Goal: Task Accomplishment & Management: Manage account settings

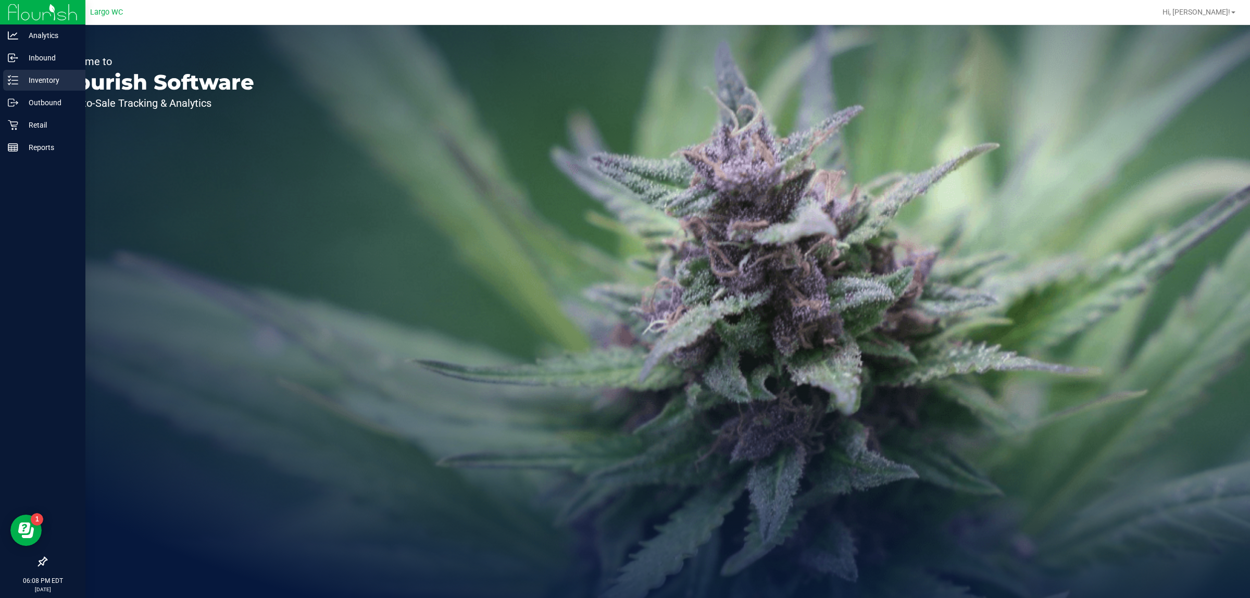
click at [36, 80] on font "Inventory" at bounding box center [44, 80] width 31 height 8
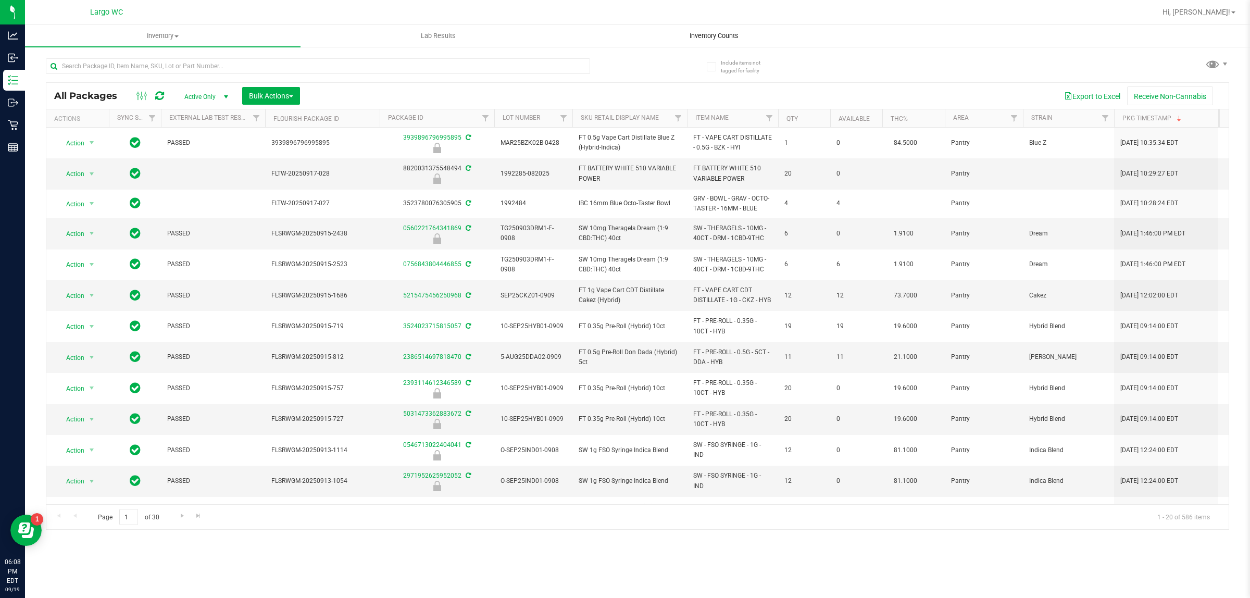
click at [711, 26] on uib-tab-heading "Inventory Counts" at bounding box center [714, 36] width 275 height 21
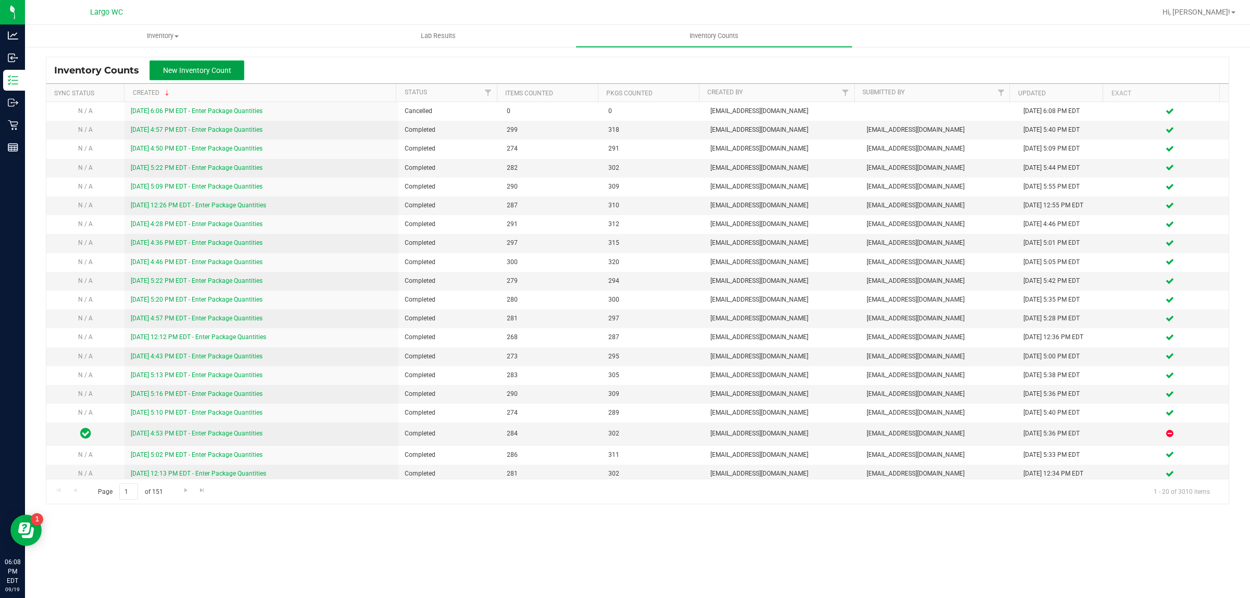
click at [185, 64] on button "New Inventory Count" at bounding box center [197, 70] width 95 height 20
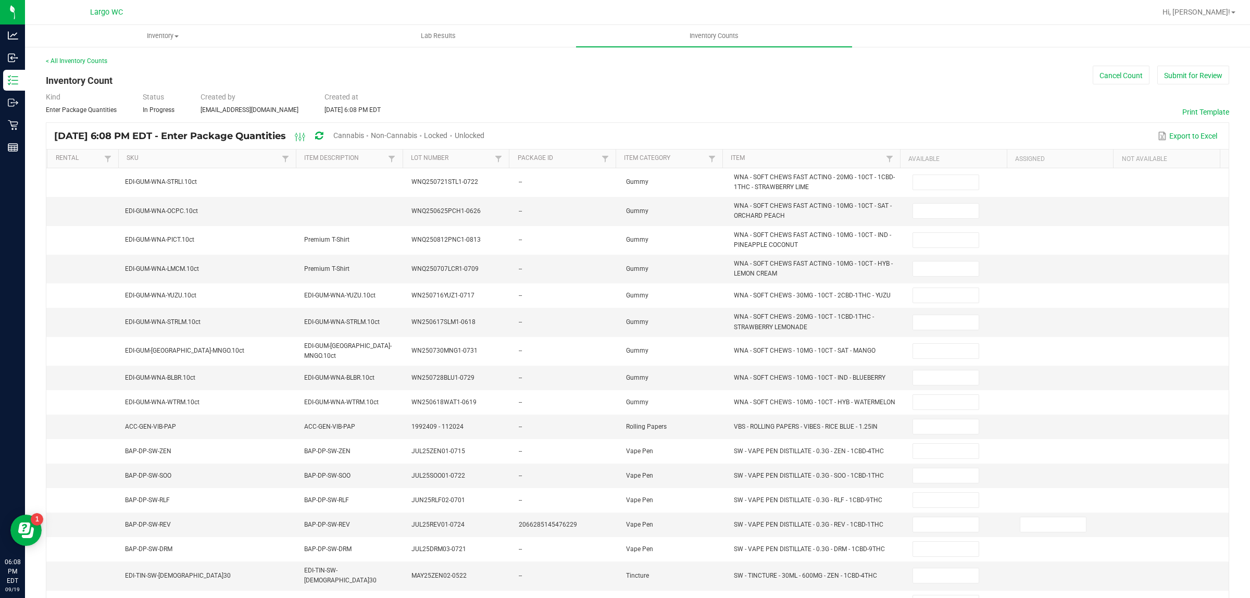
click at [485, 133] on font "Unlocked" at bounding box center [470, 135] width 30 height 8
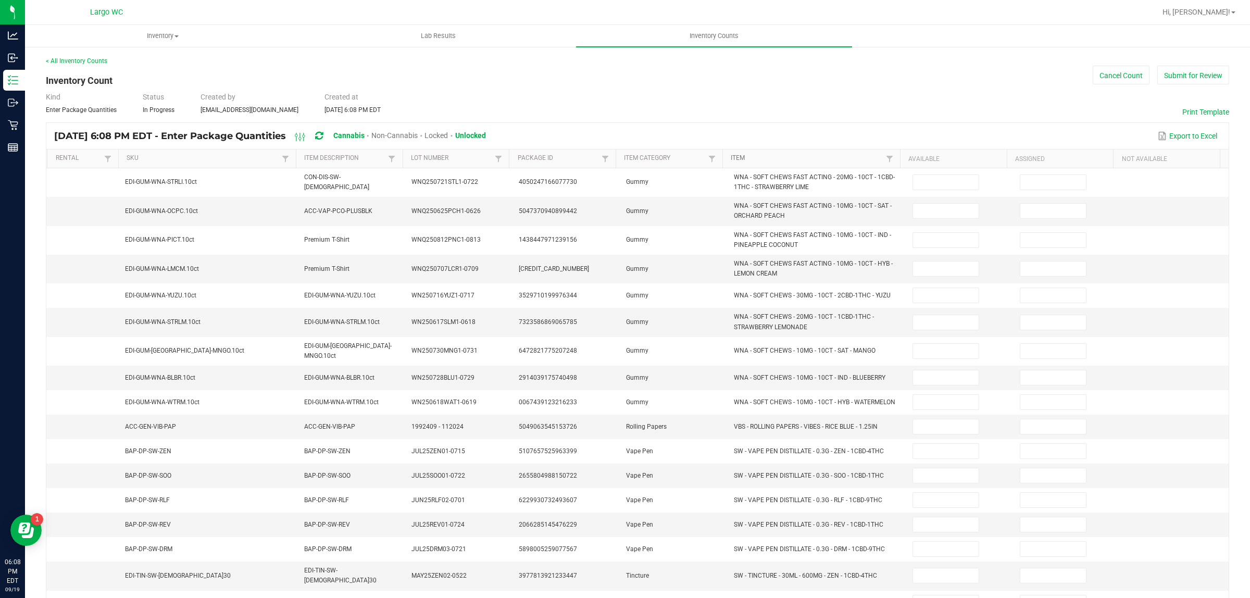
click at [764, 157] on link "Item" at bounding box center [807, 158] width 153 height 8
click at [770, 157] on link "Item" at bounding box center [807, 158] width 153 height 8
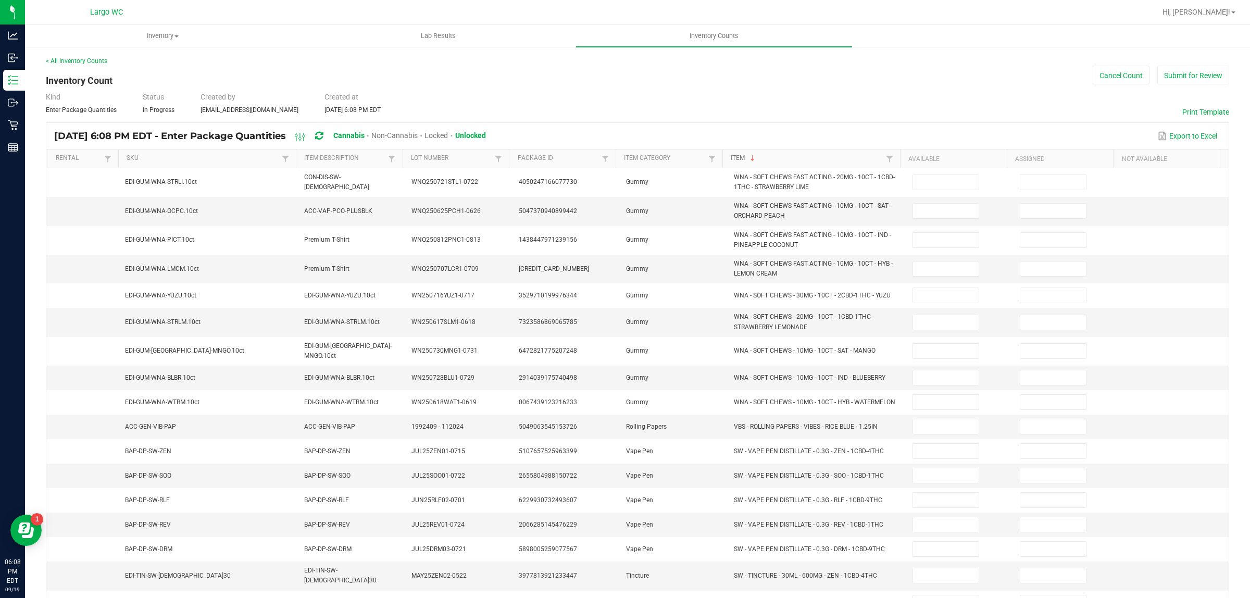
click at [772, 157] on link "Item" at bounding box center [807, 158] width 153 height 8
click at [761, 162] on link "Item" at bounding box center [807, 158] width 153 height 8
click at [306, 136] on icon at bounding box center [300, 137] width 11 height 13
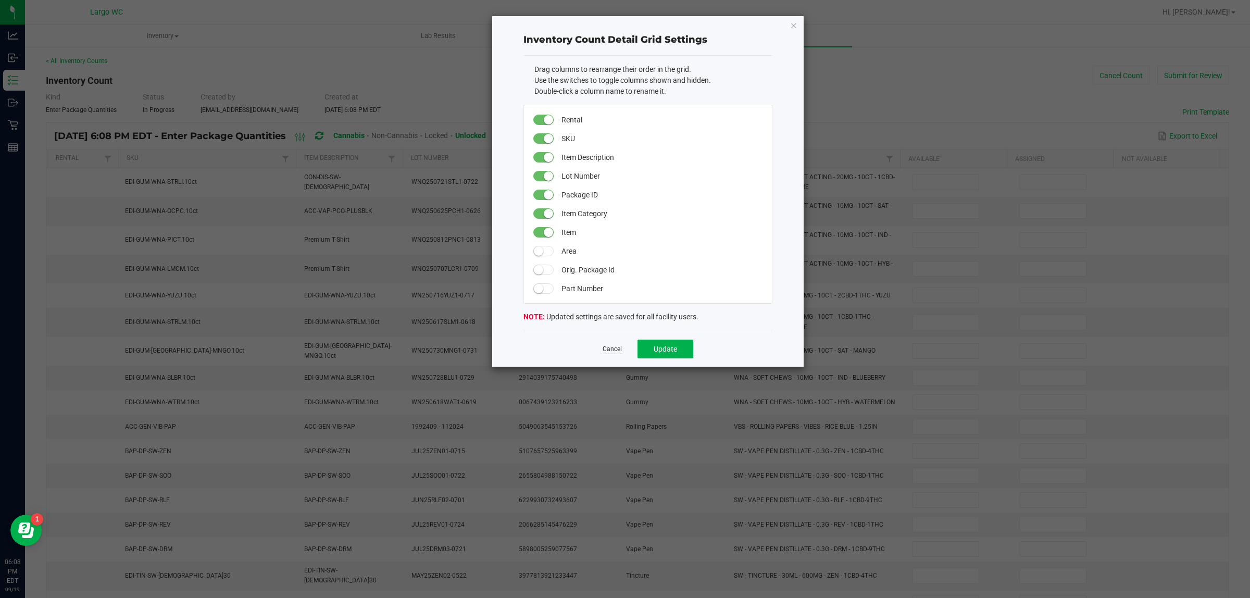
click at [618, 348] on font "Cancel" at bounding box center [612, 348] width 19 height 7
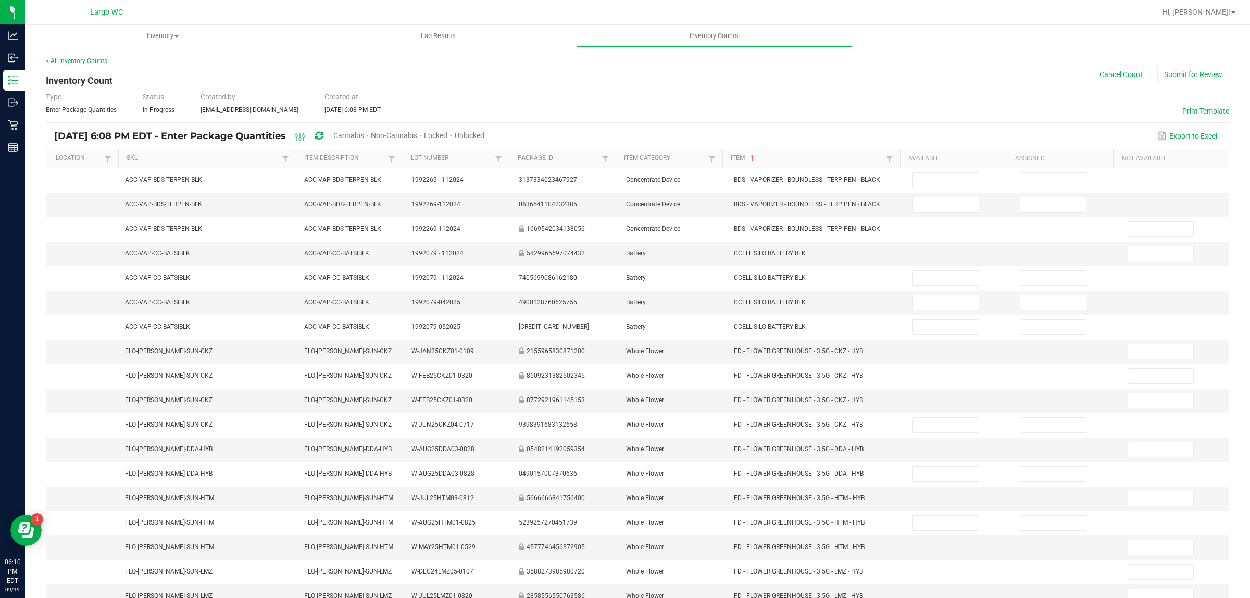
click at [485, 137] on span "Unlocked" at bounding box center [470, 135] width 30 height 8
click at [267, 67] on div "< All Inventory Counts Inventory Count Cancel Count Submit for Review Type Ente…" at bounding box center [638, 370] width 1184 height 628
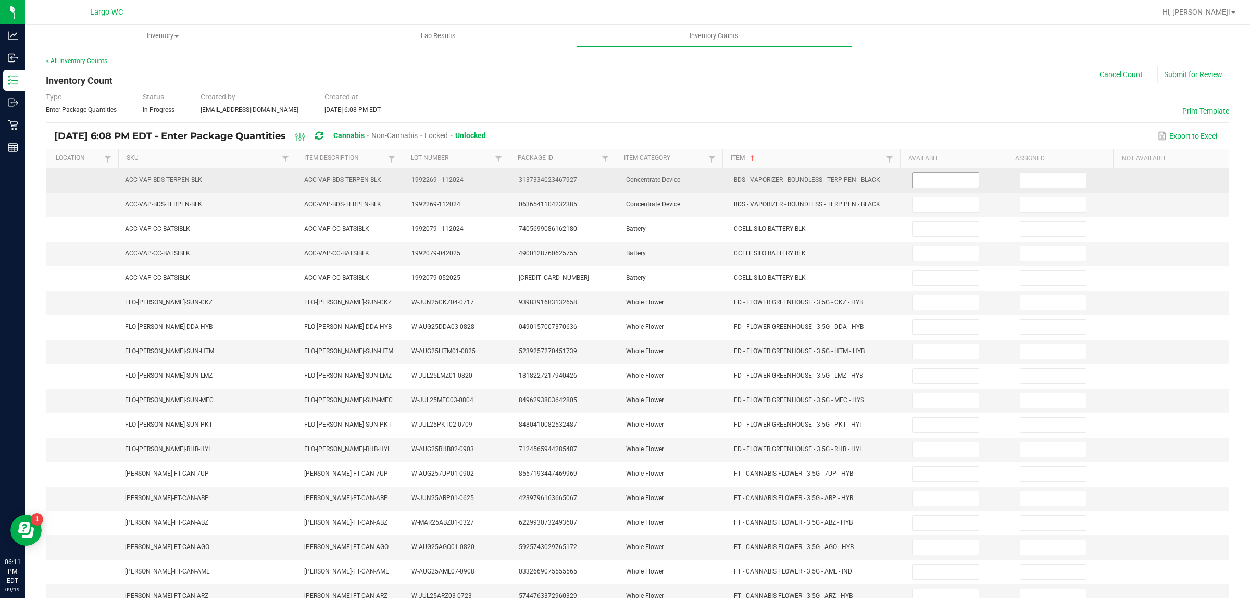
click at [925, 184] on input at bounding box center [946, 180] width 66 height 15
type input "3"
type input "10"
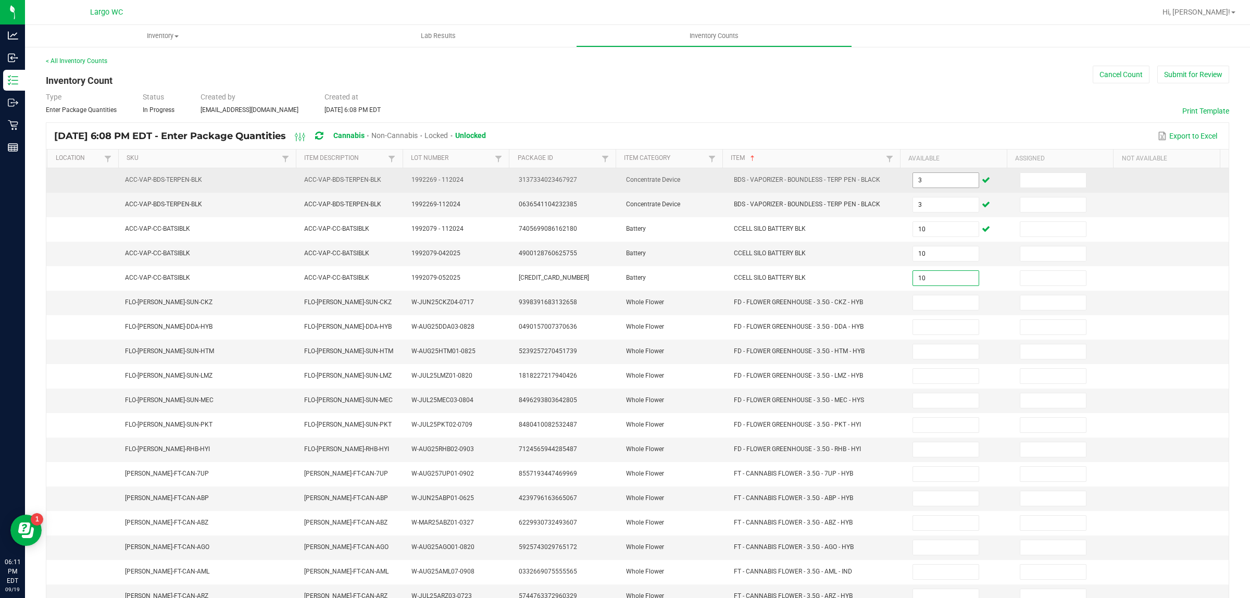
type input "10"
type input "19"
type input "17"
type input "12"
type input "17"
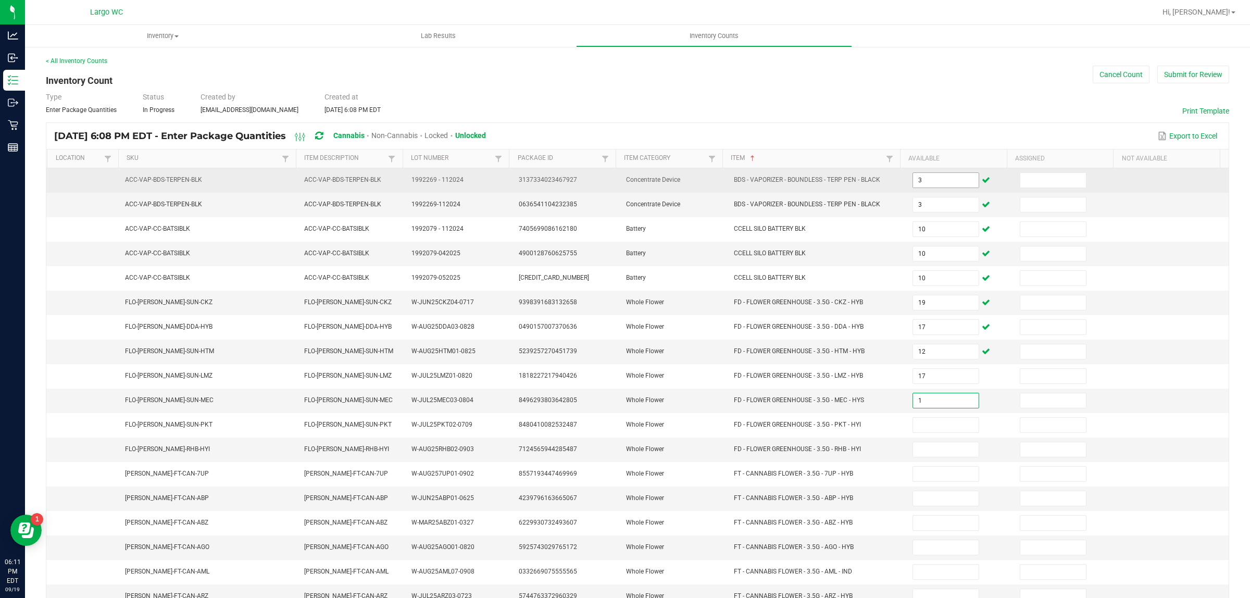
type input "1"
type input "20"
type input "4"
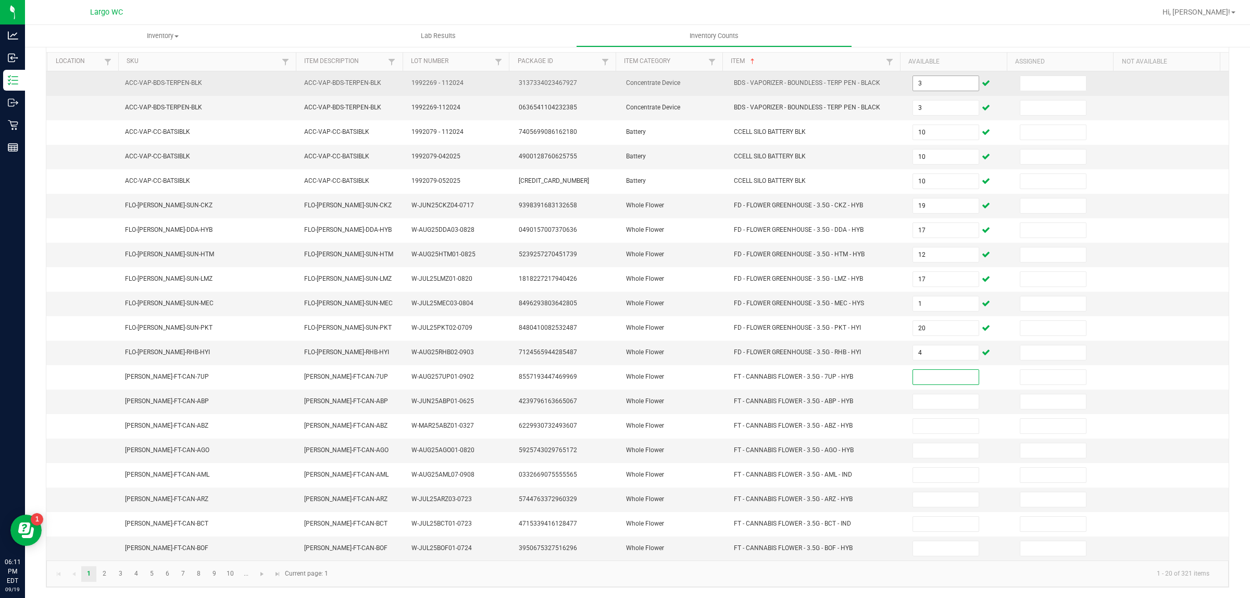
scroll to position [103, 0]
type input "10"
type input "12"
type input "7"
type input "15"
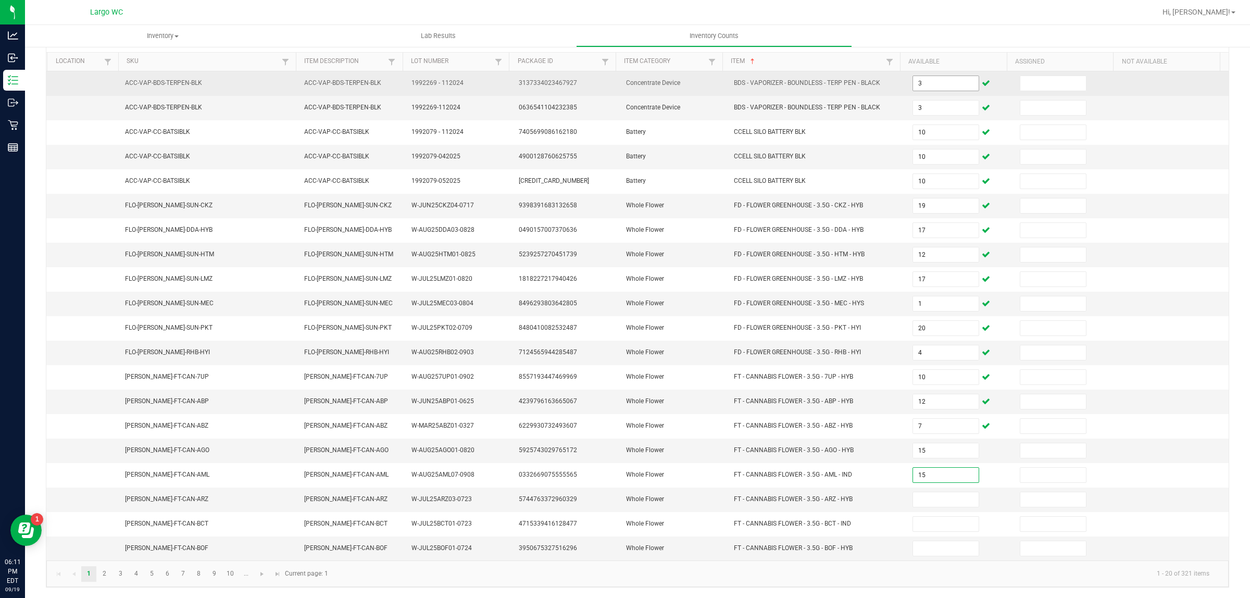
type input "15"
type input "16"
type input "12"
type input "15"
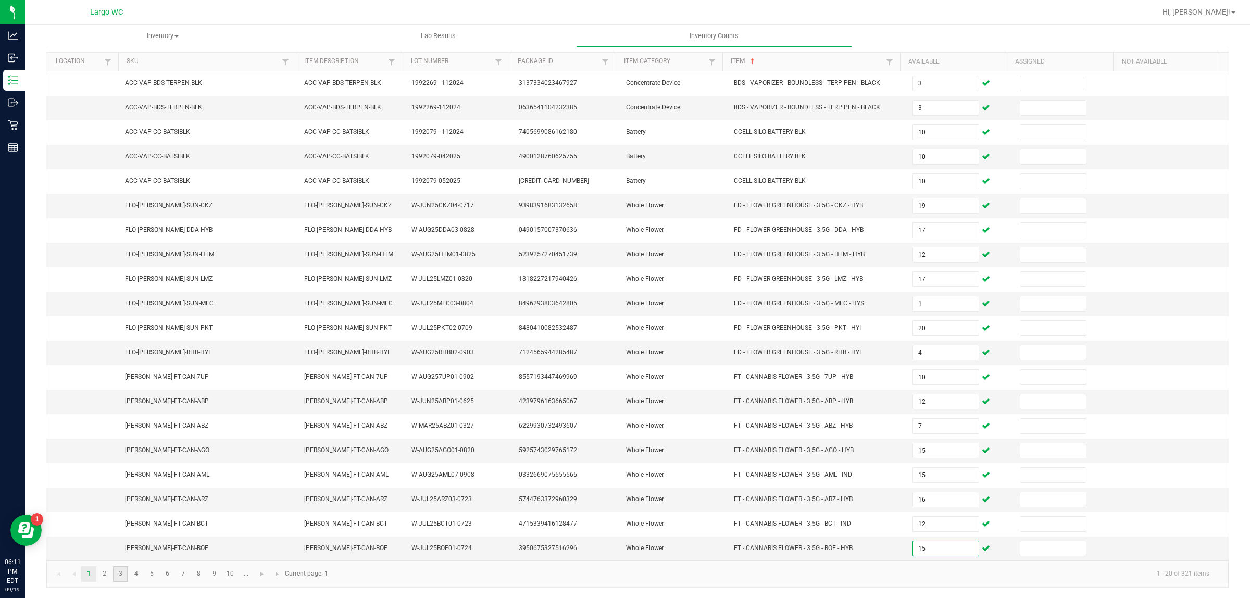
click at [120, 575] on link "3" at bounding box center [120, 574] width 15 height 16
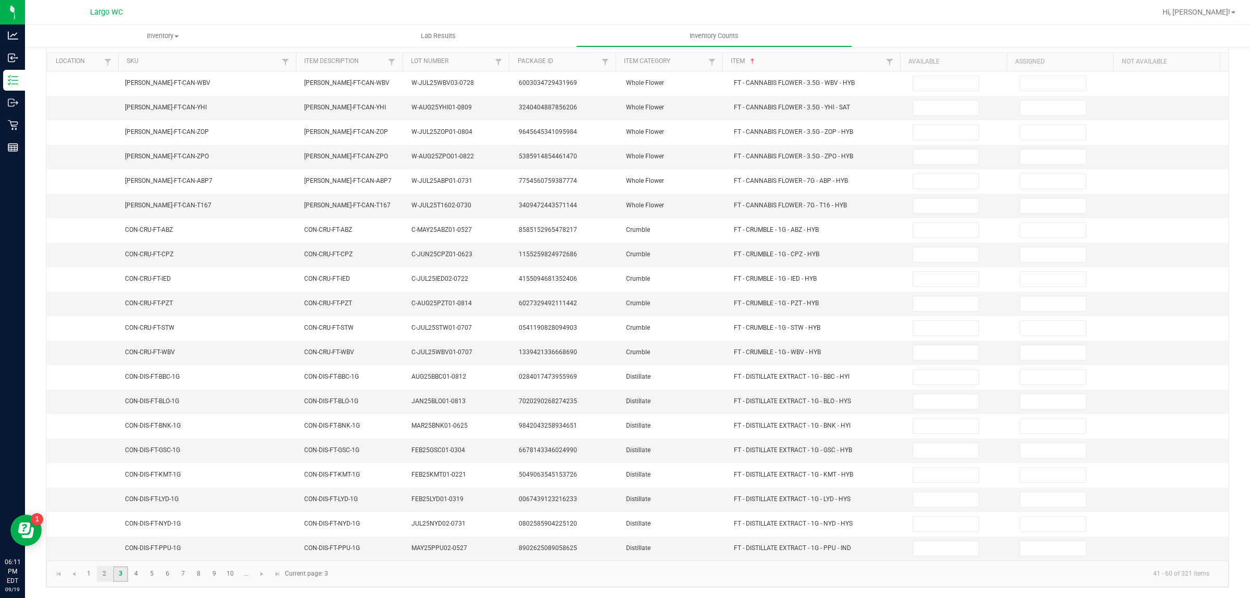
click at [105, 575] on link "2" at bounding box center [104, 574] width 15 height 16
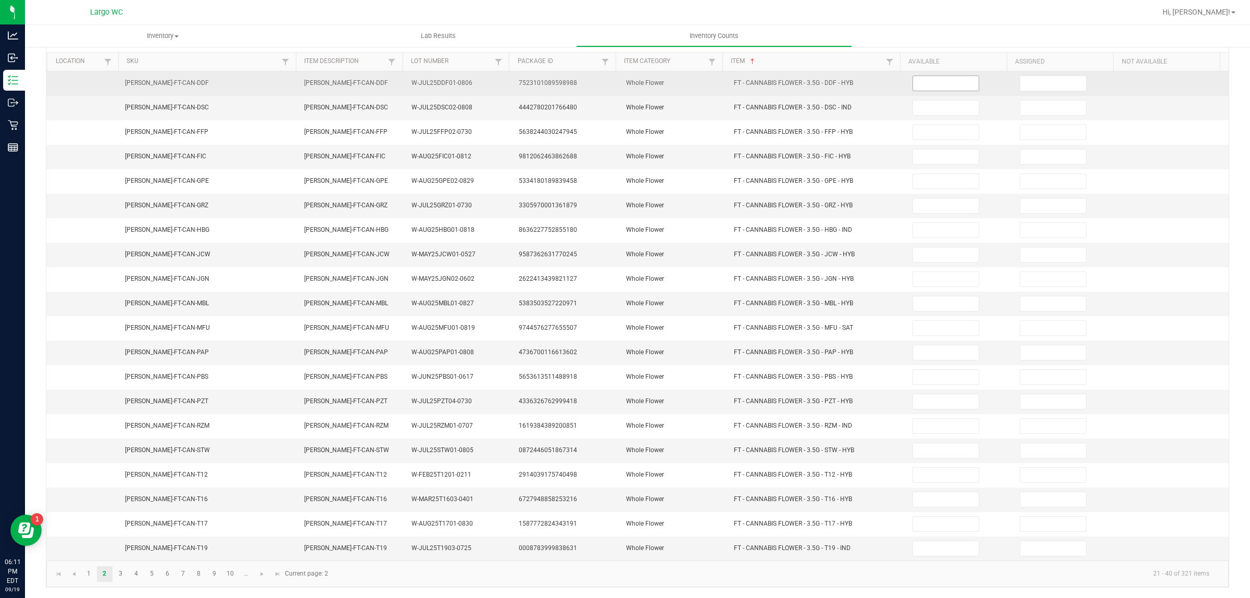
click at [943, 78] on input at bounding box center [946, 83] width 66 height 15
type input "15"
type input "3"
type input "9"
type input "6"
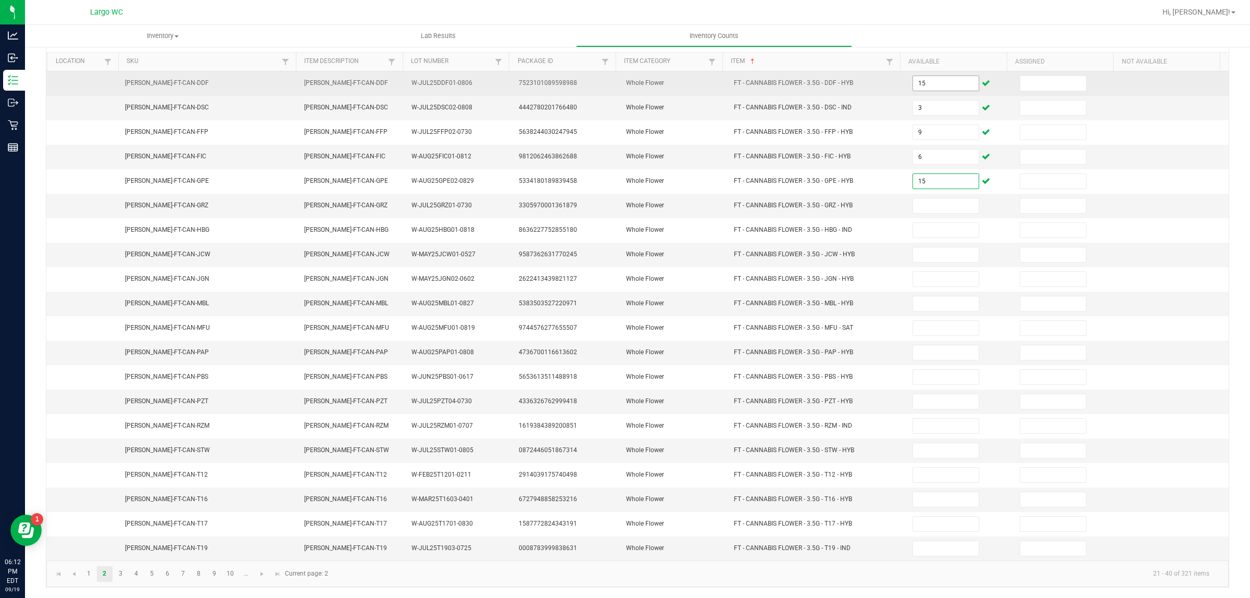
type input "15"
type input "5"
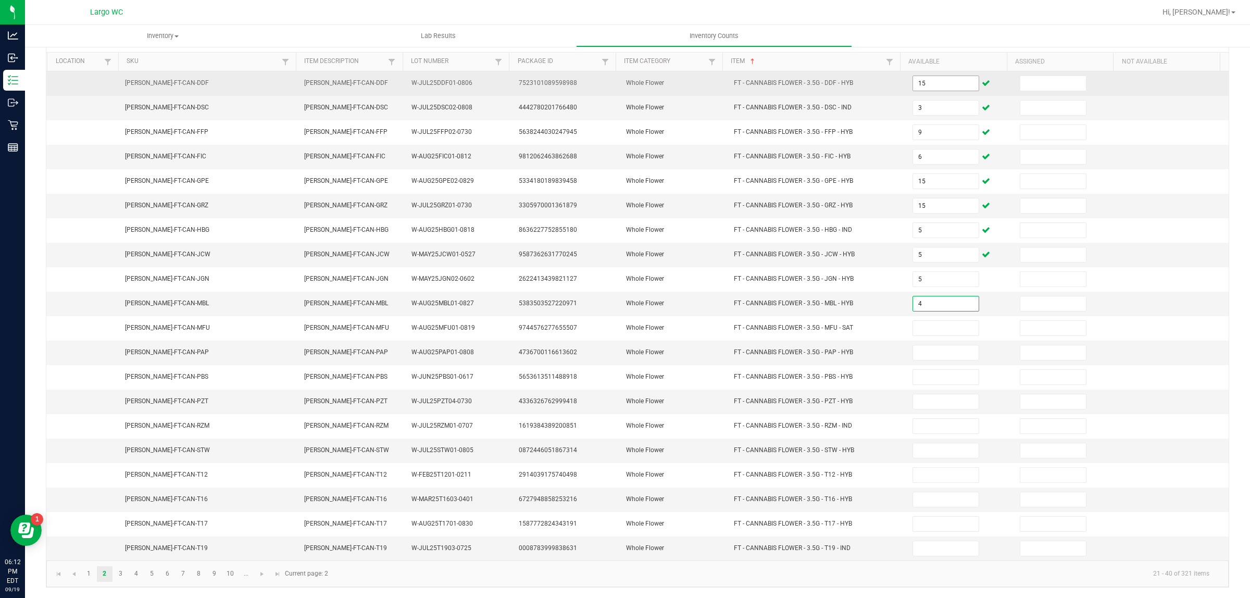
type input "4"
type input "8"
type input "18"
type input "17"
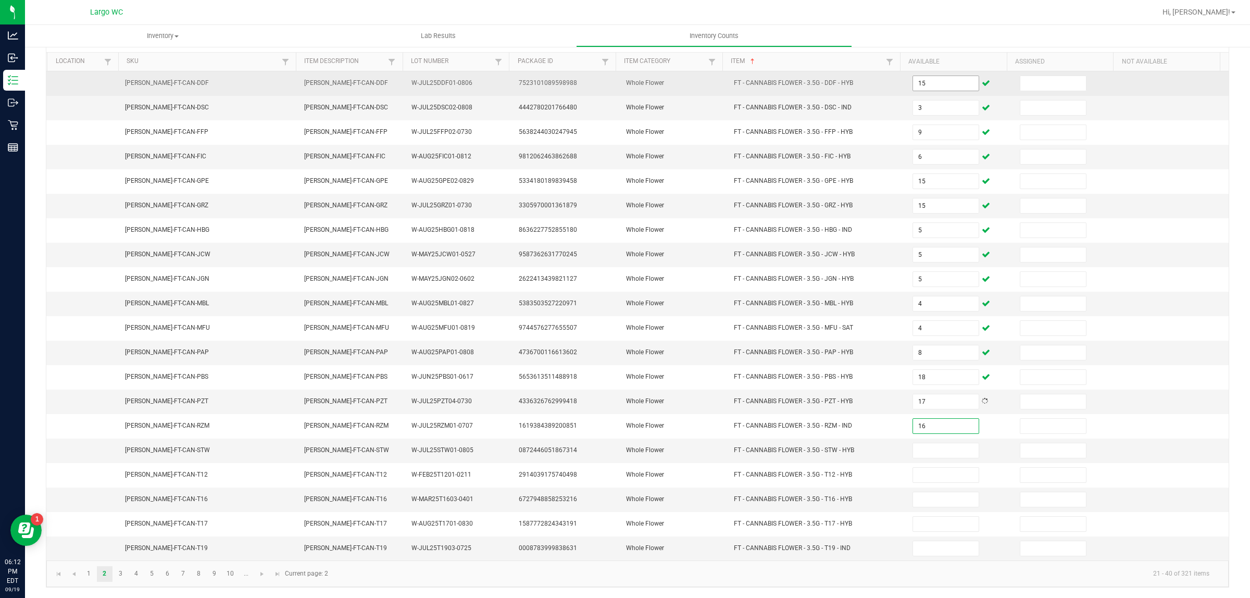
type input "16"
type input "5"
type input "6"
type input "17"
type input "12"
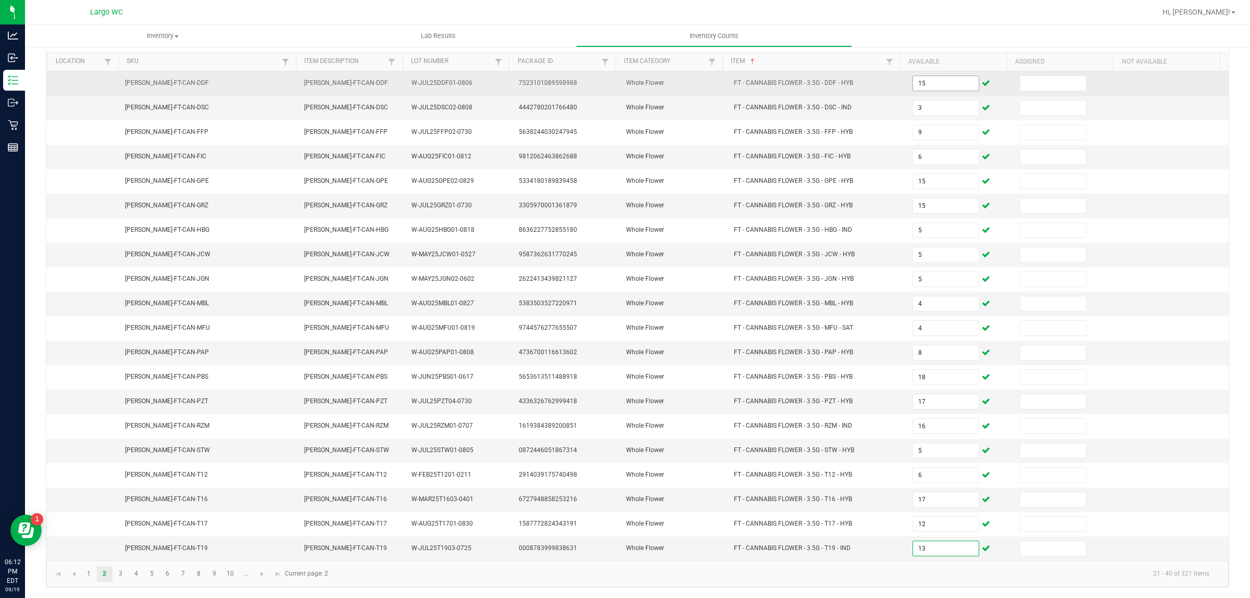
type input "13"
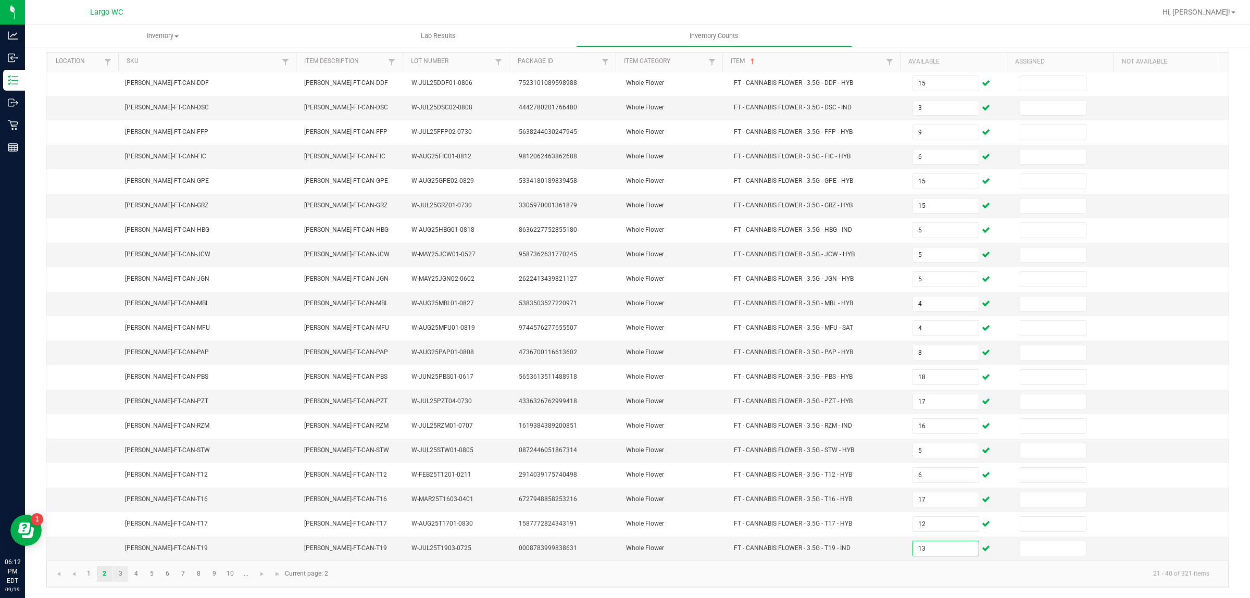
click at [120, 575] on link "3" at bounding box center [120, 574] width 15 height 16
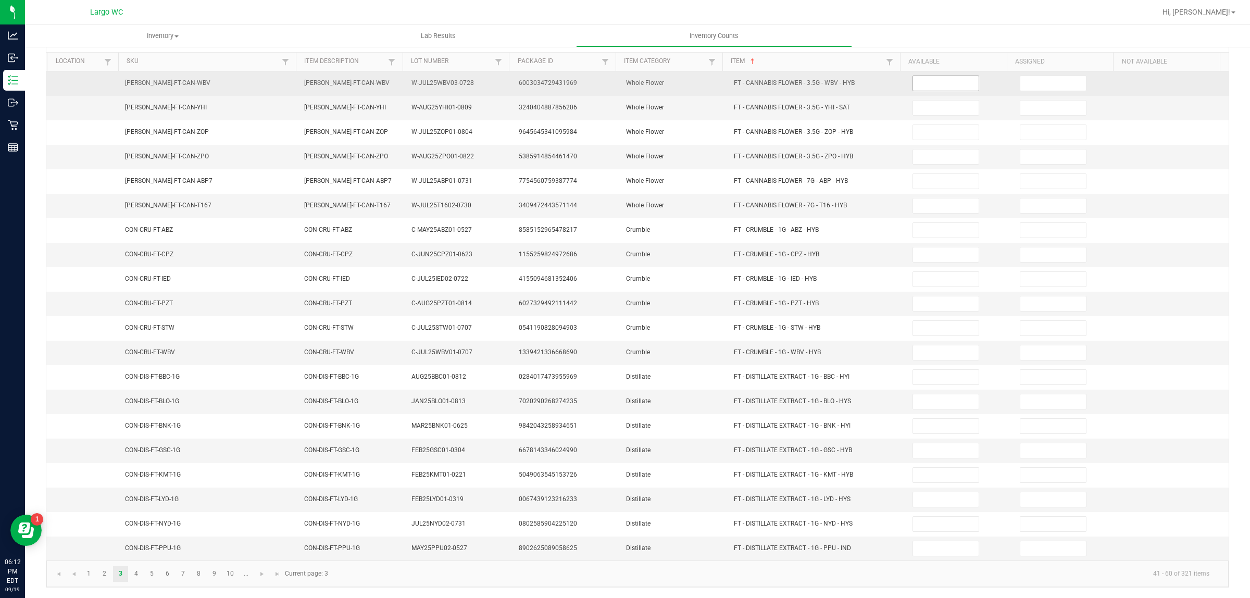
click at [940, 77] on input at bounding box center [946, 83] width 66 height 15
type input "10"
type input "7"
type input "11"
type input "13"
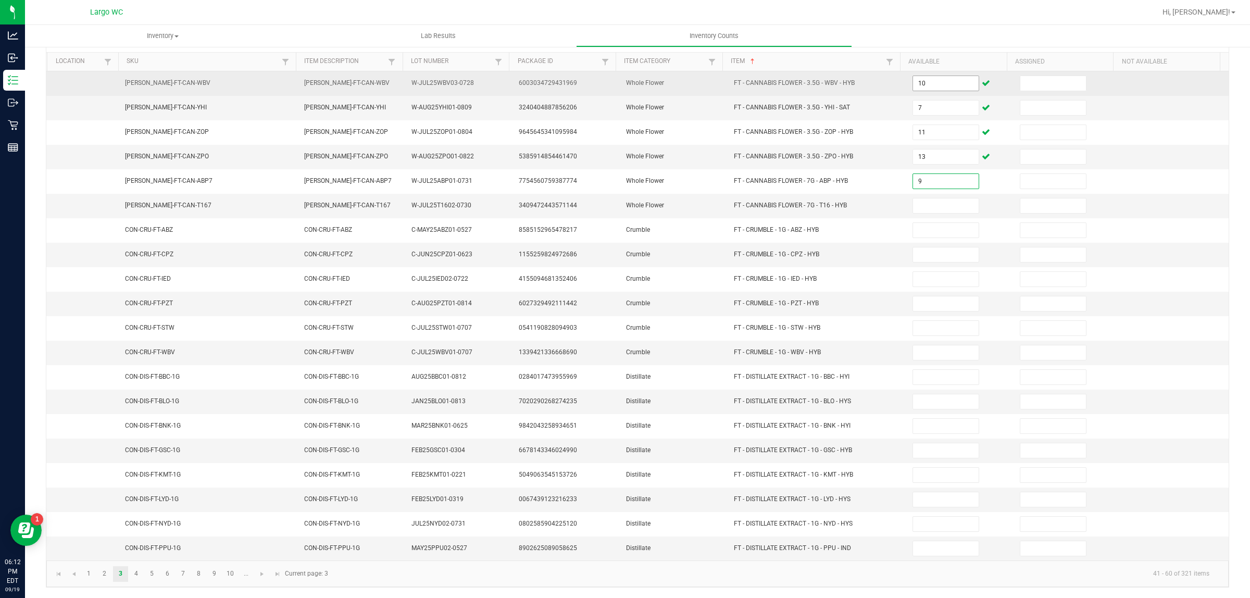
type input "9"
type input "13"
type input "1"
type input "3"
type input "7"
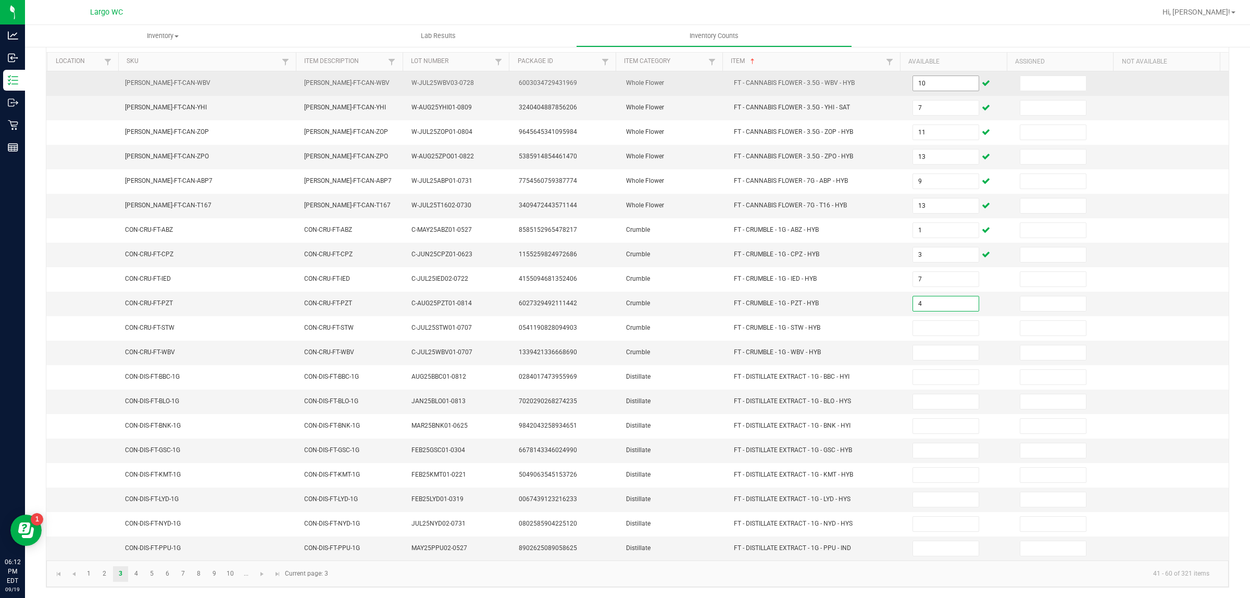
type input "4"
type input "3"
type input "8"
type input "10"
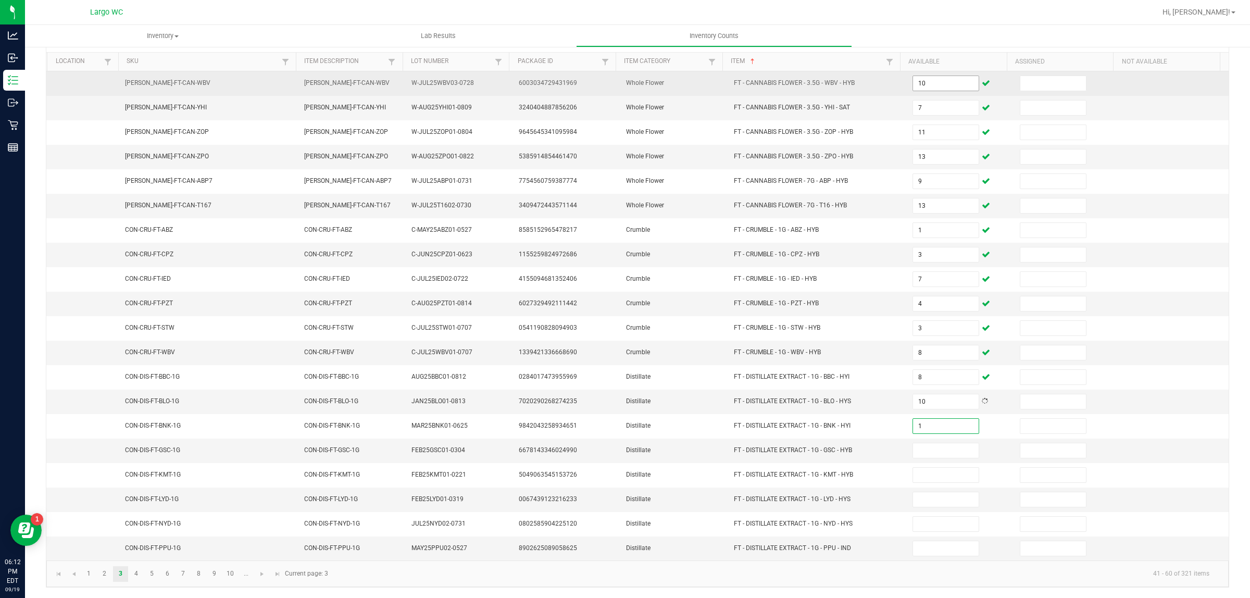
type input "1"
type input "9"
type input "3"
type input "5"
type input "10"
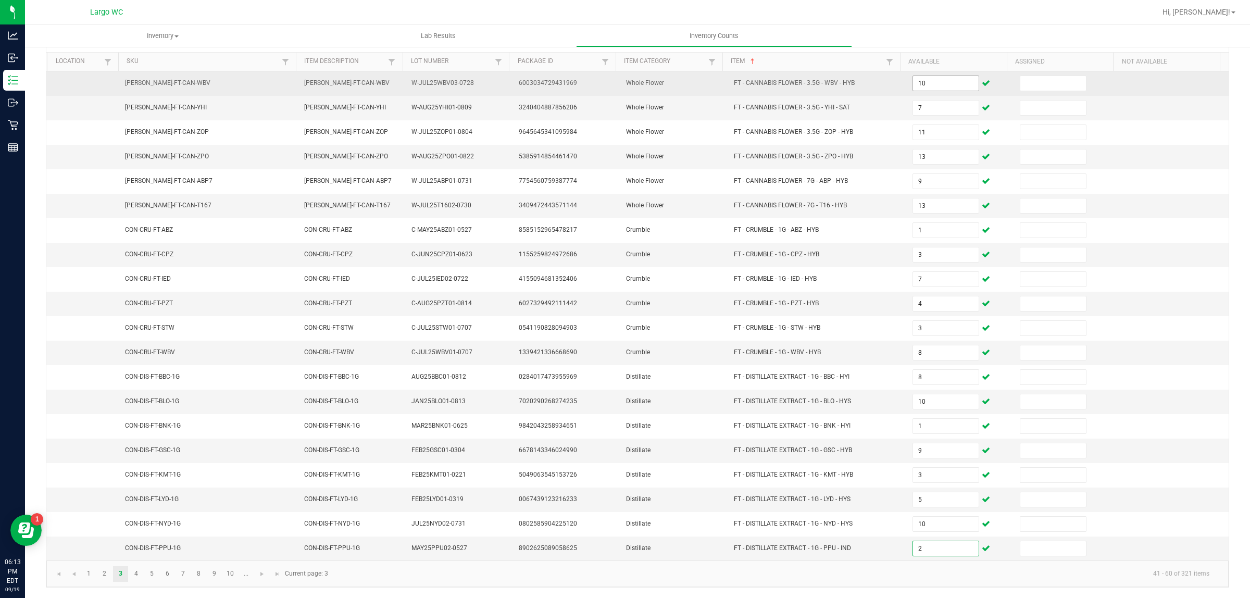
type input "2"
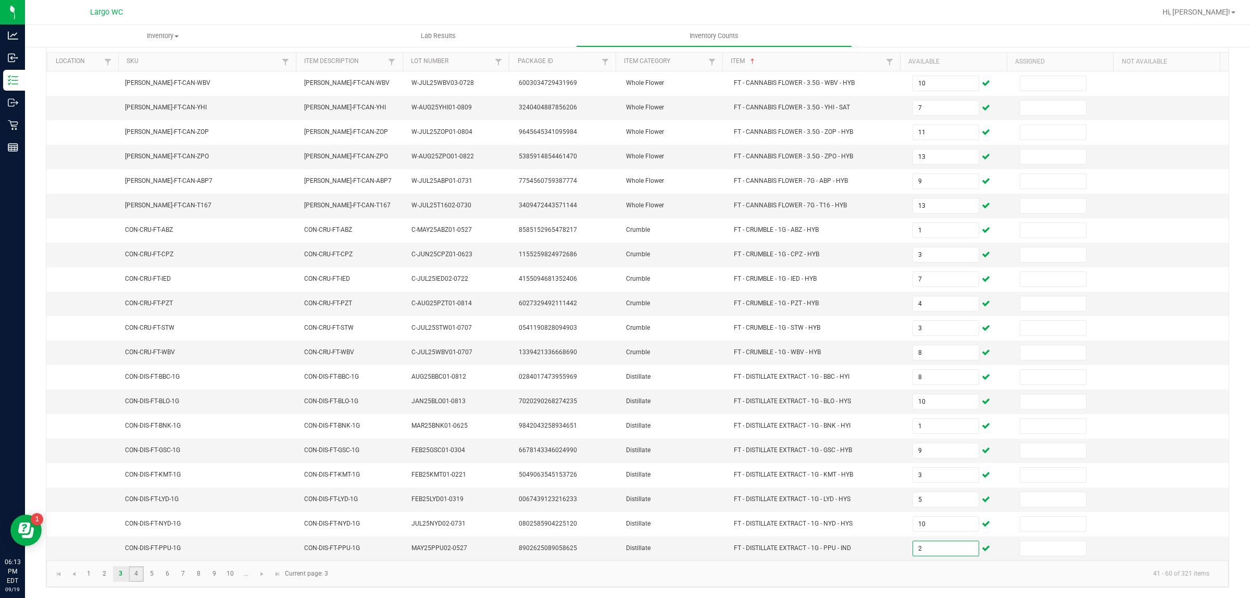
click at [137, 576] on link "4" at bounding box center [136, 574] width 15 height 16
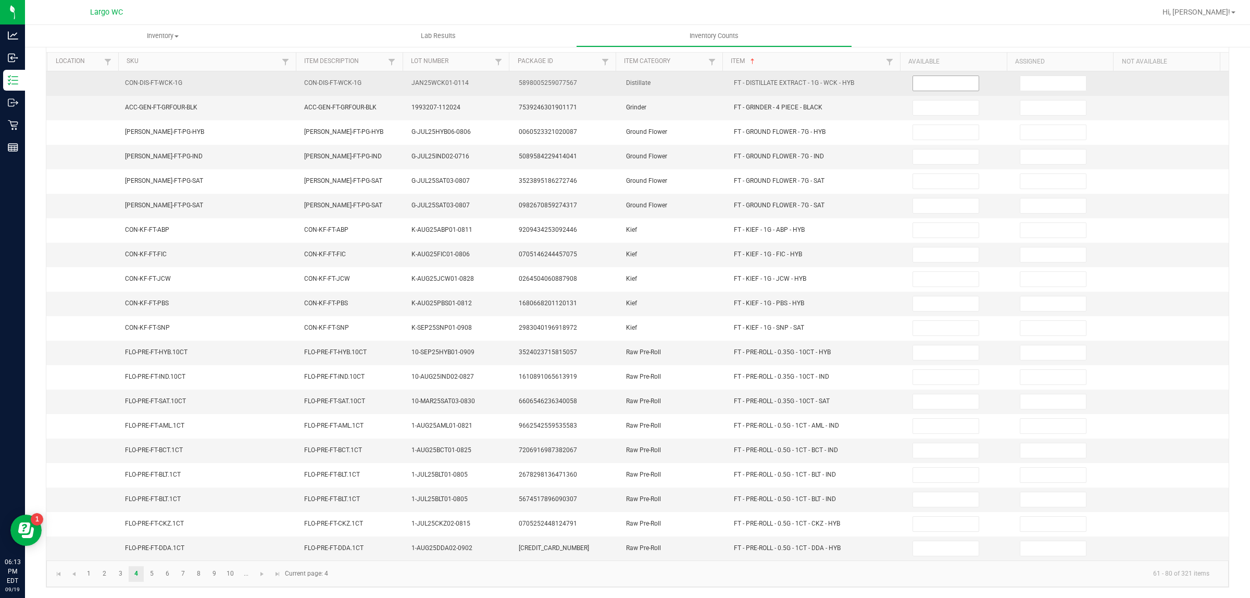
click at [913, 79] on input at bounding box center [946, 83] width 66 height 15
type input "2"
type input "8"
type input "5"
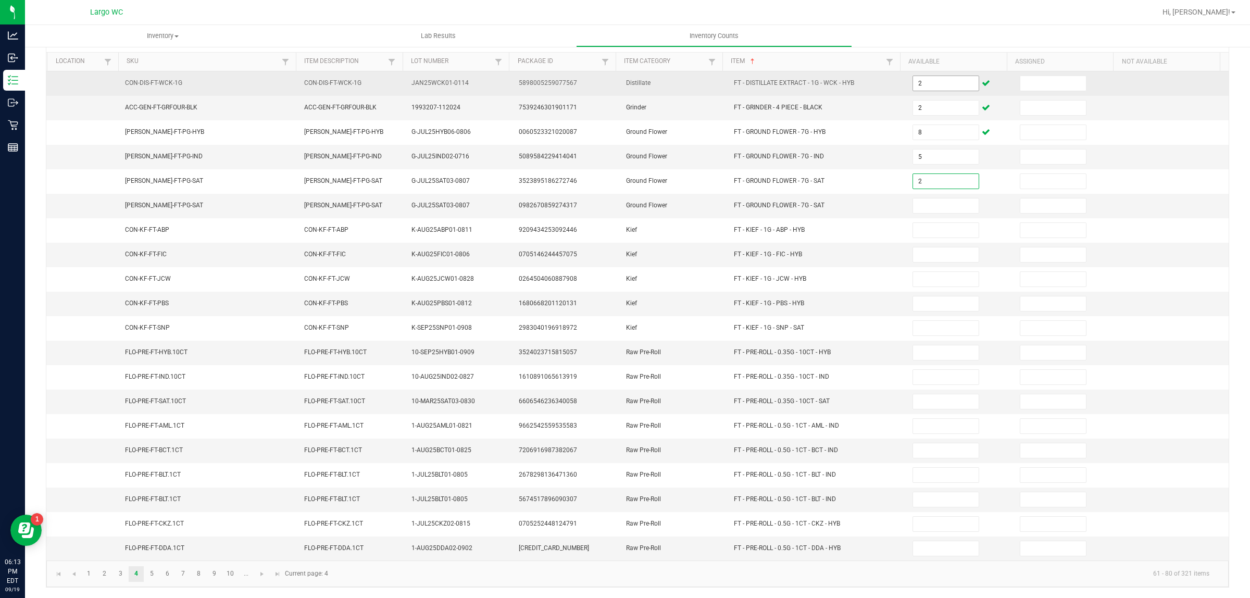
type input "2"
type input "4"
type input "3"
type input "7"
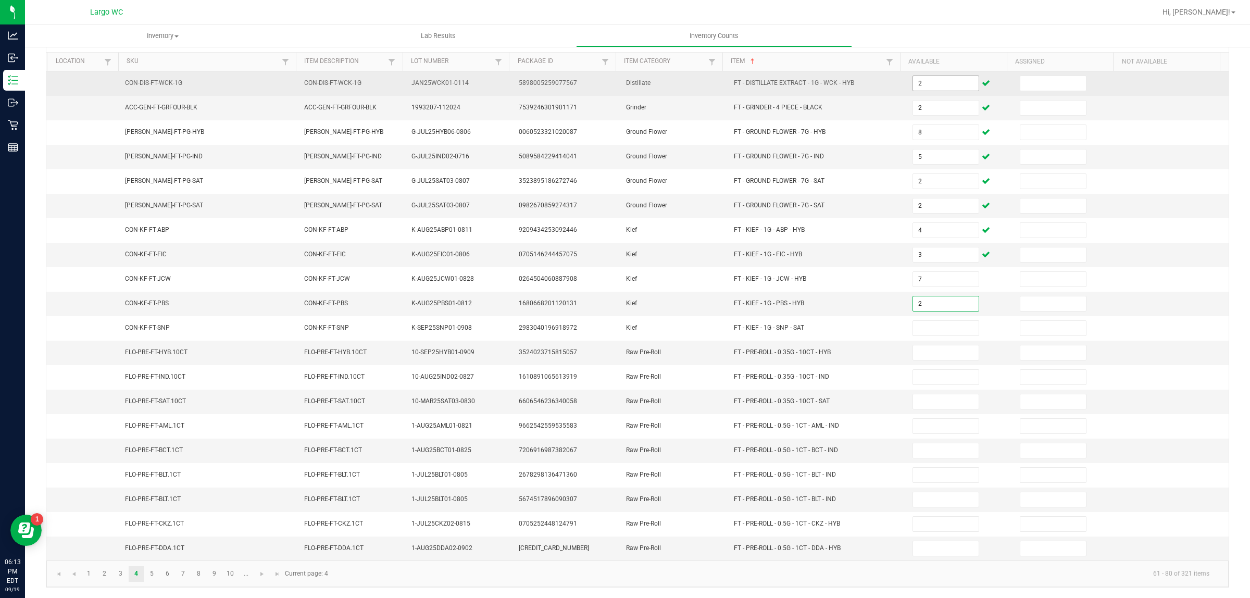
type input "2"
type input "3"
type input "19"
type input "2"
type input "13"
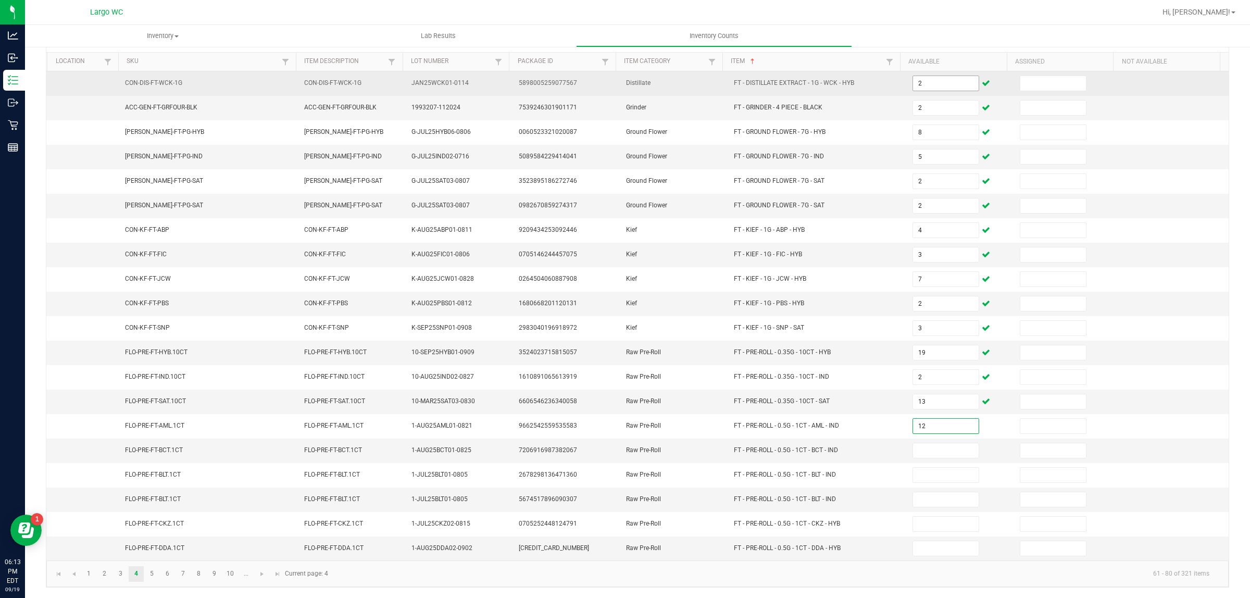
type input "12"
type input "17"
type input "4"
type input "16"
type input "7"
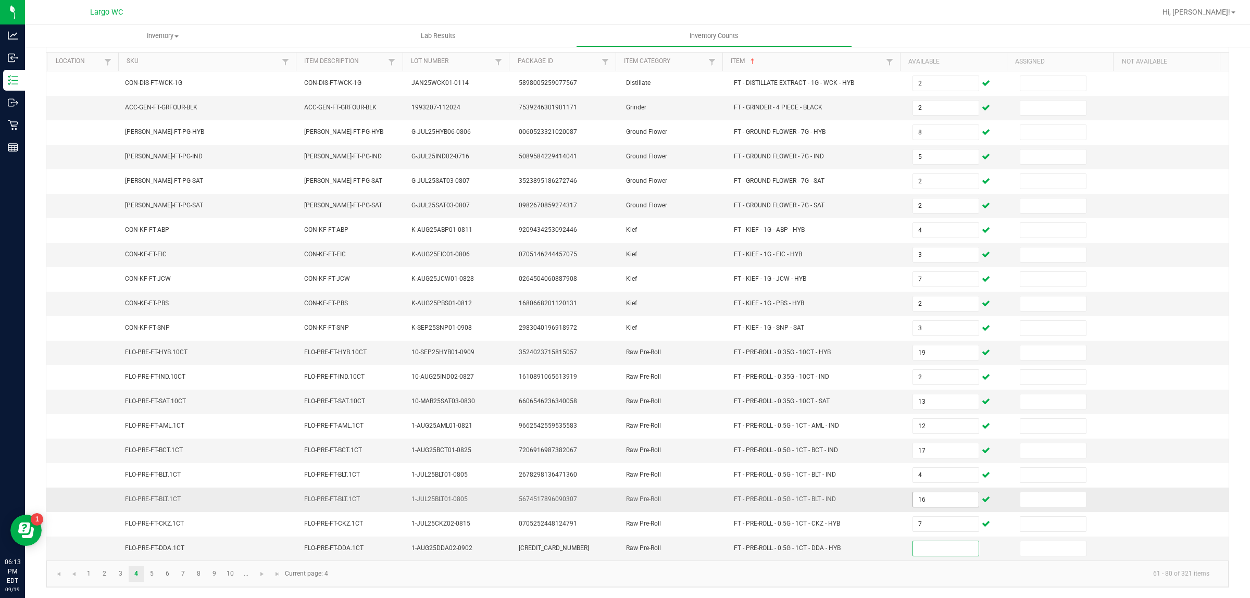
click at [944, 500] on input "16" at bounding box center [946, 499] width 66 height 15
type input "4"
type input "16"
type input "7"
click at [136, 575] on link "4" at bounding box center [136, 574] width 15 height 16
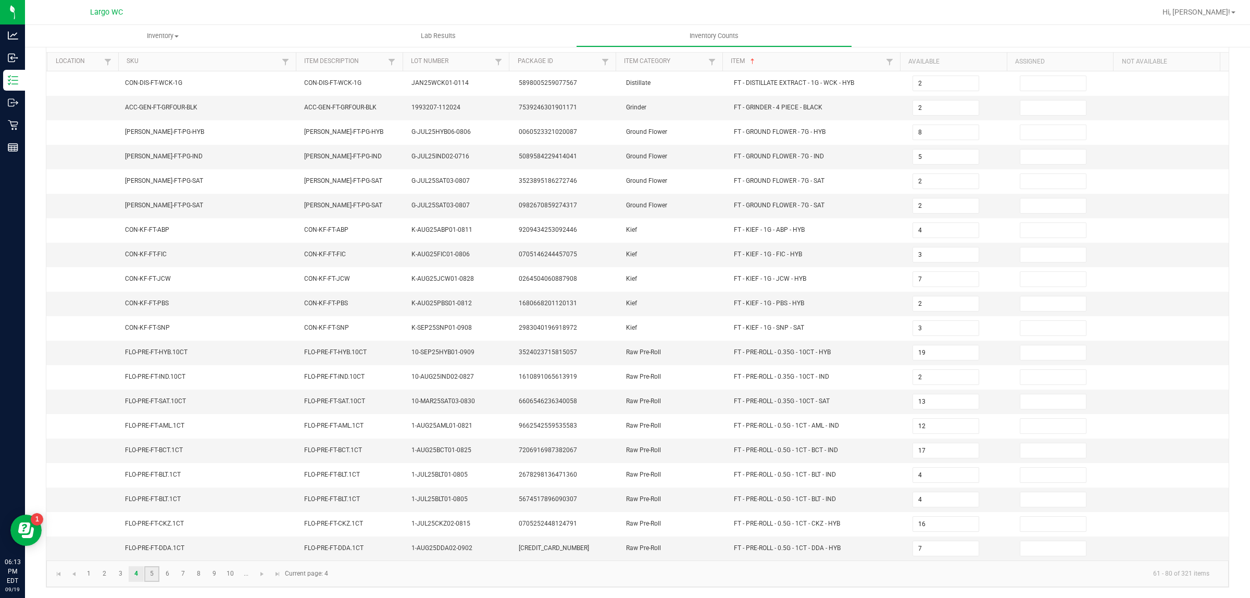
click at [152, 575] on link "5" at bounding box center [151, 574] width 15 height 16
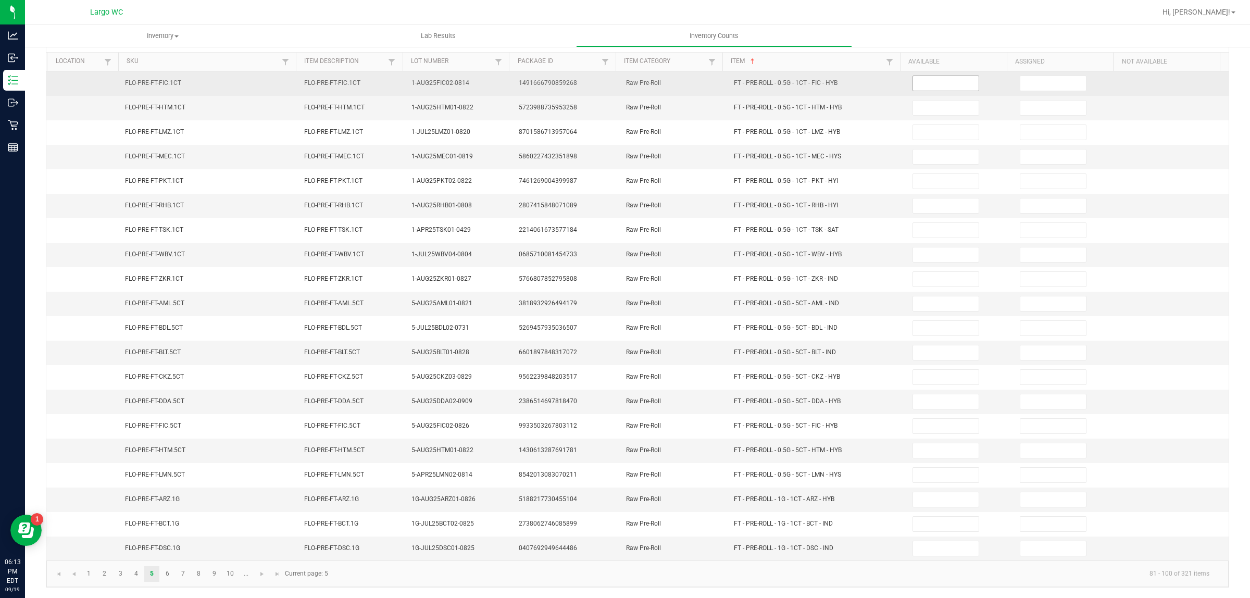
click at [928, 80] on input at bounding box center [946, 83] width 66 height 15
type input "5"
type input "25"
type input "23"
type input "15"
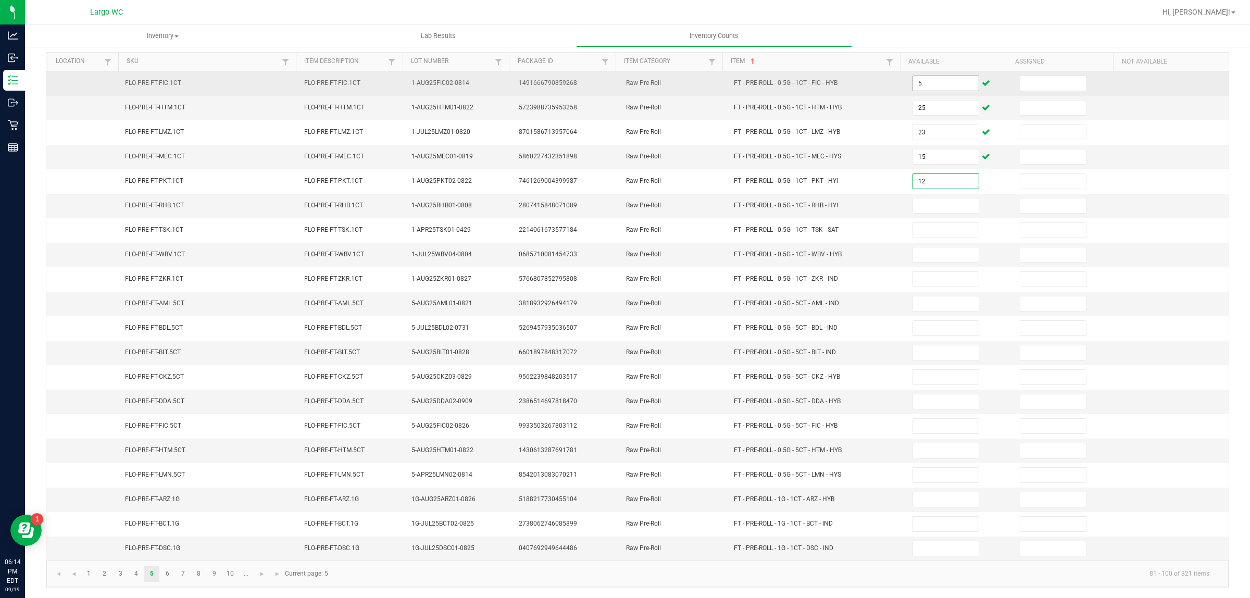
type input "12"
type input "2"
type input "25"
type input "9"
type input "13"
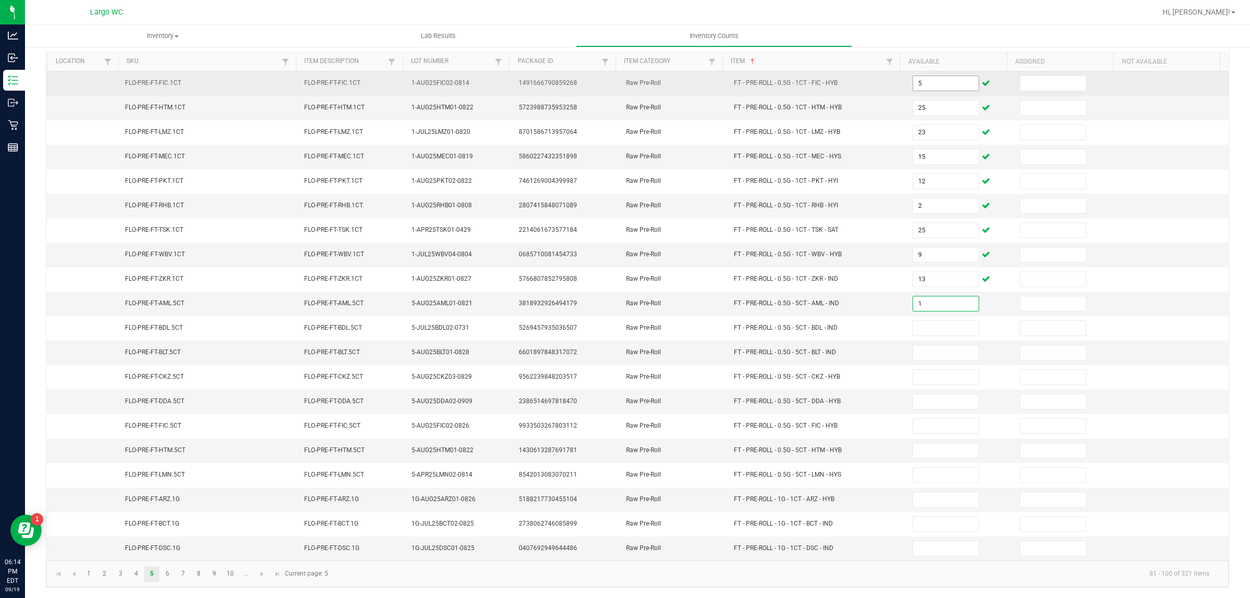
type input "1"
type input "5"
type input "6"
type input "2"
type input "11"
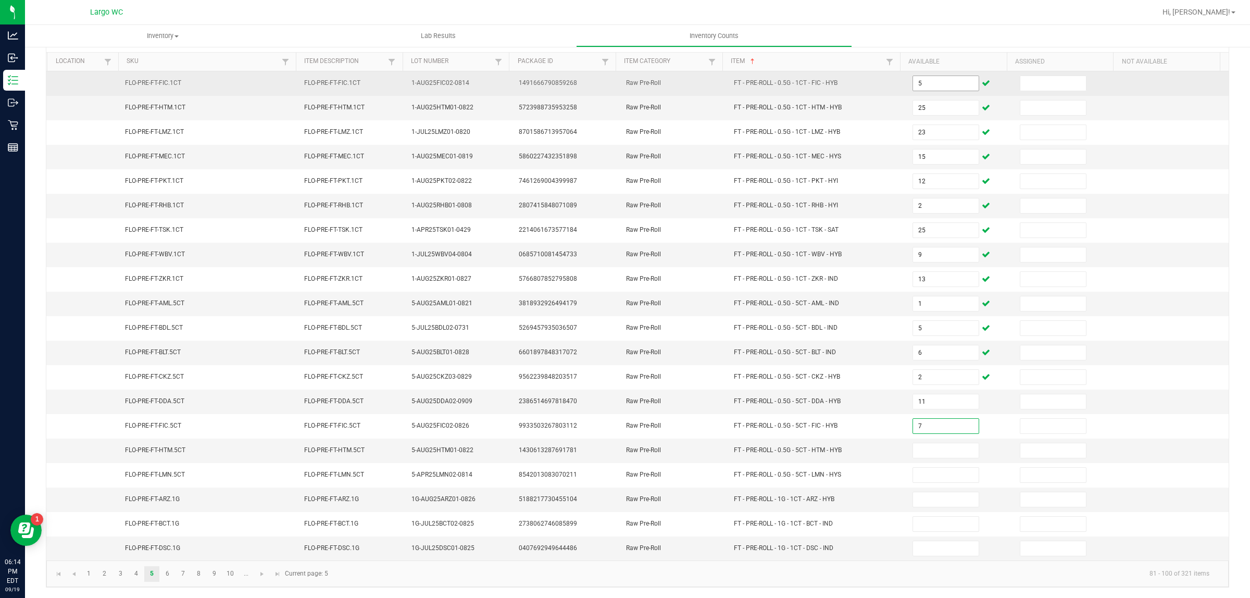
type input "7"
type input "10"
type input "1"
type input "19"
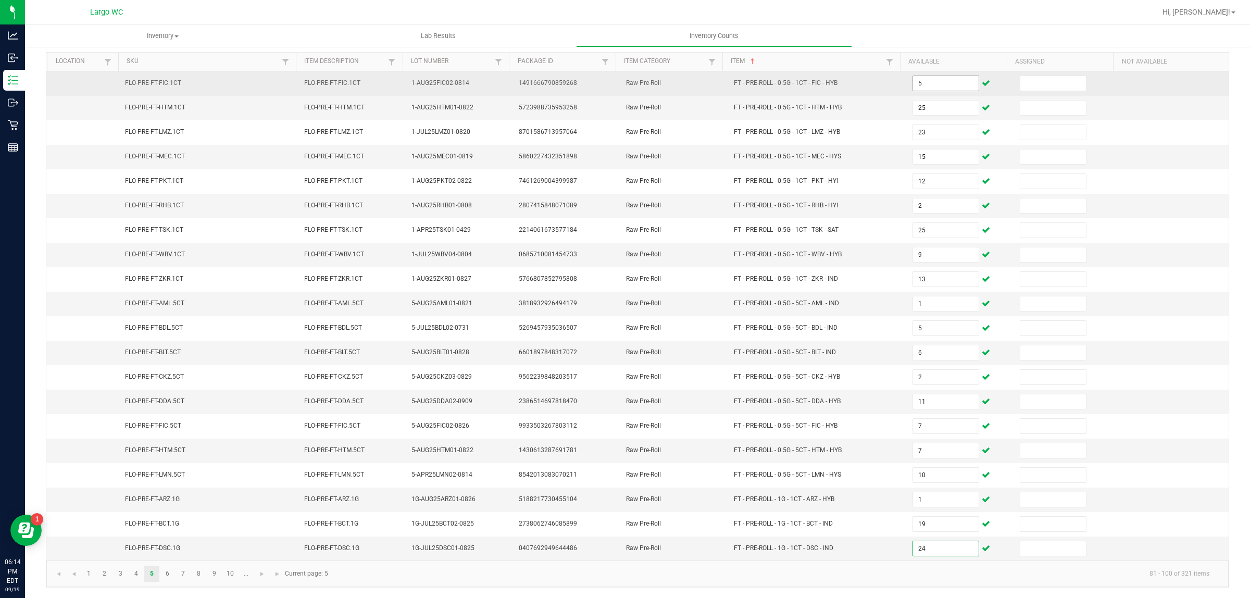
type input "24"
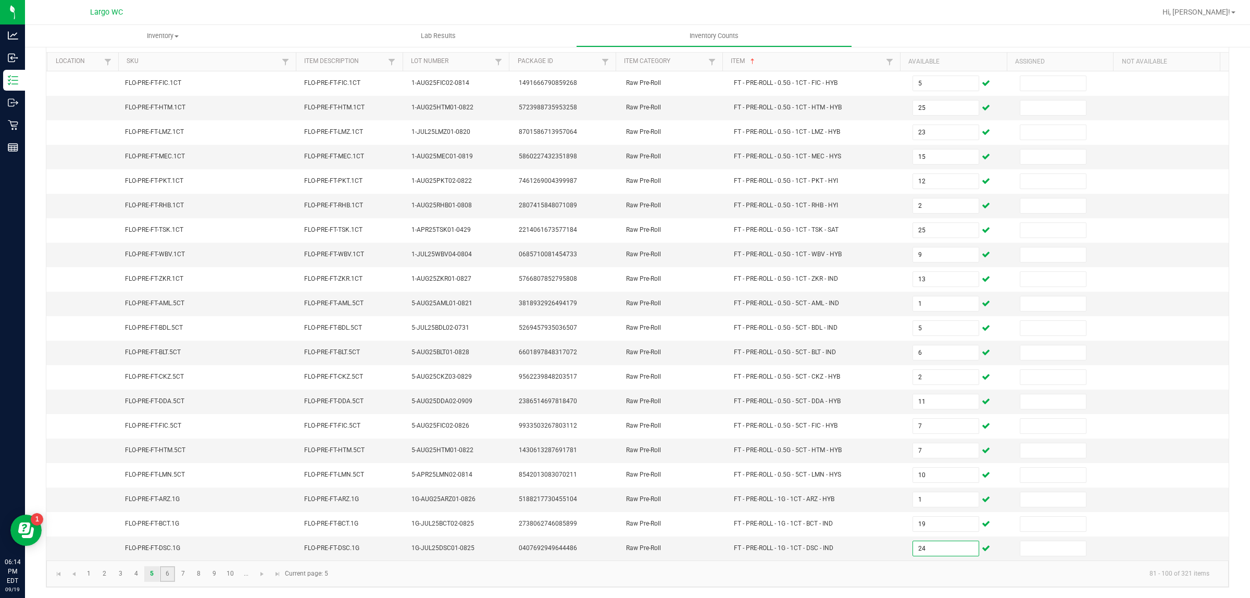
click at [169, 575] on link "6" at bounding box center [167, 574] width 15 height 16
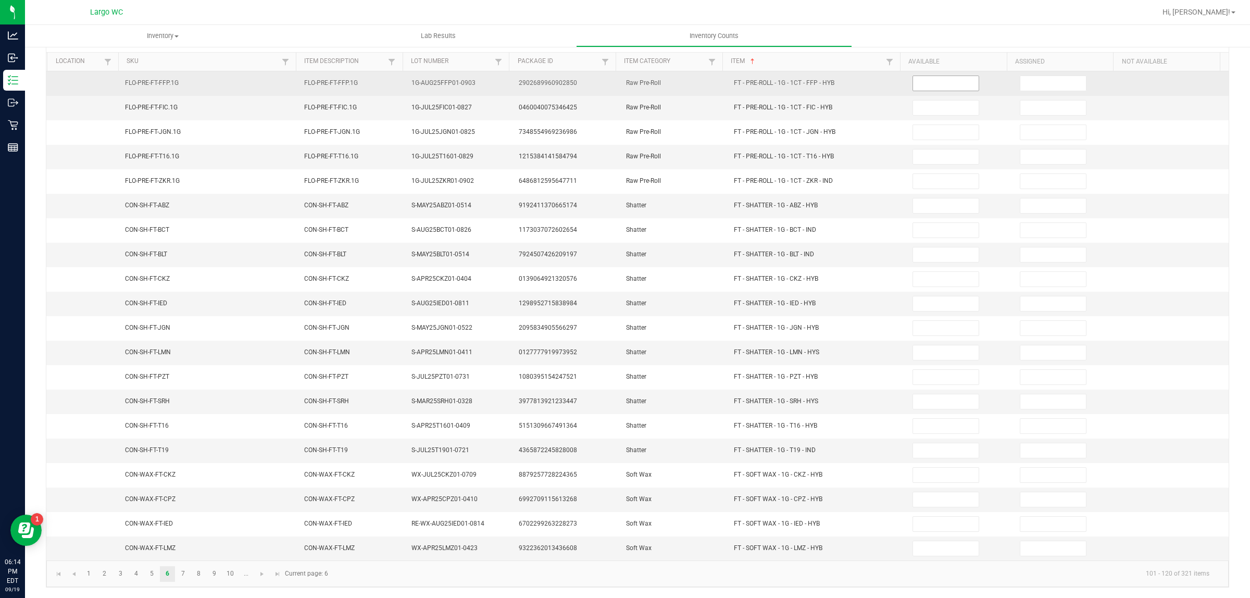
click at [934, 76] on input at bounding box center [946, 83] width 66 height 15
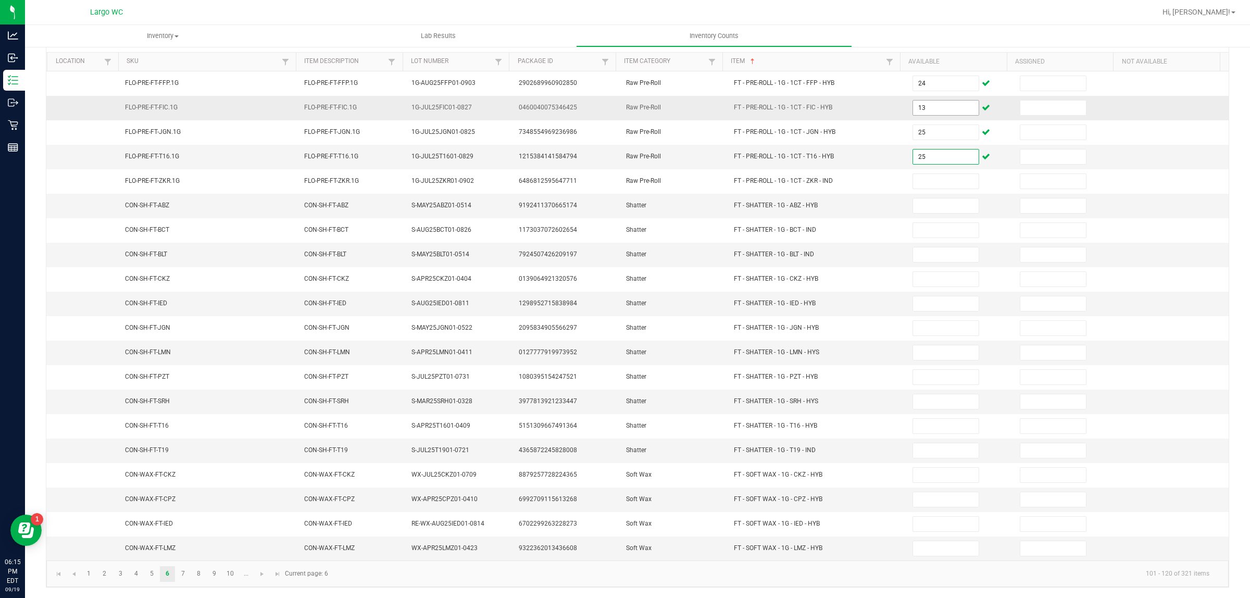
click at [925, 102] on input "13" at bounding box center [946, 108] width 66 height 15
click at [183, 579] on link "7" at bounding box center [183, 574] width 15 height 16
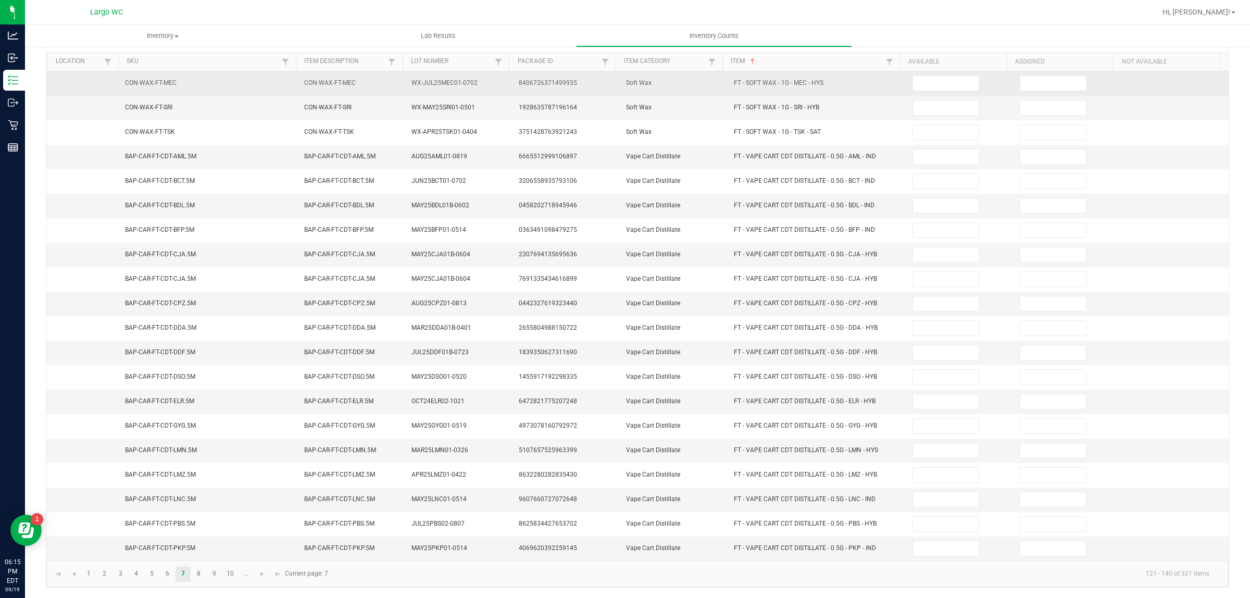
click at [978, 86] on td at bounding box center [960, 83] width 107 height 24
click at [940, 78] on input at bounding box center [946, 83] width 66 height 15
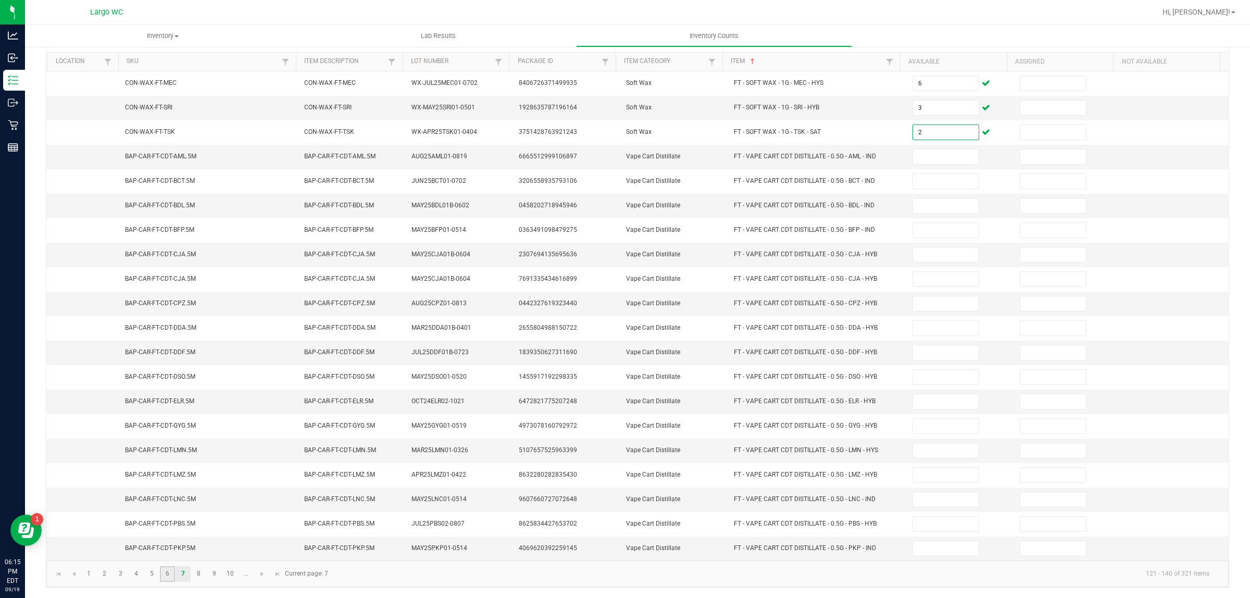
click at [167, 576] on link "6" at bounding box center [167, 574] width 15 height 16
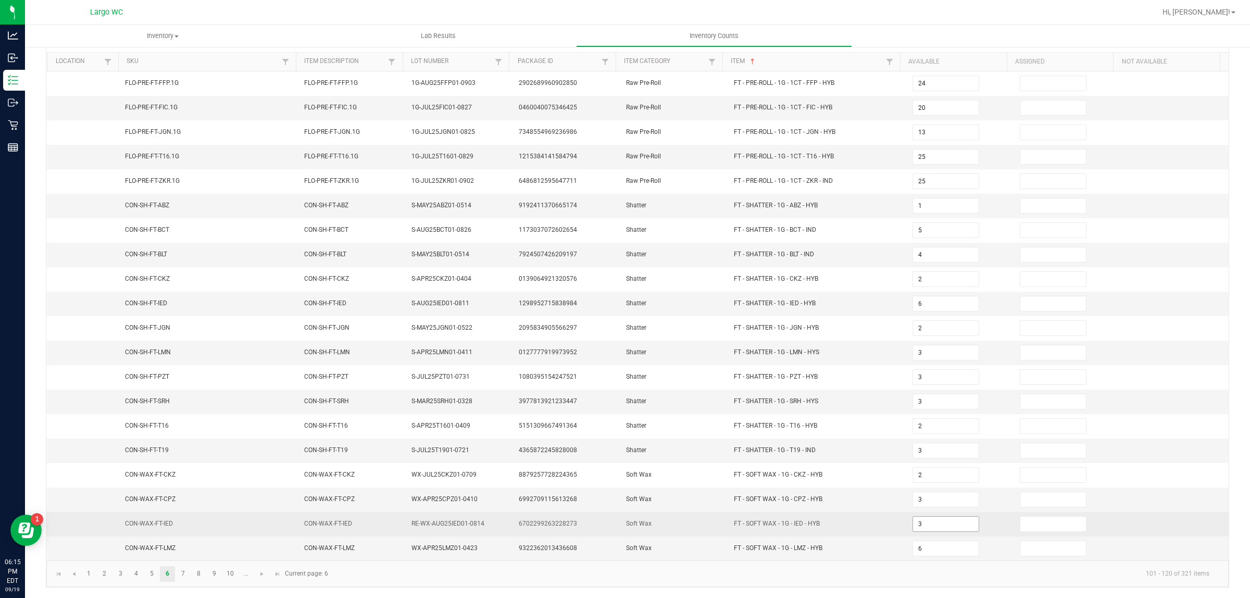
click at [936, 525] on input "3" at bounding box center [946, 524] width 66 height 15
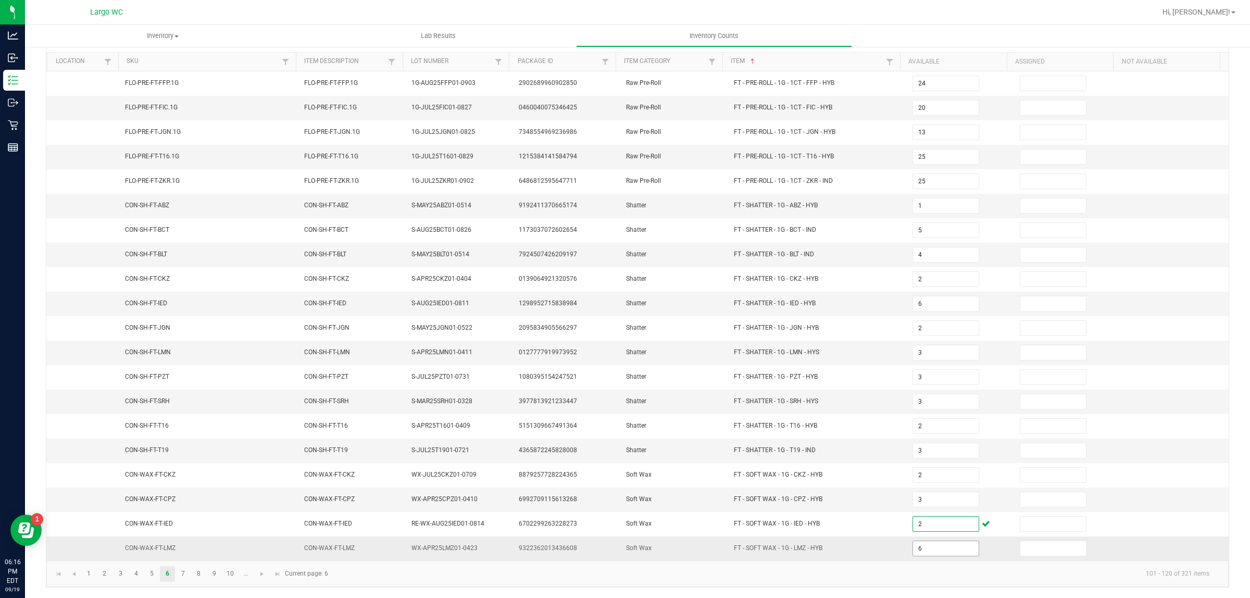
click at [939, 552] on input "6" at bounding box center [946, 548] width 66 height 15
click at [183, 575] on link "7" at bounding box center [183, 574] width 15 height 16
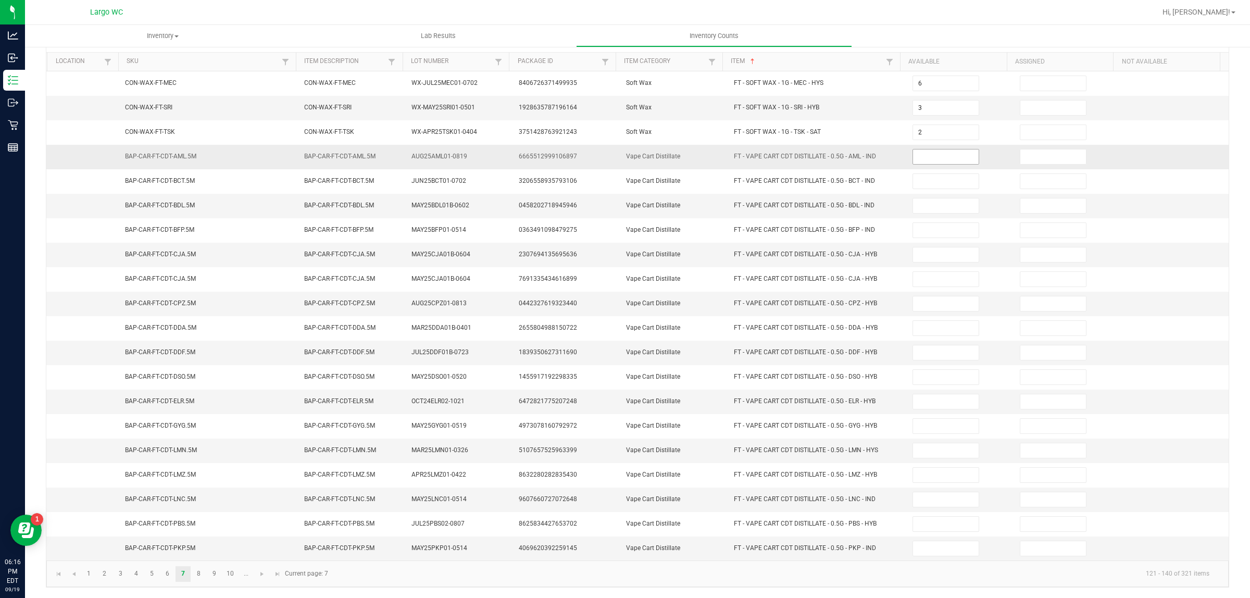
click at [936, 152] on input at bounding box center [946, 157] width 66 height 15
click at [197, 573] on link "8" at bounding box center [198, 574] width 15 height 16
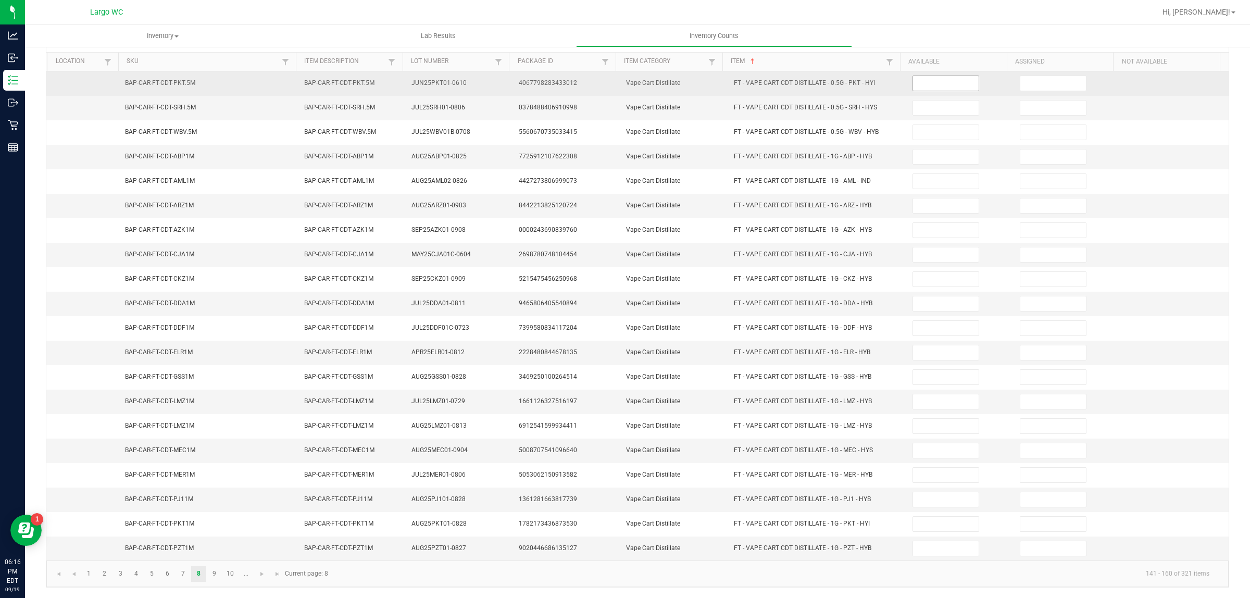
click at [934, 79] on input at bounding box center [946, 83] width 66 height 15
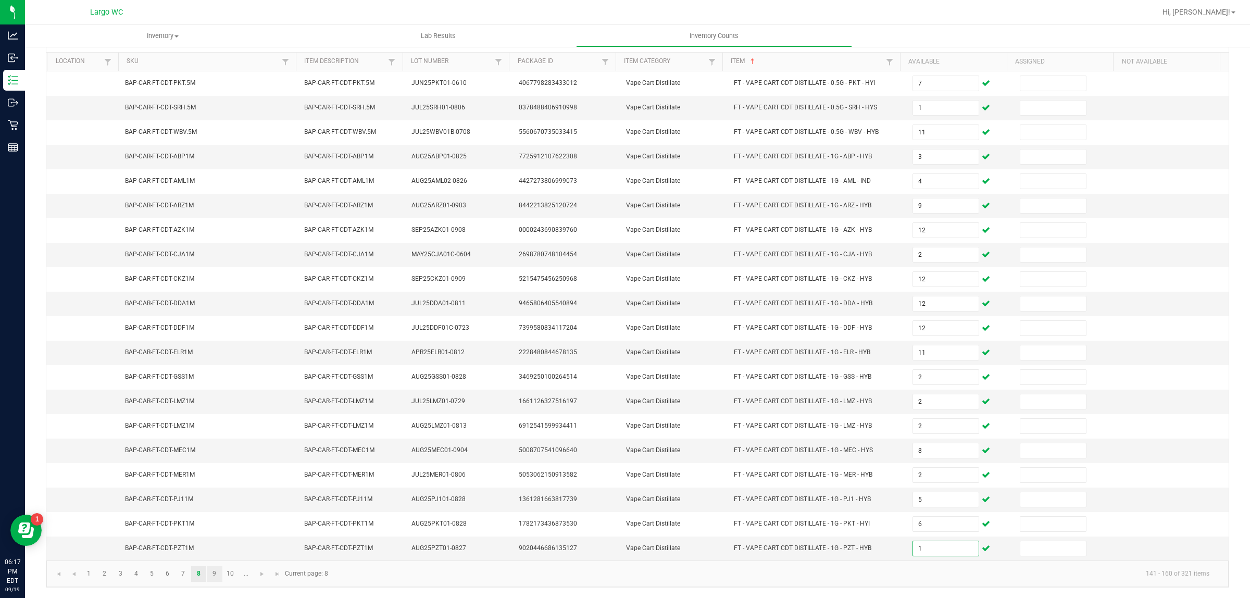
click at [215, 575] on link "9" at bounding box center [214, 574] width 15 height 16
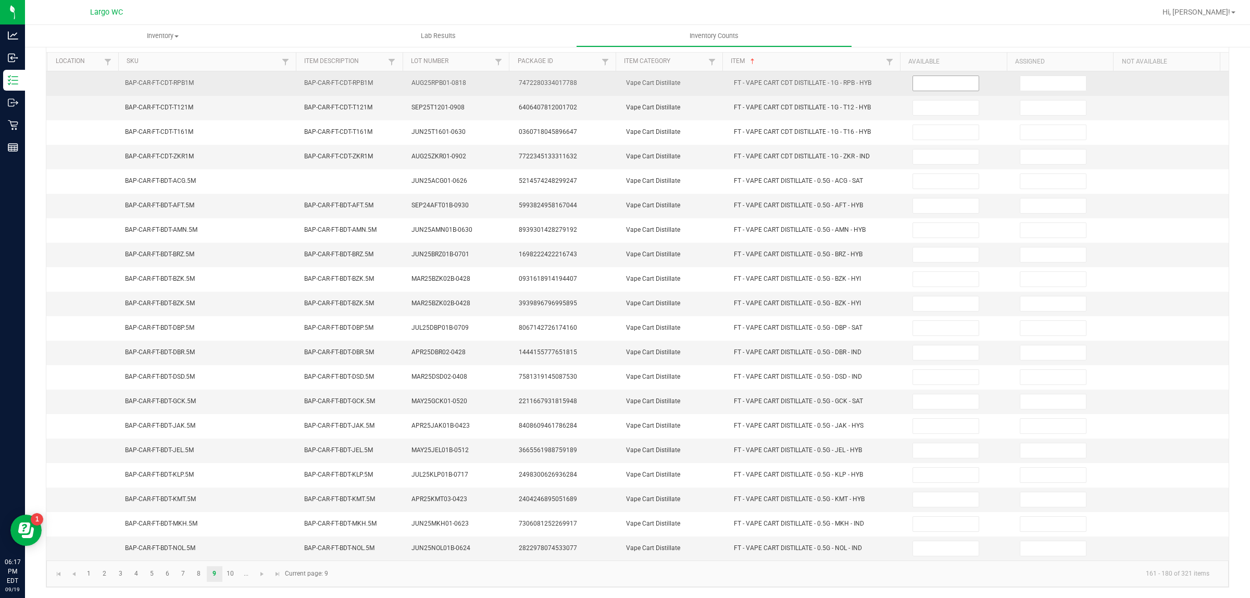
click at [937, 80] on input at bounding box center [946, 83] width 66 height 15
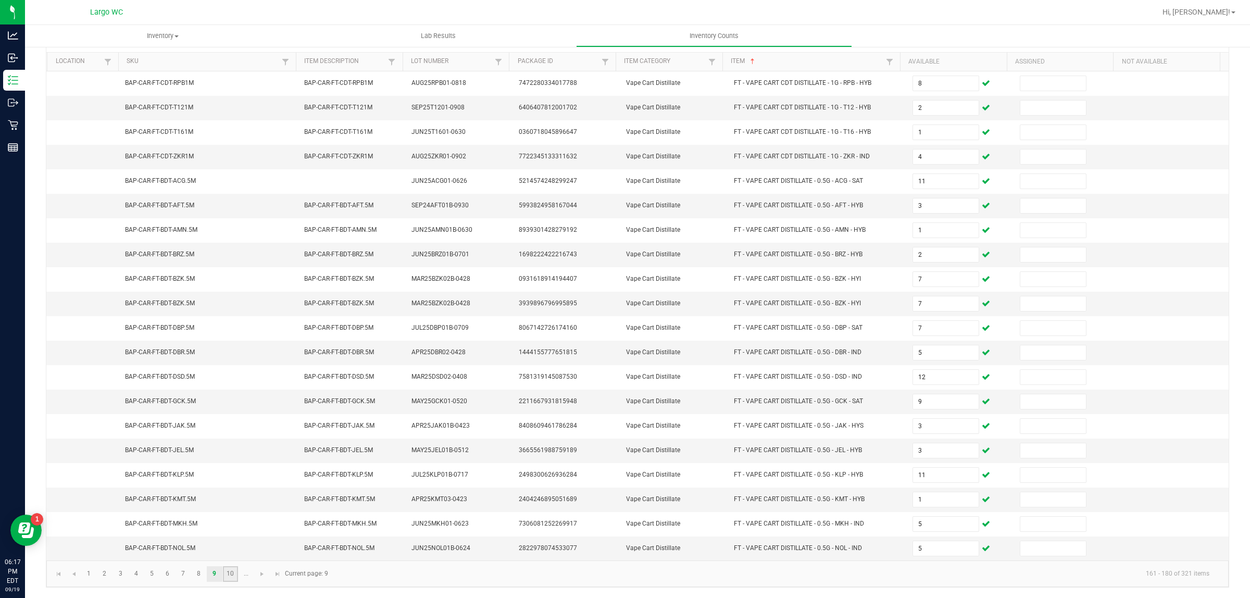
click at [232, 577] on link "10" at bounding box center [230, 574] width 15 height 16
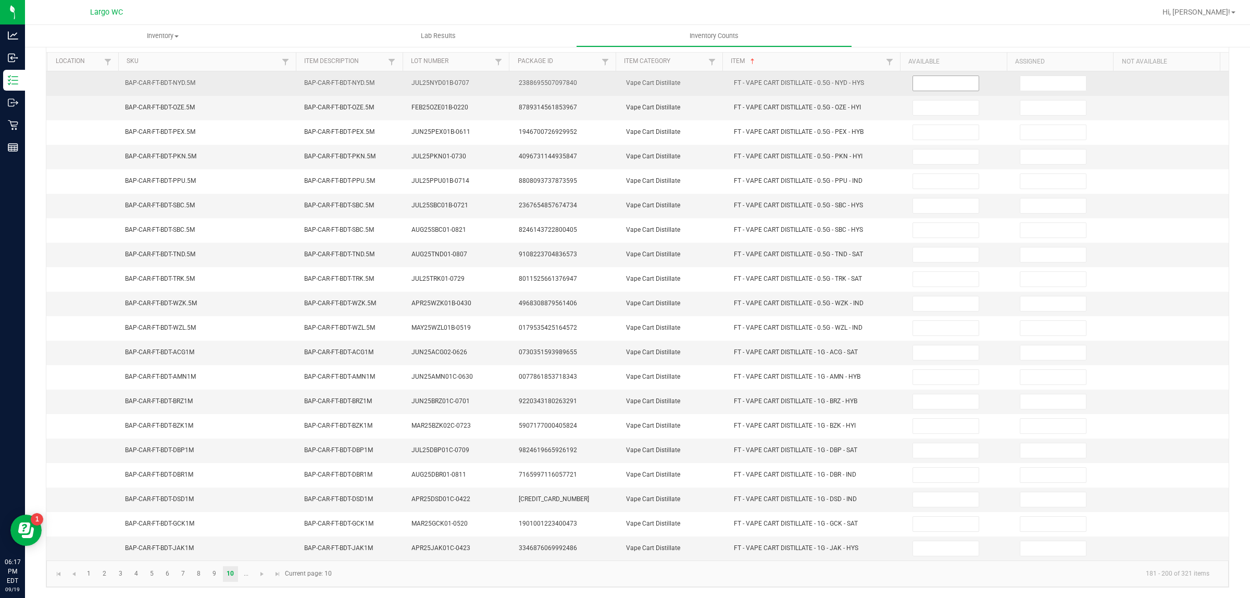
click at [936, 80] on input at bounding box center [946, 83] width 66 height 15
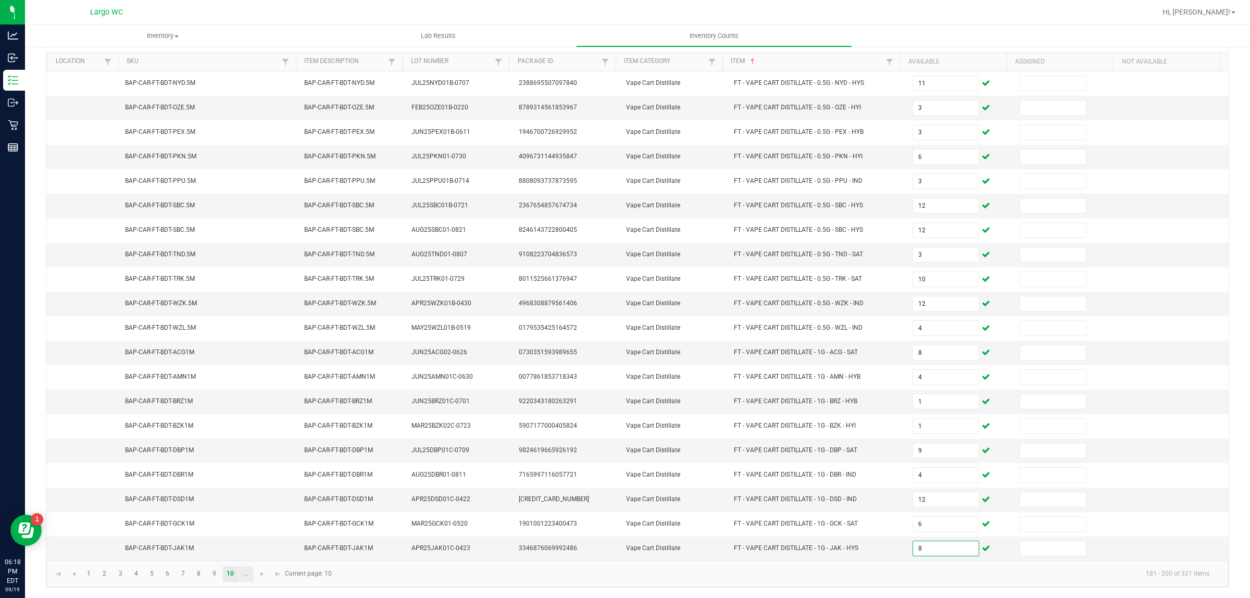
click at [249, 582] on link "..." at bounding box center [246, 574] width 15 height 16
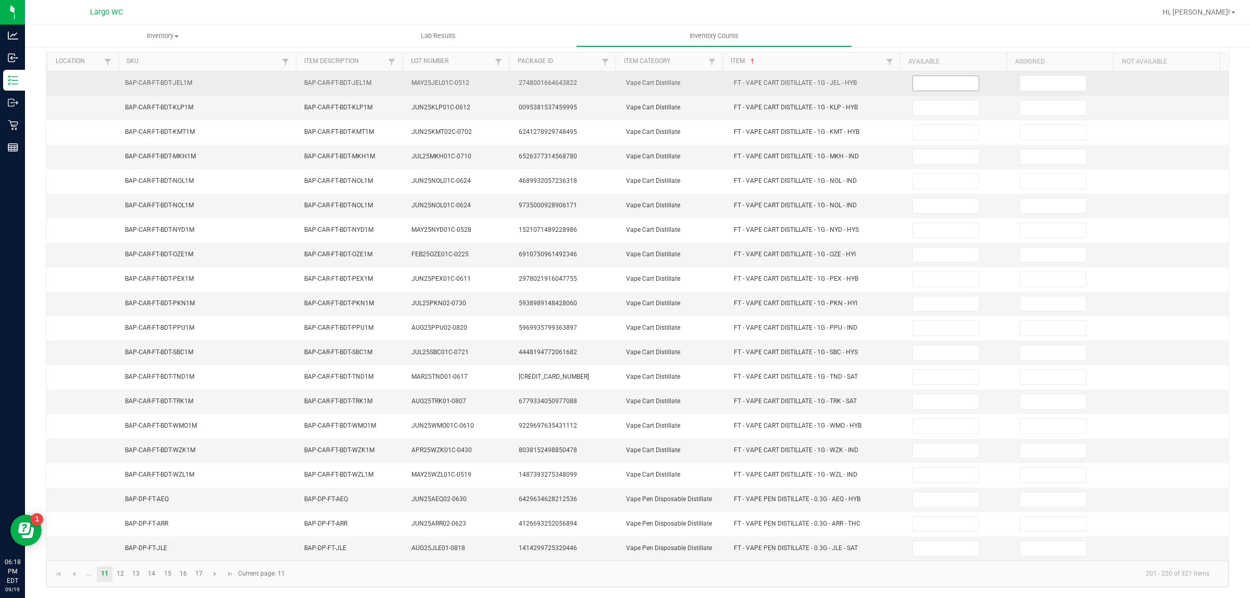
click at [920, 77] on input at bounding box center [946, 83] width 66 height 15
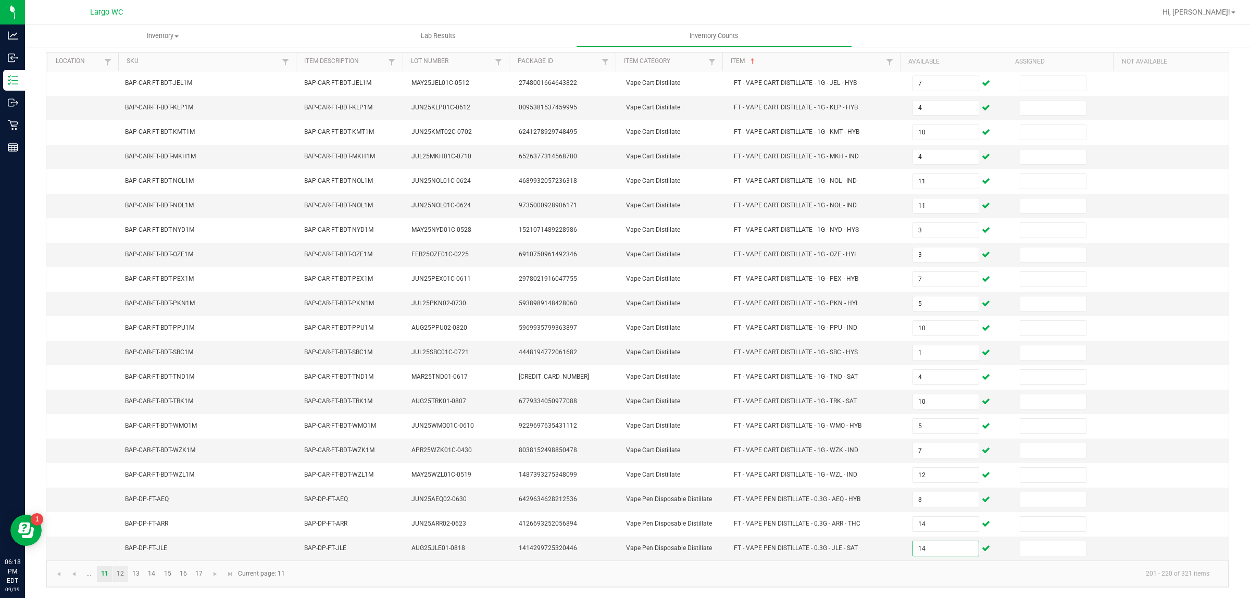
click at [120, 575] on link "12" at bounding box center [120, 574] width 15 height 16
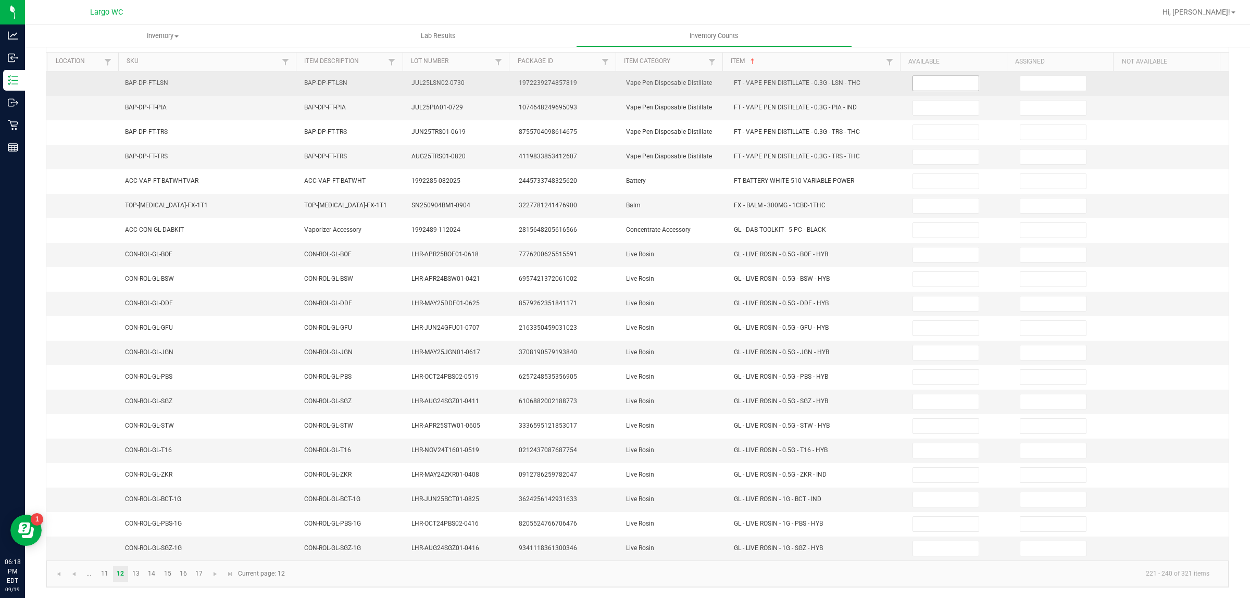
click at [938, 79] on input at bounding box center [946, 83] width 66 height 15
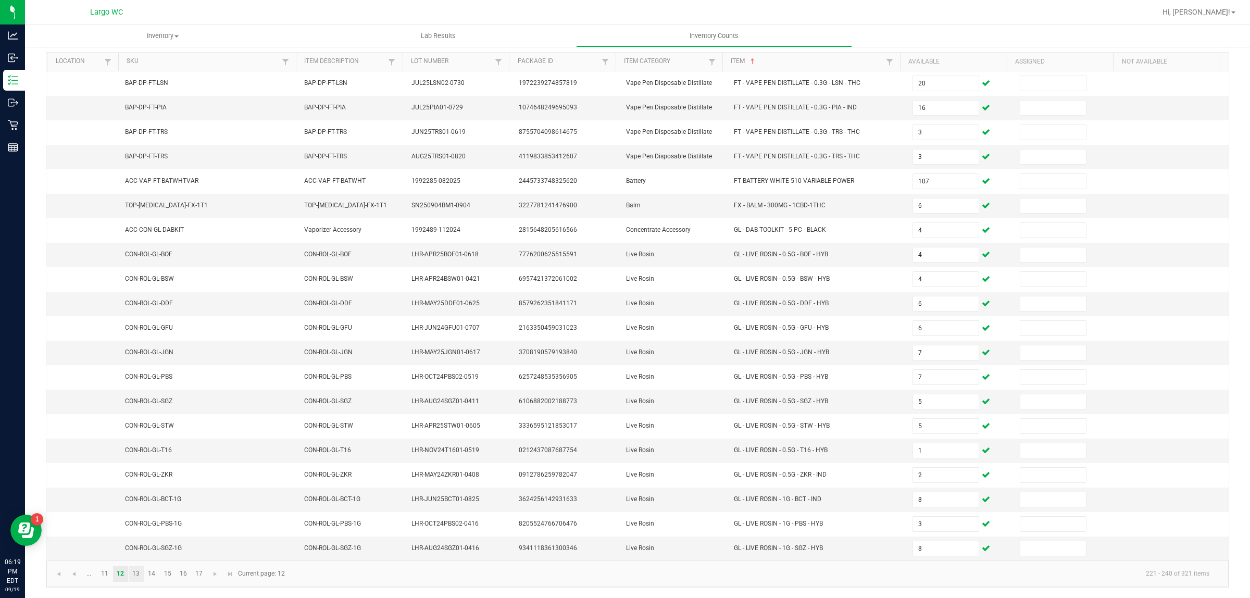
click at [135, 576] on link "13" at bounding box center [136, 574] width 15 height 16
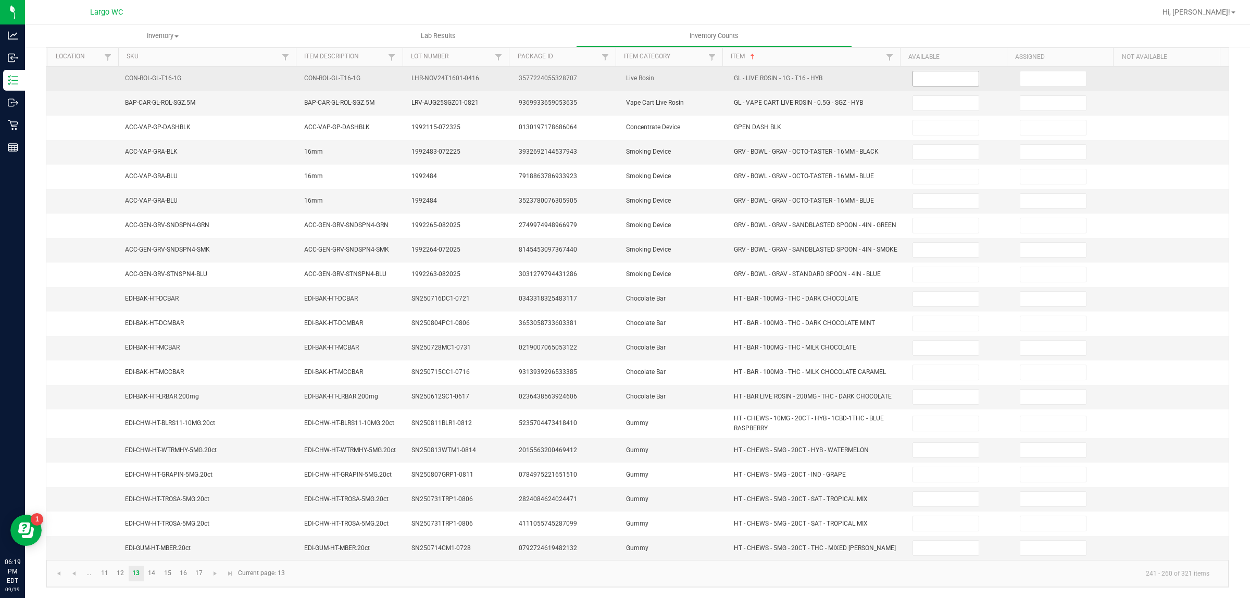
click at [935, 77] on input at bounding box center [946, 78] width 66 height 15
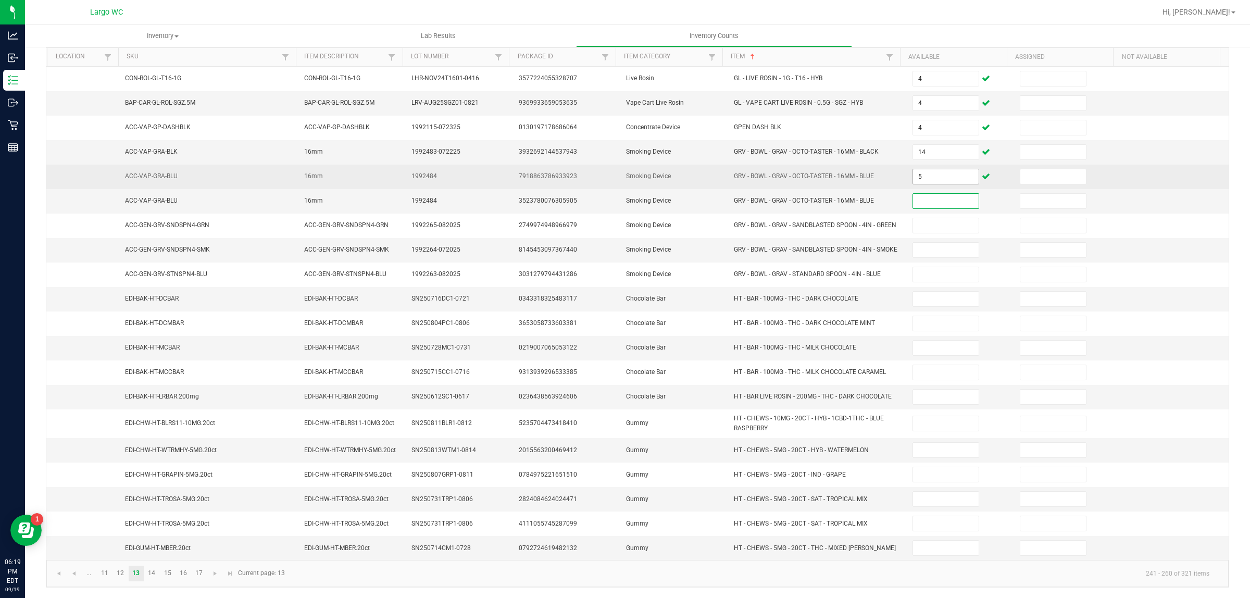
click at [928, 176] on input "5" at bounding box center [946, 176] width 66 height 15
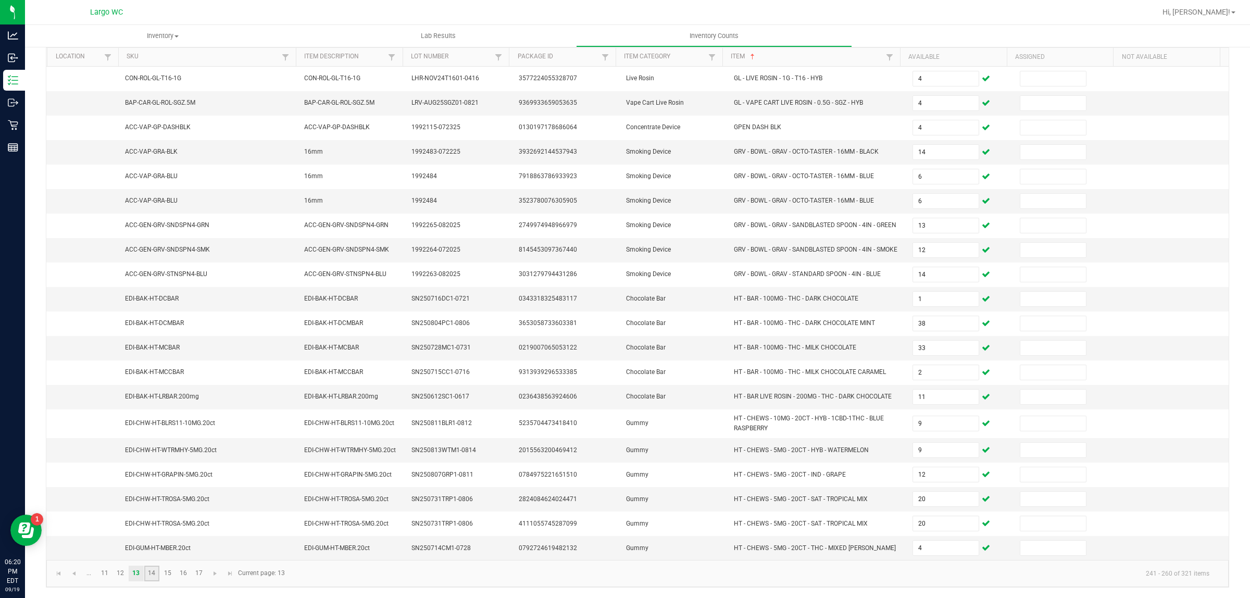
click at [152, 581] on link "14" at bounding box center [151, 574] width 15 height 16
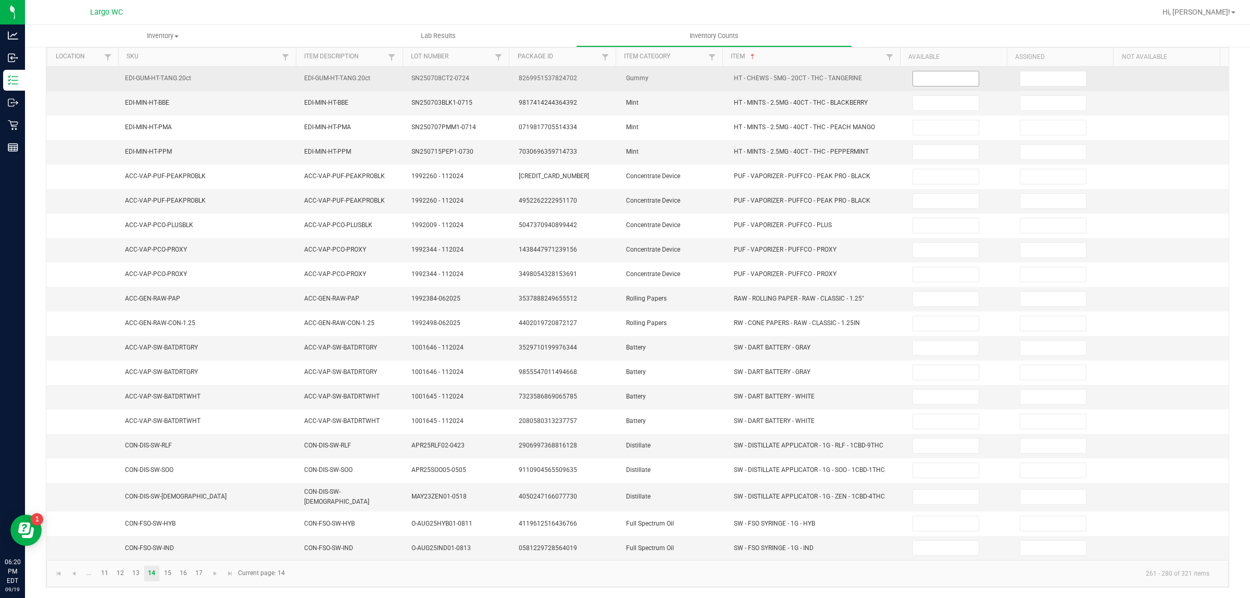
click at [933, 78] on input at bounding box center [946, 78] width 66 height 15
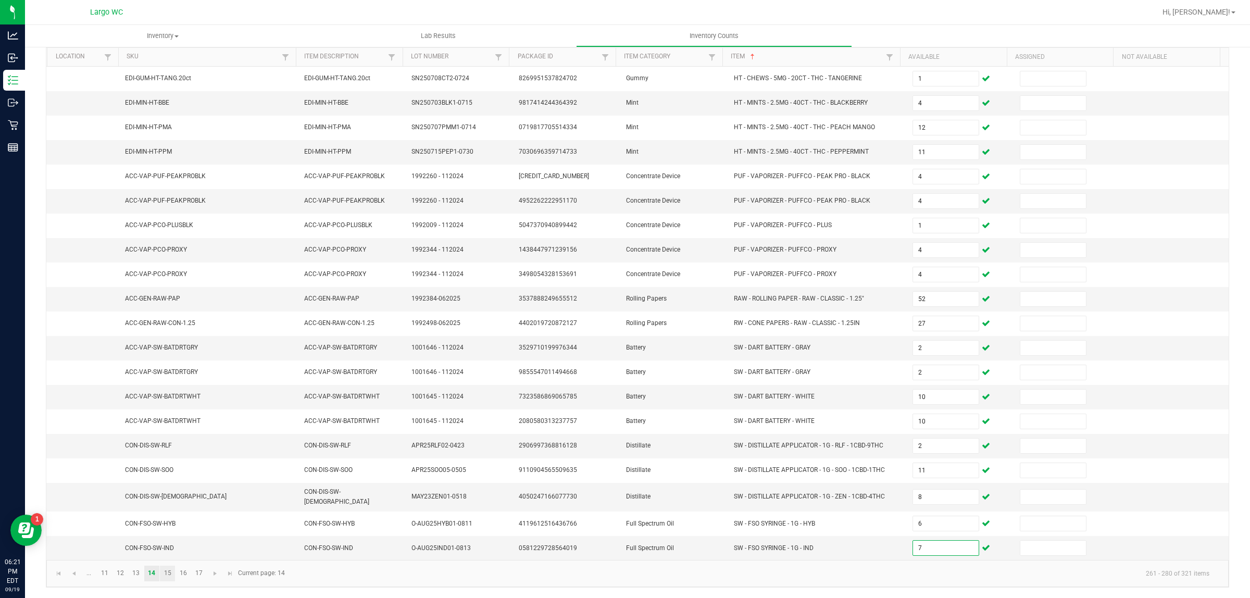
click at [167, 575] on link "15" at bounding box center [167, 574] width 15 height 16
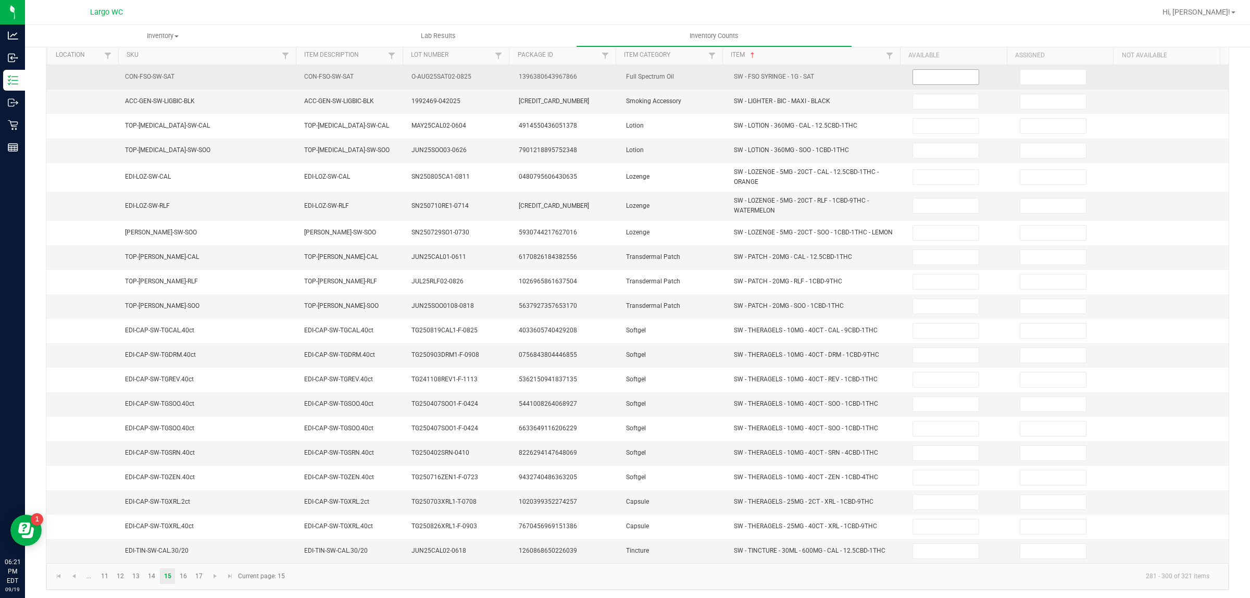
click at [933, 77] on input at bounding box center [946, 77] width 66 height 15
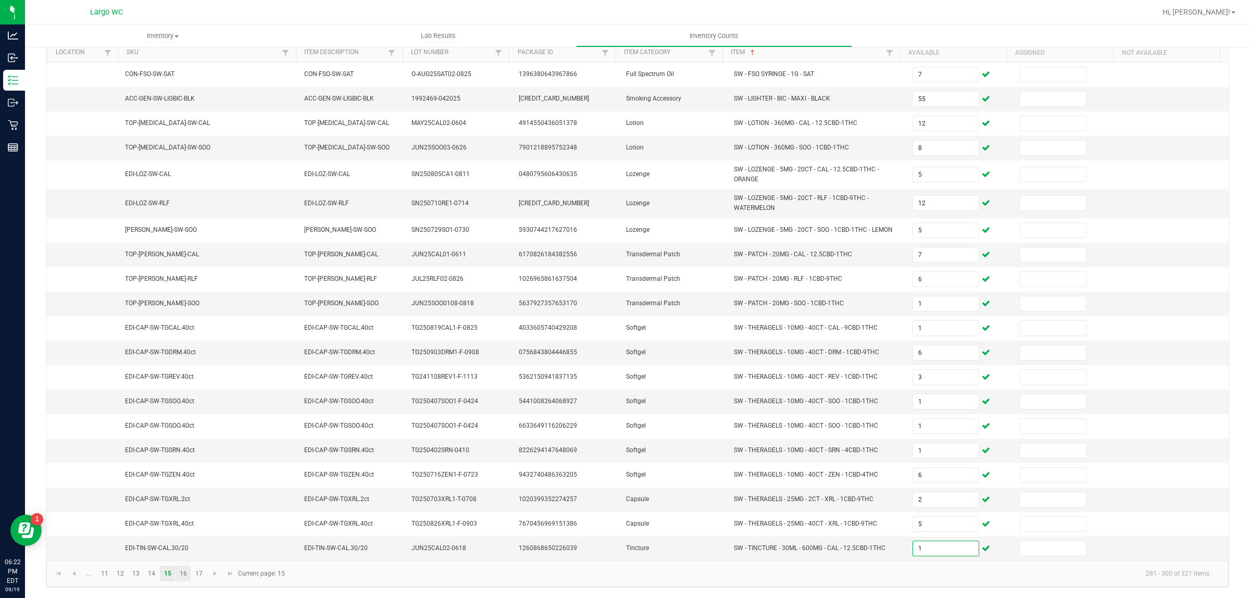
click at [183, 574] on link "16" at bounding box center [183, 574] width 15 height 16
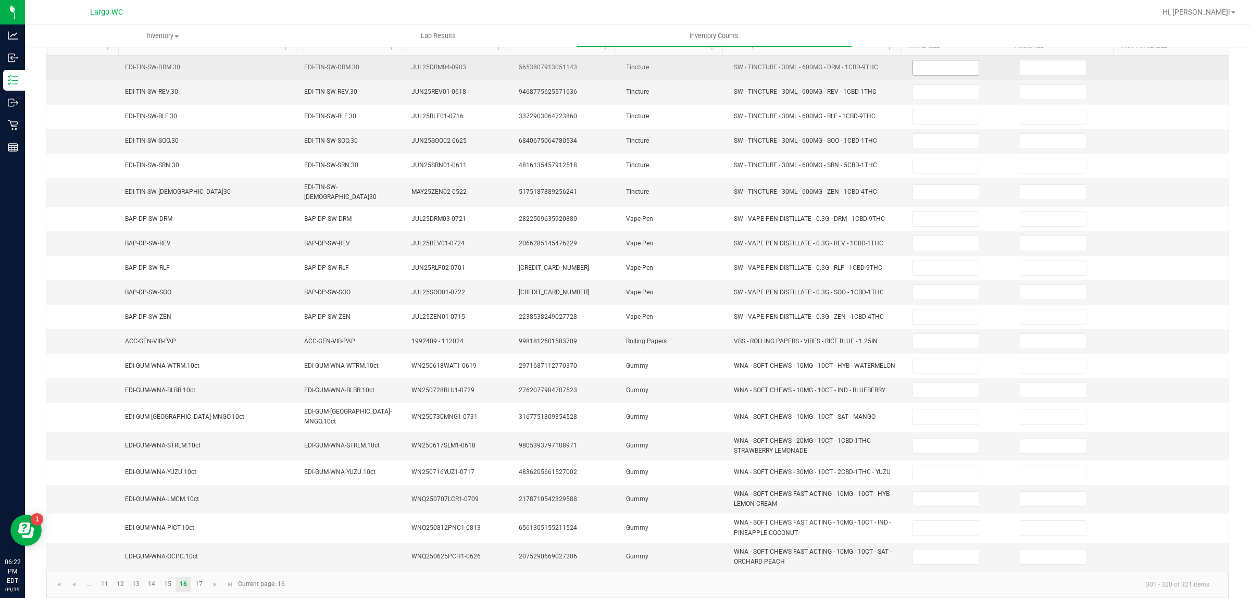
click at [938, 68] on input at bounding box center [946, 67] width 66 height 15
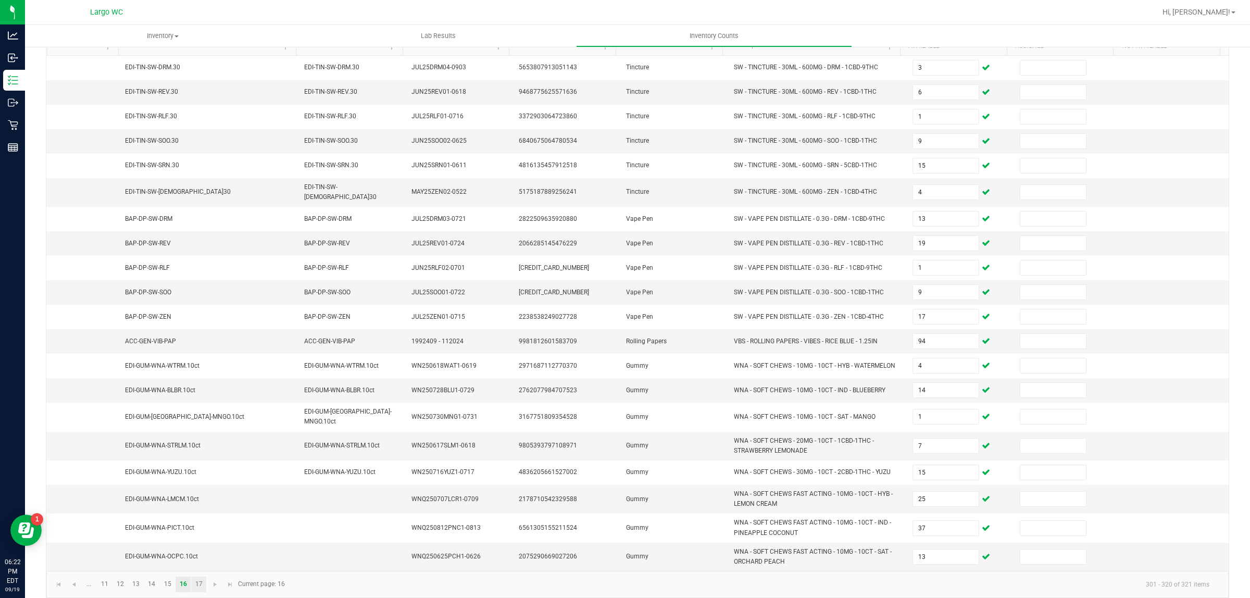
click at [202, 582] on link "17" at bounding box center [198, 585] width 15 height 16
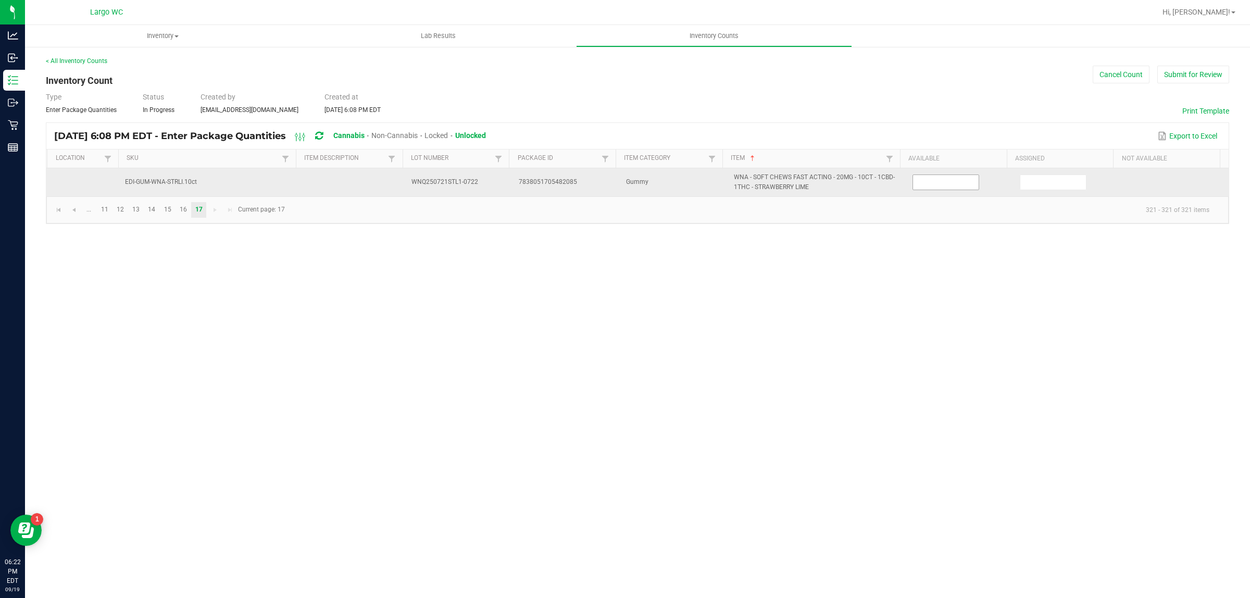
click at [949, 184] on input at bounding box center [946, 182] width 66 height 15
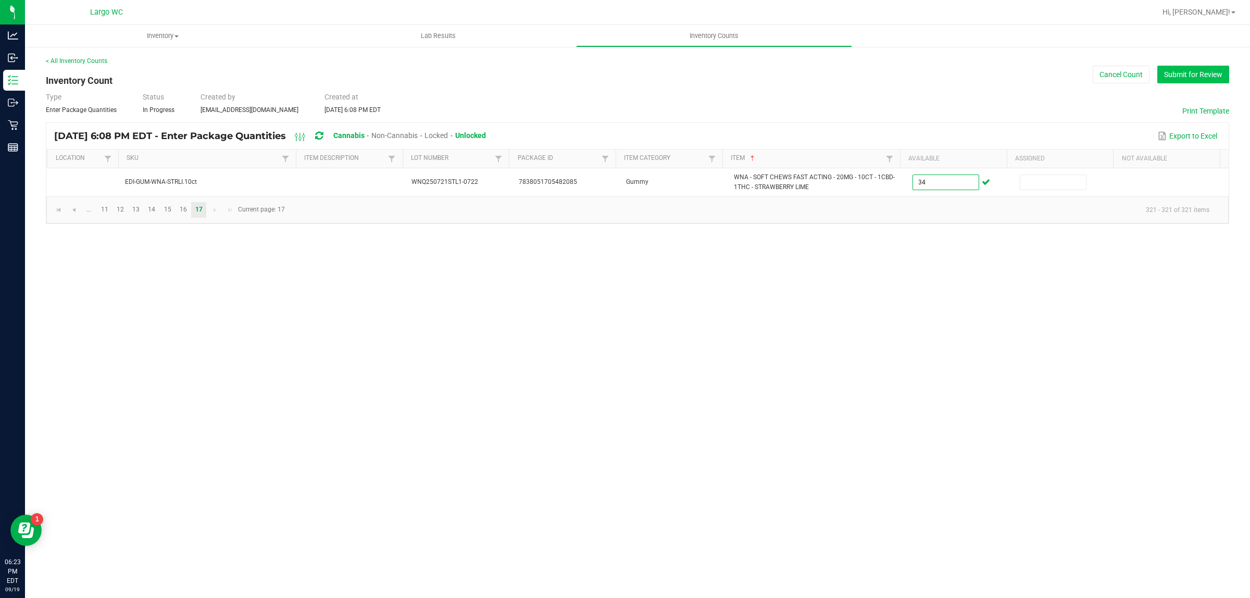
click at [1189, 81] on button "Submit for Review" at bounding box center [1194, 75] width 72 height 18
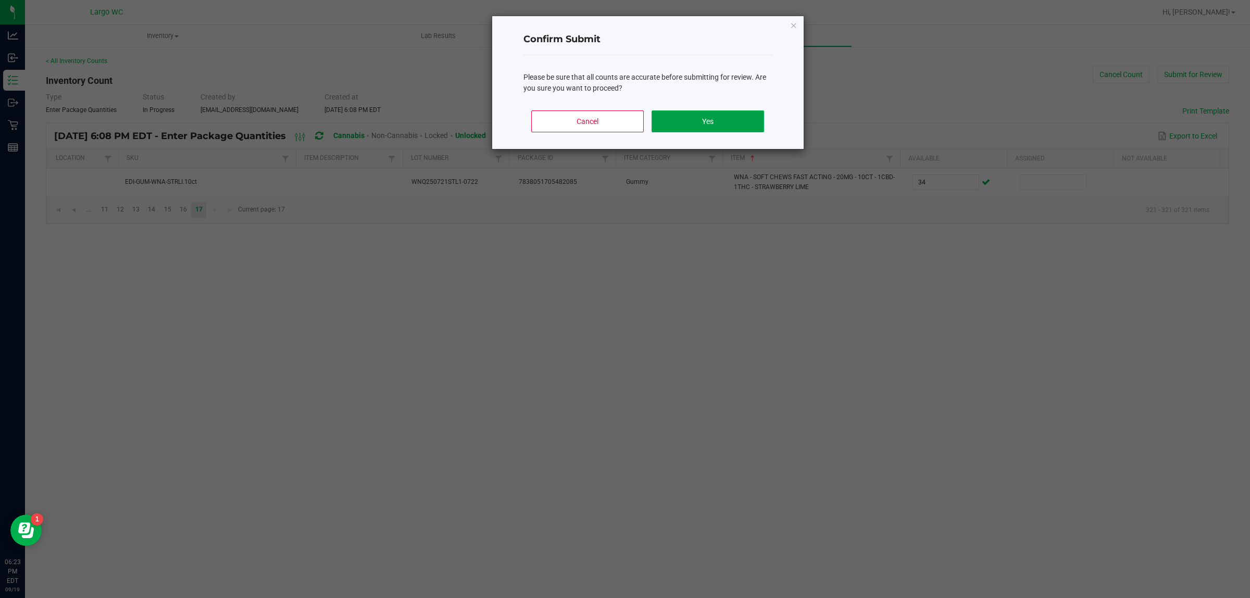
click at [724, 120] on button "Yes" at bounding box center [708, 121] width 112 height 22
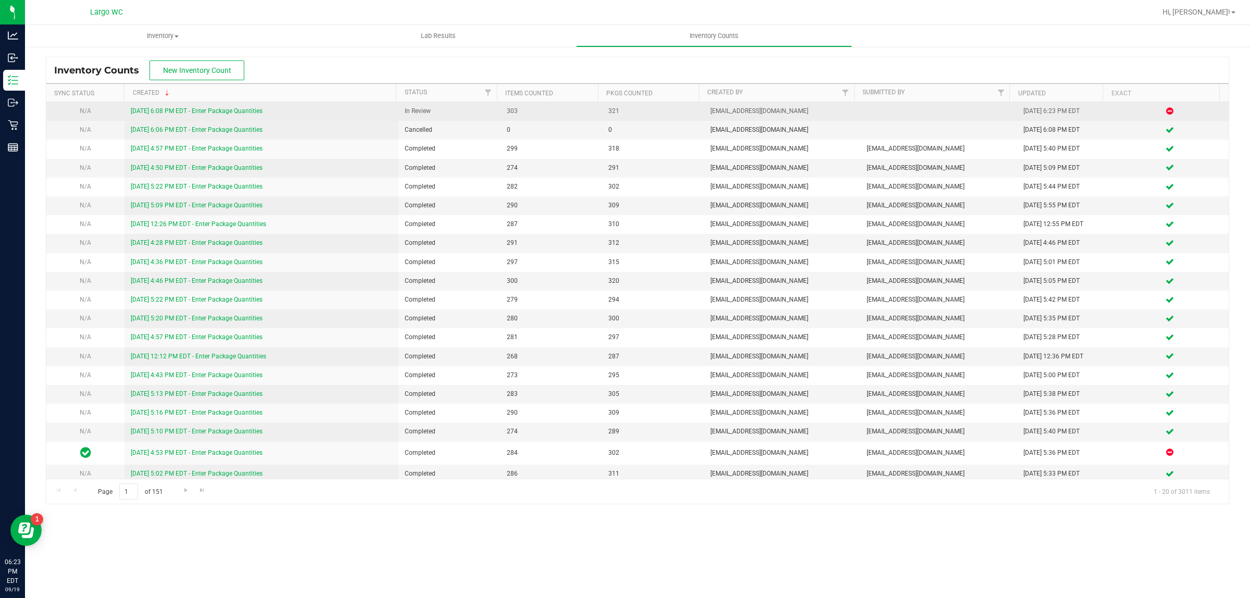
click at [172, 108] on link "9/19/25 6:08 PM EDT - Enter Package Quantities" at bounding box center [197, 110] width 132 height 7
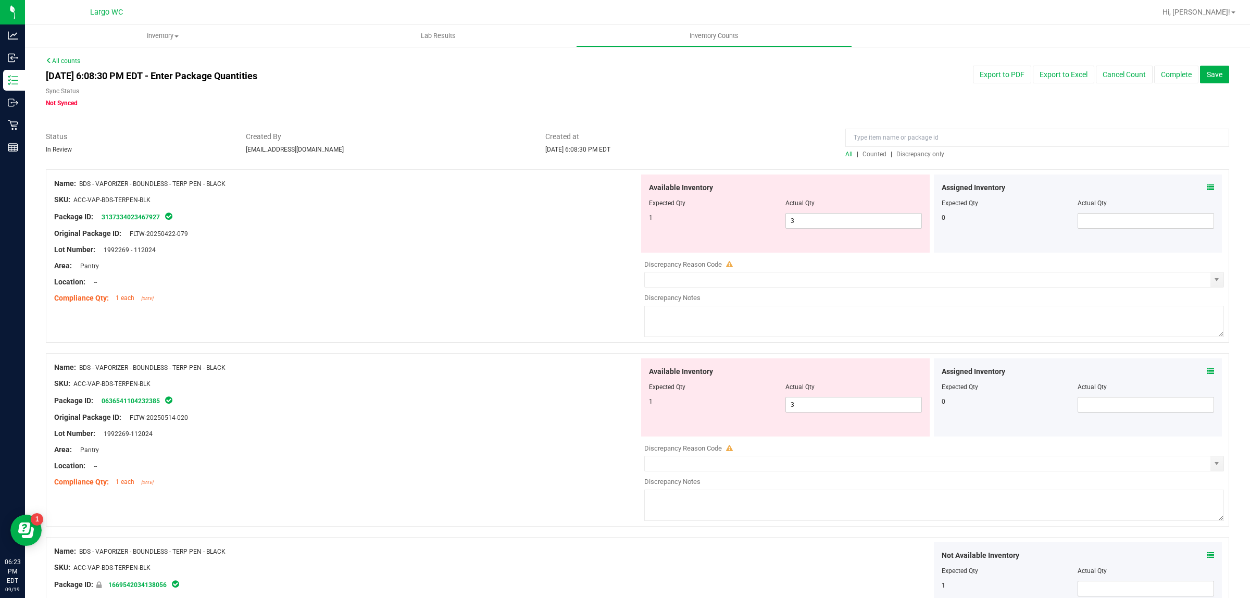
click at [907, 154] on span "Discrepancy only" at bounding box center [921, 154] width 48 height 7
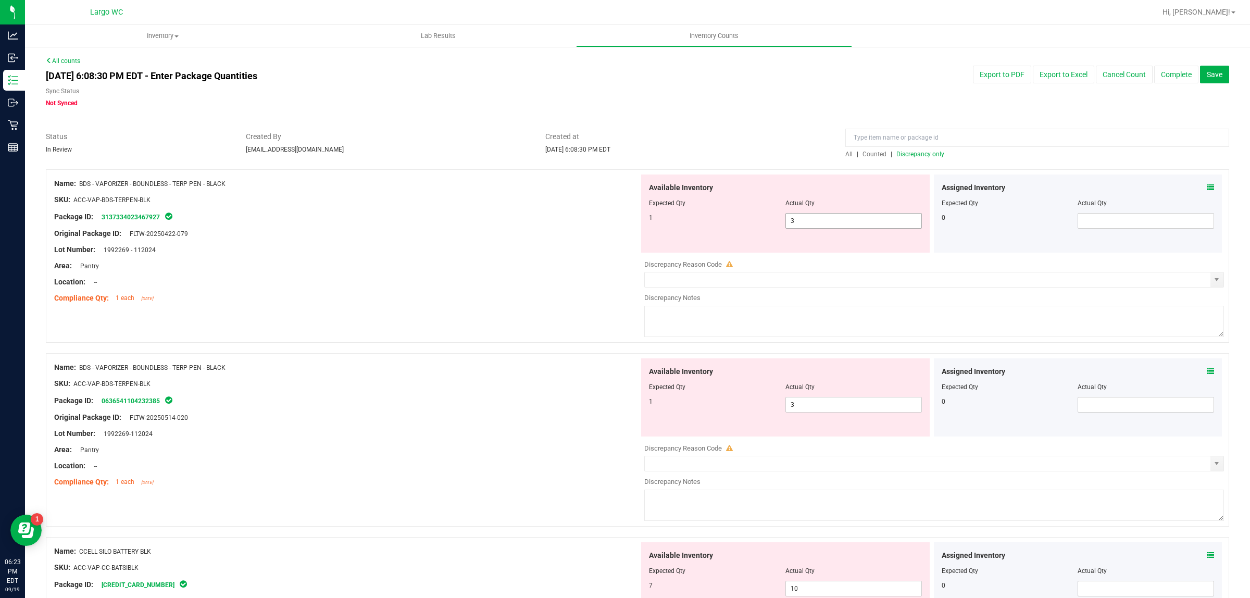
click at [805, 218] on span "3 3" at bounding box center [854, 221] width 137 height 16
click at [805, 218] on input "3" at bounding box center [853, 221] width 135 height 15
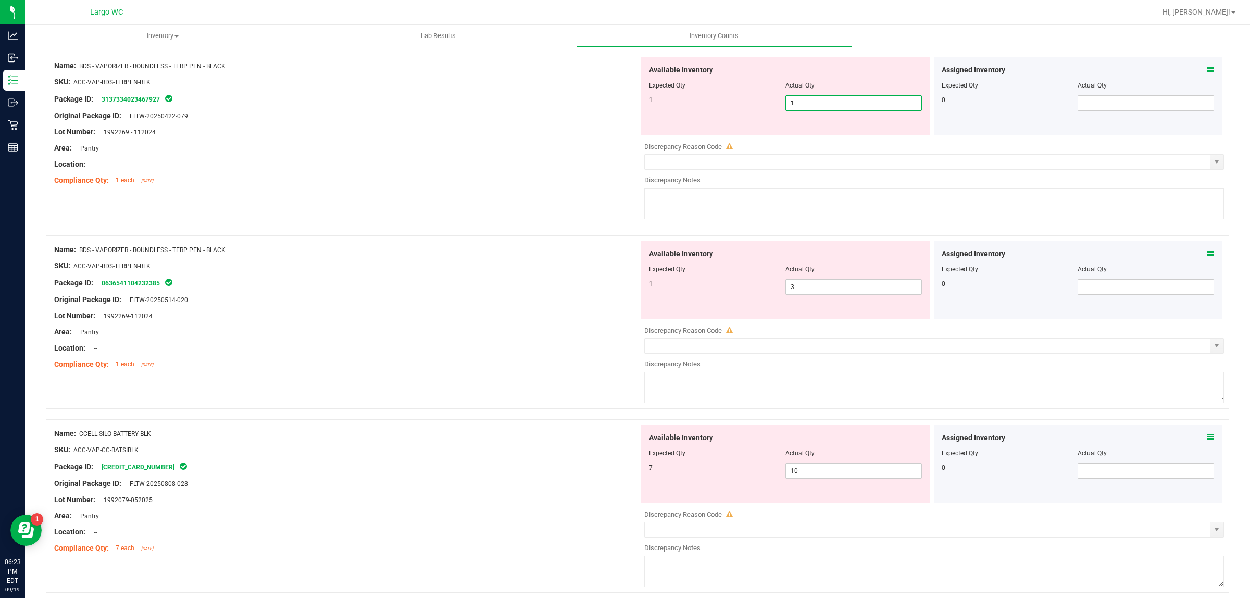
scroll to position [130, 0]
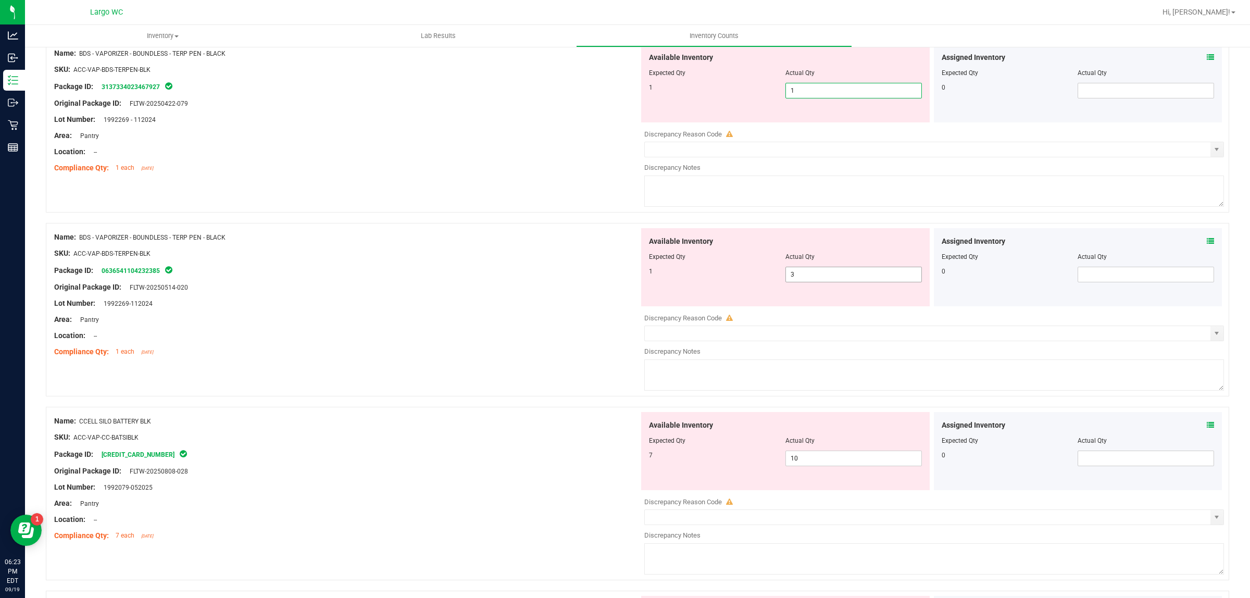
click at [801, 269] on div "Available Inventory Expected Qty Actual Qty 1 3 3" at bounding box center [785, 267] width 289 height 78
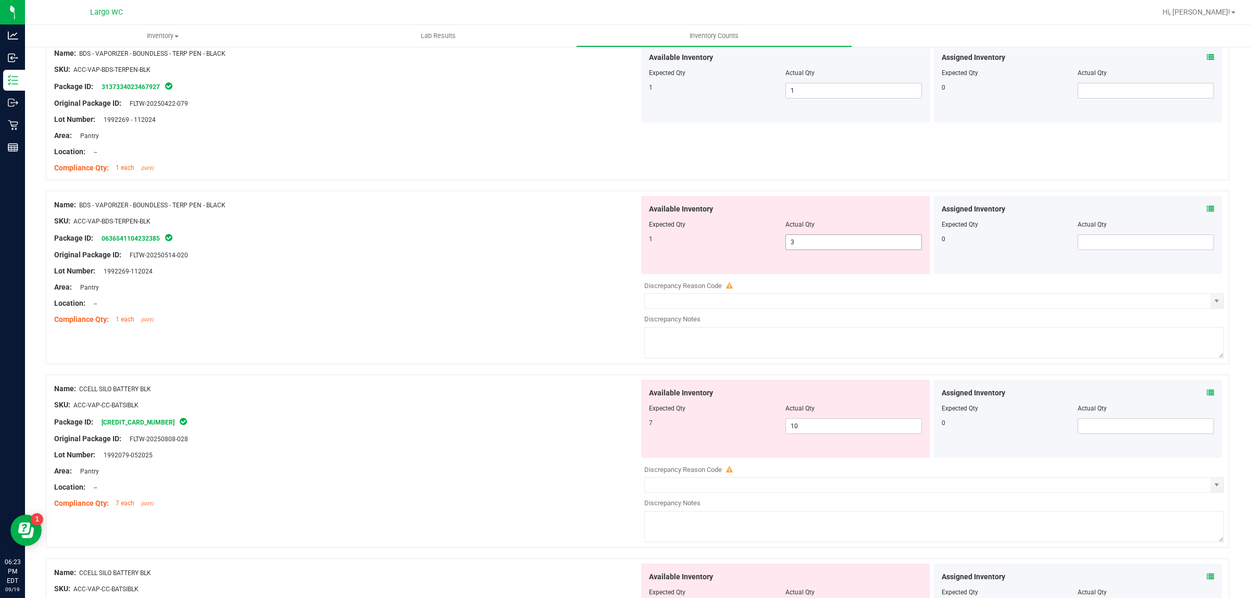
click at [801, 269] on div "Available Inventory Expected Qty Actual Qty 1 3 3" at bounding box center [785, 235] width 289 height 78
click at [801, 242] on span "3 3" at bounding box center [854, 242] width 137 height 16
click at [801, 242] on input "3" at bounding box center [853, 242] width 135 height 15
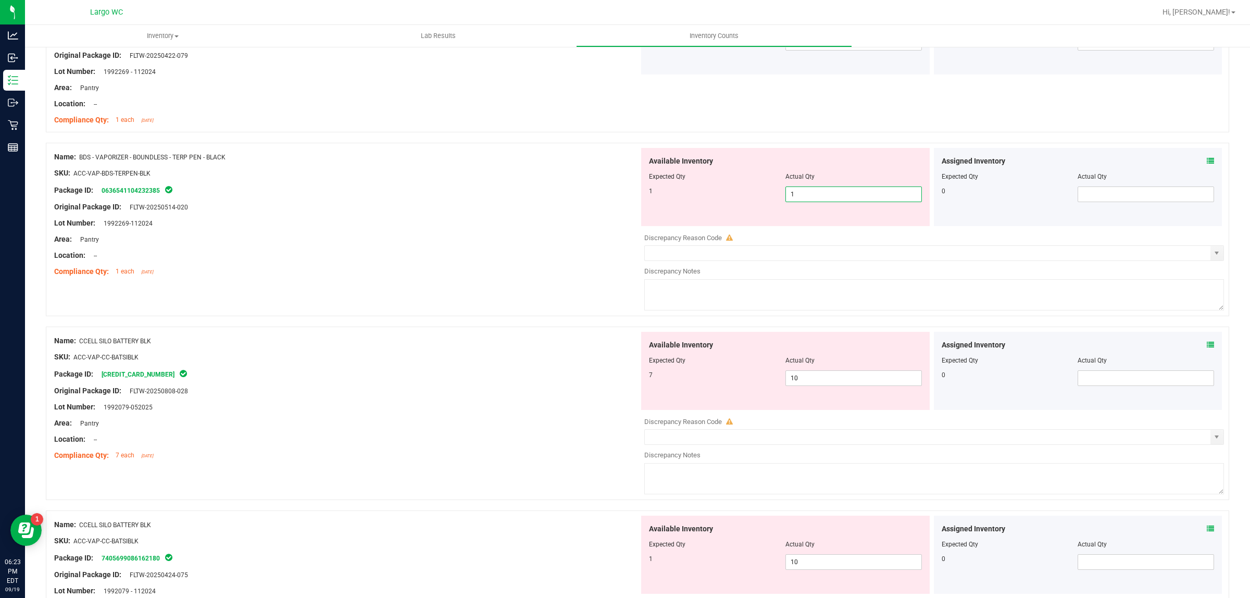
scroll to position [261, 0]
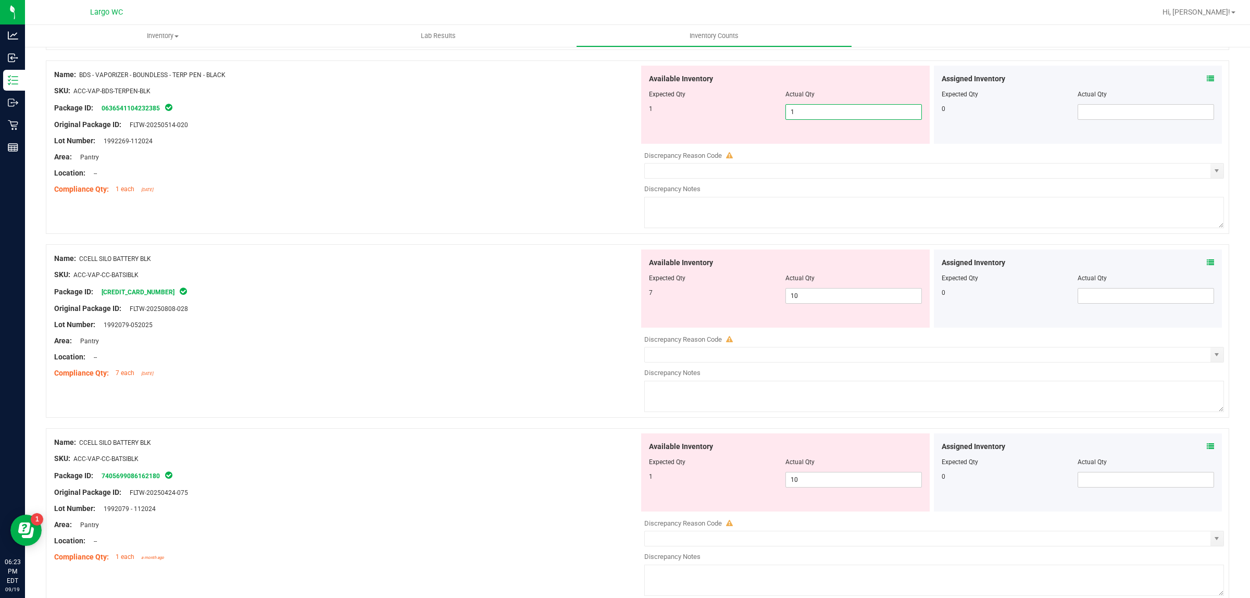
click at [584, 202] on div "Name: BDS - VAPORIZER - BOUNDLESS - TERP PEN - BLACK SKU: ACC-VAP-BDS-TERPEN-BL…" at bounding box center [638, 152] width 1184 height 184
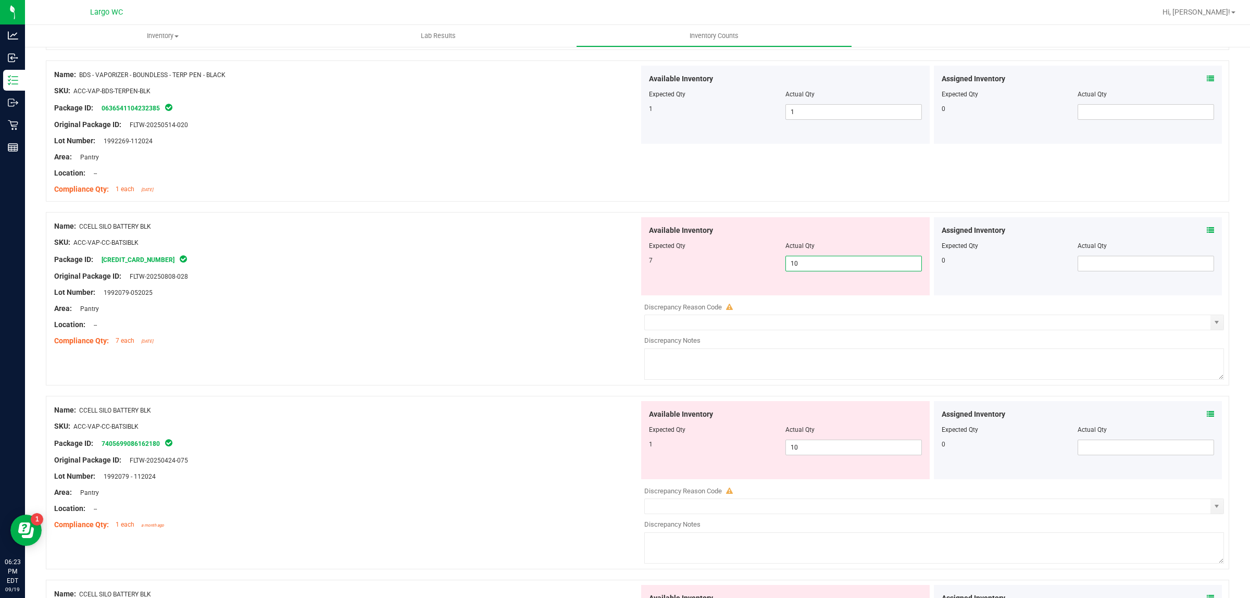
click at [851, 268] on span "10 10" at bounding box center [854, 264] width 137 height 16
click at [851, 268] on input "10" at bounding box center [853, 263] width 135 height 15
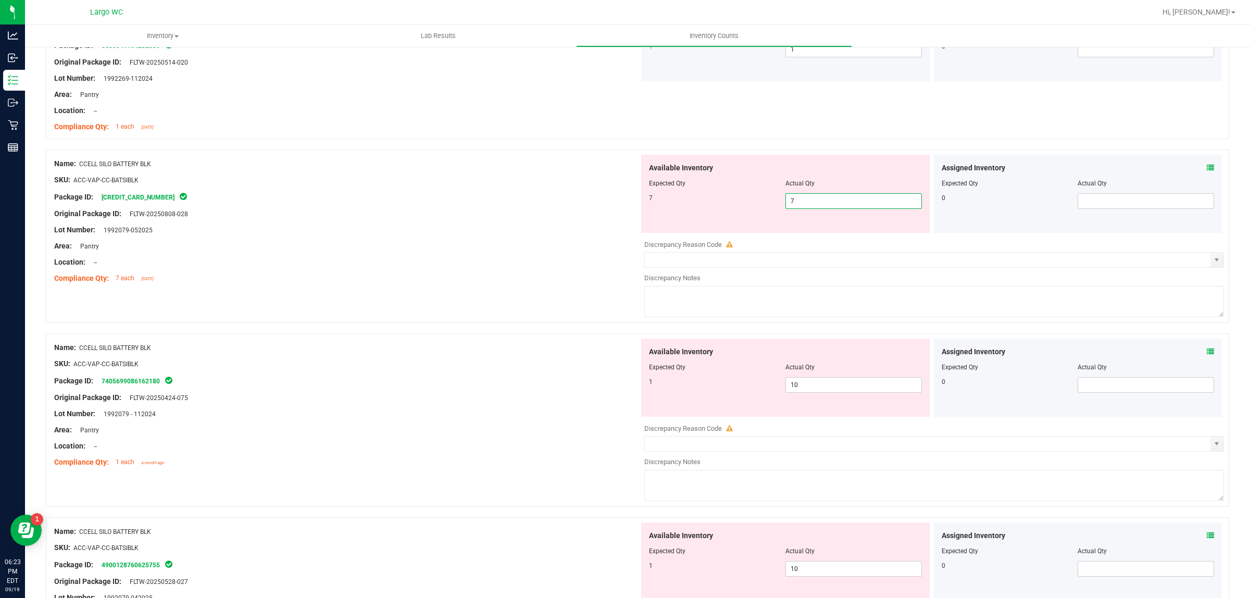
scroll to position [391, 0]
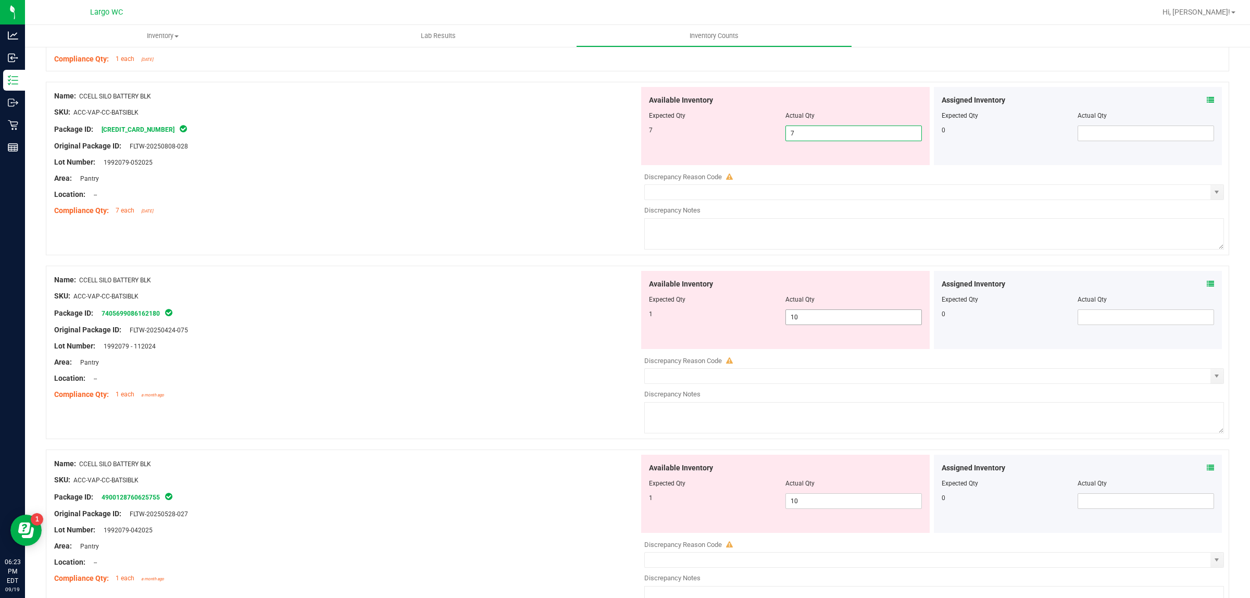
click at [835, 312] on div "Available Inventory Expected Qty Actual Qty 1 10 10" at bounding box center [785, 310] width 289 height 78
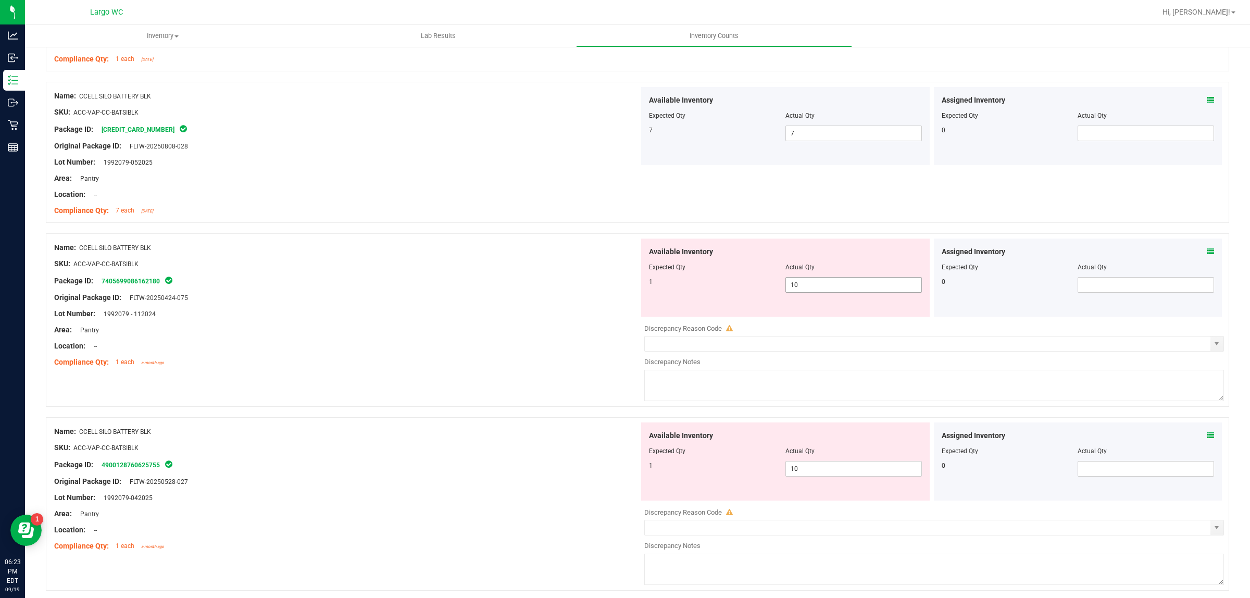
click at [835, 312] on div "Available Inventory Expected Qty Actual Qty 1 10 10" at bounding box center [785, 278] width 289 height 78
click at [821, 287] on span "10 10" at bounding box center [854, 285] width 137 height 16
click at [821, 287] on input "10" at bounding box center [853, 285] width 135 height 15
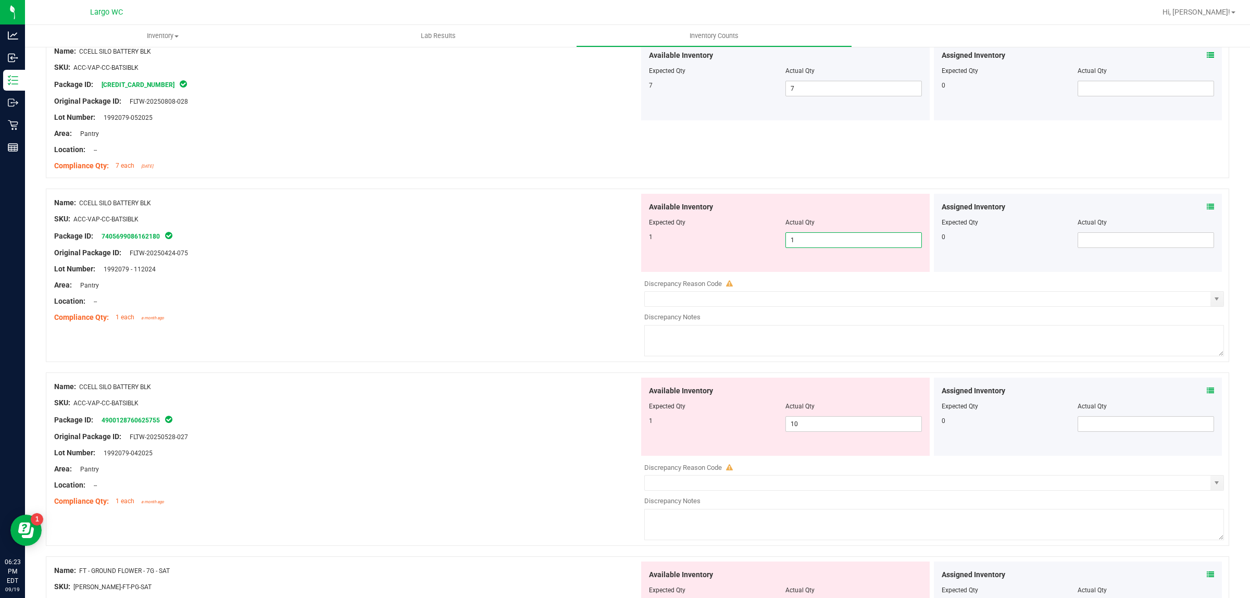
scroll to position [456, 0]
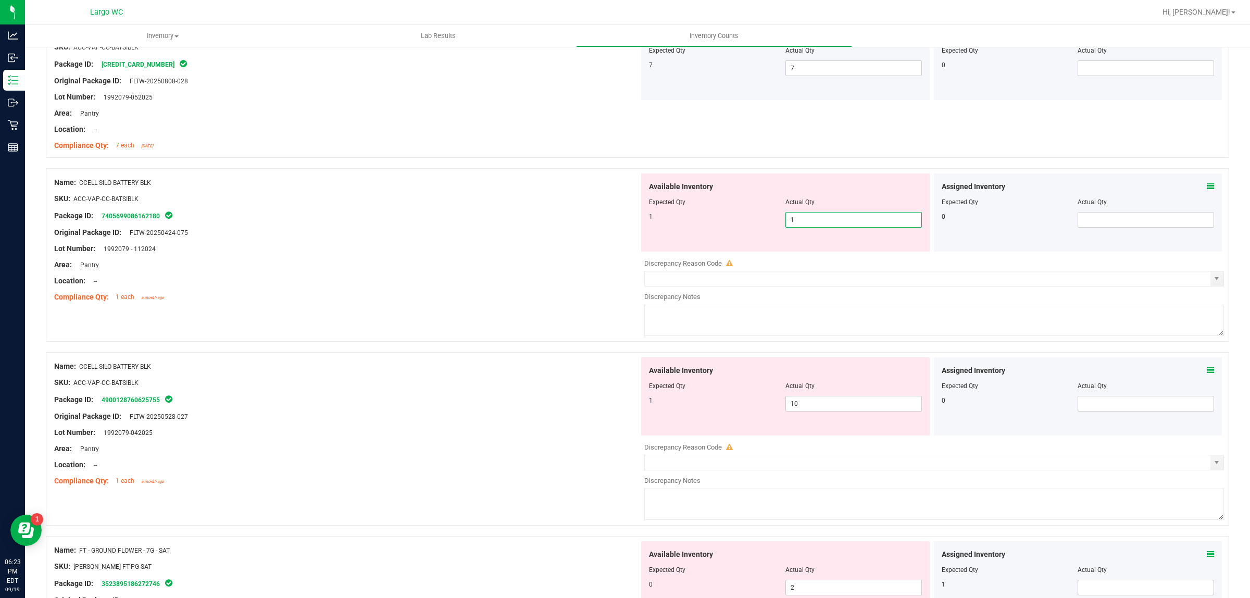
click at [542, 269] on div "Area: Pantry" at bounding box center [346, 264] width 585 height 11
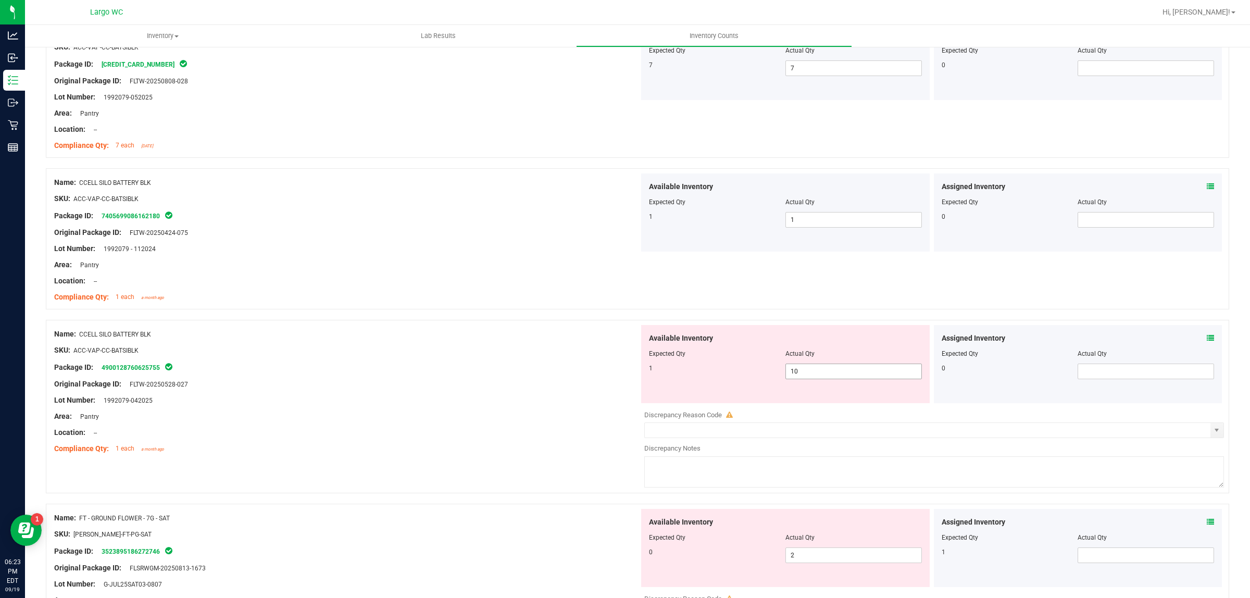
click at [817, 368] on span "10 10" at bounding box center [854, 372] width 137 height 16
click at [817, 368] on input "10" at bounding box center [853, 371] width 135 height 15
click at [513, 255] on div at bounding box center [346, 256] width 585 height 5
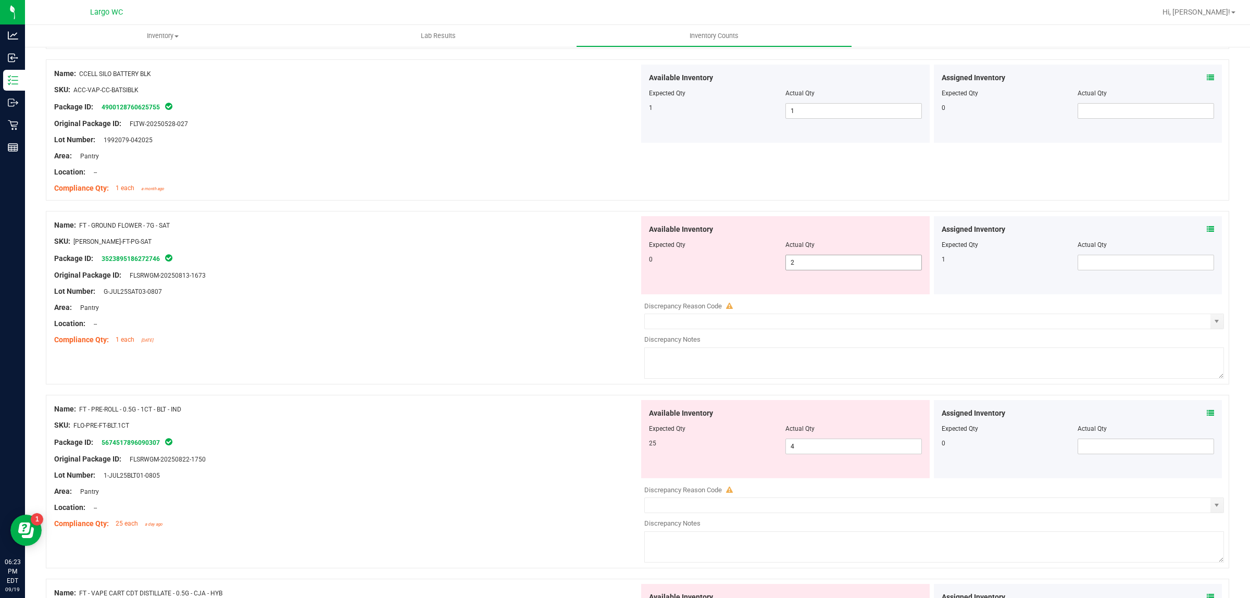
click at [802, 266] on span "2 2" at bounding box center [854, 263] width 137 height 16
click at [802, 266] on input "2" at bounding box center [853, 262] width 135 height 15
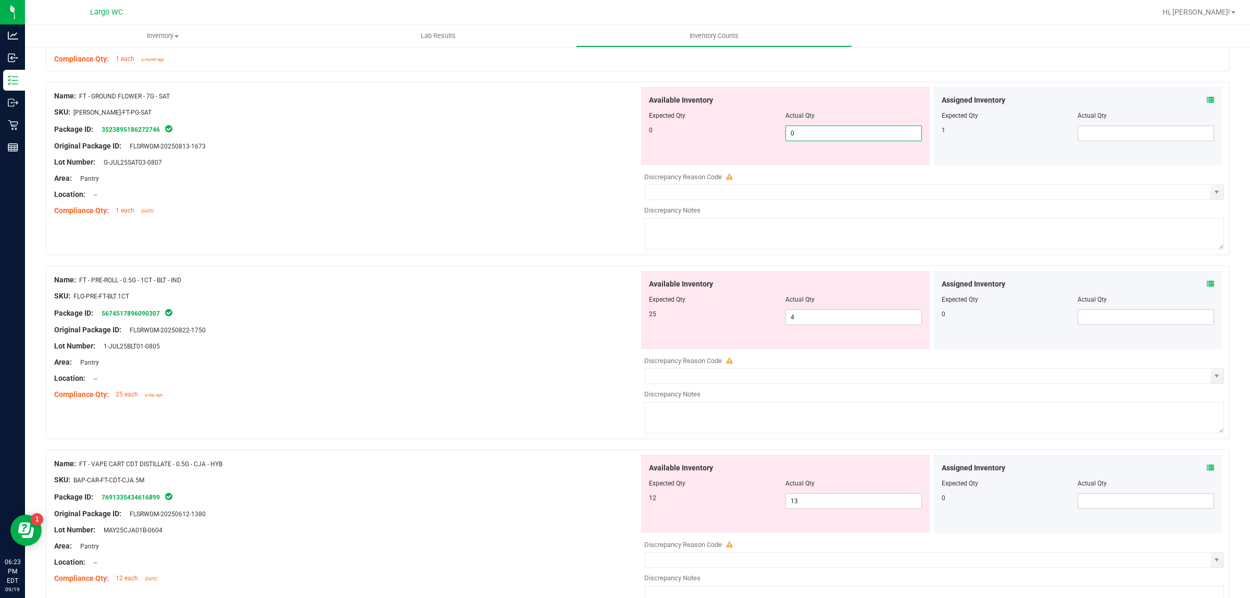
scroll to position [847, 0]
click at [797, 310] on div "Available Inventory Expected Qty Actual Qty 25 4 4" at bounding box center [785, 309] width 289 height 78
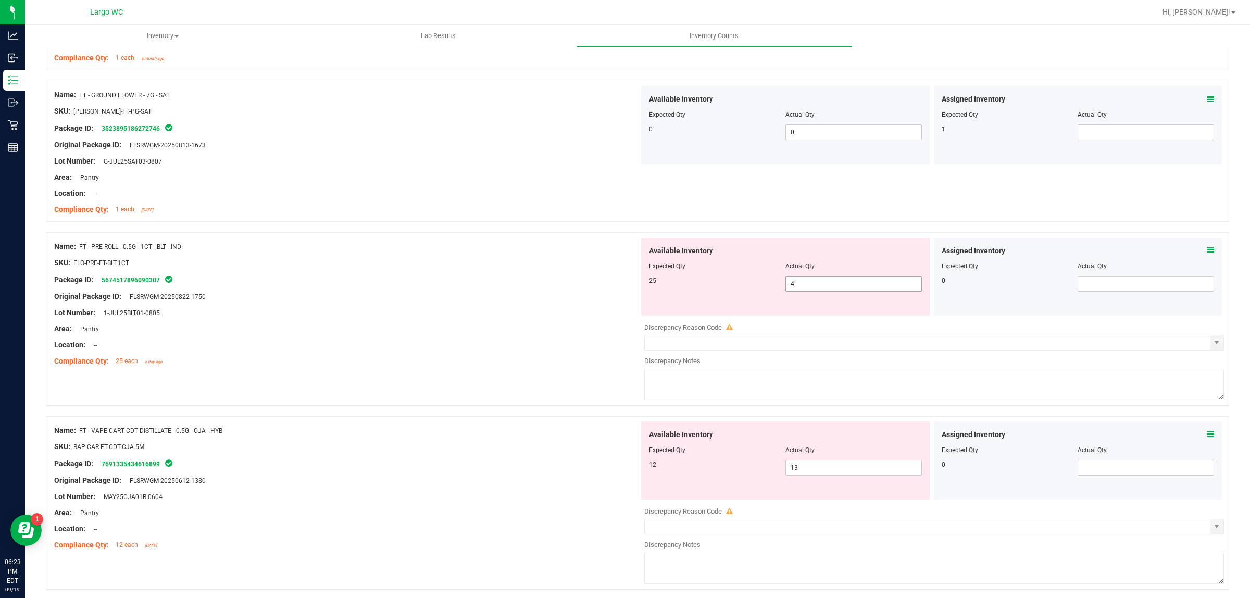
click at [806, 282] on span "4 4" at bounding box center [854, 284] width 137 height 16
click at [806, 282] on input "4" at bounding box center [853, 284] width 135 height 15
click at [561, 297] on div "Original Package ID: FLSRWGM-20250822-1750" at bounding box center [346, 296] width 585 height 11
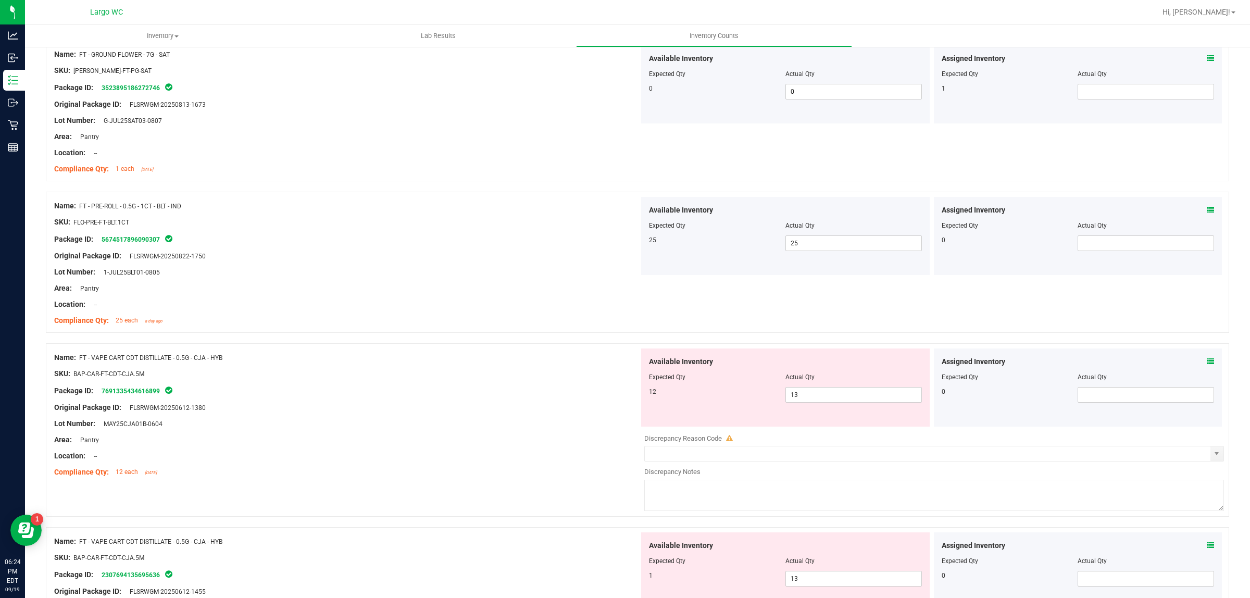
scroll to position [977, 0]
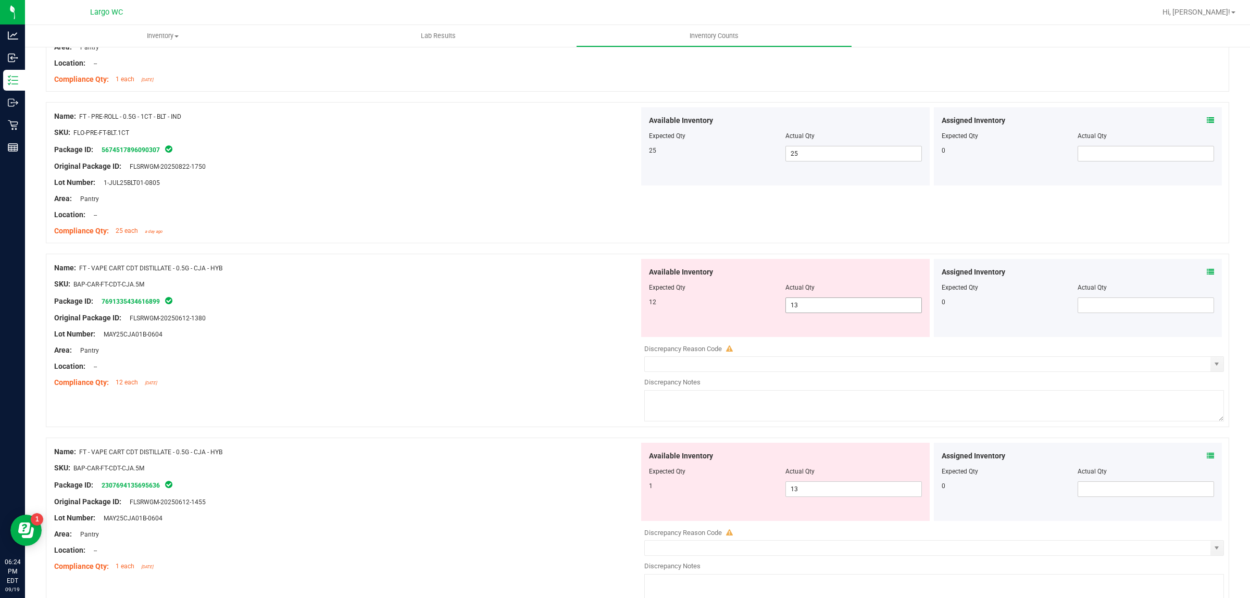
click at [814, 309] on span "13 13" at bounding box center [854, 306] width 137 height 16
click at [814, 309] on input "13" at bounding box center [853, 305] width 135 height 15
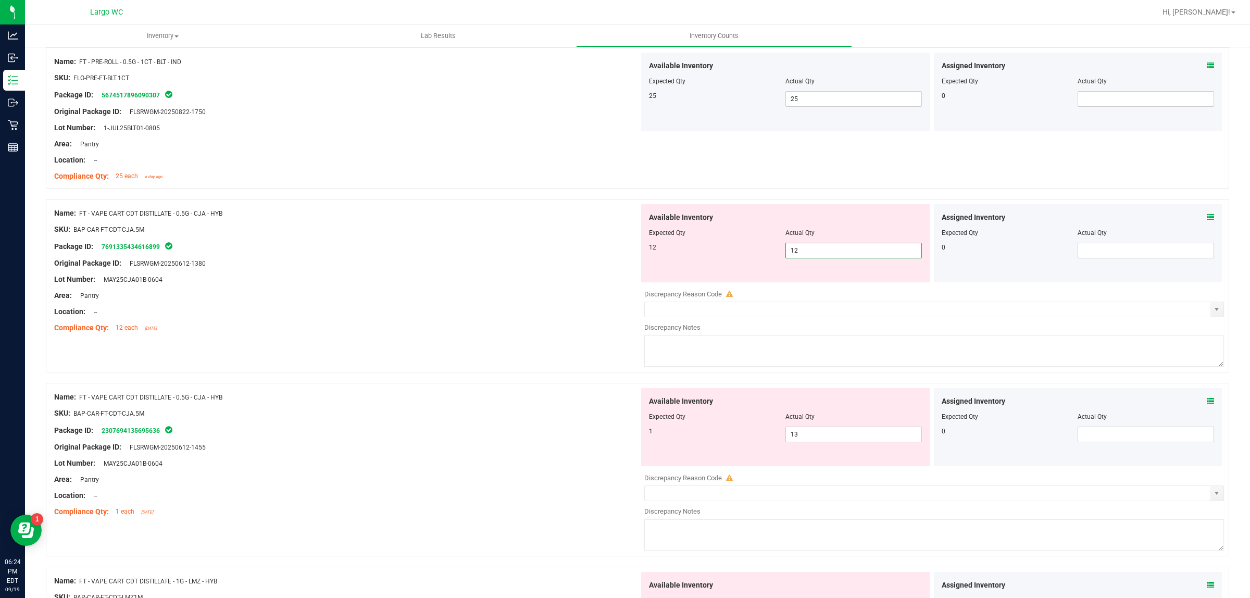
scroll to position [1107, 0]
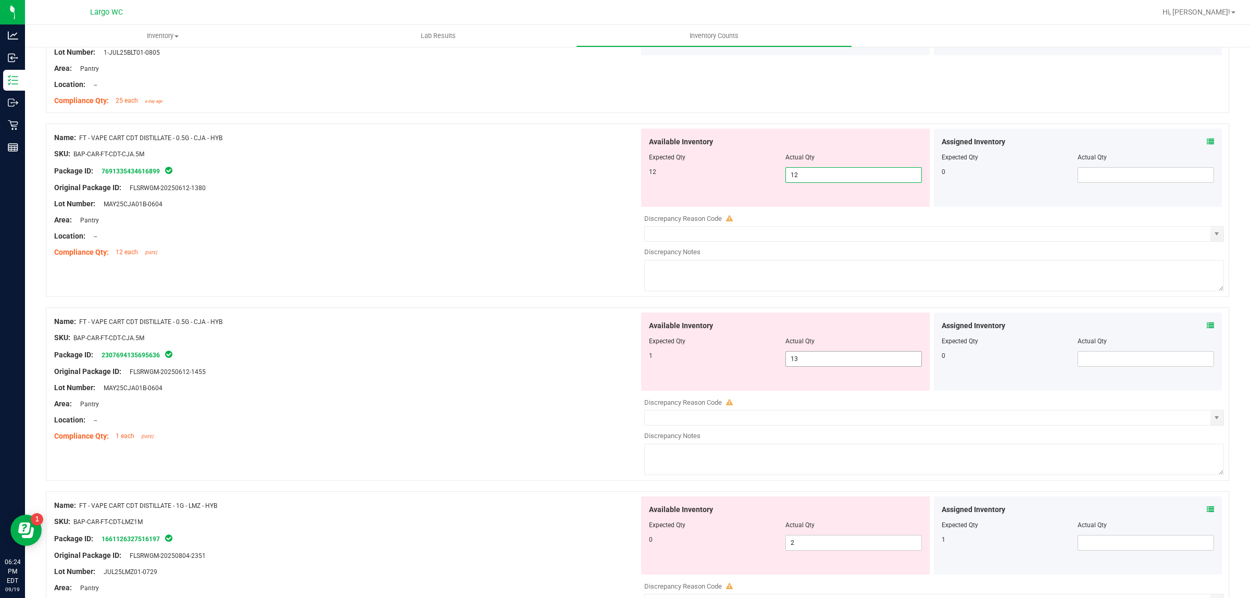
click at [810, 356] on div "Available Inventory Expected Qty Actual Qty 1 13 13" at bounding box center [785, 352] width 289 height 78
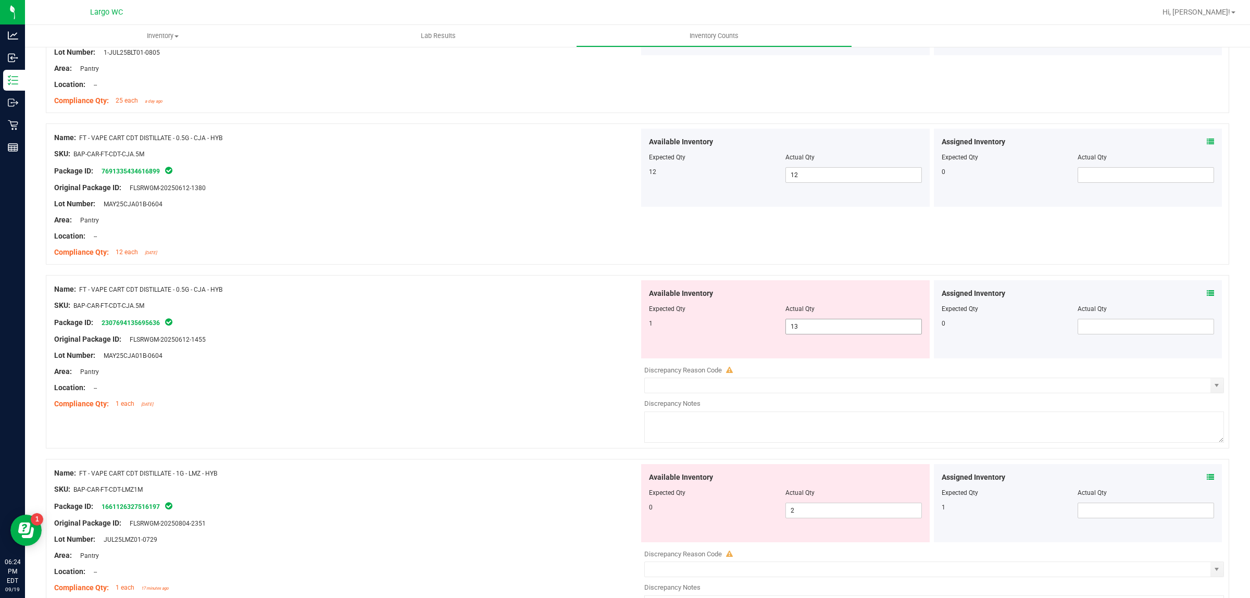
click at [810, 356] on div "Available Inventory Expected Qty Actual Qty 1 13 13" at bounding box center [785, 319] width 289 height 78
click at [811, 331] on span "13 13" at bounding box center [854, 327] width 137 height 16
click at [811, 331] on input "13" at bounding box center [853, 326] width 135 height 15
click at [497, 249] on div "Compliance Qty: 12 each 22 days ago" at bounding box center [346, 252] width 585 height 11
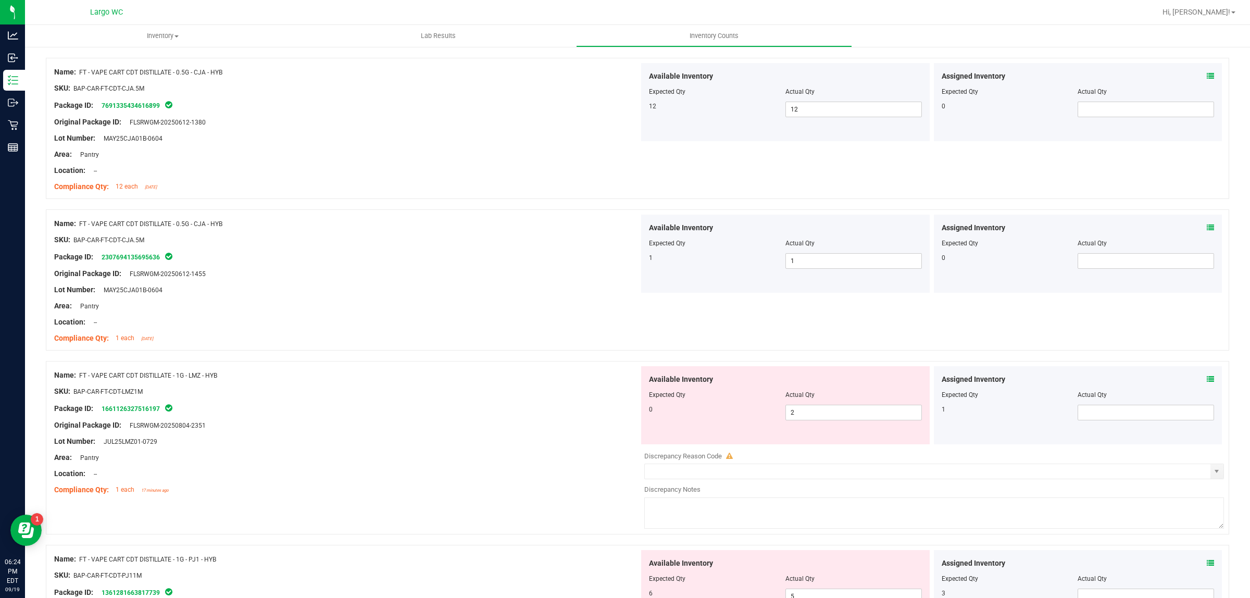
scroll to position [1303, 0]
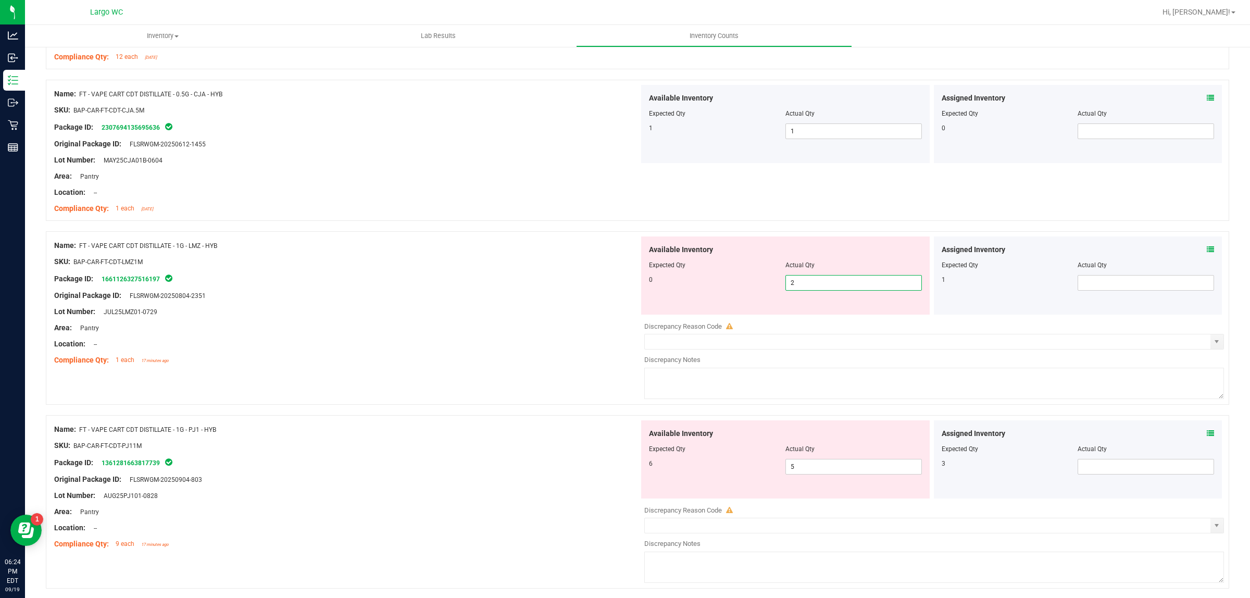
click at [828, 289] on span "2 2" at bounding box center [854, 283] width 137 height 16
click at [828, 289] on input "2" at bounding box center [853, 283] width 135 height 15
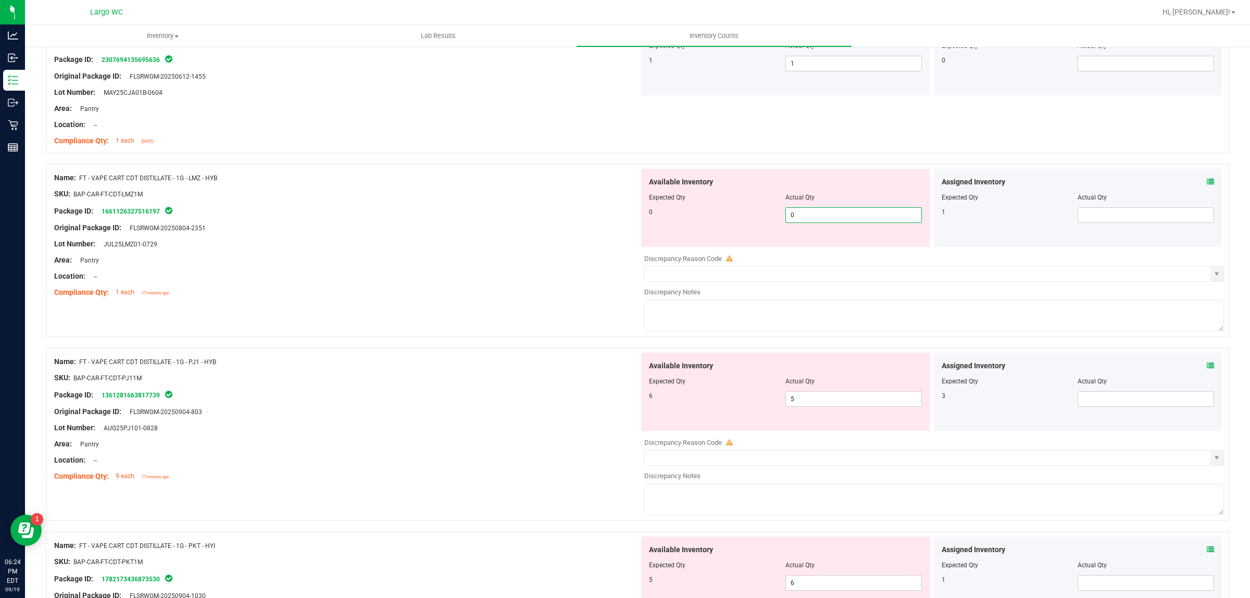
scroll to position [1433, 0]
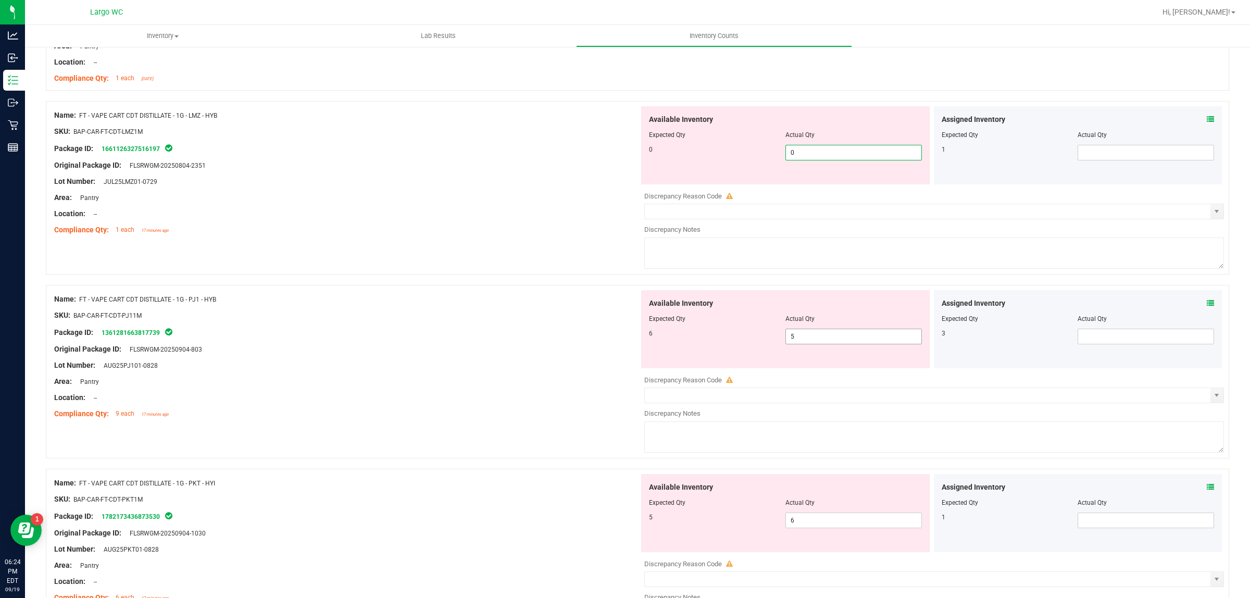
click at [803, 341] on div "Available Inventory Expected Qty Actual Qty 6 5 5" at bounding box center [931, 372] width 585 height 165
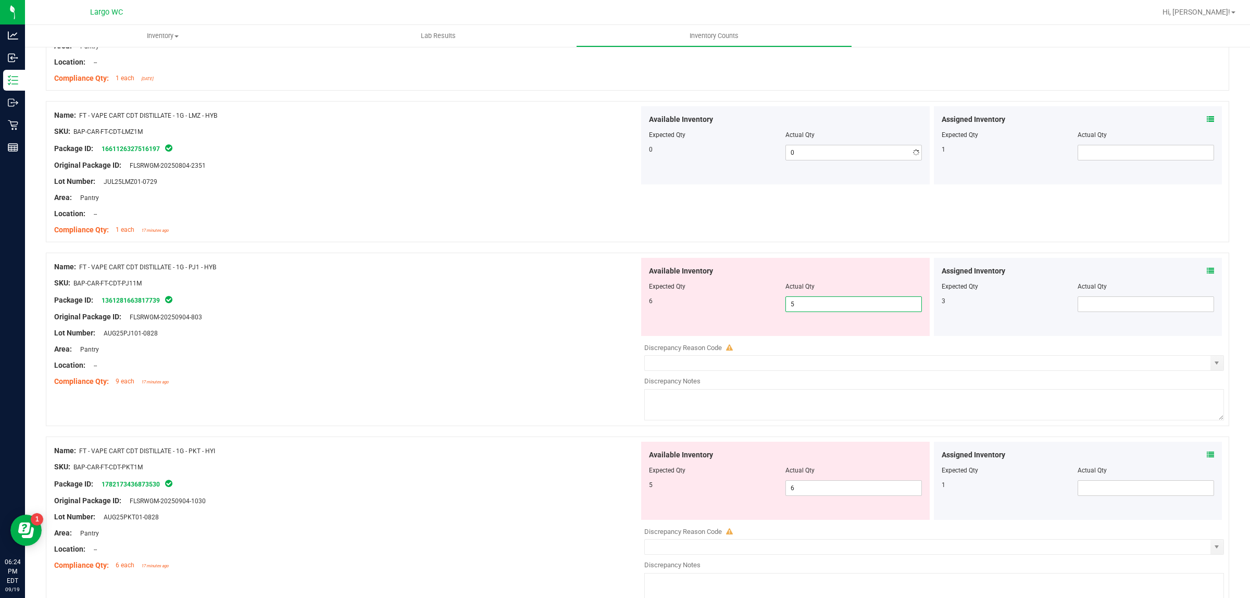
click at [803, 341] on div at bounding box center [935, 340] width 580 height 5
click at [807, 309] on span "5 5" at bounding box center [854, 304] width 137 height 16
click at [807, 309] on input "5" at bounding box center [853, 304] width 135 height 15
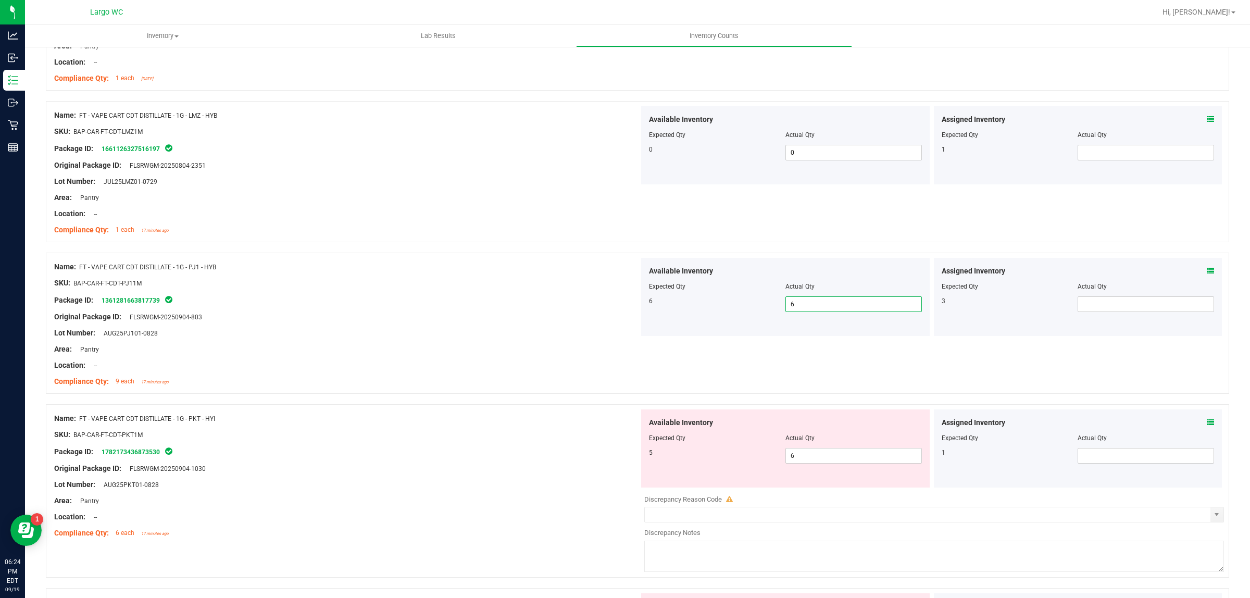
click at [569, 311] on div at bounding box center [346, 308] width 585 height 5
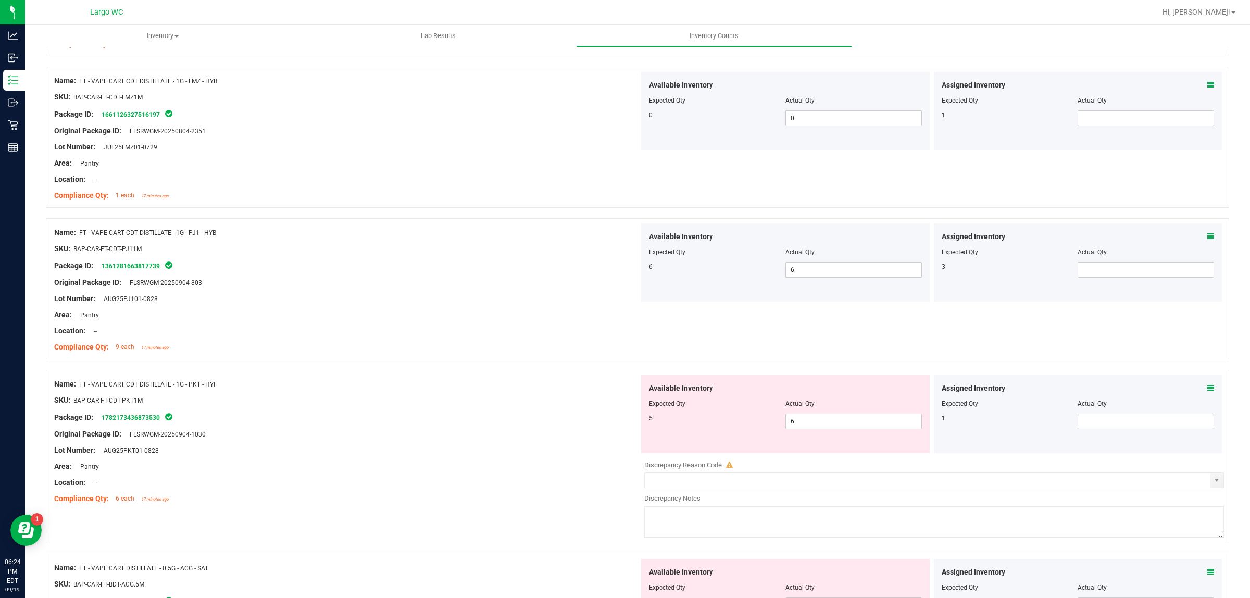
scroll to position [1498, 0]
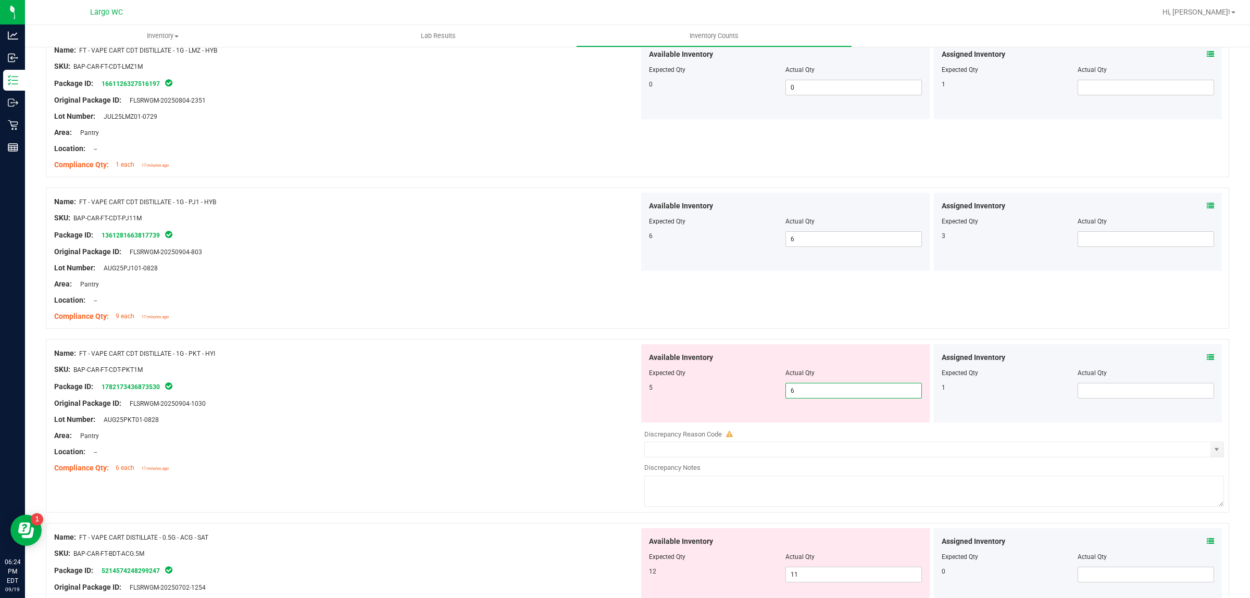
click at [828, 398] on span "6 6" at bounding box center [854, 391] width 137 height 16
click at [828, 398] on input "6" at bounding box center [853, 390] width 135 height 15
click at [529, 308] on div at bounding box center [346, 308] width 585 height 5
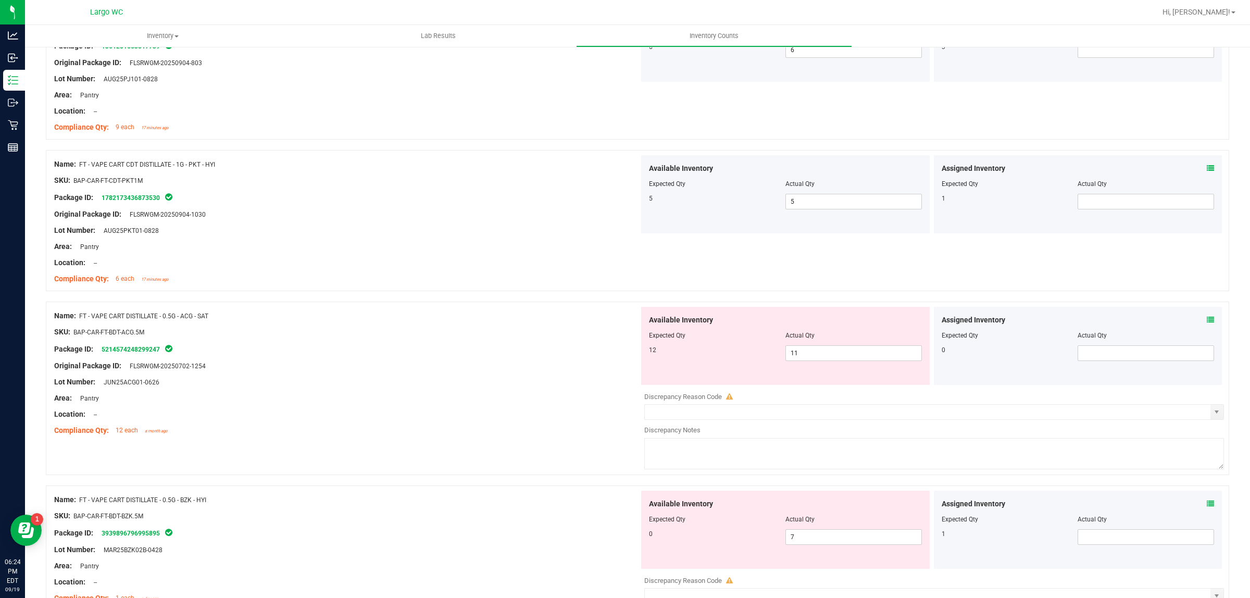
scroll to position [1693, 0]
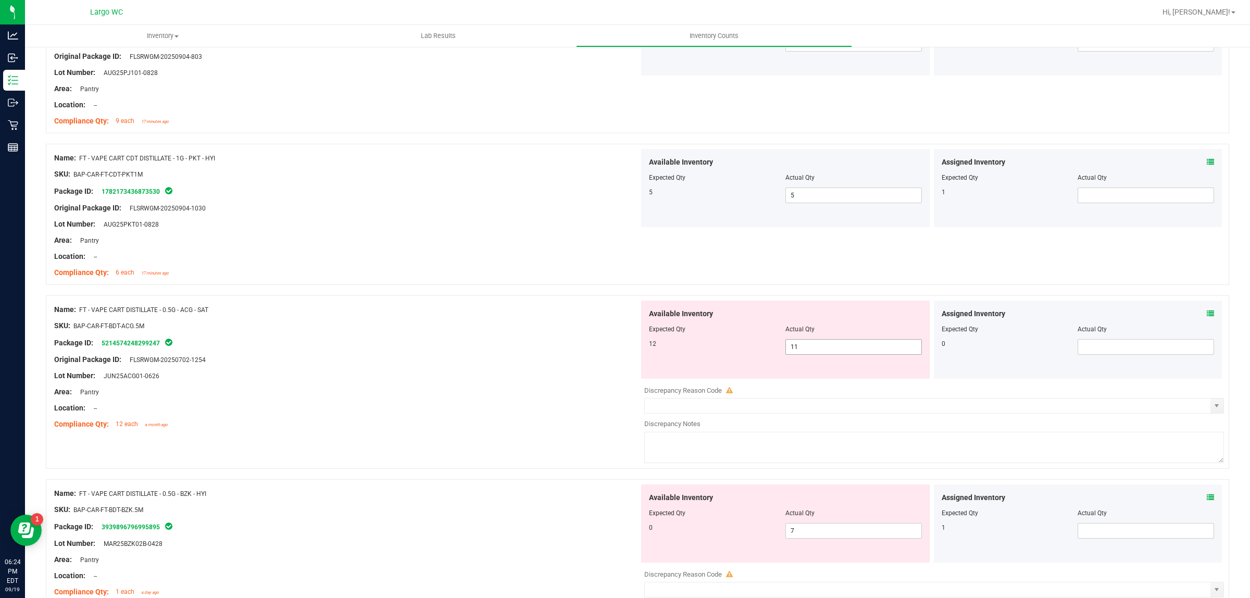
click at [821, 344] on span "11 11" at bounding box center [854, 347] width 137 height 16
click at [822, 344] on input "11" at bounding box center [853, 347] width 135 height 15
click at [823, 344] on input "11" at bounding box center [853, 347] width 135 height 15
click at [1207, 314] on icon at bounding box center [1210, 313] width 7 height 7
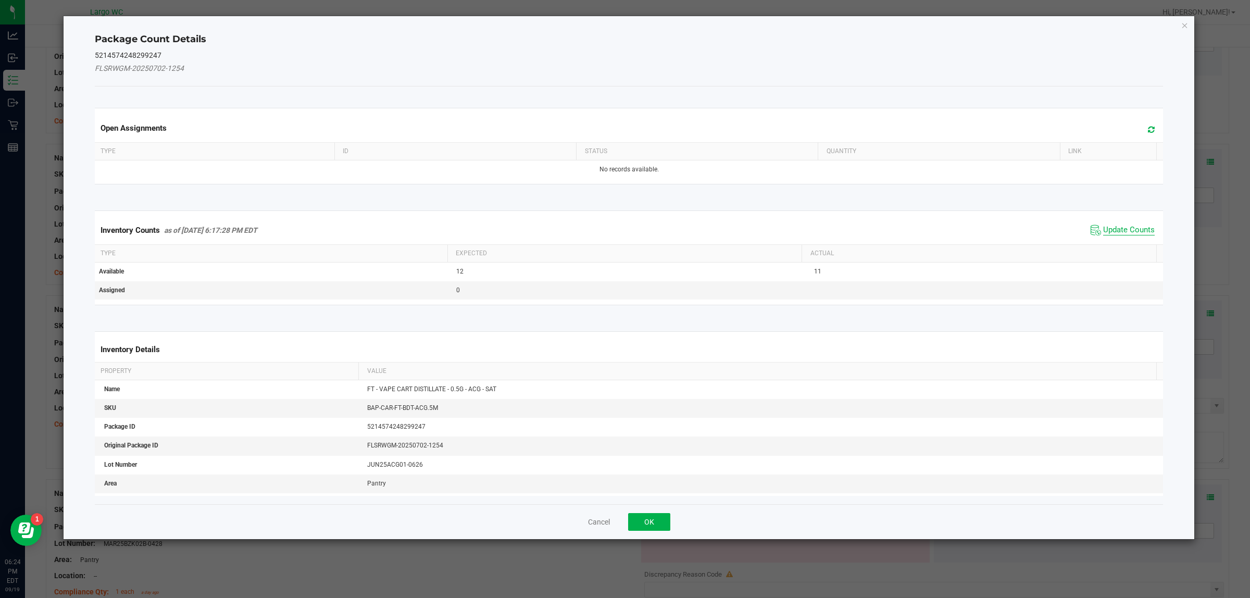
click at [1118, 233] on span "Update Counts" at bounding box center [1130, 230] width 52 height 10
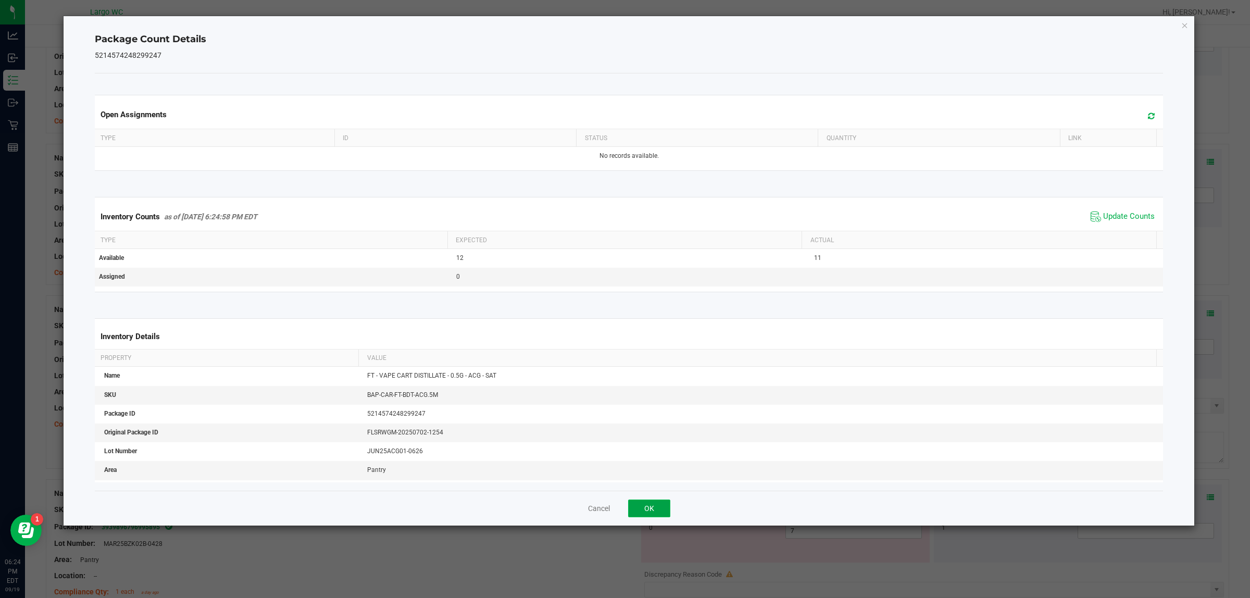
click at [655, 500] on button "OK" at bounding box center [649, 509] width 42 height 18
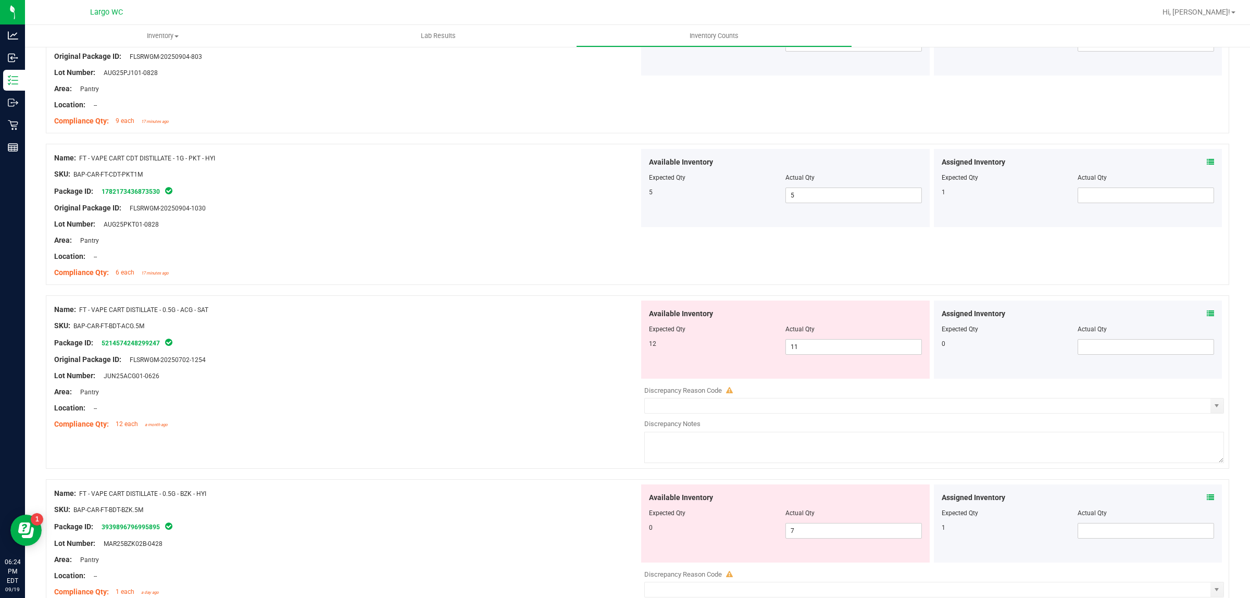
click at [438, 357] on div "Original Package ID: FLSRWGM-20250702-1254" at bounding box center [346, 359] width 585 height 11
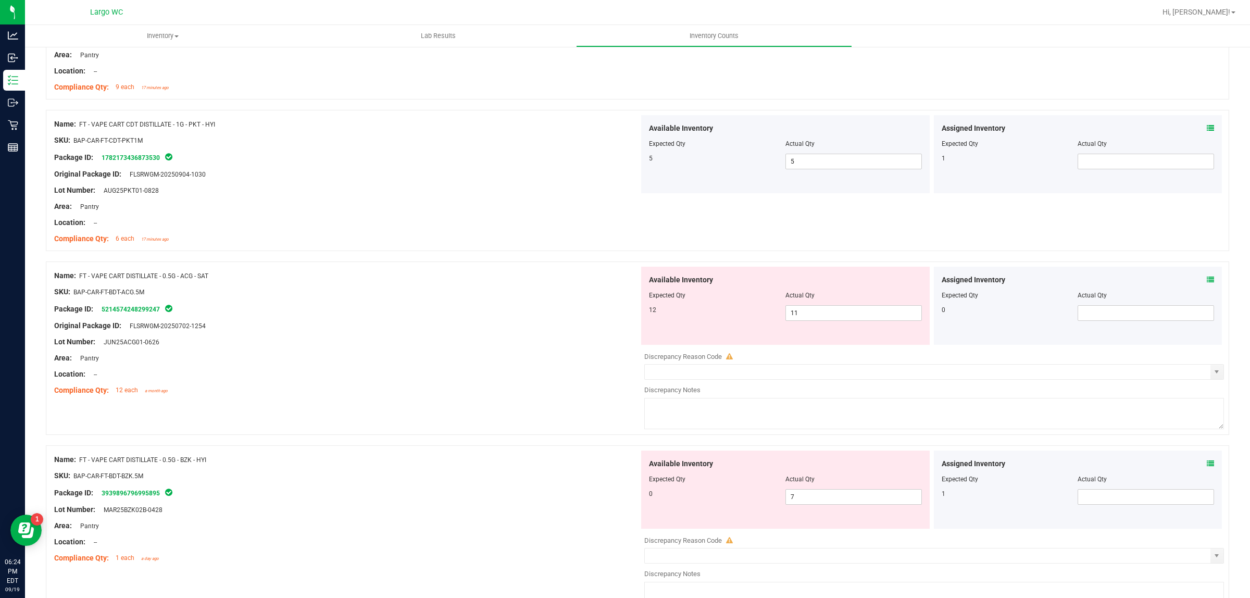
scroll to position [1758, 0]
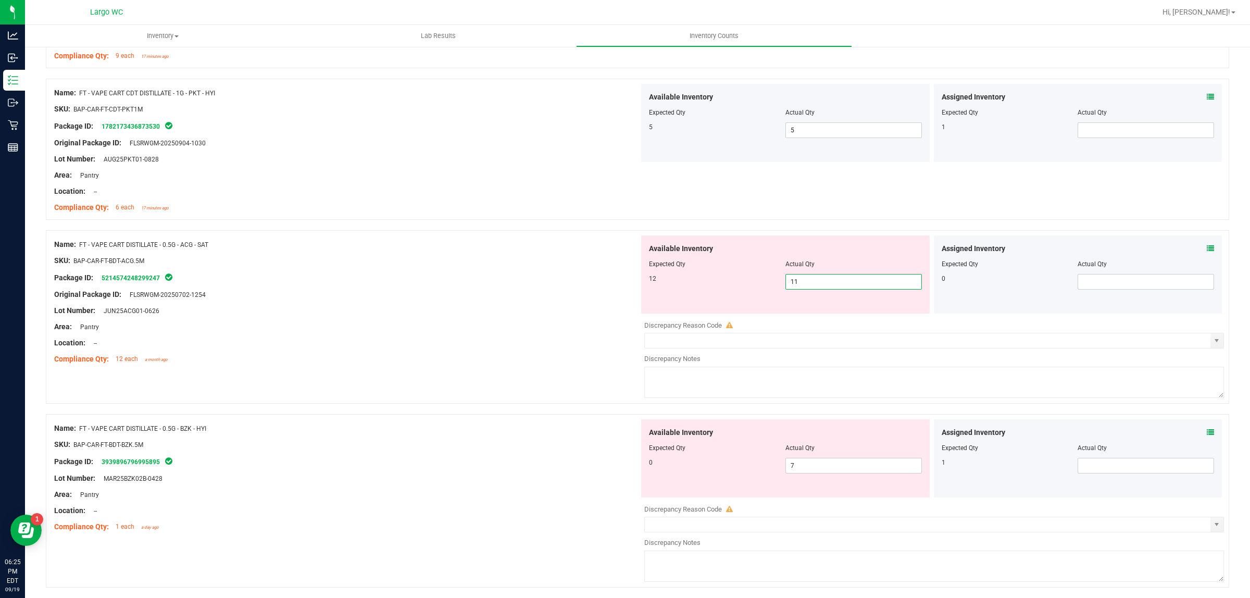
click at [800, 277] on span "11 11" at bounding box center [854, 282] width 137 height 16
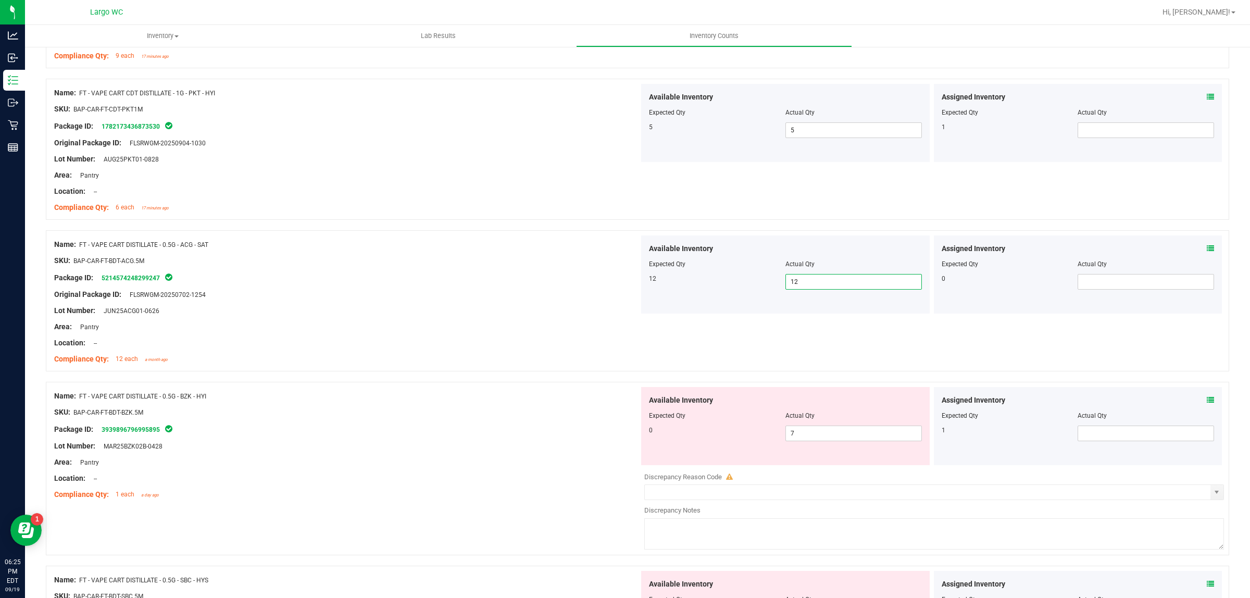
click at [618, 274] on div "Package ID: 5214574248299247" at bounding box center [346, 277] width 585 height 13
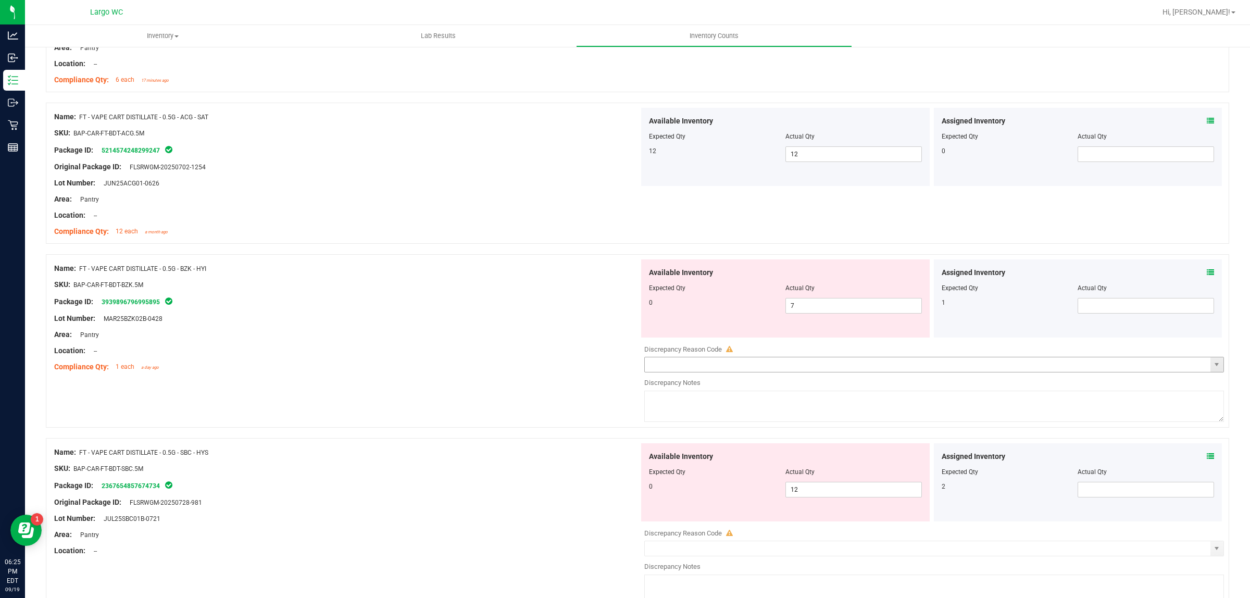
scroll to position [1889, 0]
click at [809, 303] on span "7 7" at bounding box center [854, 303] width 137 height 16
click at [809, 303] on input "7" at bounding box center [853, 303] width 135 height 15
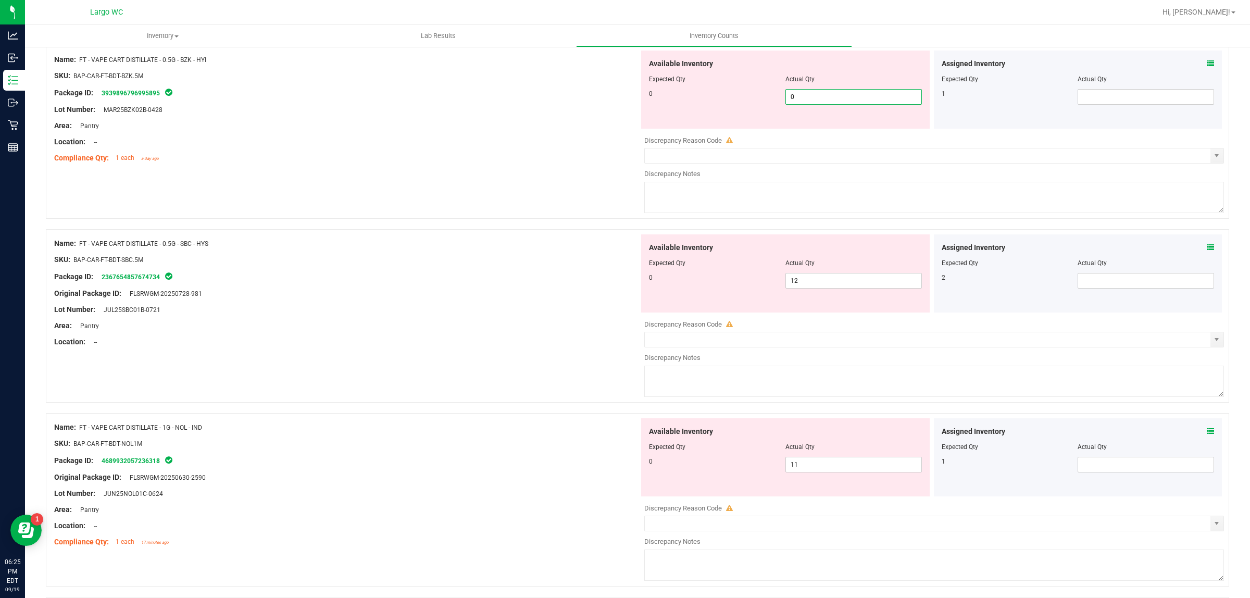
scroll to position [2149, 0]
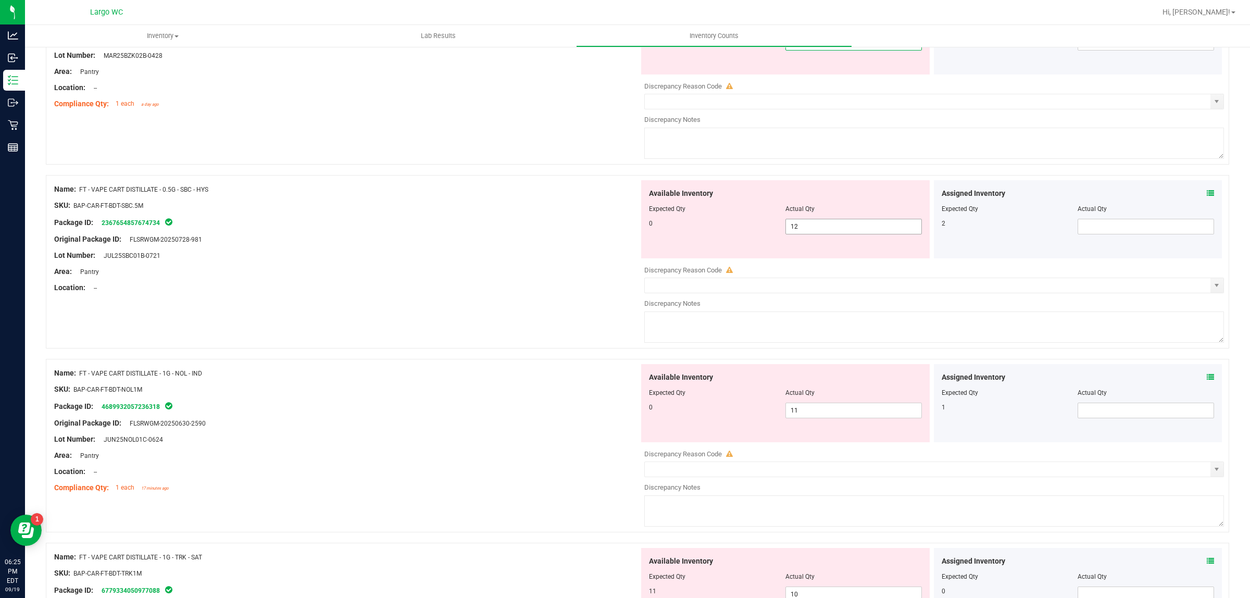
click at [800, 228] on div "Available Inventory Expected Qty Actual Qty 0 12 12" at bounding box center [931, 262] width 585 height 165
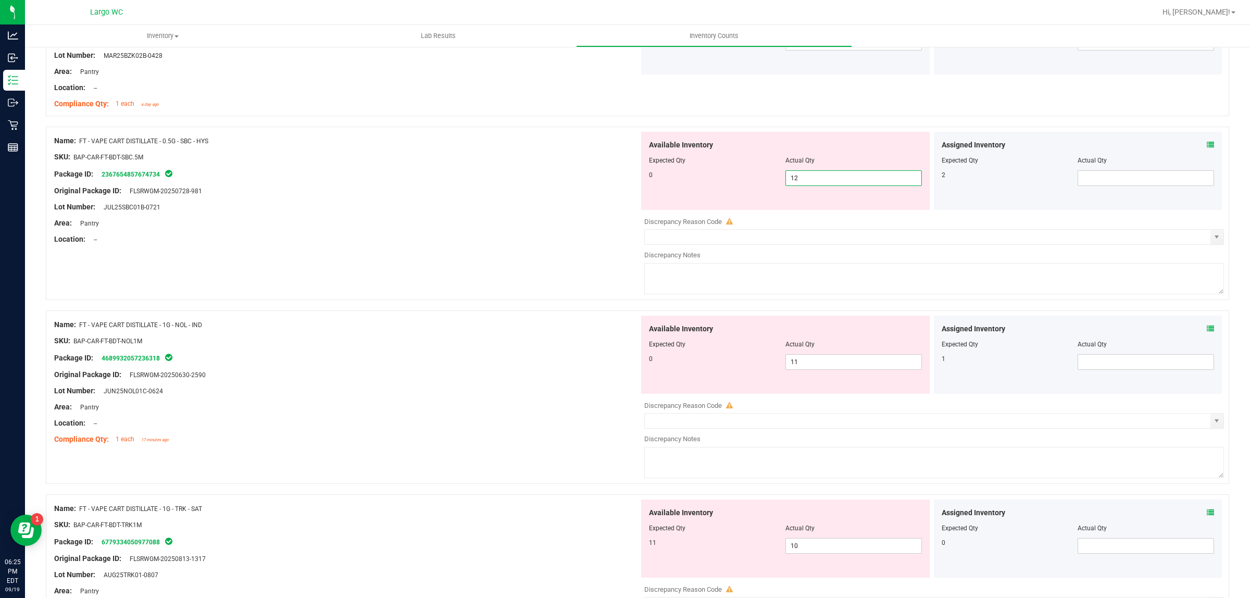
click at [800, 227] on div "Discrepancy Reason Code" at bounding box center [935, 222] width 580 height 10
click at [798, 175] on span "12 12" at bounding box center [854, 178] width 137 height 16
click at [798, 175] on input "12" at bounding box center [853, 178] width 135 height 15
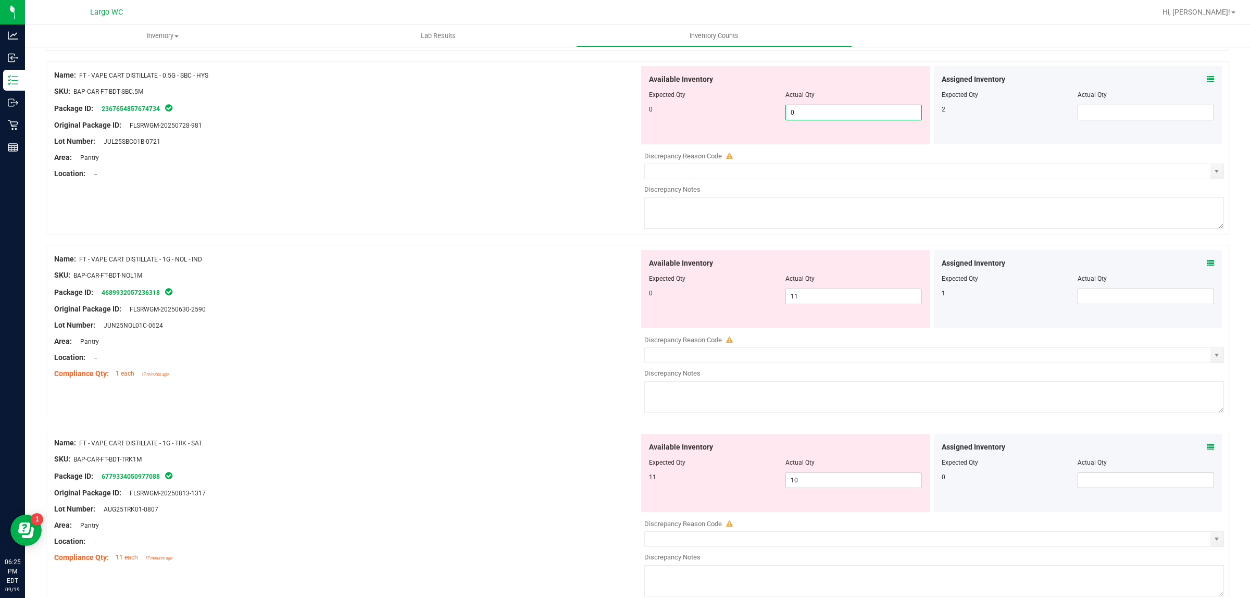
scroll to position [2345, 0]
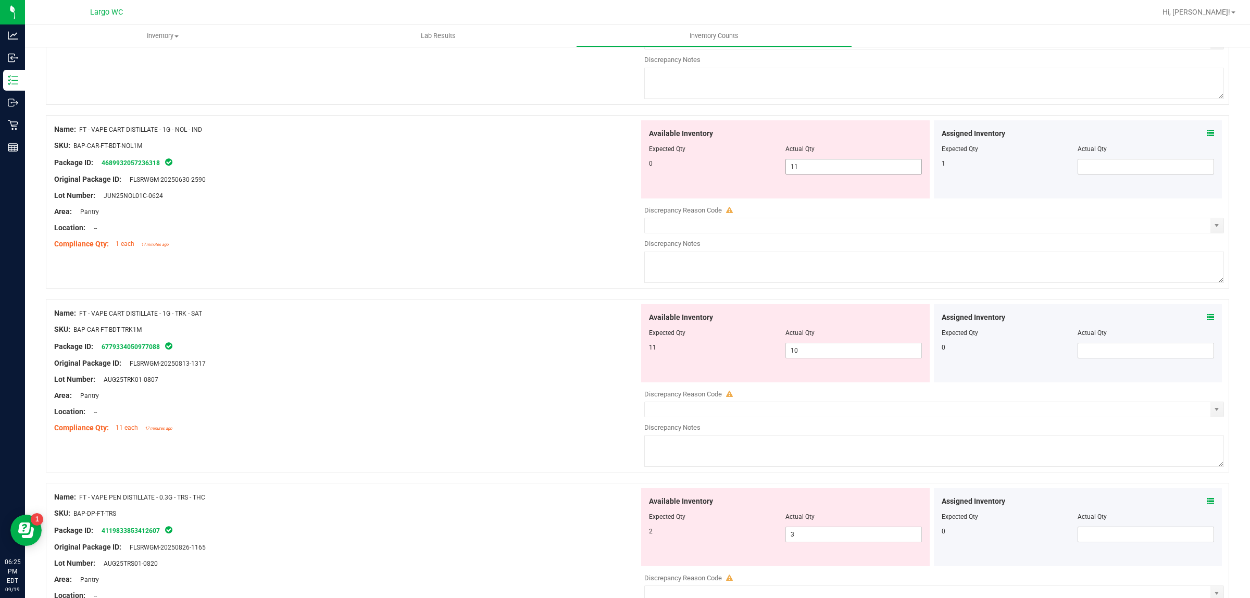
click at [813, 172] on div "Available Inventory Expected Qty Actual Qty 0 11 11" at bounding box center [931, 202] width 585 height 165
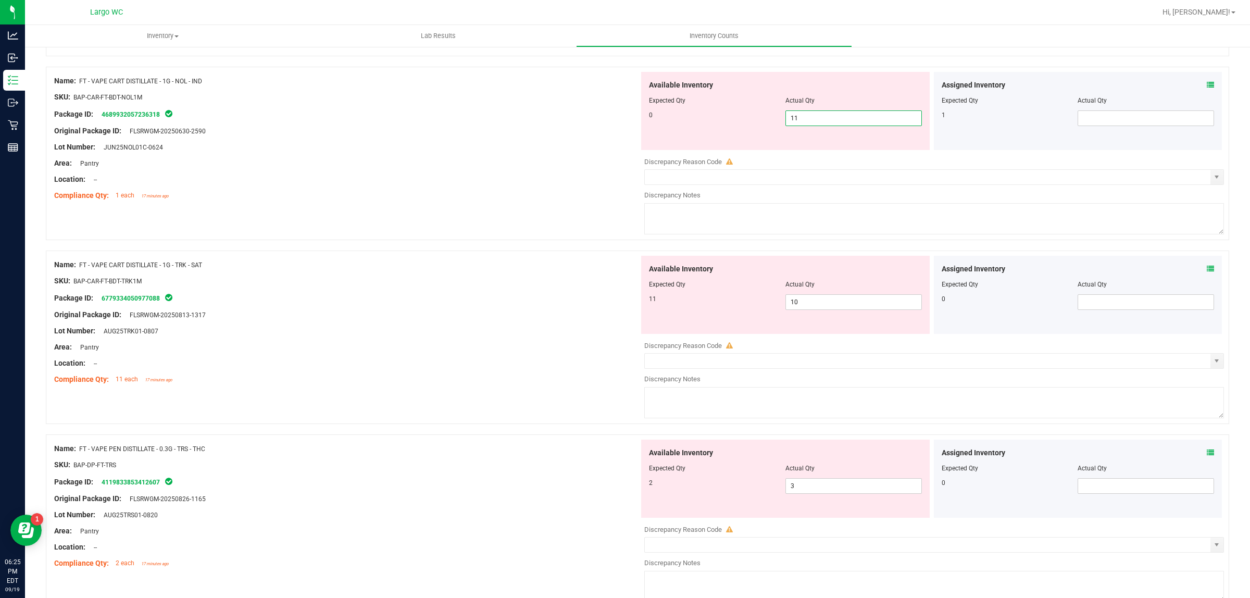
click at [796, 120] on input "11" at bounding box center [853, 118] width 135 height 15
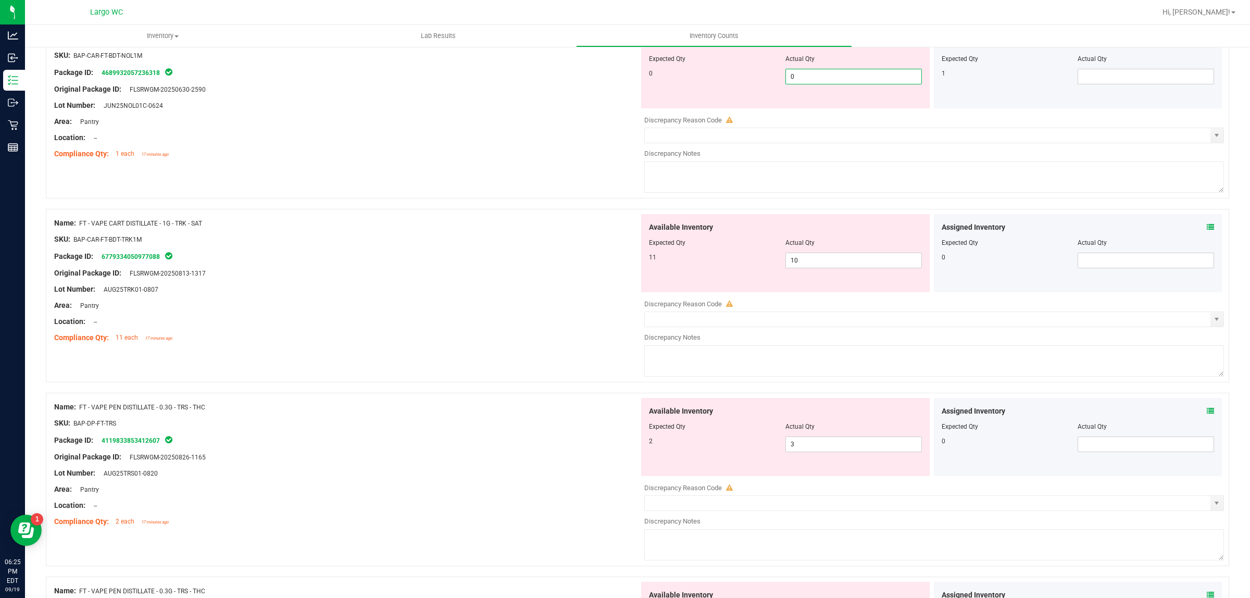
scroll to position [2410, 0]
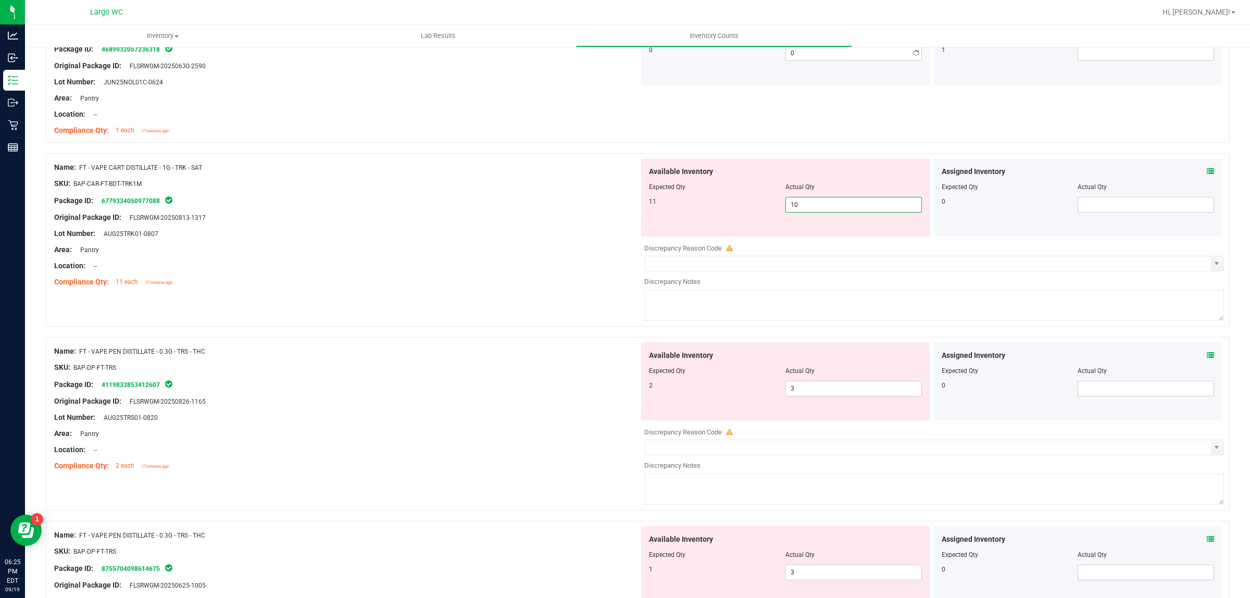
click at [813, 237] on div "Available Inventory Expected Qty Actual Qty 11 10 10" at bounding box center [785, 197] width 289 height 78
click at [1207, 172] on icon at bounding box center [1210, 171] width 7 height 7
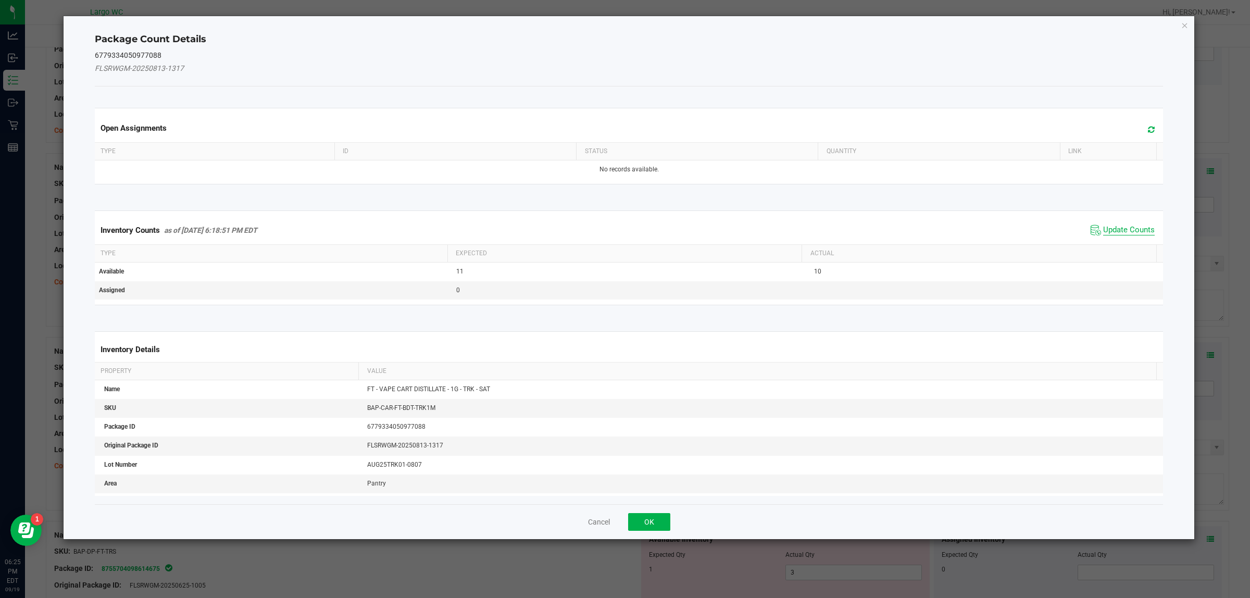
click at [1106, 231] on span "Update Counts" at bounding box center [1130, 230] width 52 height 10
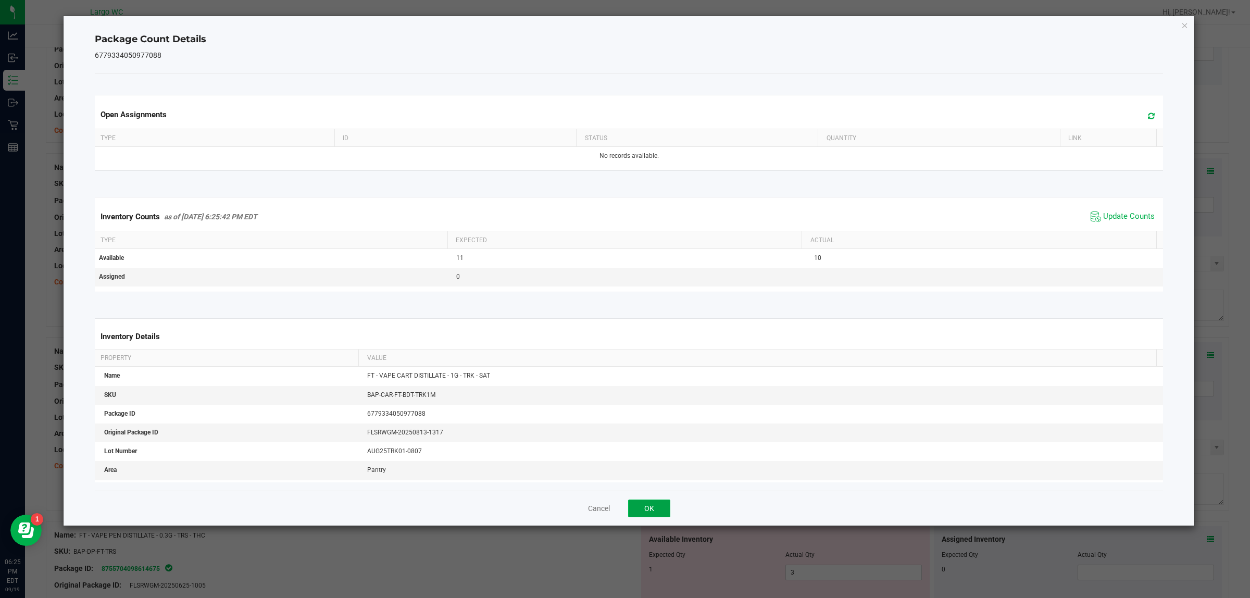
click at [641, 506] on button "OK" at bounding box center [649, 509] width 42 height 18
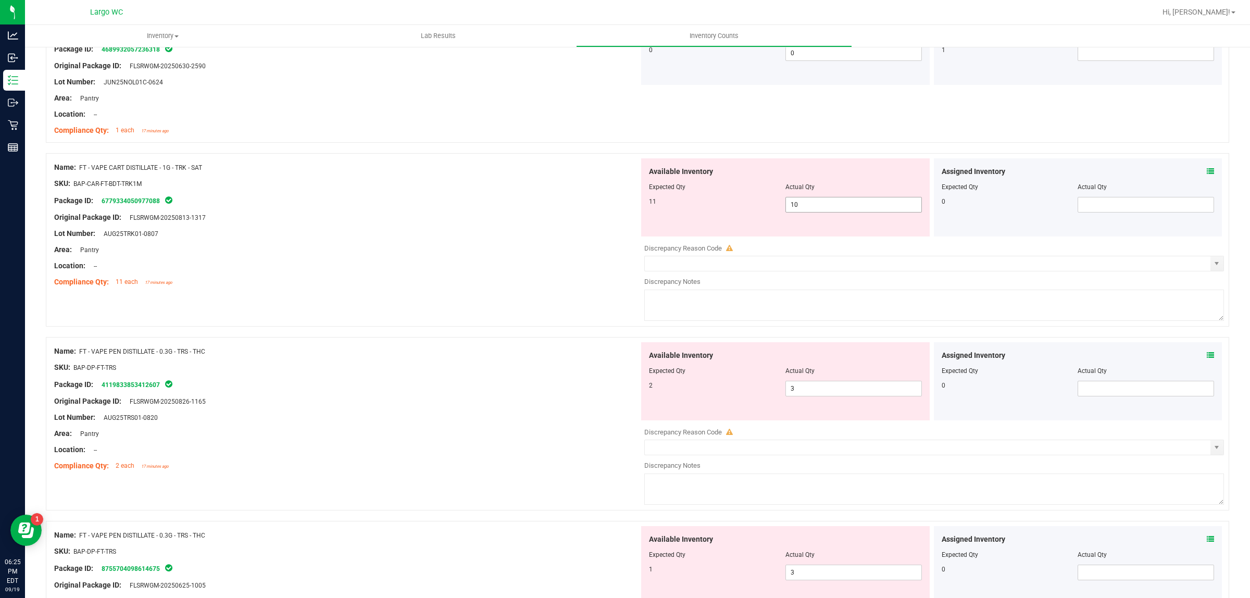
click at [807, 209] on span "10 10" at bounding box center [854, 205] width 137 height 16
click at [807, 209] on input "10" at bounding box center [853, 204] width 135 height 15
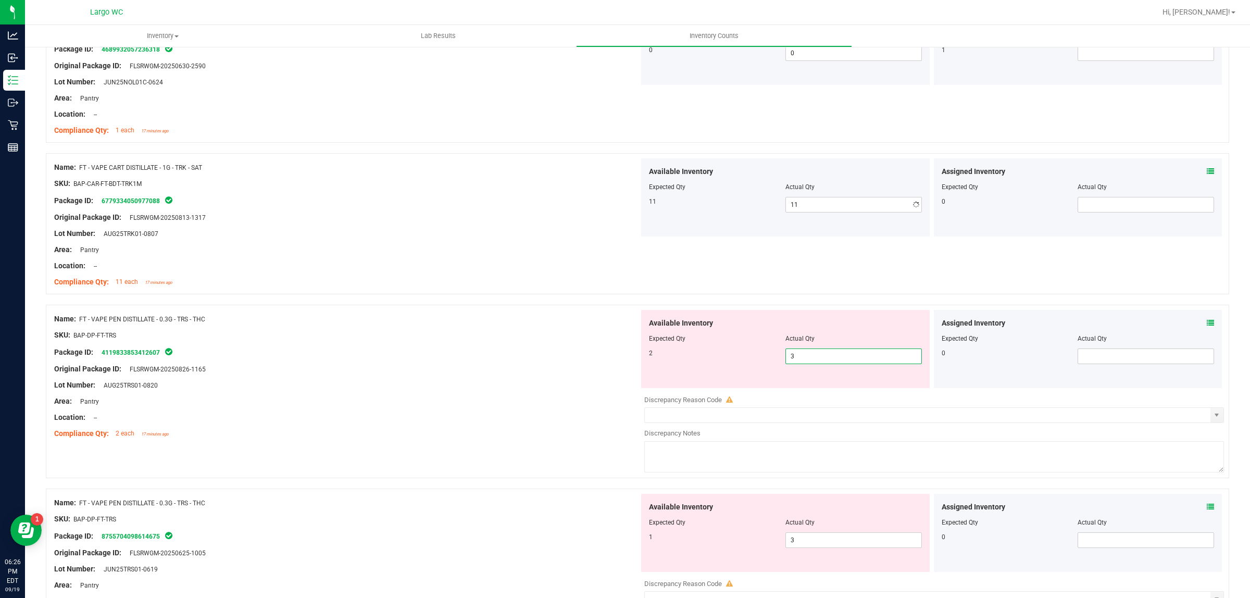
click at [807, 354] on span "3 3" at bounding box center [854, 357] width 137 height 16
click at [807, 354] on input "3" at bounding box center [853, 356] width 135 height 15
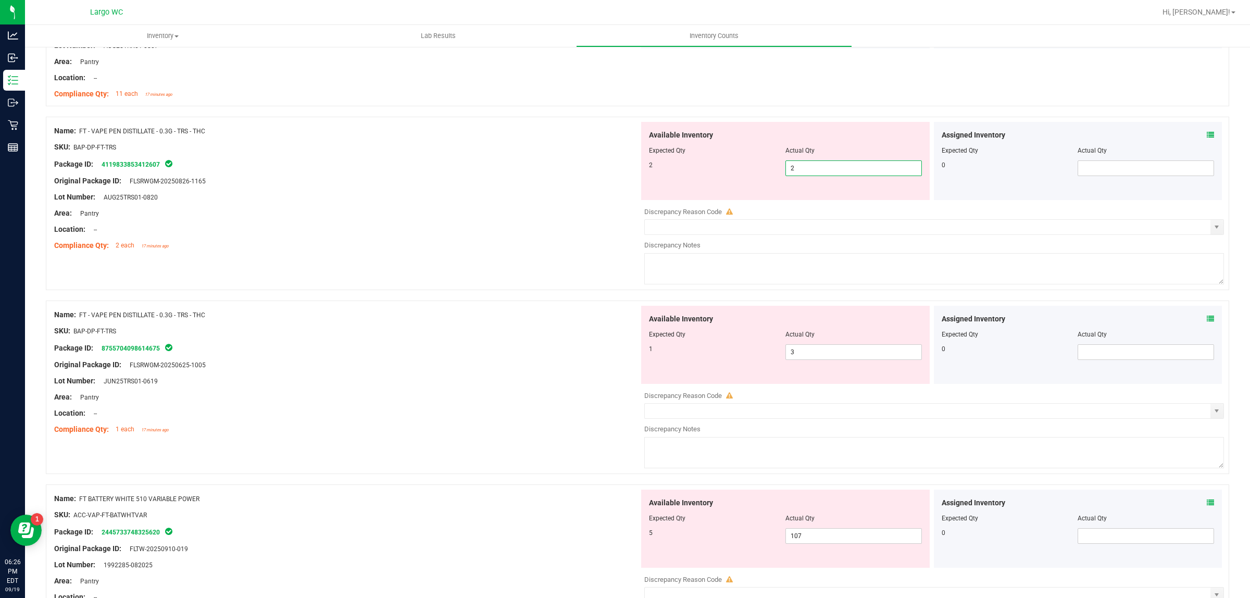
scroll to position [2605, 0]
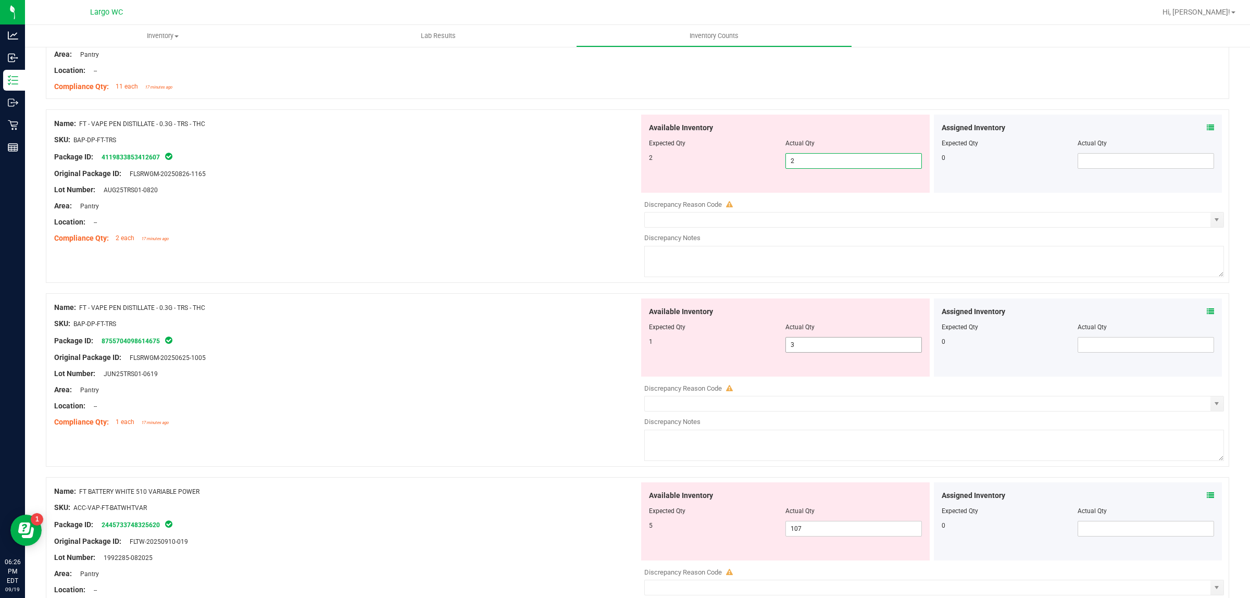
click at [818, 354] on div "Available Inventory Expected Qty Actual Qty 1 3 3" at bounding box center [931, 381] width 585 height 165
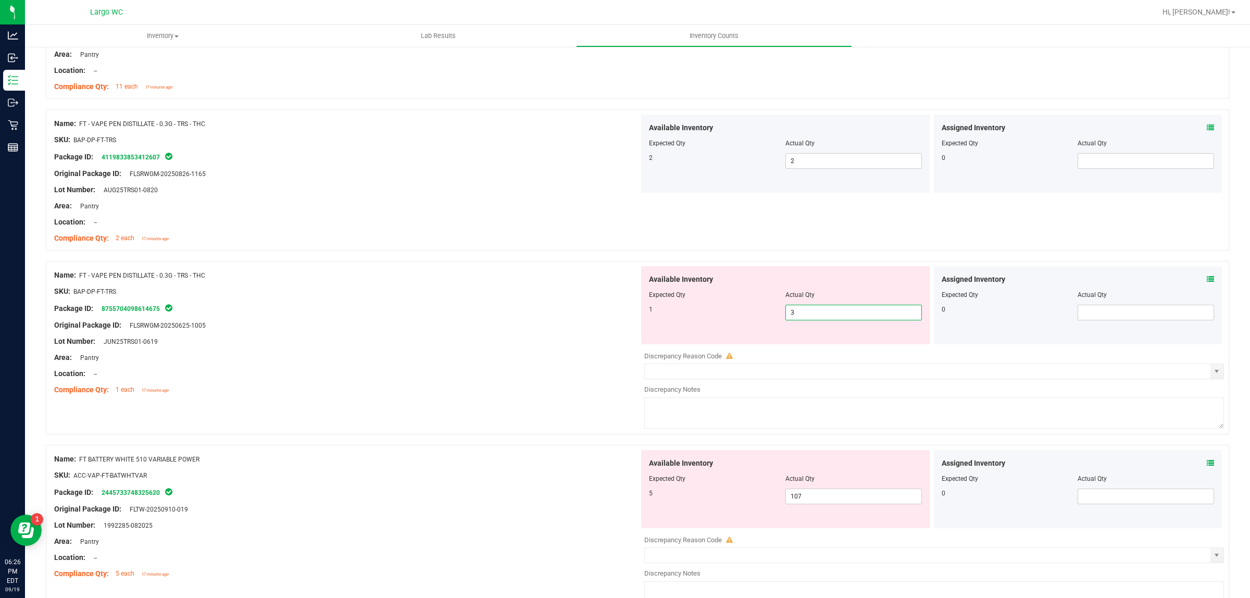
click at [800, 314] on input "3" at bounding box center [853, 312] width 135 height 15
click at [439, 195] on div "Lot Number: AUG25TRS01-0820" at bounding box center [346, 189] width 585 height 11
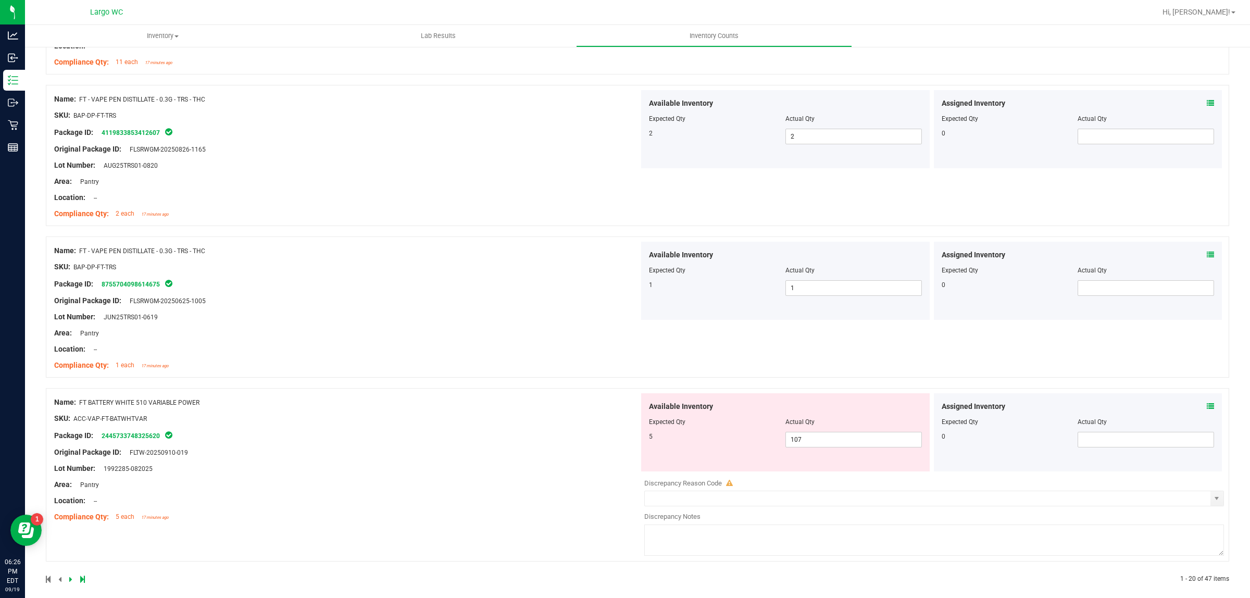
scroll to position [2643, 0]
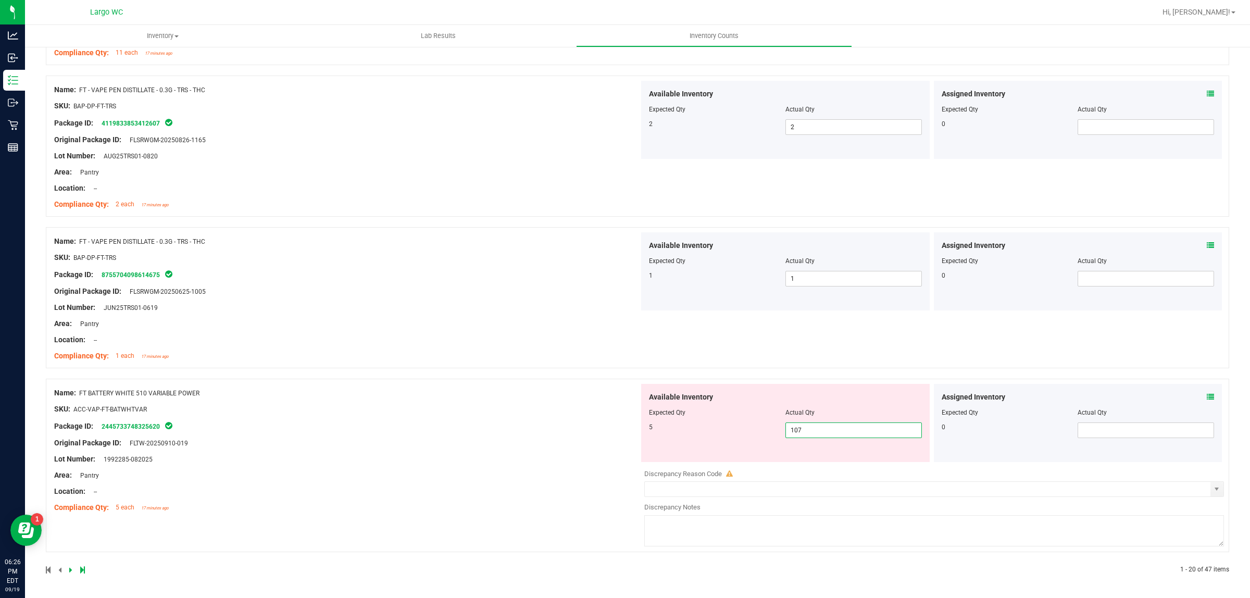
click at [820, 433] on span "107 107" at bounding box center [854, 431] width 137 height 16
click at [819, 433] on input "107" at bounding box center [853, 430] width 135 height 15
click at [532, 413] on div "Name: FT BATTERY WHITE 510 VARIABLE POWER SKU: ACC-VAP-FT-BATWHTVAR Package ID:…" at bounding box center [638, 466] width 1184 height 174
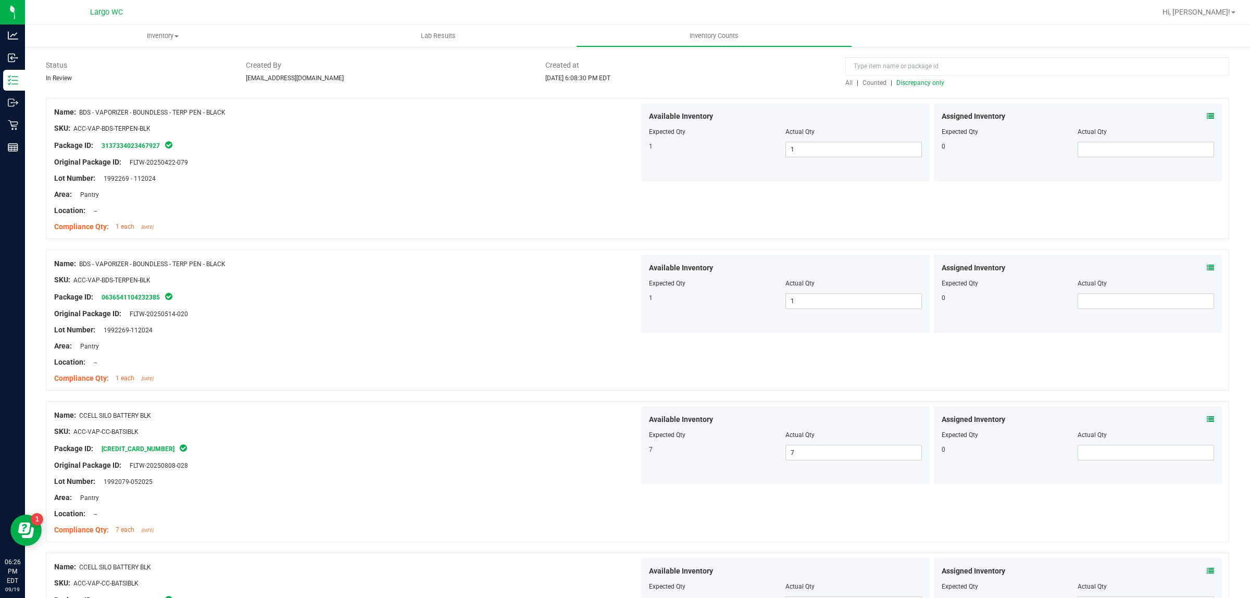
scroll to position [0, 0]
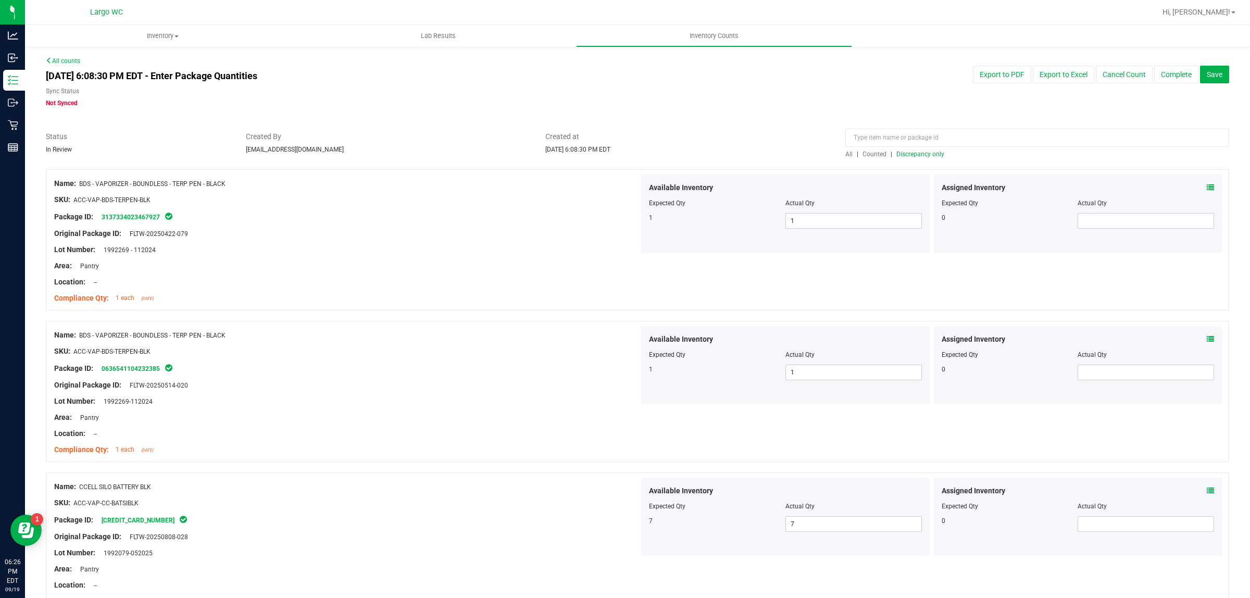
click at [911, 151] on span "Discrepancy only" at bounding box center [921, 154] width 48 height 7
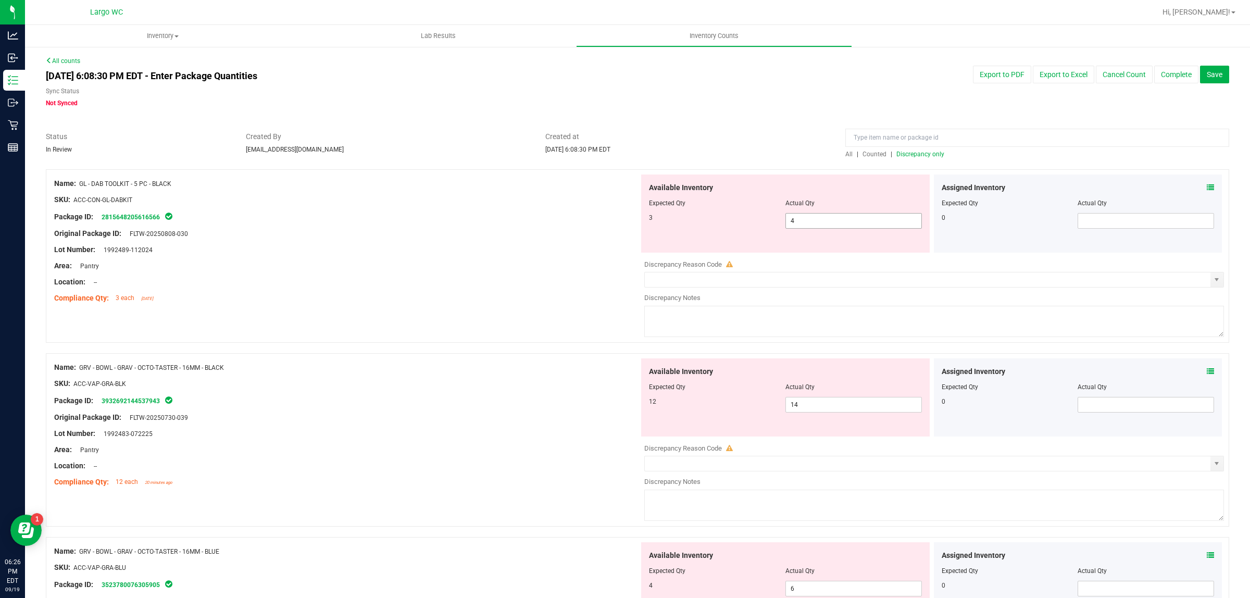
click at [795, 222] on span "4 4" at bounding box center [854, 221] width 137 height 16
click at [795, 222] on input "4" at bounding box center [853, 221] width 135 height 15
click at [807, 404] on div "Available Inventory Expected Qty Actual Qty 12 14 14" at bounding box center [785, 397] width 289 height 78
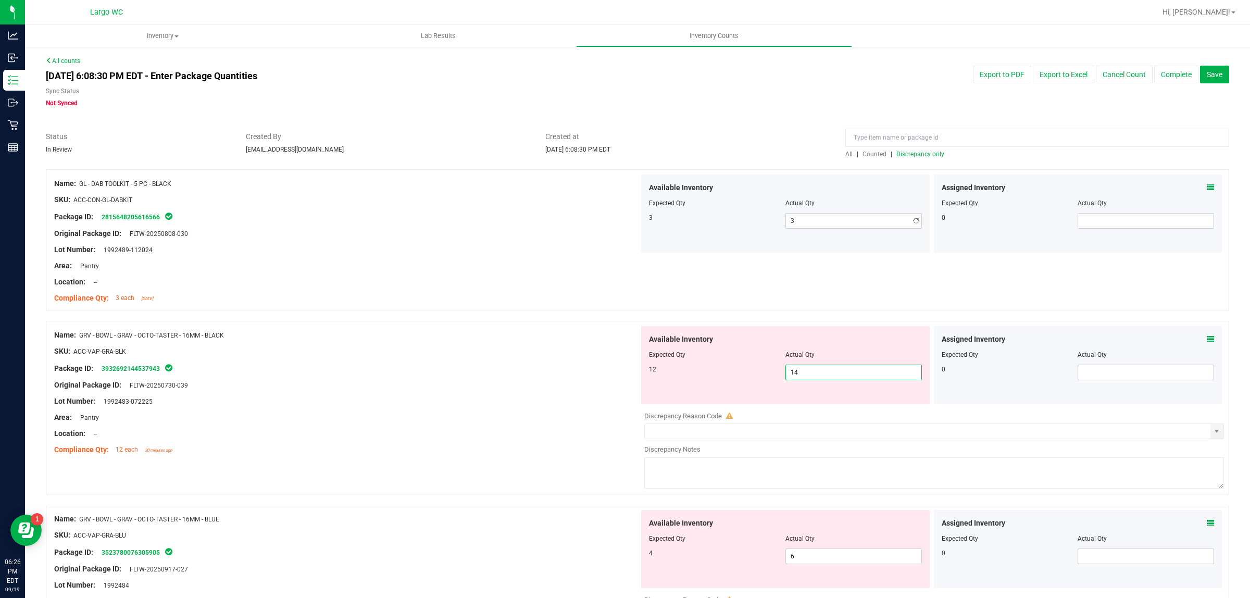
click at [807, 404] on div "Available Inventory Expected Qty Actual Qty 12 14 14" at bounding box center [785, 365] width 289 height 78
click at [800, 368] on span "14 14" at bounding box center [854, 373] width 137 height 16
click at [800, 368] on input "14" at bounding box center [853, 372] width 135 height 15
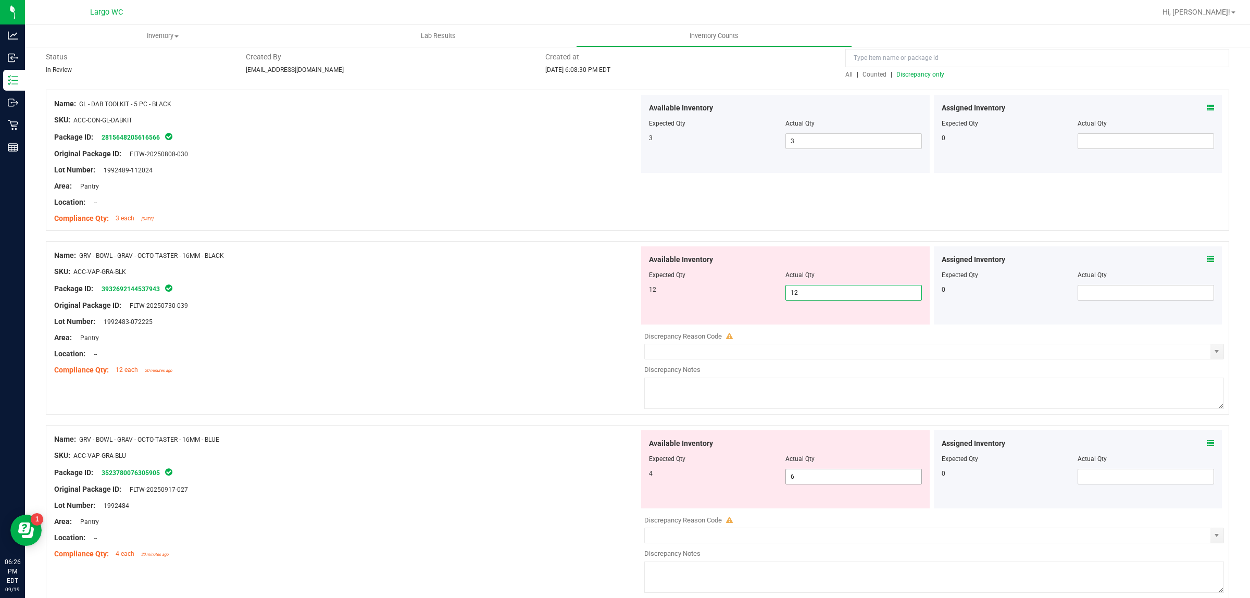
scroll to position [195, 0]
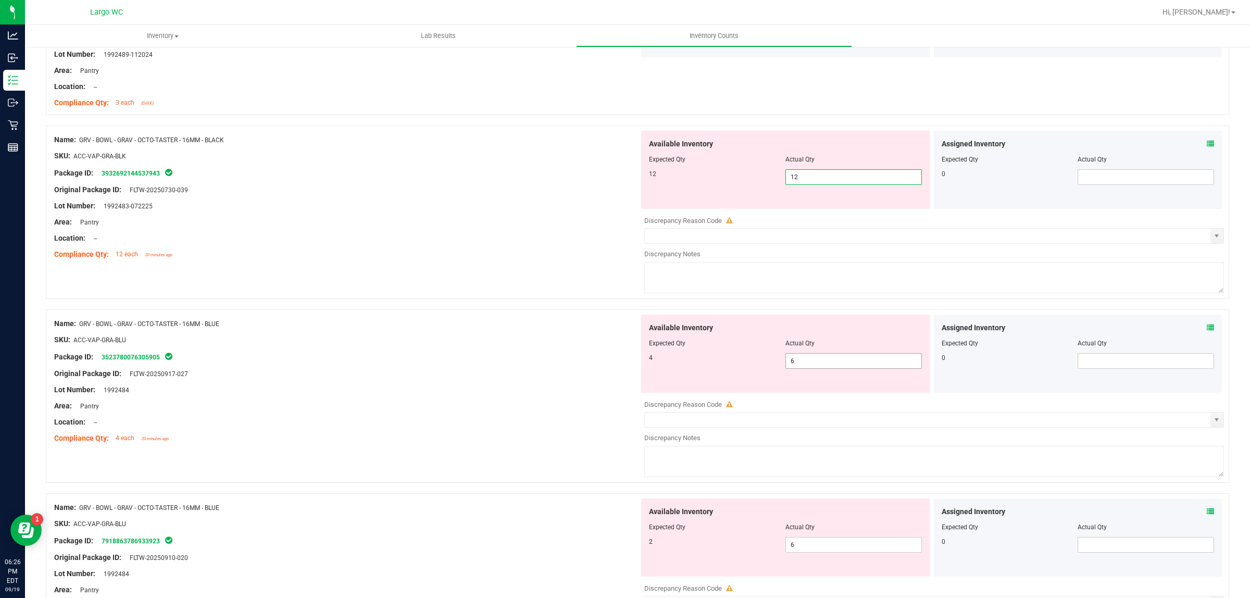
click at [805, 360] on div "Available Inventory Expected Qty Actual Qty 4 6 6" at bounding box center [785, 354] width 289 height 78
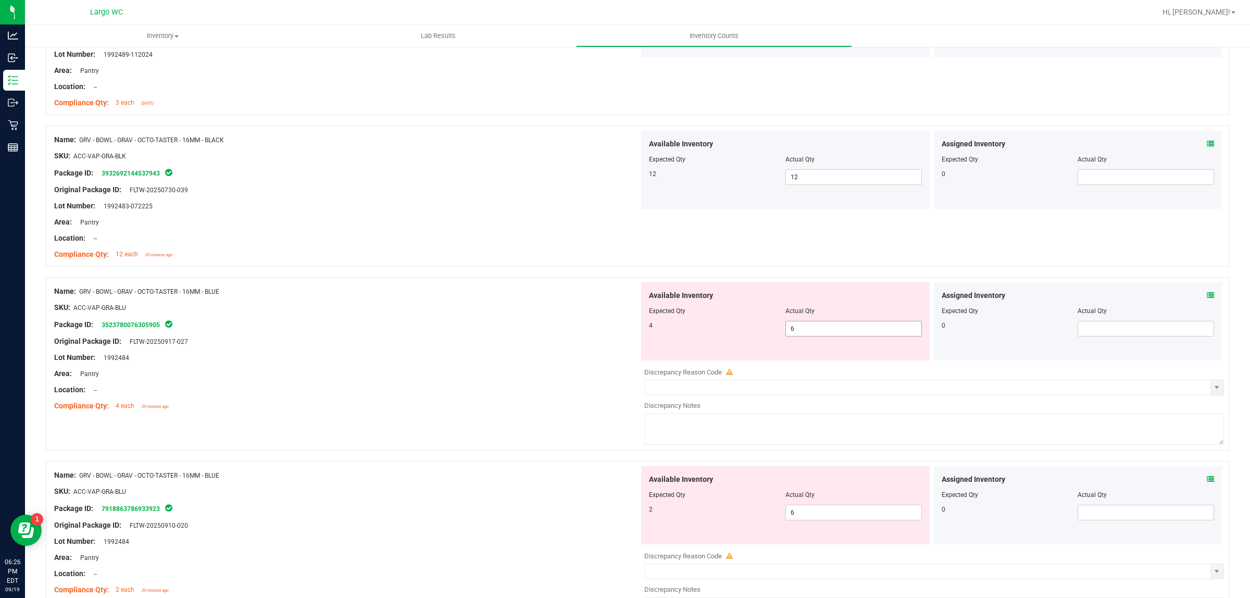
click at [805, 360] on div "Available Inventory Expected Qty Actual Qty 4 6 6" at bounding box center [785, 321] width 289 height 78
click at [795, 332] on span "6 6" at bounding box center [854, 329] width 137 height 16
click at [795, 332] on input "6" at bounding box center [853, 328] width 135 height 15
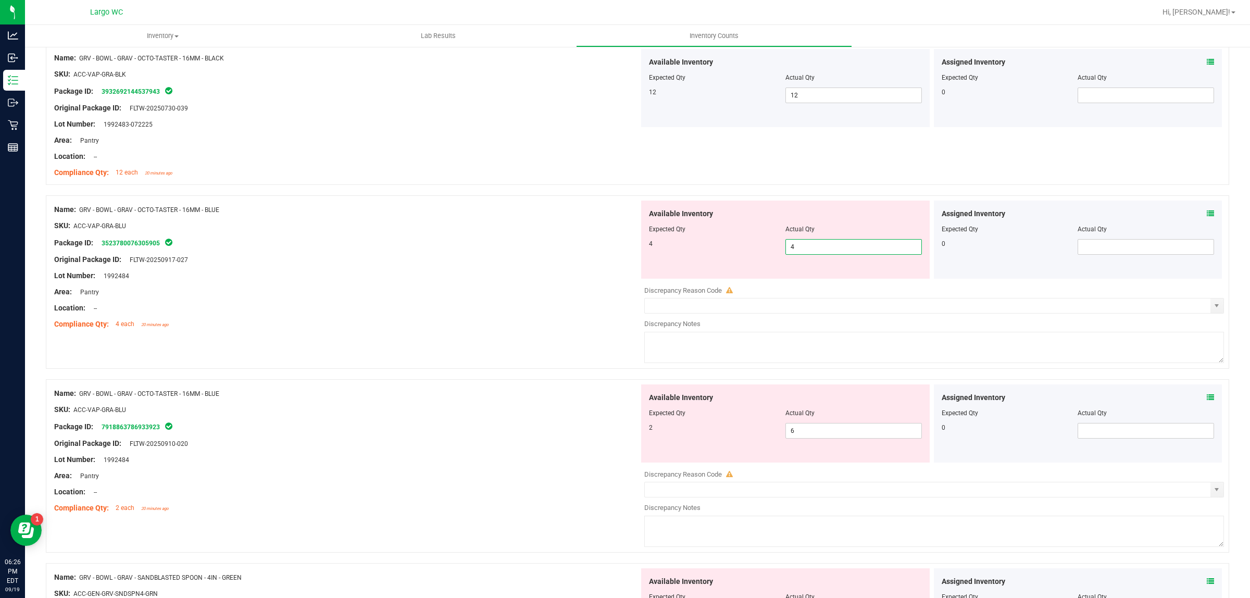
scroll to position [326, 0]
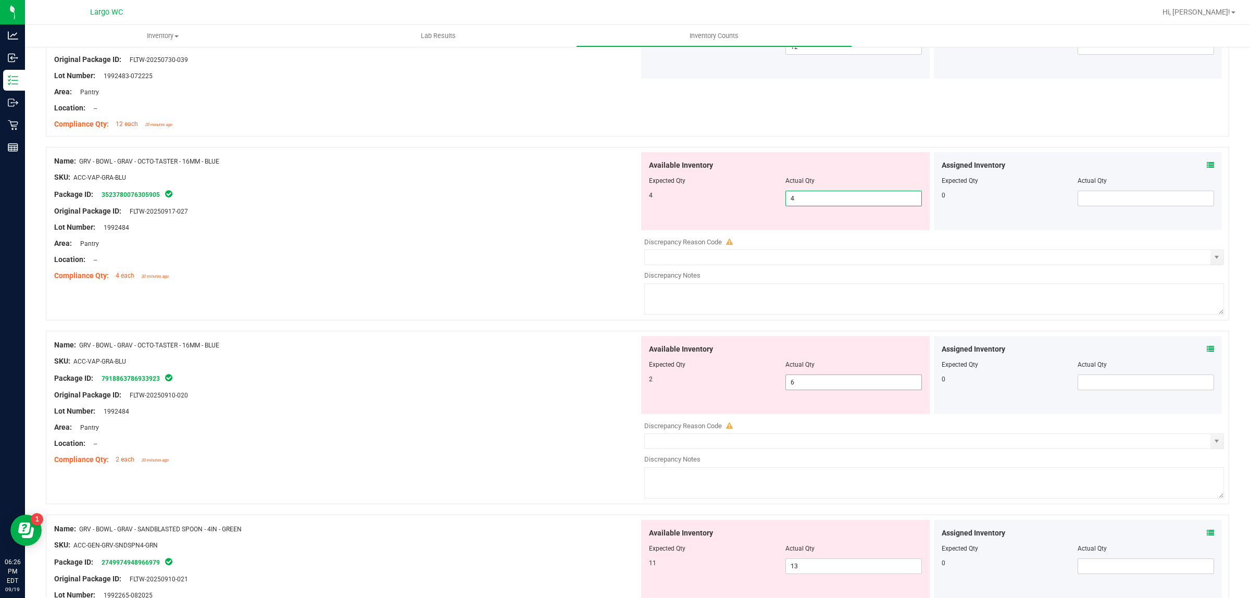
click at [810, 386] on div "Available Inventory Expected Qty Actual Qty 2 6 6" at bounding box center [931, 418] width 585 height 165
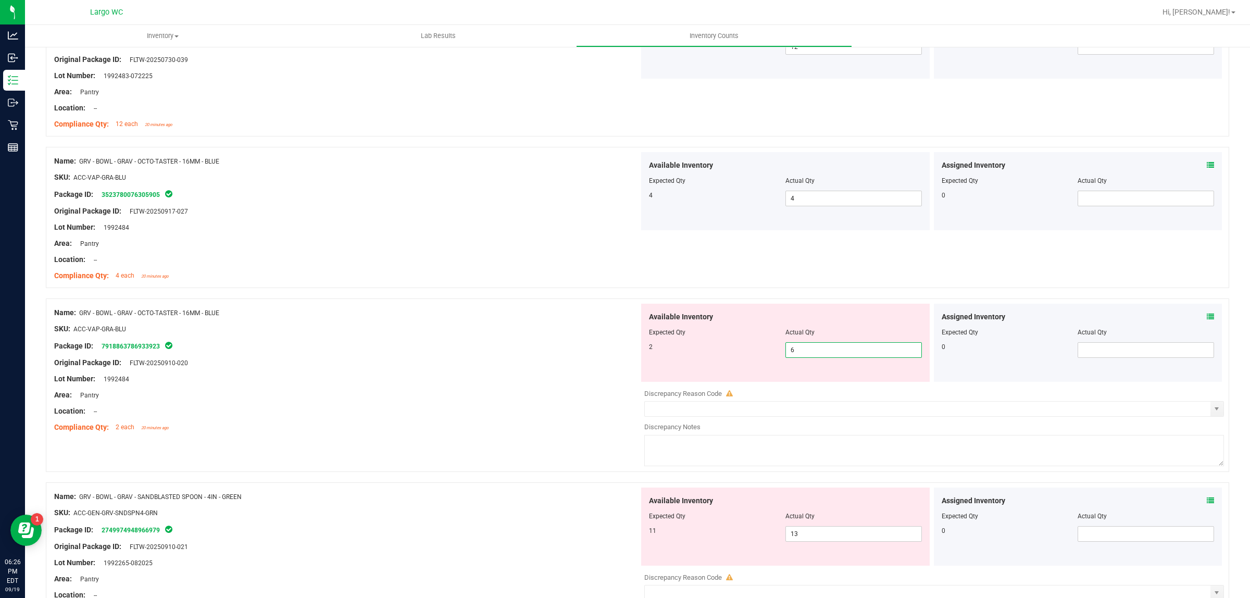
click at [807, 350] on input "6" at bounding box center [853, 350] width 135 height 15
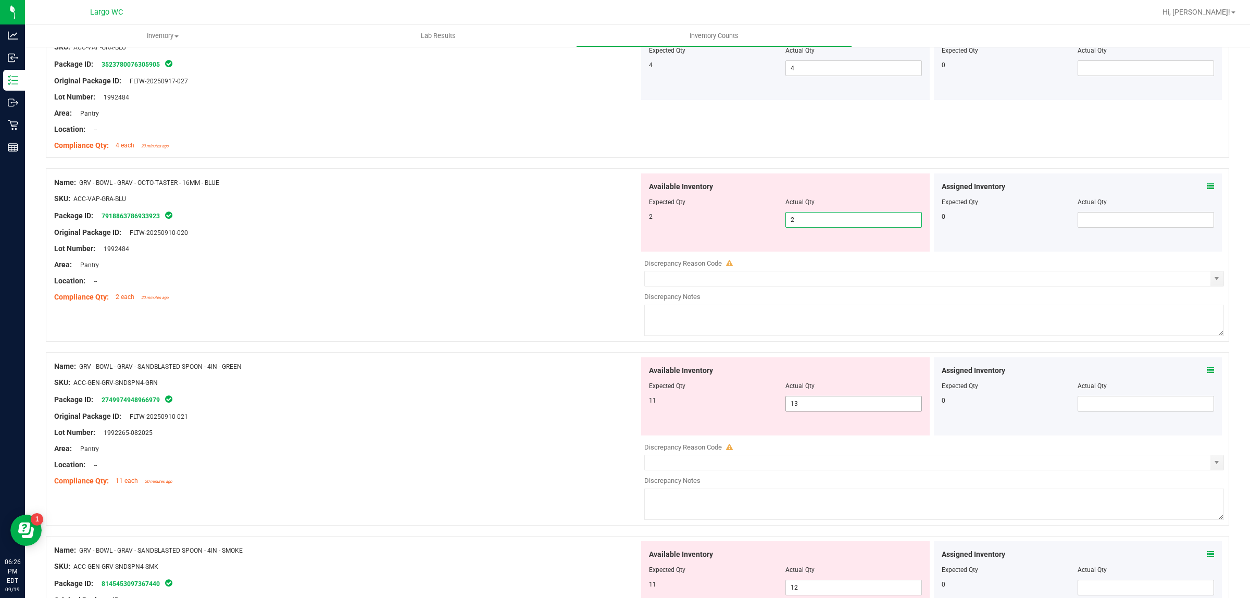
click at [816, 405] on div "Available Inventory Expected Qty Actual Qty 11 13 13" at bounding box center [931, 439] width 585 height 165
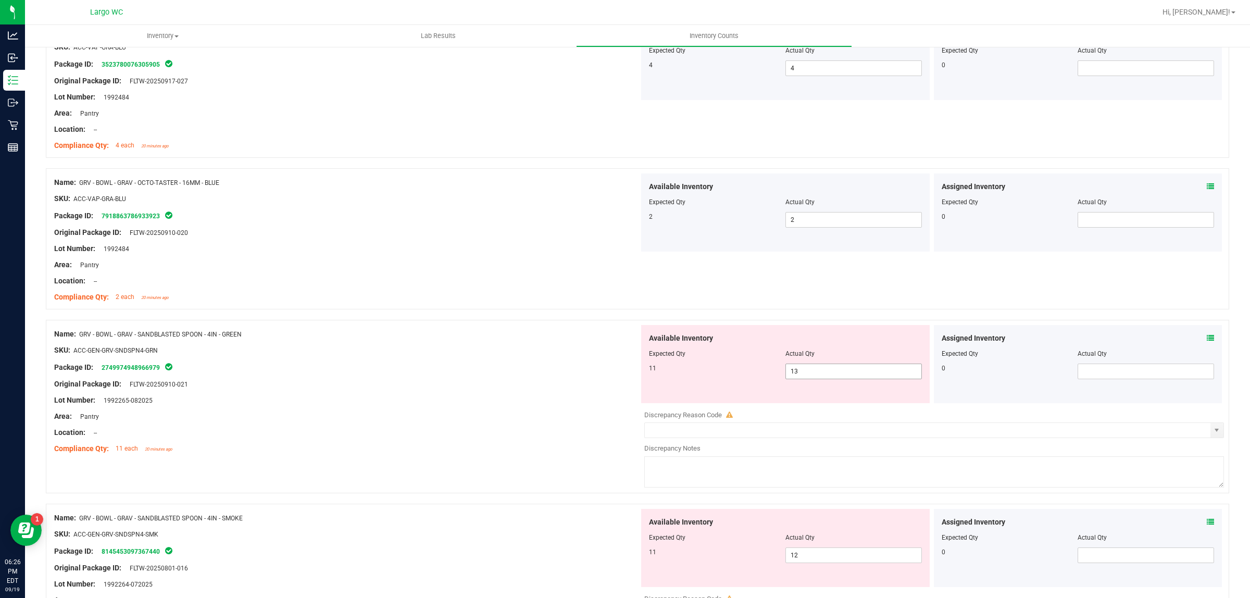
click at [816, 405] on div at bounding box center [935, 407] width 580 height 5
click at [812, 370] on span "13 13" at bounding box center [854, 372] width 137 height 16
click at [812, 370] on input "13" at bounding box center [853, 371] width 135 height 15
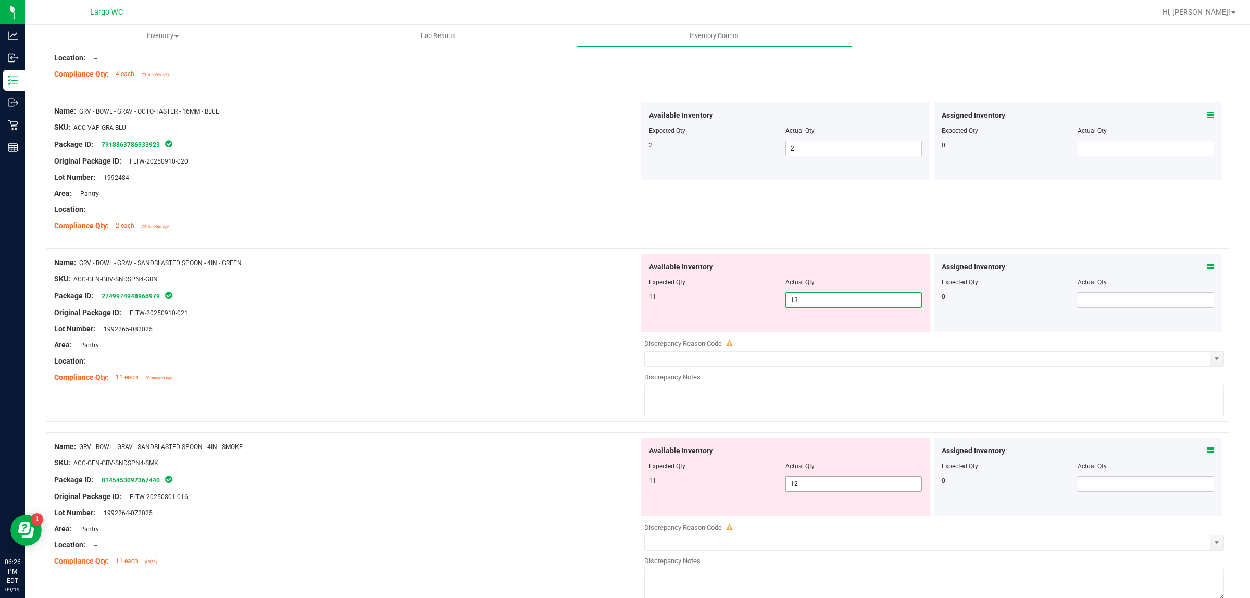
scroll to position [651, 0]
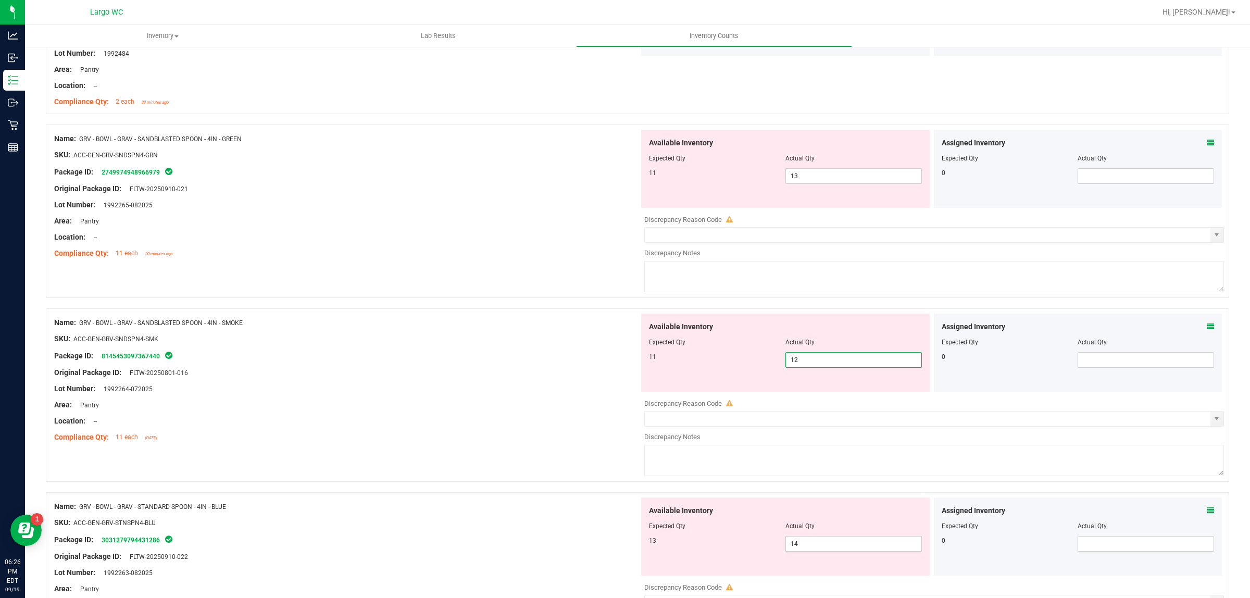
click at [819, 362] on span "12 12" at bounding box center [854, 360] width 137 height 16
click at [810, 360] on input "12" at bounding box center [853, 360] width 135 height 15
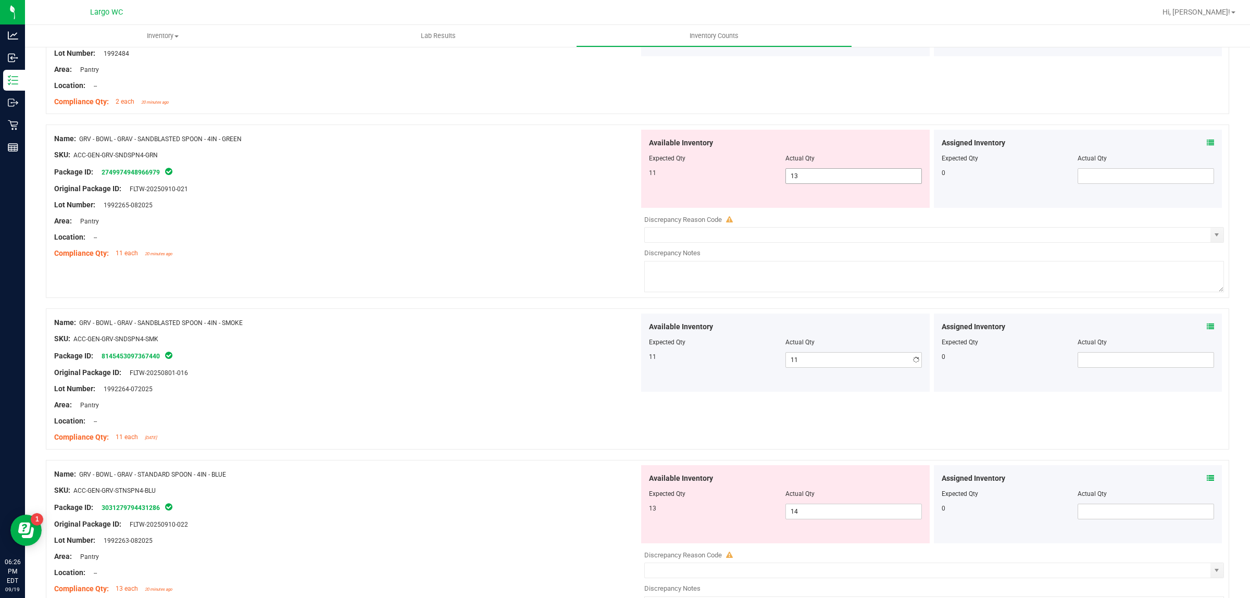
click at [814, 175] on span "13 13" at bounding box center [854, 176] width 137 height 16
click at [814, 175] on input "13" at bounding box center [853, 176] width 135 height 15
drag, startPoint x: 439, startPoint y: 147, endPoint x: 443, endPoint y: 154, distance: 7.2
click at [439, 148] on div at bounding box center [346, 146] width 585 height 5
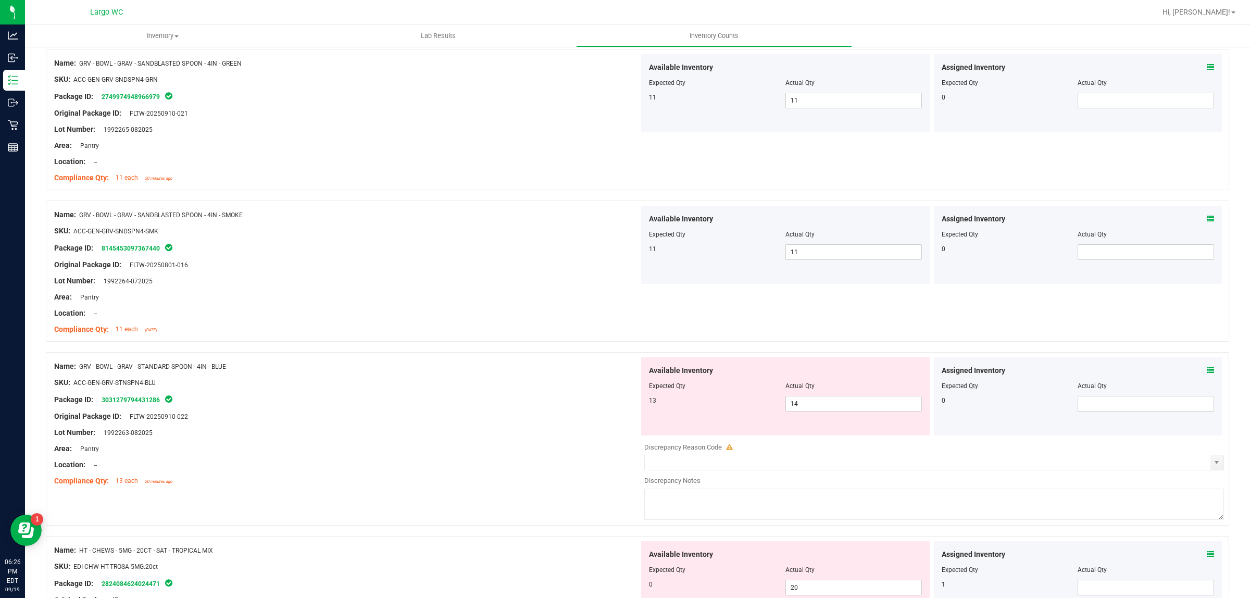
scroll to position [847, 0]
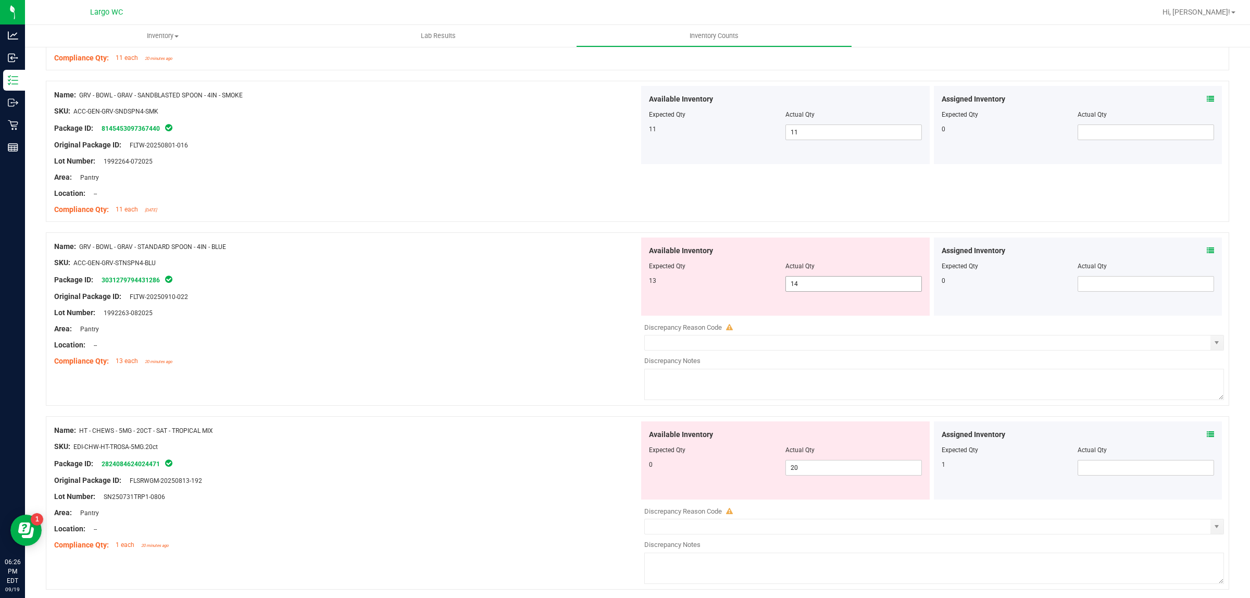
click at [812, 281] on span "14 14" at bounding box center [854, 284] width 137 height 16
click at [812, 281] on input "14" at bounding box center [853, 284] width 135 height 15
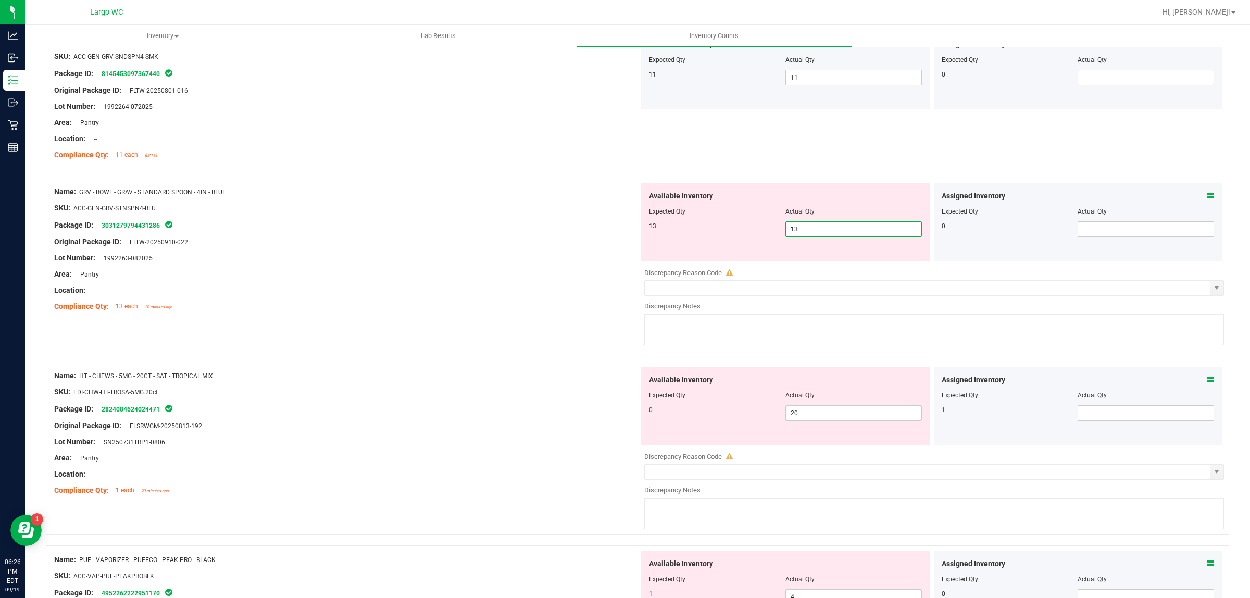
scroll to position [977, 0]
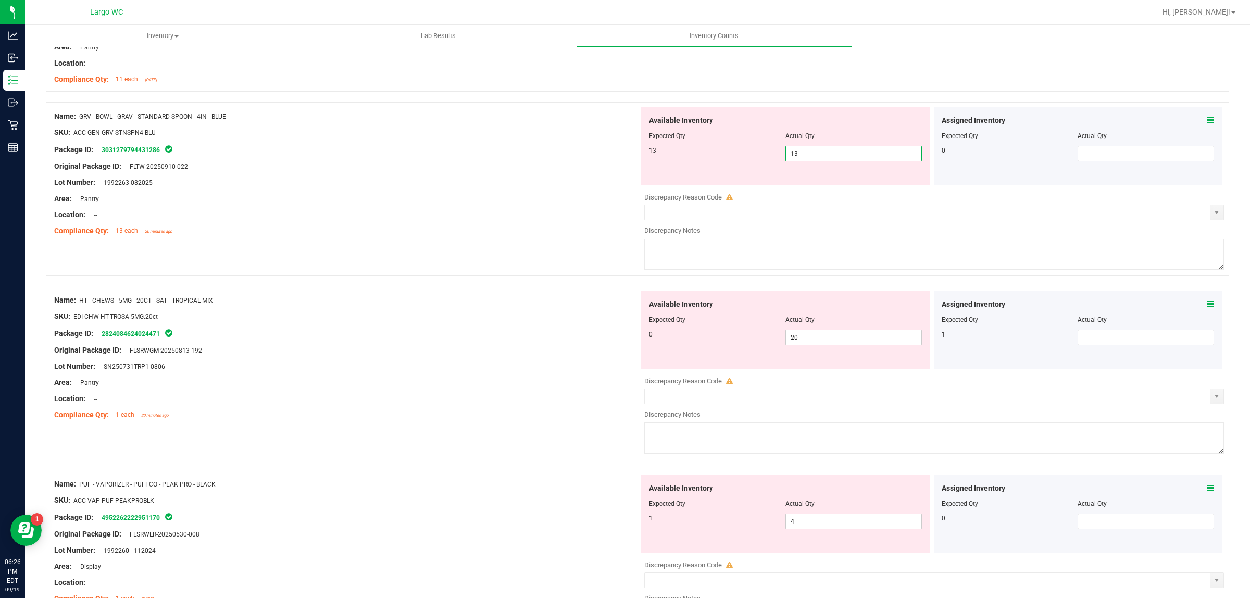
click at [474, 223] on div at bounding box center [346, 222] width 585 height 5
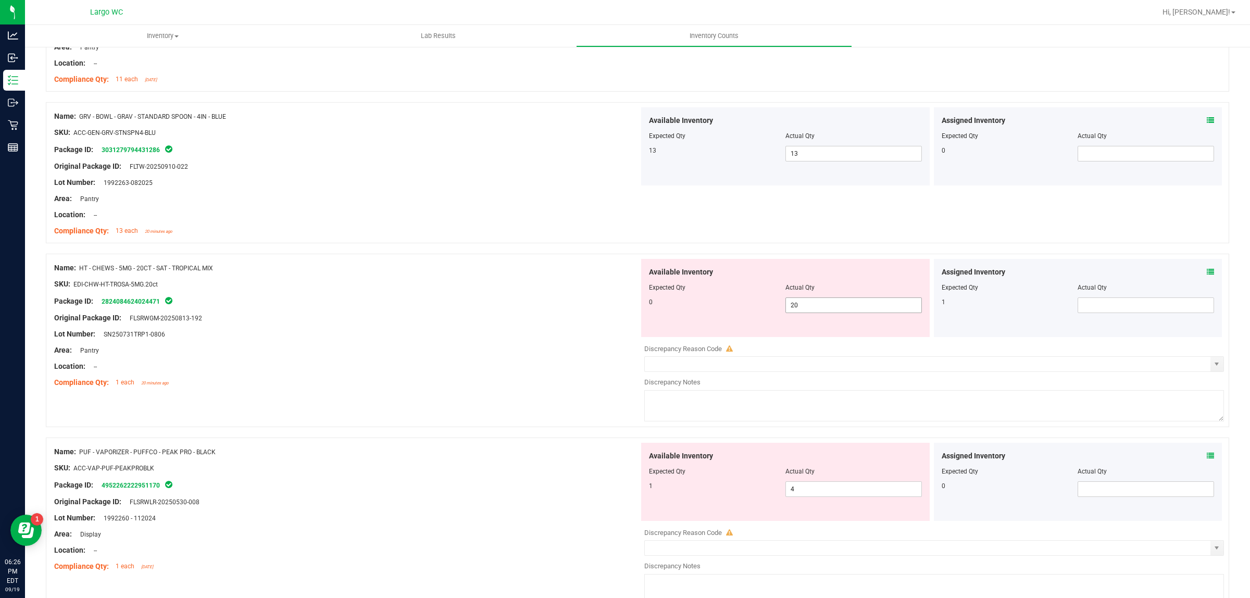
click at [807, 306] on span "20 20" at bounding box center [854, 306] width 137 height 16
click at [807, 306] on input "20" at bounding box center [853, 305] width 135 height 15
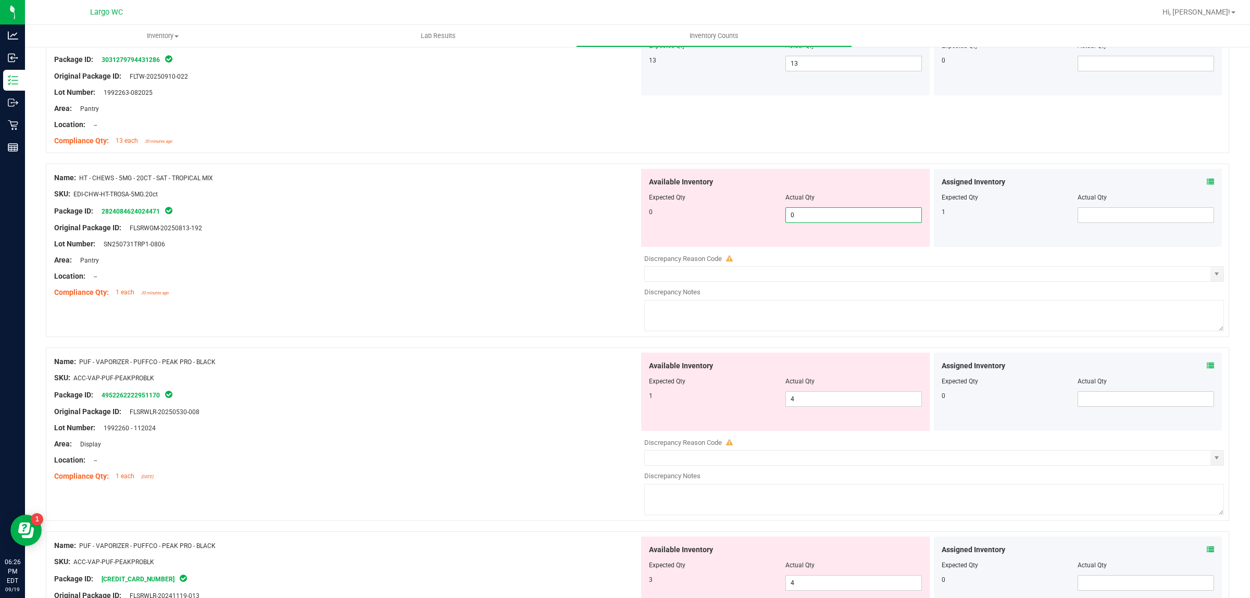
scroll to position [1172, 0]
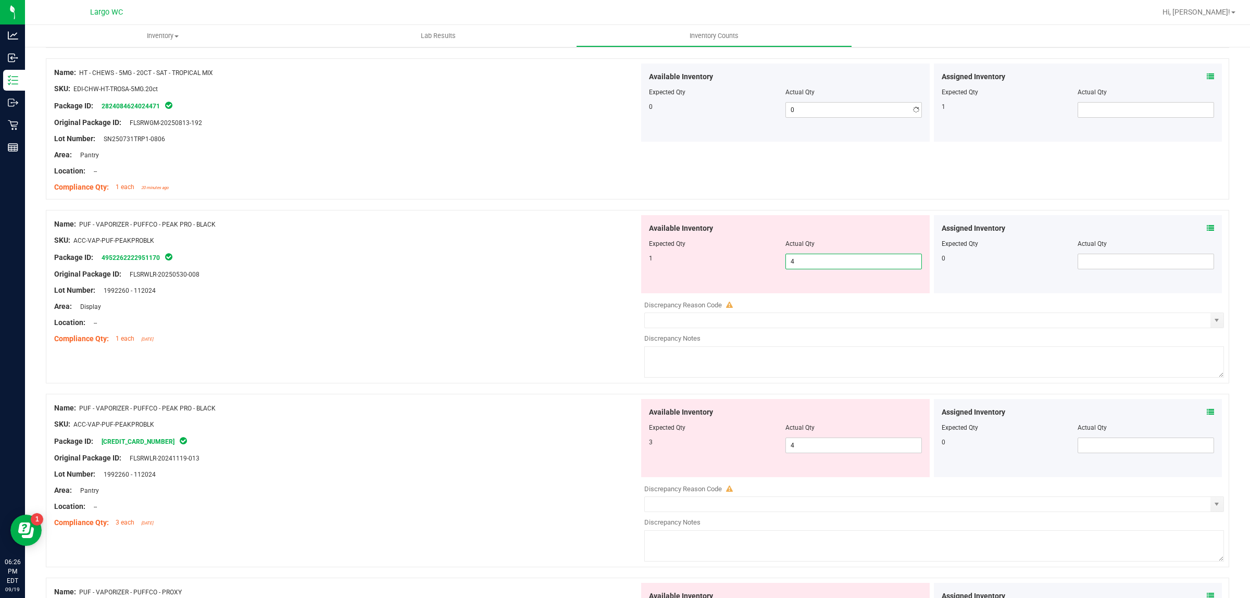
click at [819, 297] on div "Available Inventory Expected Qty Actual Qty 1 4 4" at bounding box center [931, 297] width 585 height 165
click at [819, 297] on div at bounding box center [935, 297] width 580 height 5
click at [814, 262] on span "4 4" at bounding box center [854, 262] width 137 height 16
click at [814, 262] on input "4" at bounding box center [853, 261] width 135 height 15
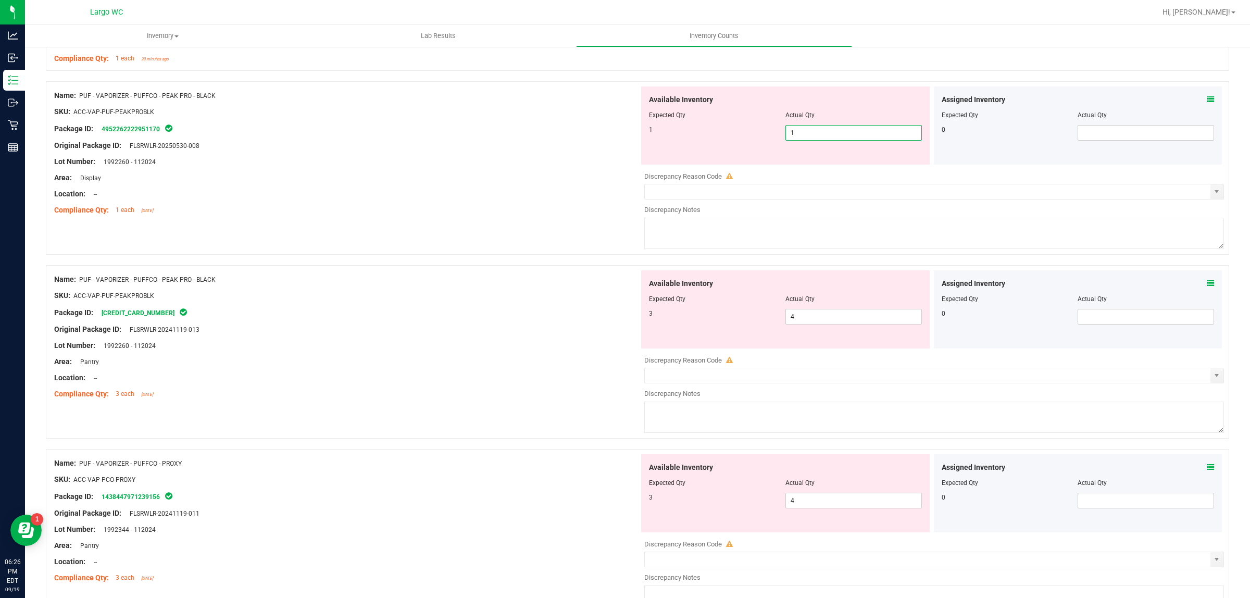
scroll to position [1303, 0]
click at [805, 311] on div "Available Inventory Expected Qty Actual Qty 3 4 4" at bounding box center [785, 308] width 289 height 78
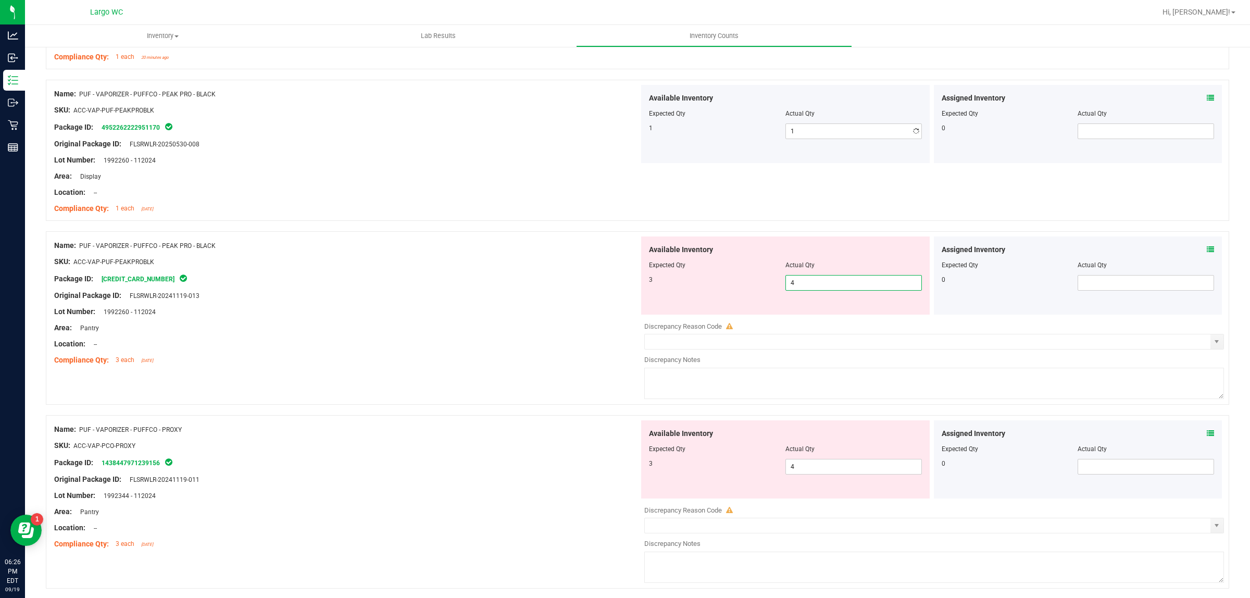
click at [805, 311] on div "Available Inventory Expected Qty Actual Qty 3 4 4" at bounding box center [785, 276] width 289 height 78
click at [805, 288] on span "4 4" at bounding box center [854, 283] width 137 height 16
click at [805, 288] on input "4" at bounding box center [853, 283] width 135 height 15
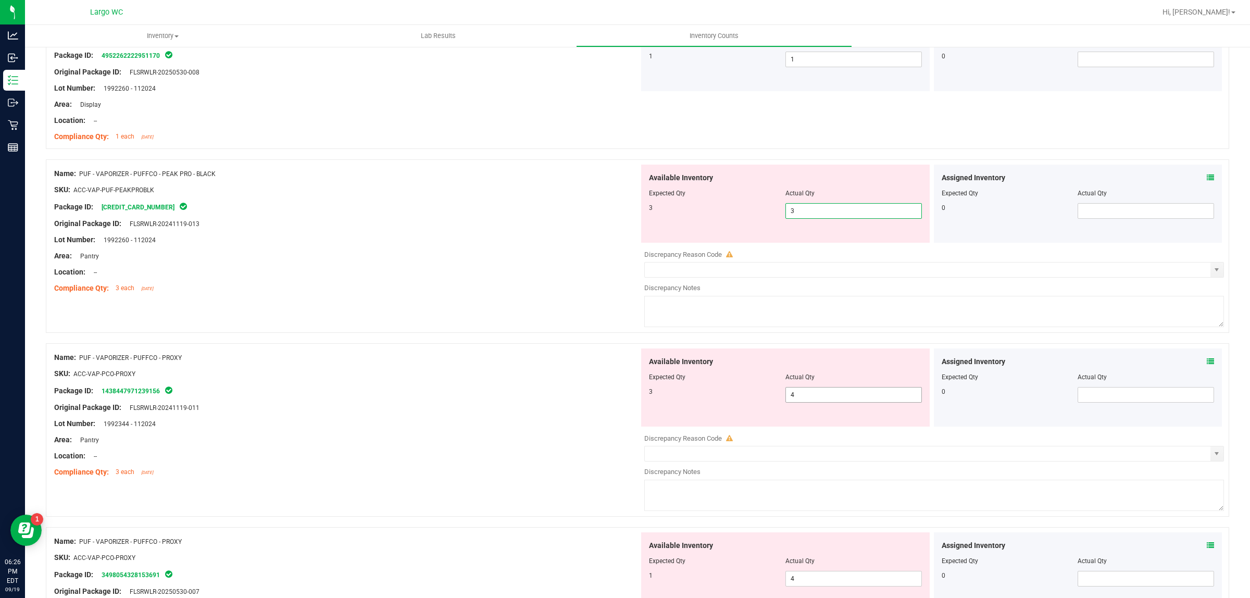
scroll to position [1433, 0]
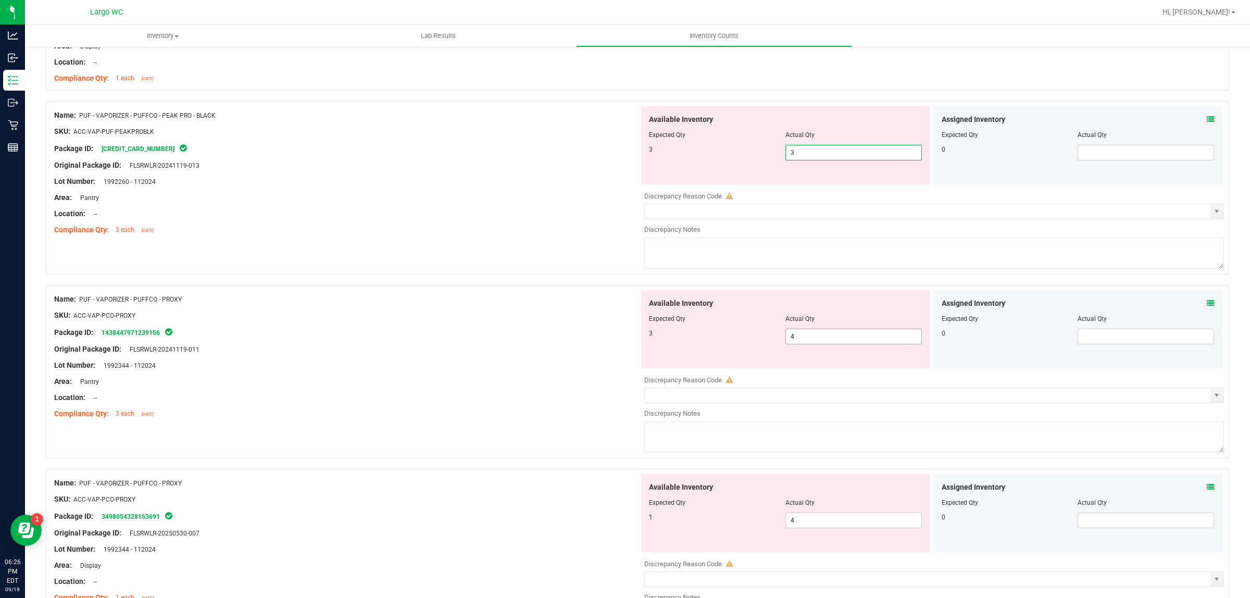
click at [808, 339] on div "Available Inventory Expected Qty Actual Qty 3 4 4" at bounding box center [931, 372] width 585 height 165
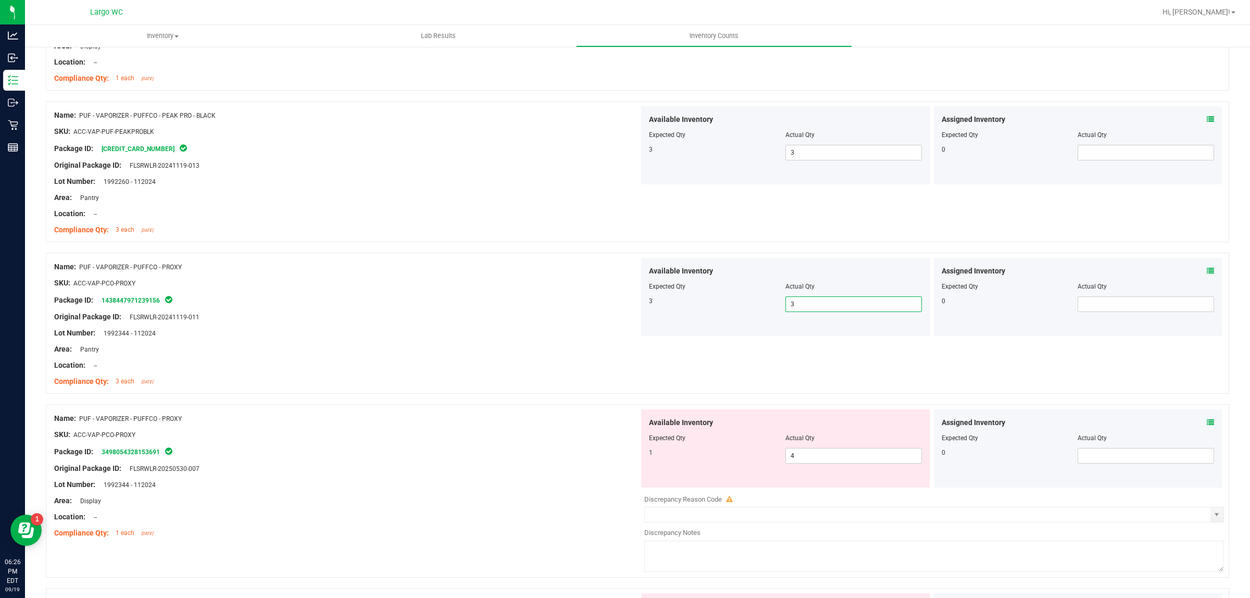
scroll to position [1563, 0]
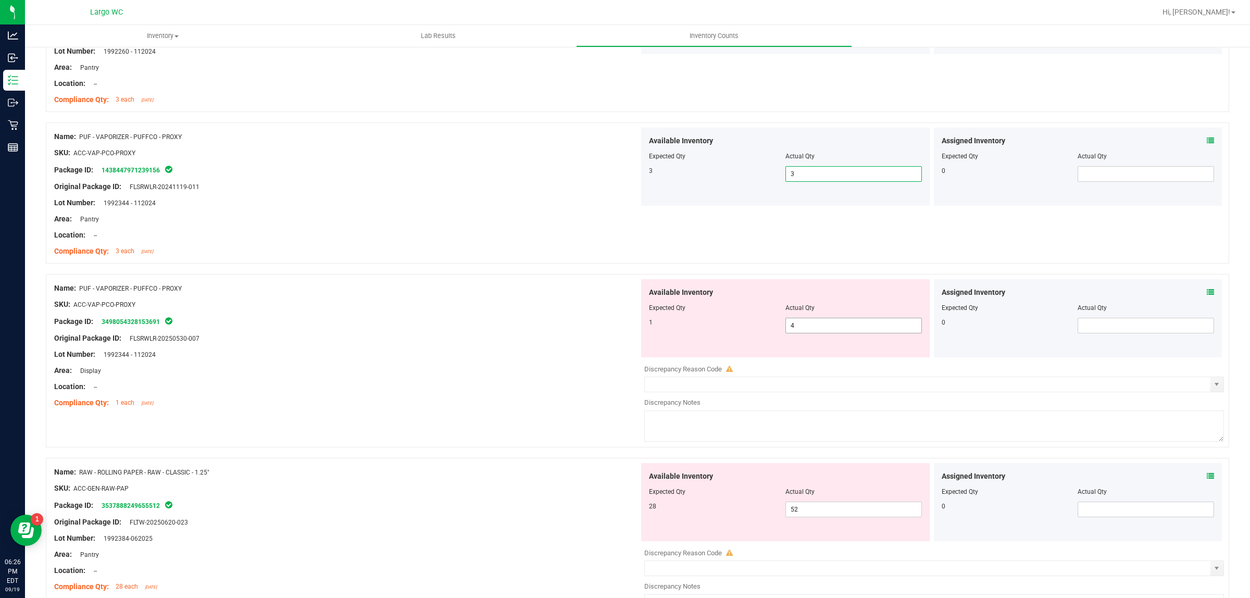
click at [805, 322] on span "4 4" at bounding box center [854, 326] width 137 height 16
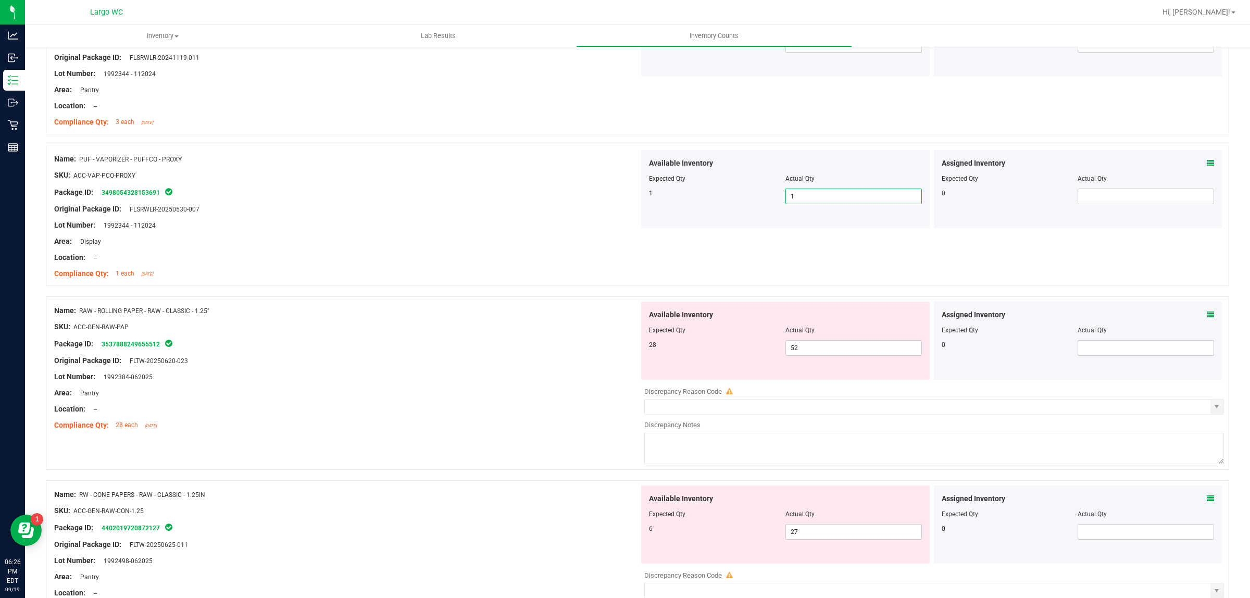
scroll to position [1693, 0]
click at [814, 351] on span "52 52" at bounding box center [854, 347] width 137 height 16
drag, startPoint x: 814, startPoint y: 351, endPoint x: 755, endPoint y: 346, distance: 58.5
click at [775, 346] on div "28 52 52" at bounding box center [785, 347] width 273 height 16
click at [292, 282] on div "Name: PUF - VAPORIZER - PUFFCO - PROXY SKU: ACC-VAP-PCO-PROXY Package ID: 34980…" at bounding box center [346, 215] width 585 height 133
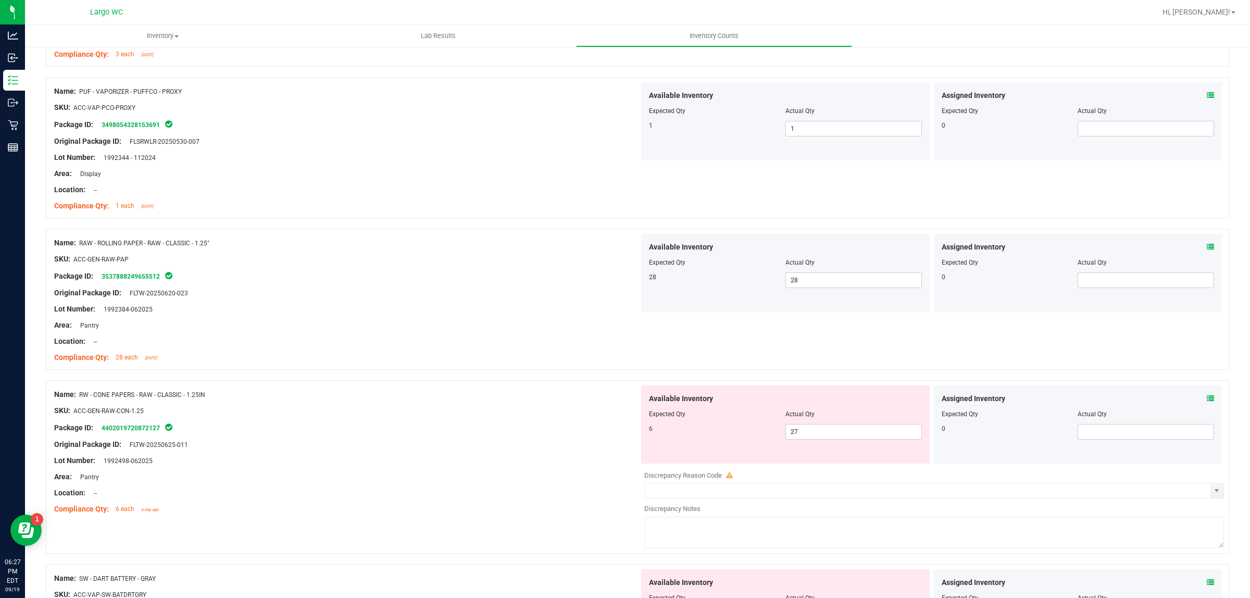
scroll to position [1824, 0]
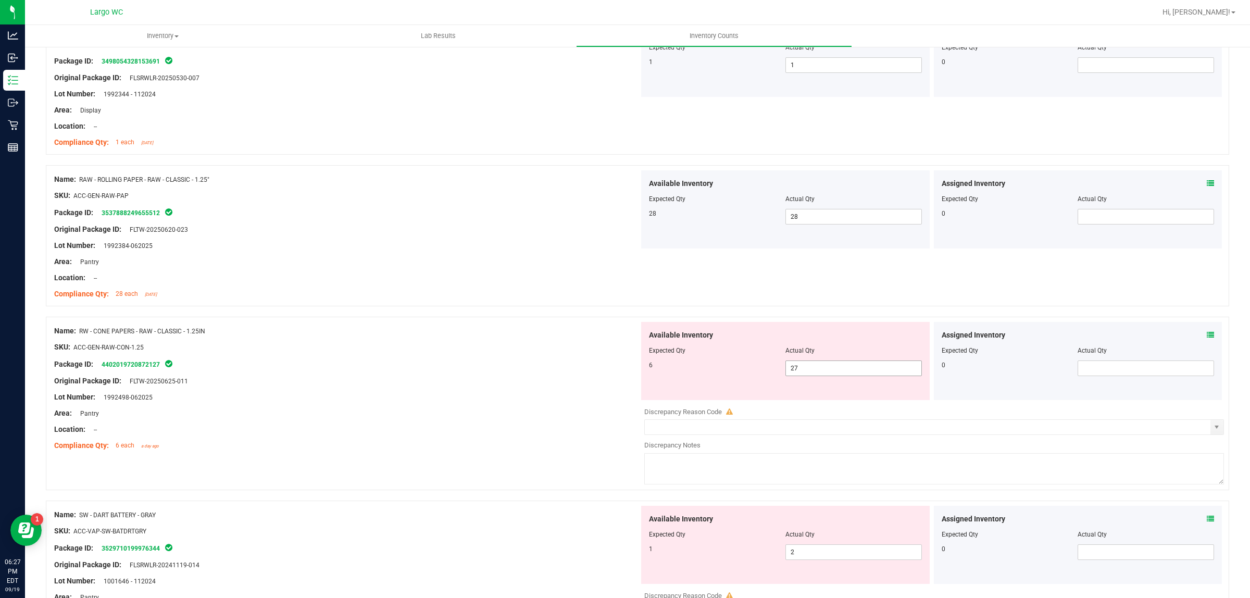
click at [841, 375] on span "27 27" at bounding box center [854, 369] width 137 height 16
click at [841, 375] on input "27" at bounding box center [853, 368] width 135 height 15
click at [279, 183] on div "Name: RAW - ROLLING PAPER - RAW - CLASSIC - 1.25"" at bounding box center [346, 179] width 585 height 11
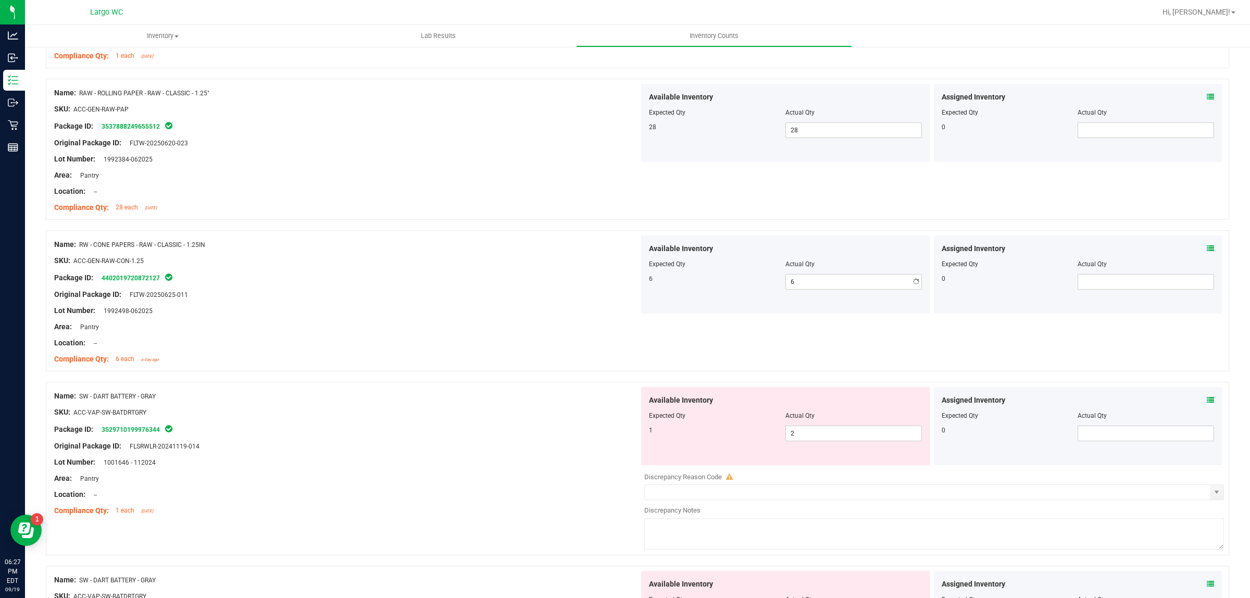
scroll to position [2019, 0]
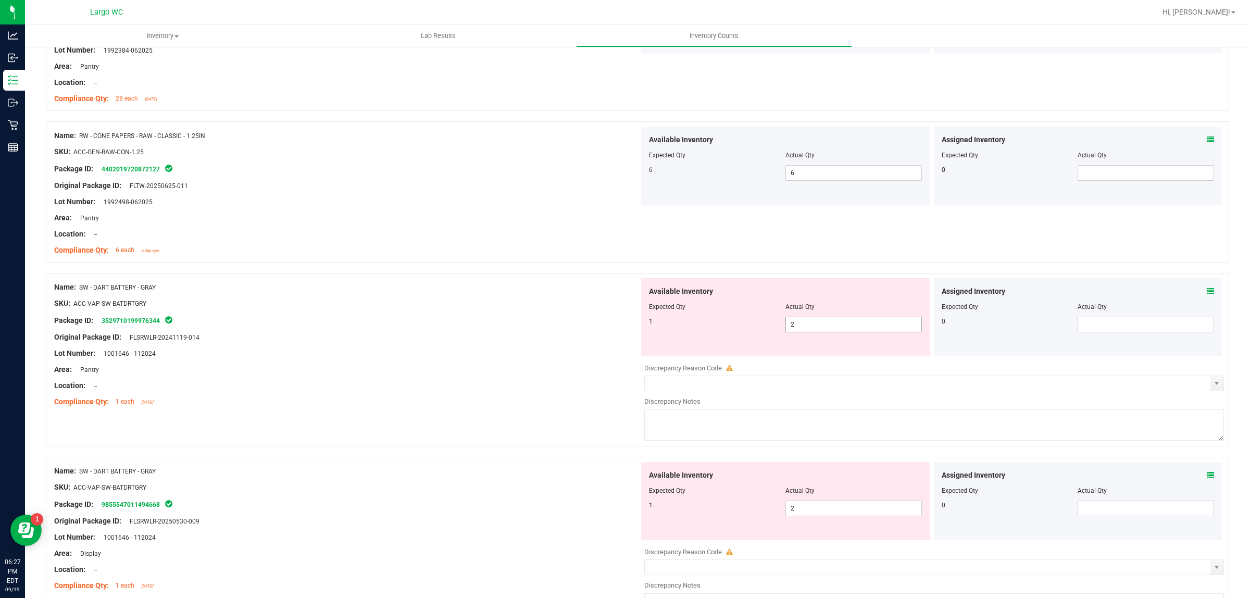
click at [797, 322] on span "2 2" at bounding box center [854, 325] width 137 height 16
click at [797, 322] on input "2" at bounding box center [853, 324] width 135 height 15
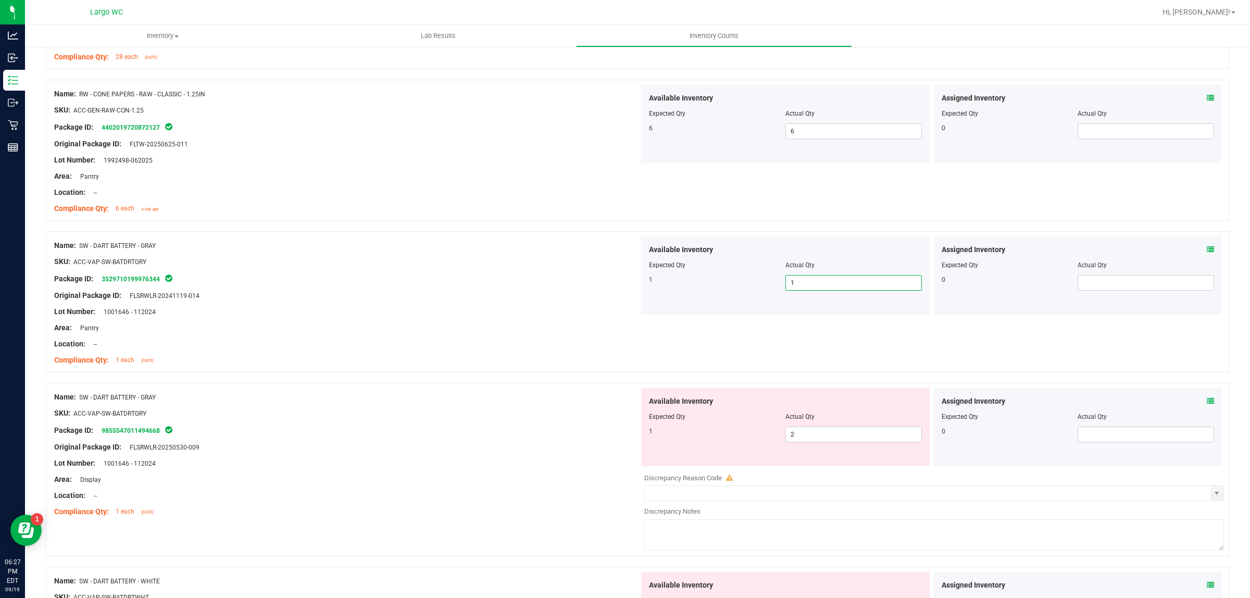
scroll to position [2084, 0]
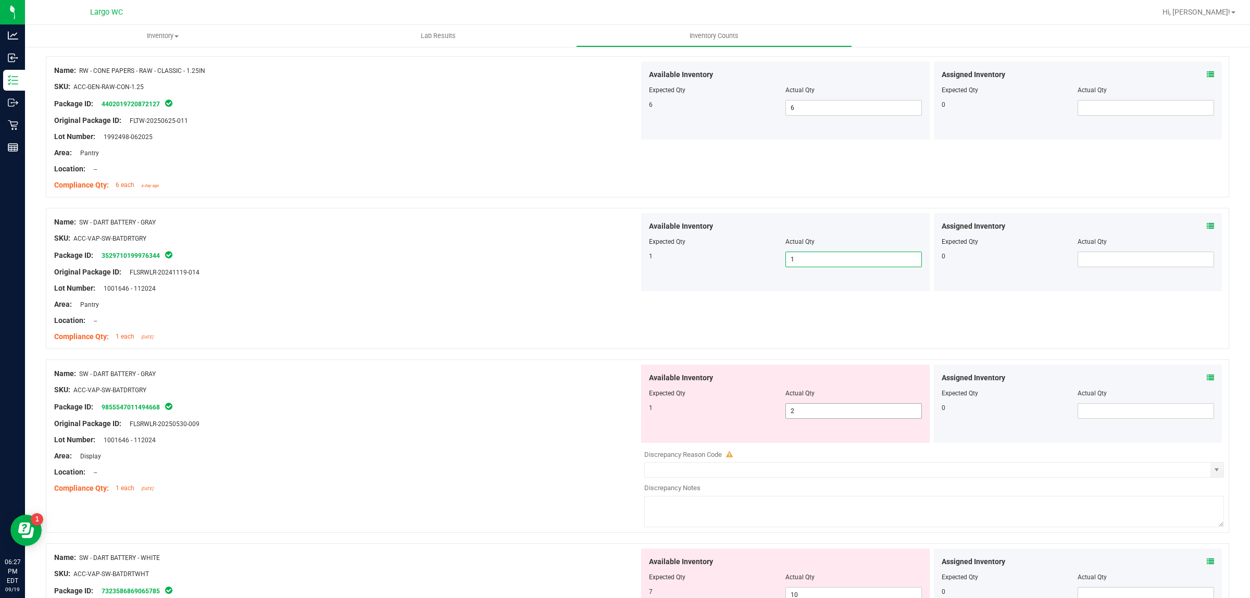
click at [828, 418] on span "2 2" at bounding box center [854, 411] width 137 height 16
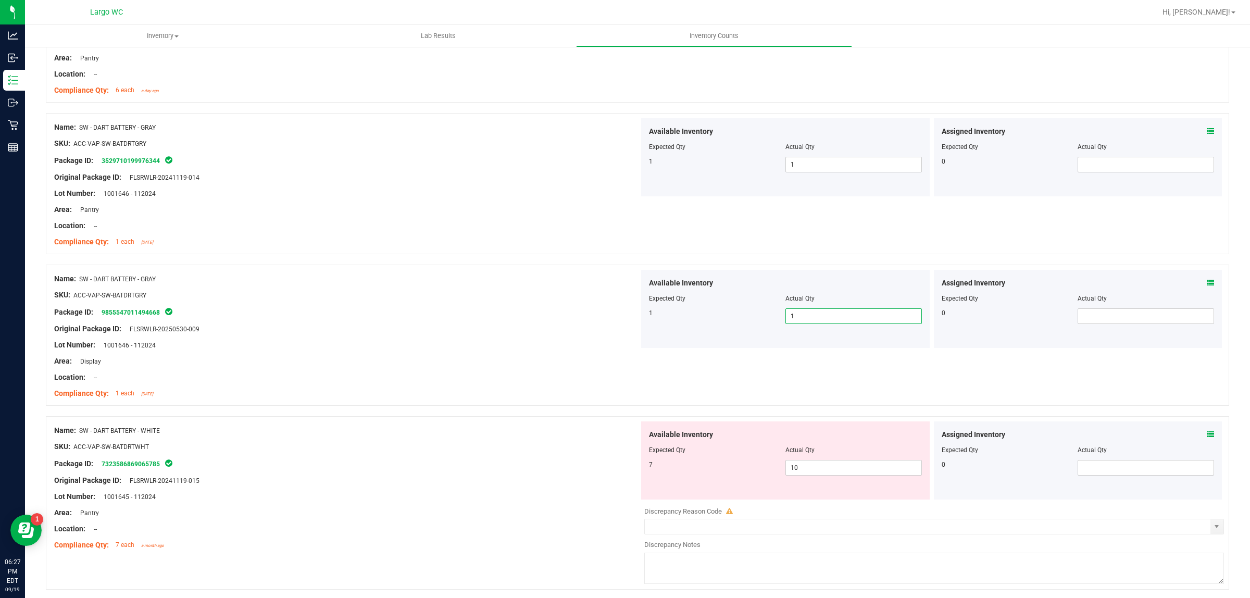
scroll to position [2214, 0]
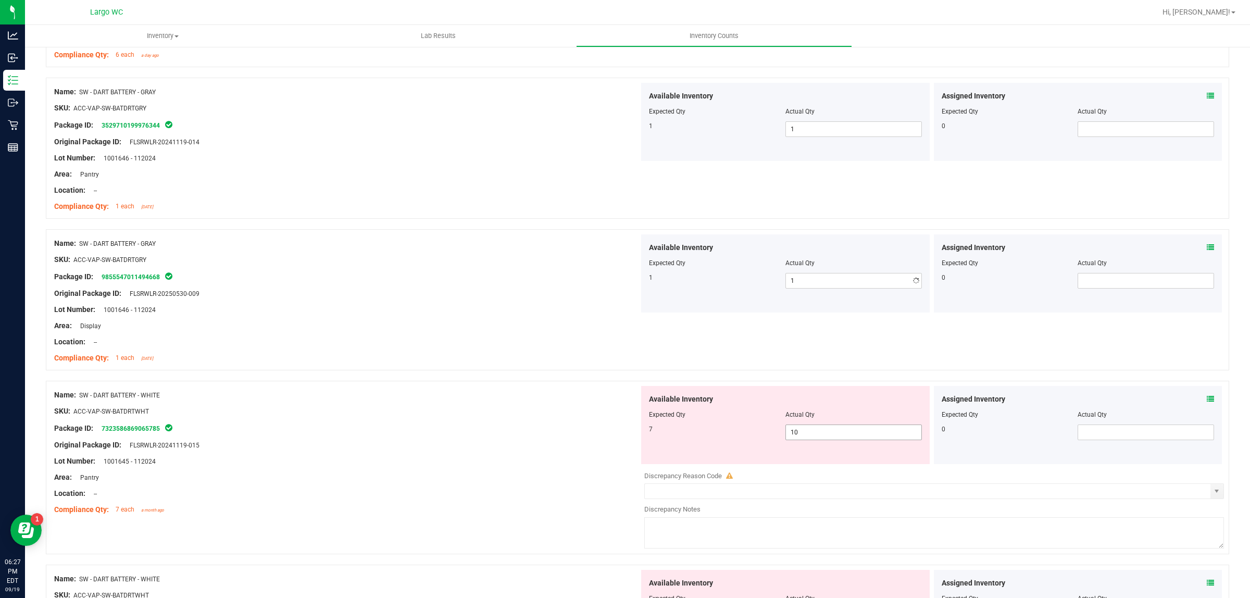
click at [811, 437] on span "10 10" at bounding box center [854, 433] width 137 height 16
click at [0, 0] on input "10" at bounding box center [0, 0] width 0 height 0
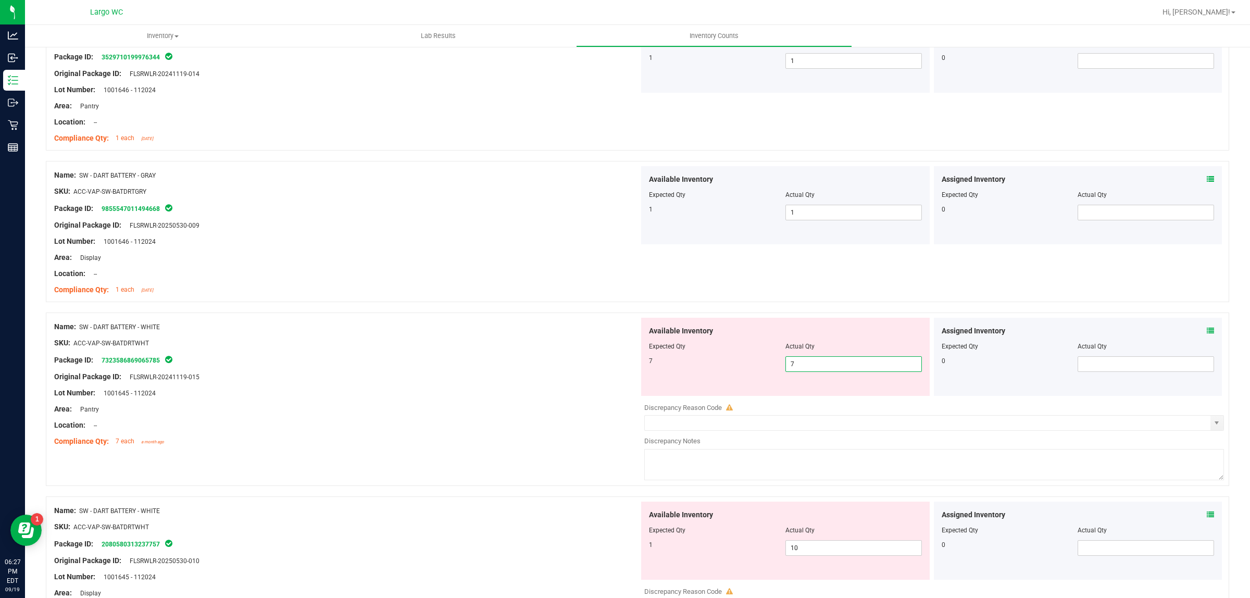
scroll to position [2540, 0]
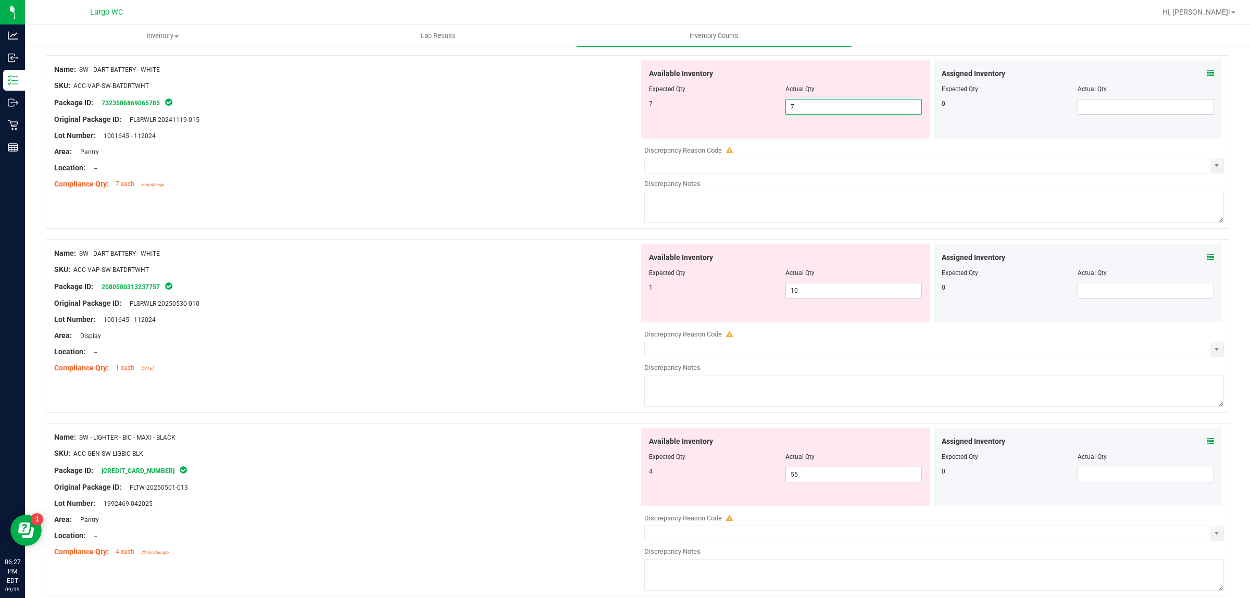
click at [436, 269] on div "Name: SW - DART BATTERY - WHITE SKU: ACC-VAP-SW-BATDRTWHT Package ID: 208058031…" at bounding box center [346, 310] width 585 height 133
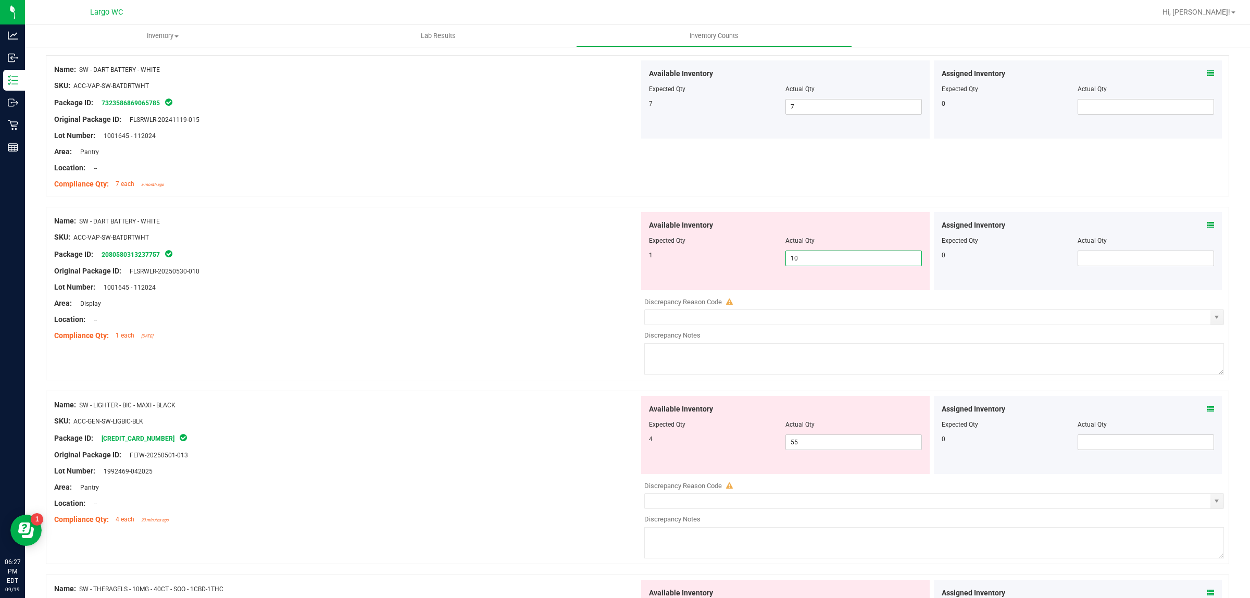
click at [824, 257] on span "10 10" at bounding box center [854, 259] width 137 height 16
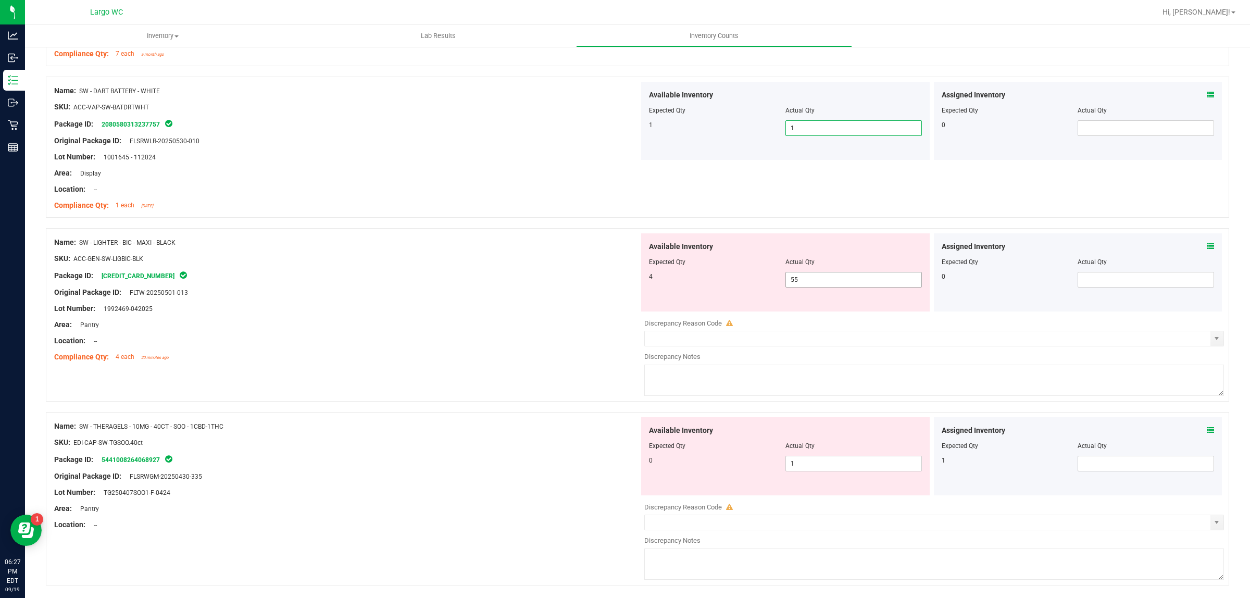
click at [817, 283] on span "55 55" at bounding box center [854, 280] width 137 height 16
click at [817, 283] on input "55" at bounding box center [853, 280] width 135 height 15
click at [362, 245] on div "Name: SW - LIGHTER - BIC - MAXI - BLACK" at bounding box center [346, 242] width 585 height 11
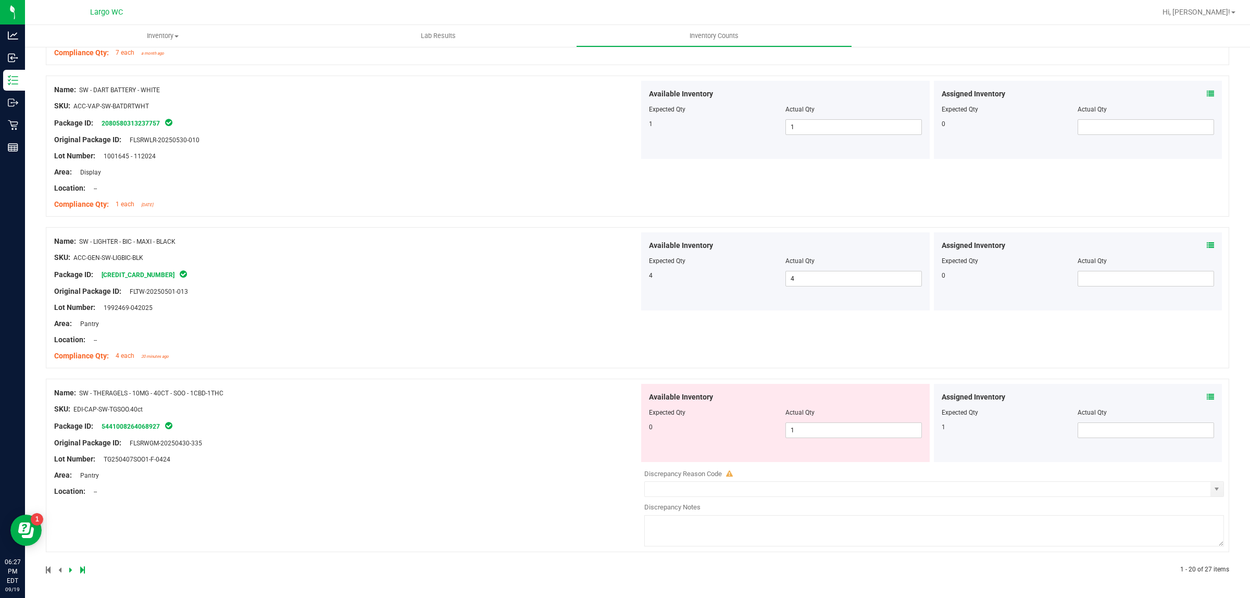
scroll to position [2676, 0]
click at [820, 423] on span "1 1" at bounding box center [854, 431] width 137 height 16
click at [821, 428] on span "1 1" at bounding box center [854, 431] width 137 height 16
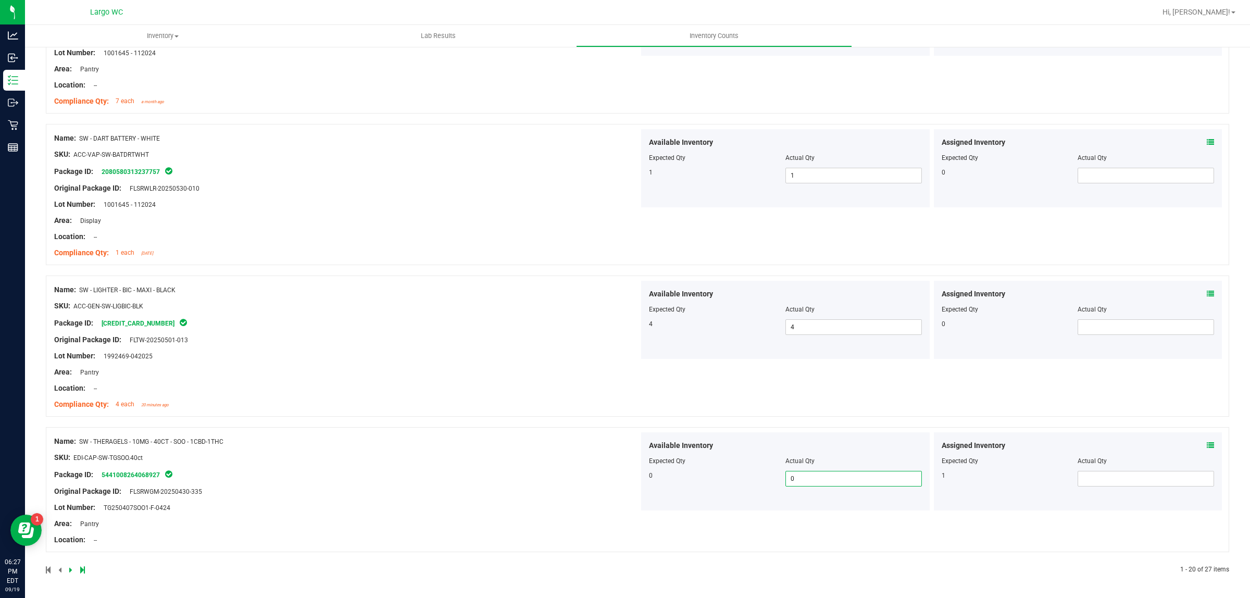
scroll to position [2627, 0]
click at [82, 571] on icon at bounding box center [82, 570] width 5 height 6
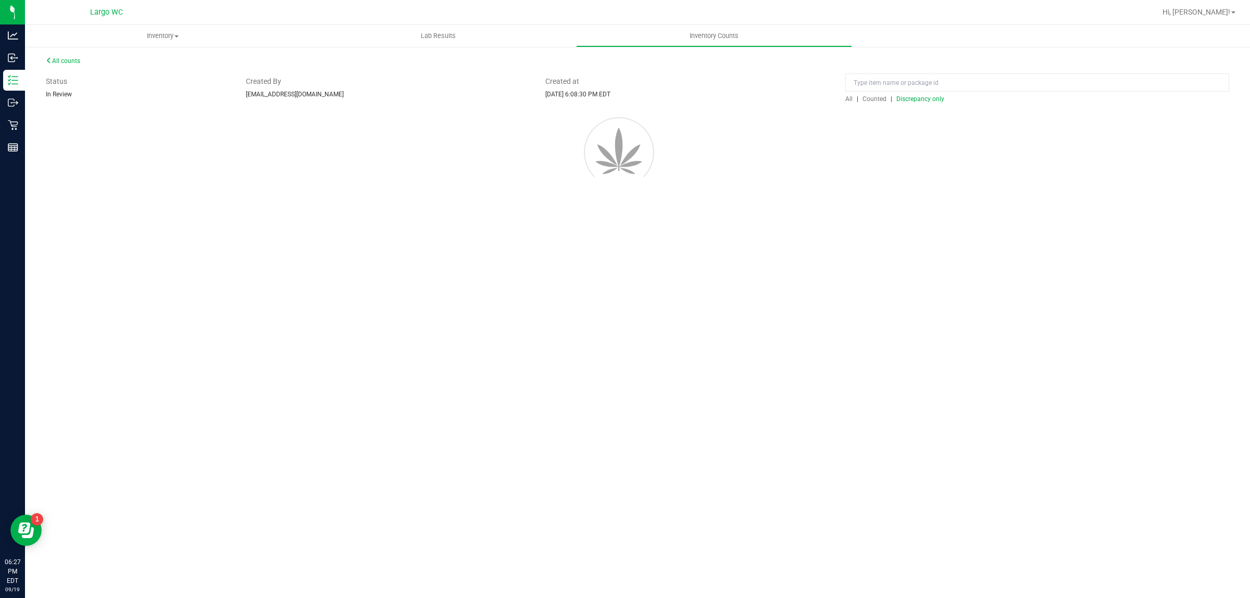
scroll to position [0, 0]
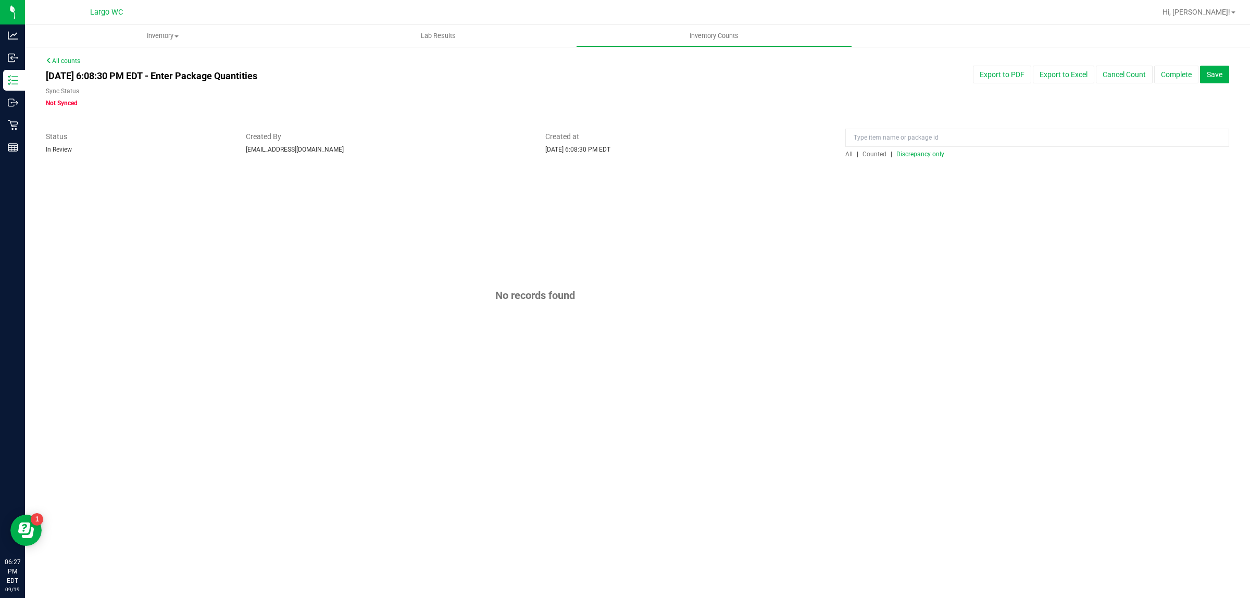
click at [913, 153] on span "Discrepancy only" at bounding box center [921, 154] width 48 height 7
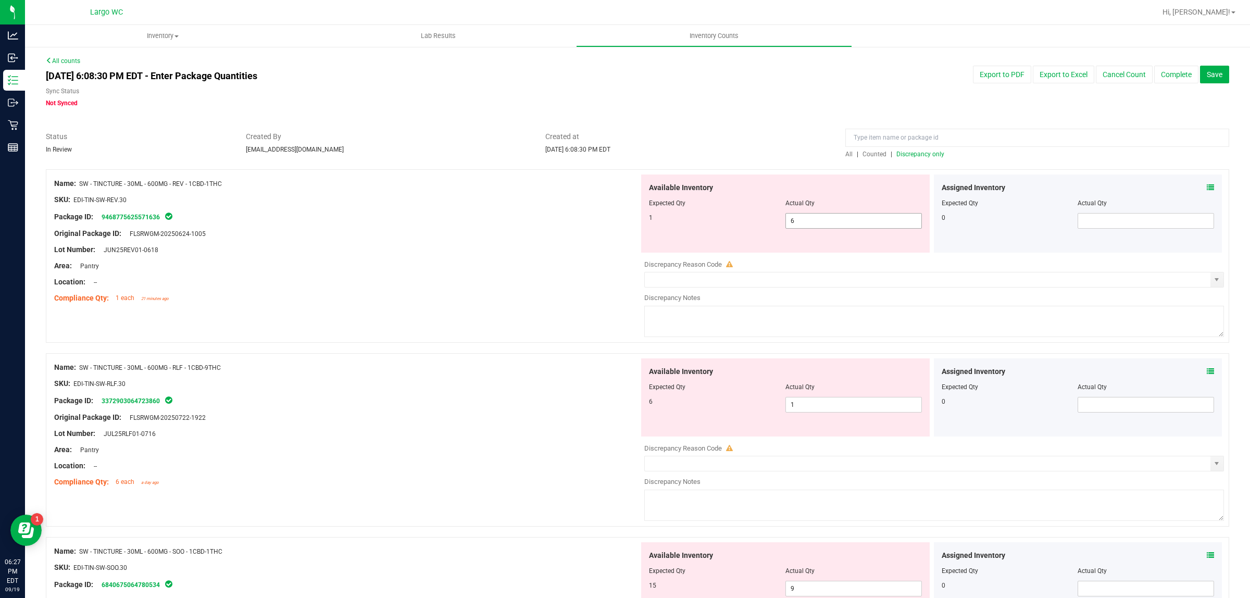
click at [801, 216] on span "6 6" at bounding box center [854, 221] width 137 height 16
click at [801, 216] on input "6" at bounding box center [853, 221] width 135 height 15
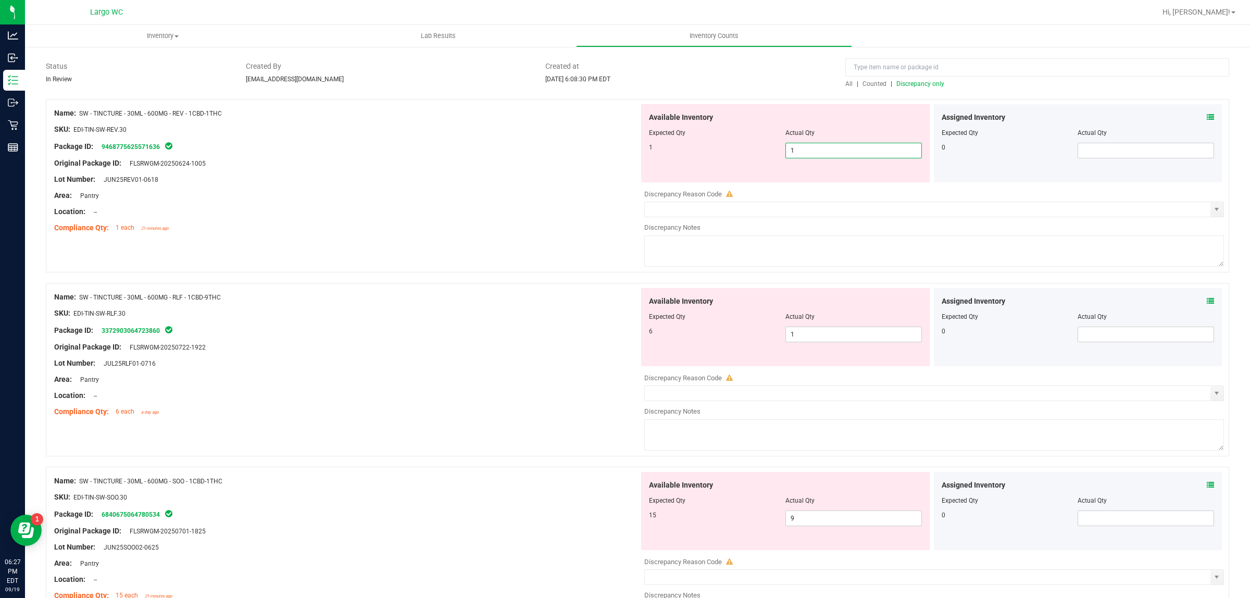
scroll to position [195, 0]
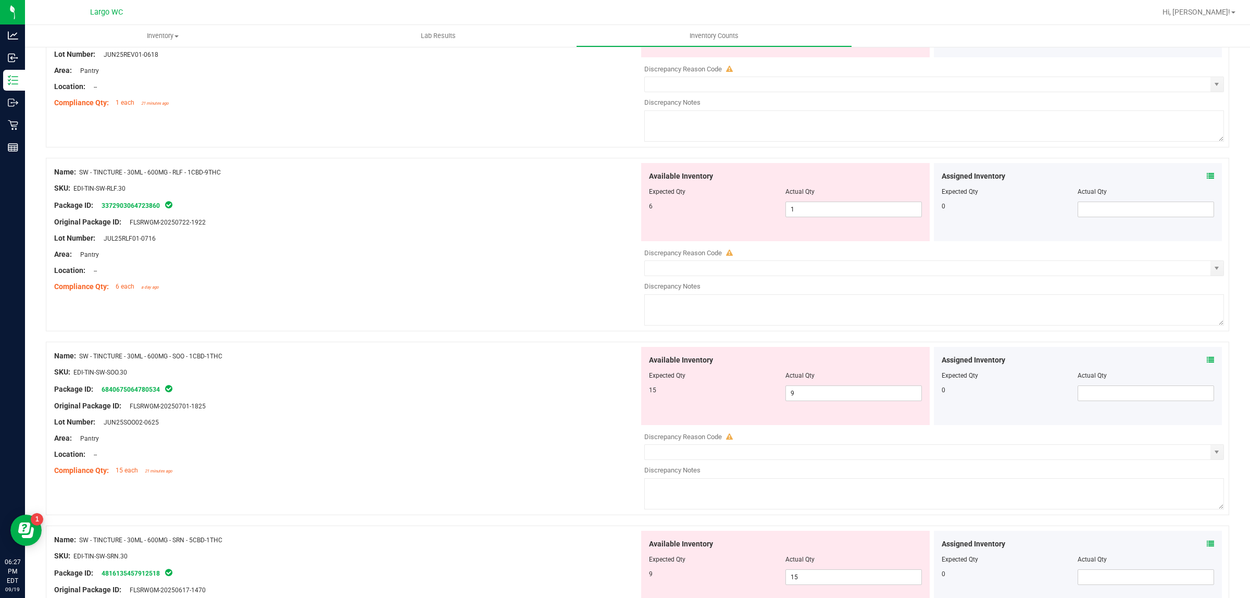
click at [540, 200] on div "Name: SW - TINCTURE - 30ML - 600MG - RLF - 1CBD-9THC SKU: EDI-TIN-SW-RLF.30 Pac…" at bounding box center [346, 229] width 585 height 133
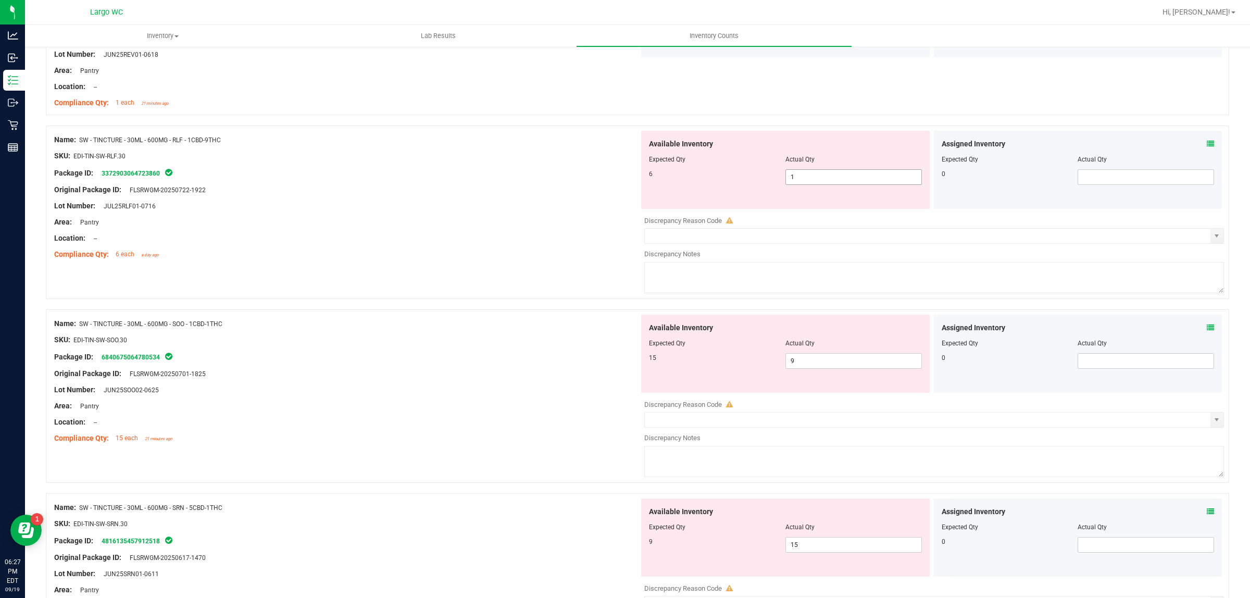
click at [835, 176] on span "1 1" at bounding box center [854, 177] width 137 height 16
click at [835, 176] on input "1" at bounding box center [853, 177] width 135 height 15
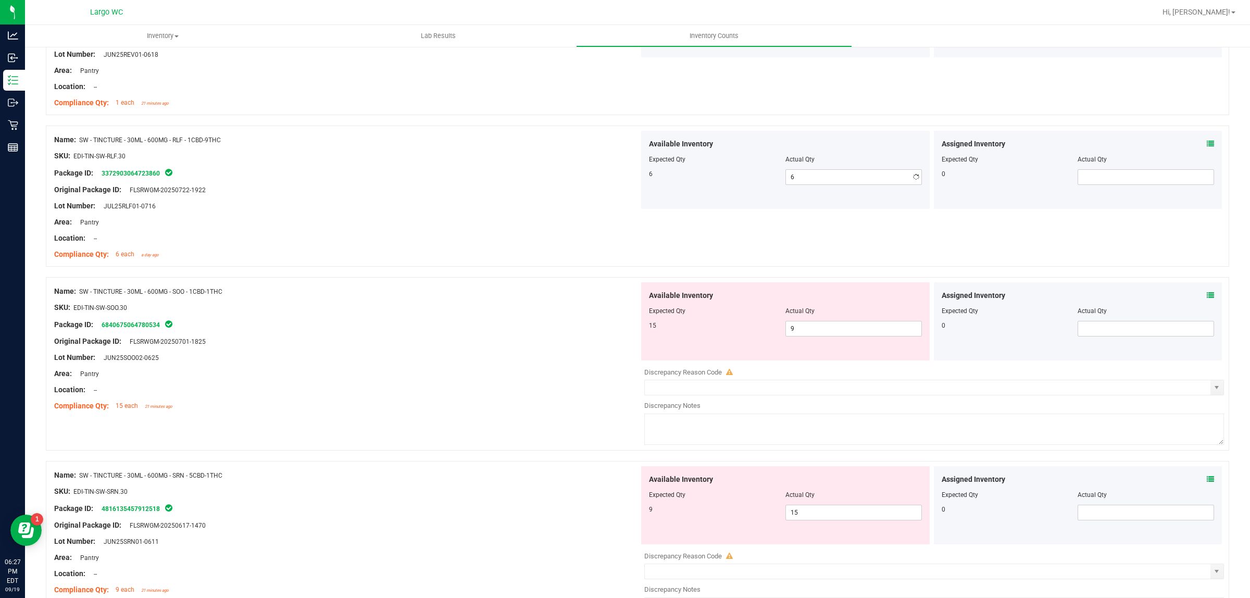
click at [472, 185] on div "Original Package ID: FLSRWGM-20250722-1922" at bounding box center [346, 189] width 585 height 11
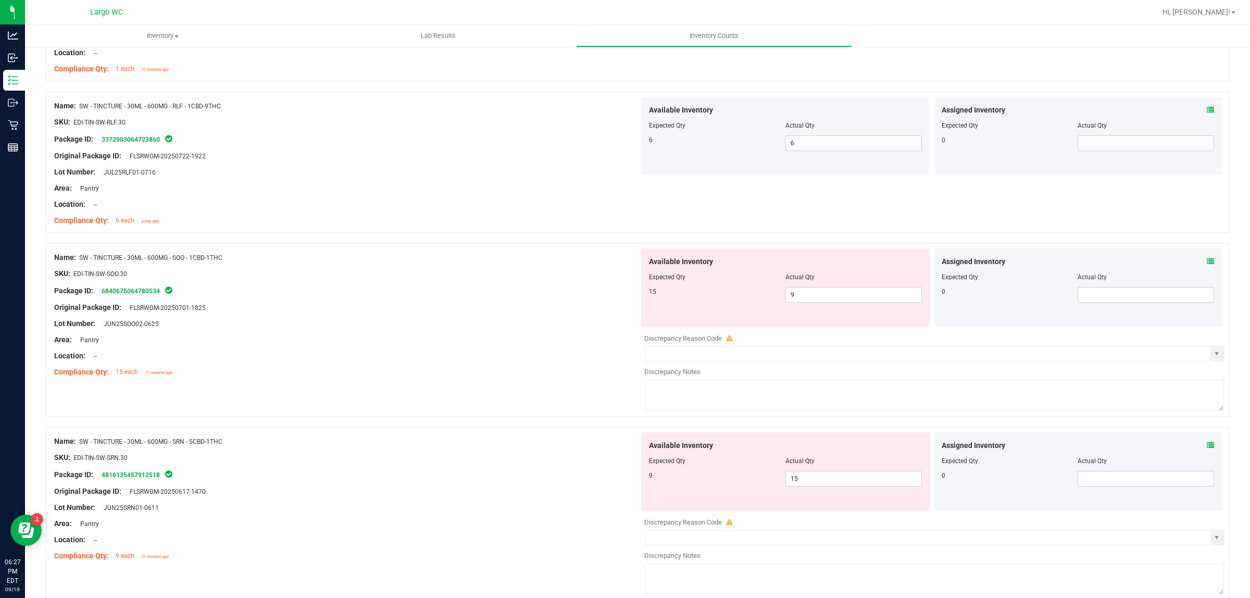
scroll to position [261, 0]
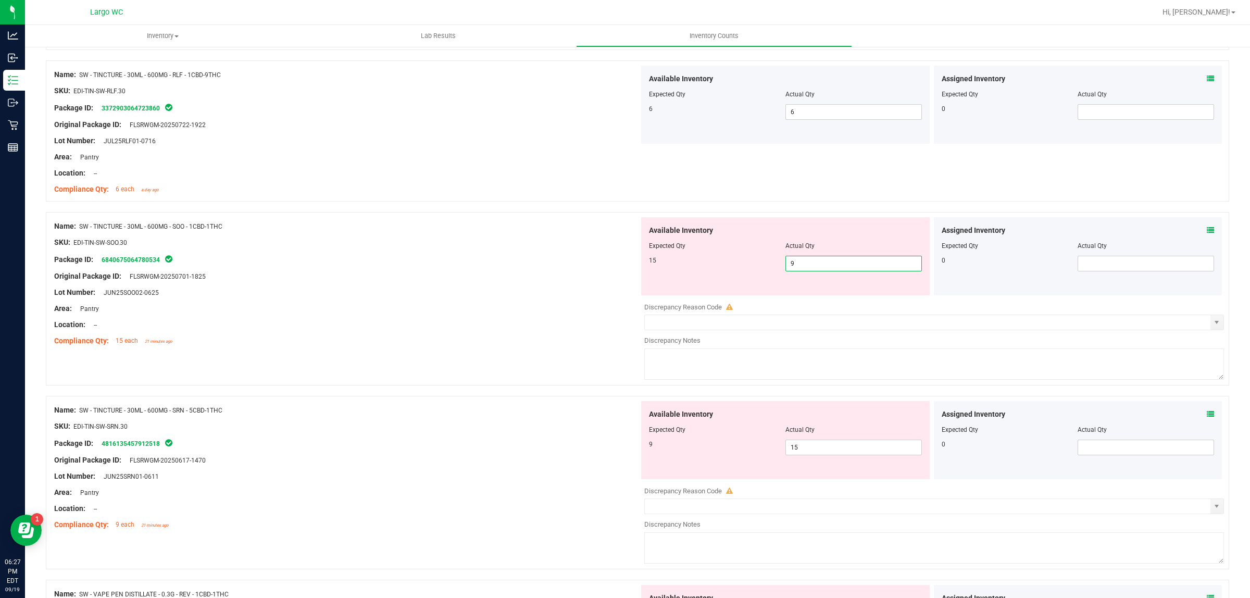
click at [834, 269] on span "9 9" at bounding box center [854, 264] width 137 height 16
click at [834, 269] on input "9" at bounding box center [853, 263] width 135 height 15
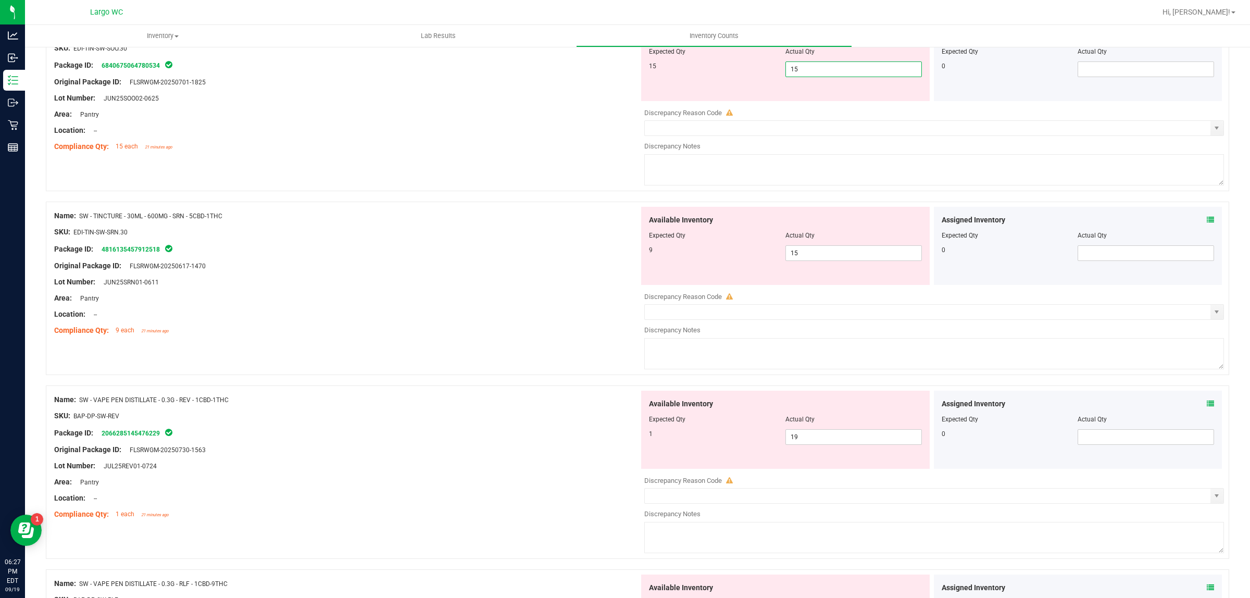
scroll to position [456, 0]
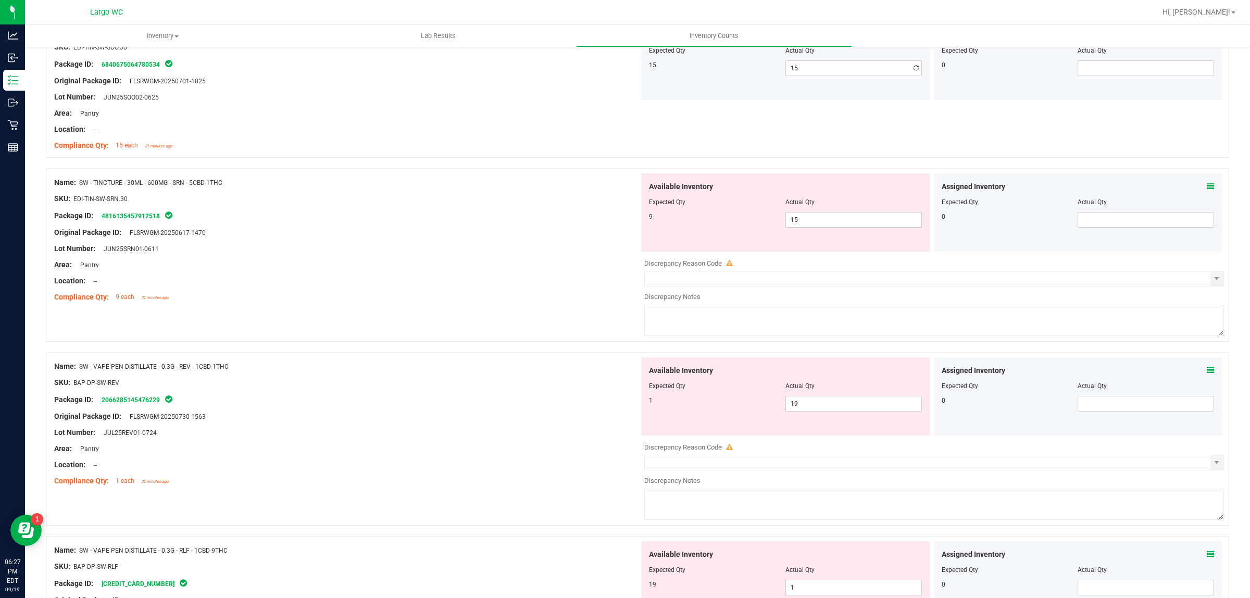
click at [454, 185] on div "Name: SW - TINCTURE - 30ML - 600MG - REV - 1CBD-1THC SKU: EDI-TIN-SW-REV.30 Pac…" at bounding box center [638, 314] width 1184 height 1203
click at [805, 212] on div at bounding box center [785, 209] width 273 height 5
click at [803, 217] on span "15 15" at bounding box center [854, 220] width 137 height 16
click at [803, 217] on input "15" at bounding box center [853, 220] width 135 height 15
click at [332, 209] on div "Package ID: 4816135457912518" at bounding box center [346, 215] width 585 height 13
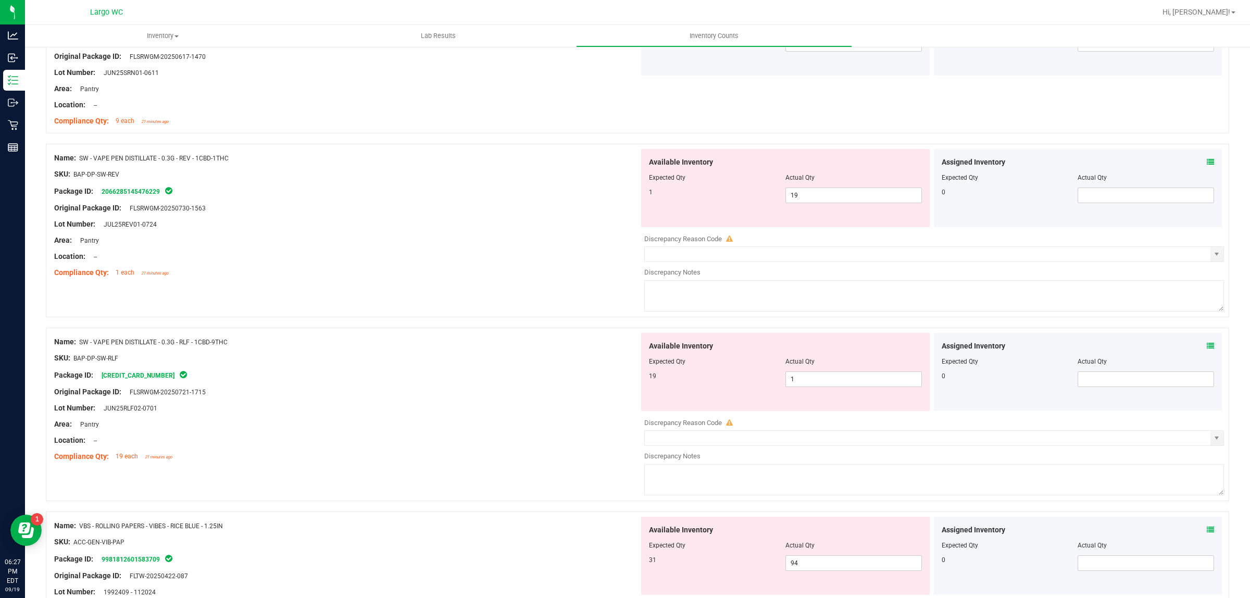
scroll to position [651, 0]
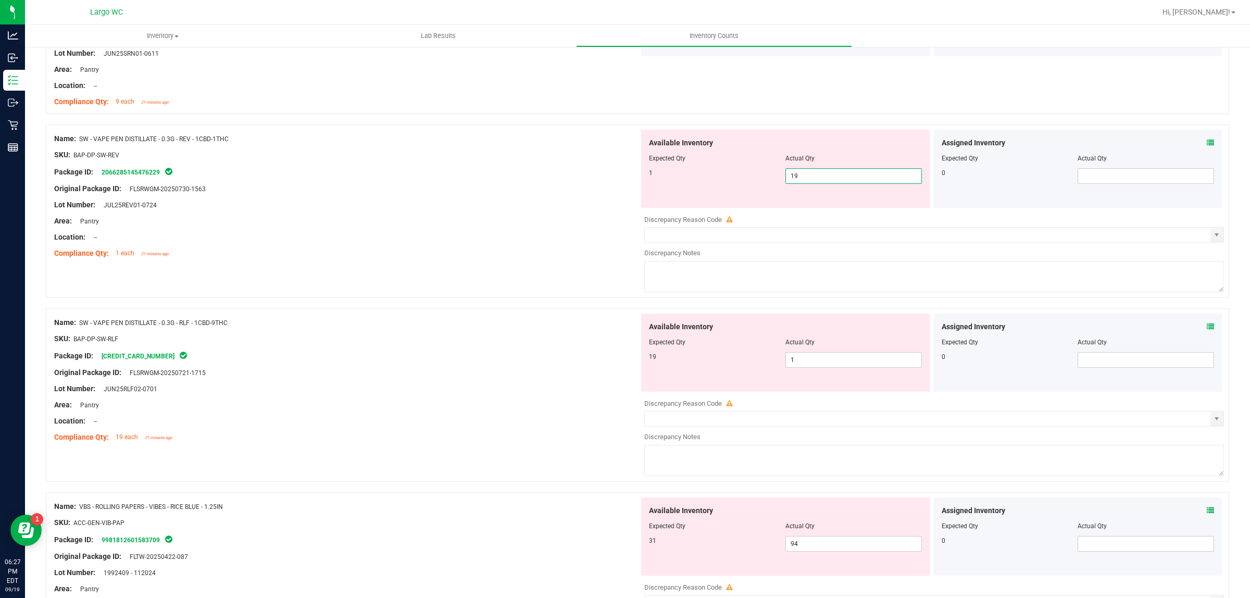
click at [809, 175] on span "19 19" at bounding box center [854, 176] width 137 height 16
click at [809, 175] on input "19" at bounding box center [853, 176] width 135 height 15
click at [454, 172] on div "Package ID: 2066285145476229" at bounding box center [346, 172] width 585 height 13
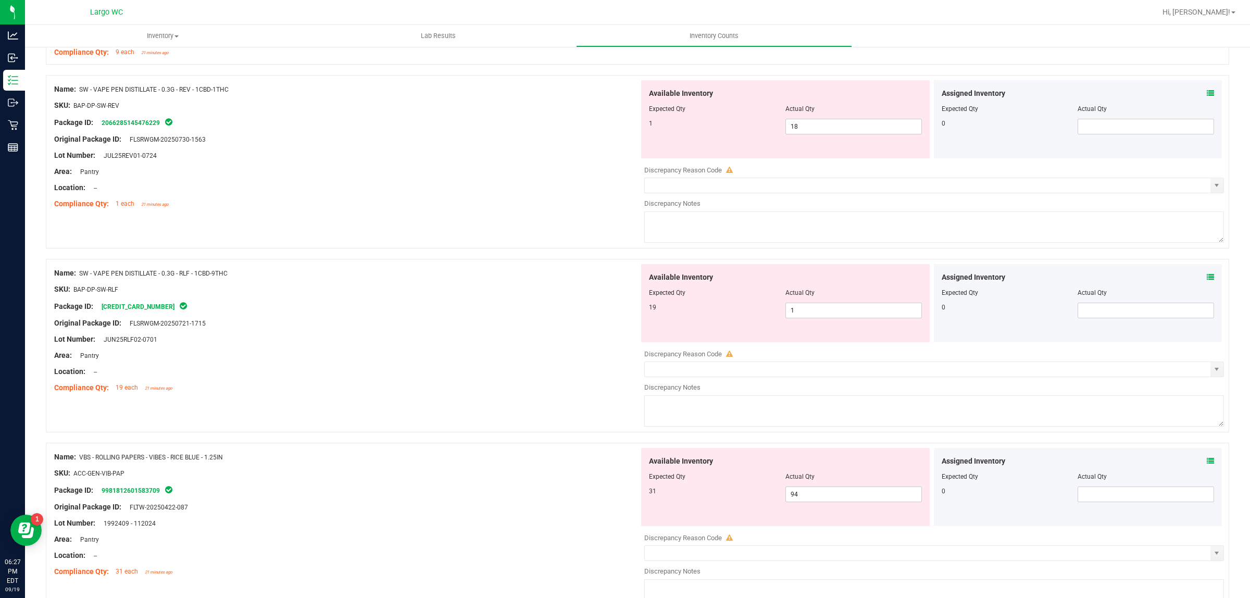
scroll to position [767, 0]
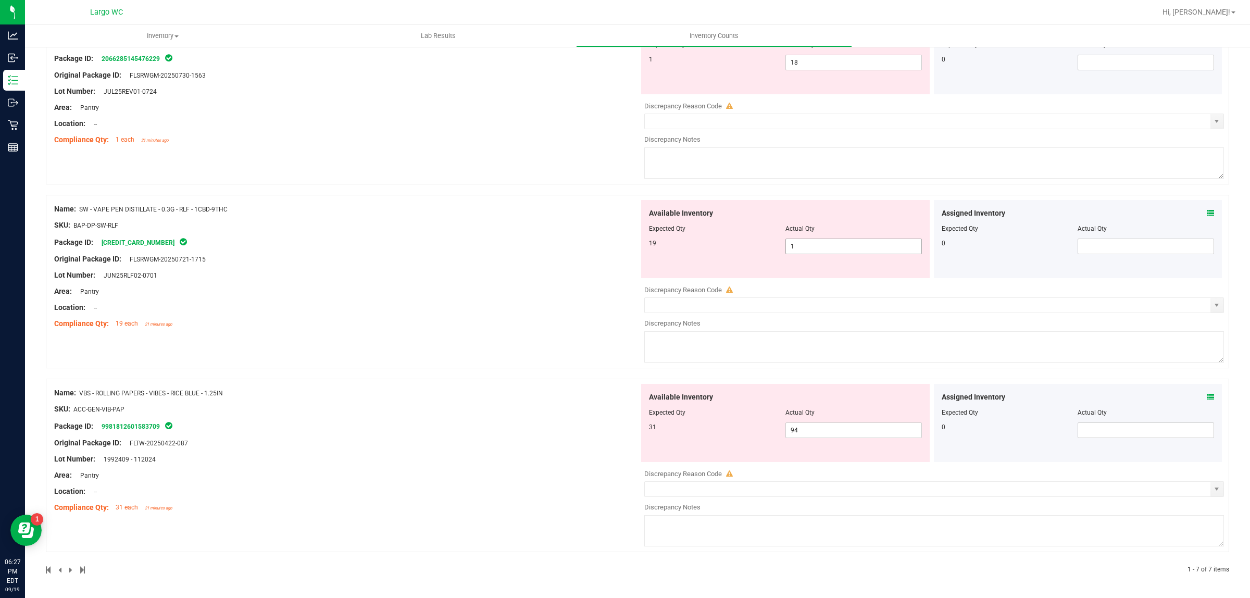
click at [808, 247] on span "1 1" at bounding box center [854, 247] width 137 height 16
click at [808, 247] on input "1" at bounding box center [853, 246] width 135 height 15
click at [440, 247] on div "Name: SW - VAPE PEN DISTILLATE - 0.3G - RLF - 1CBD-9THC SKU: BAP-DP-SW-RLF Pack…" at bounding box center [346, 266] width 585 height 133
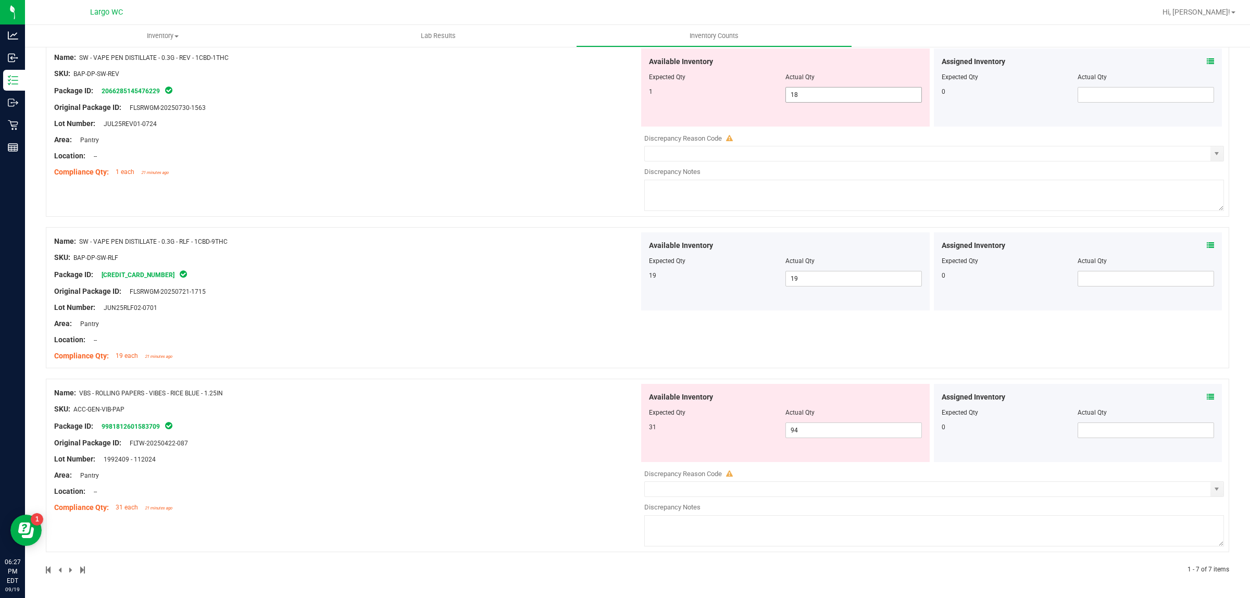
click at [808, 95] on span "18 18" at bounding box center [854, 95] width 137 height 16
click at [808, 95] on input "18" at bounding box center [853, 95] width 135 height 15
click at [801, 99] on input "17" at bounding box center [853, 95] width 135 height 15
click at [479, 117] on div "Name: SW - VAPE PEN DISTILLATE - 0.3G - REV - 1CBD-1THC SKU: BAP-DP-SW-REV Pack…" at bounding box center [346, 114] width 585 height 133
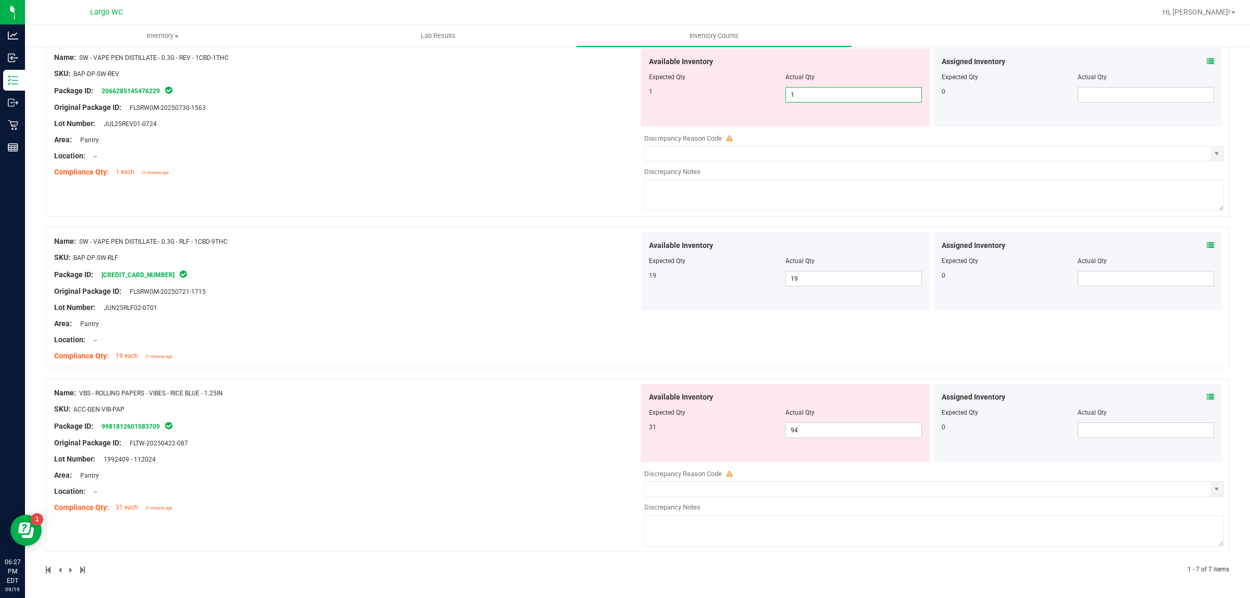
scroll to position [701, 0]
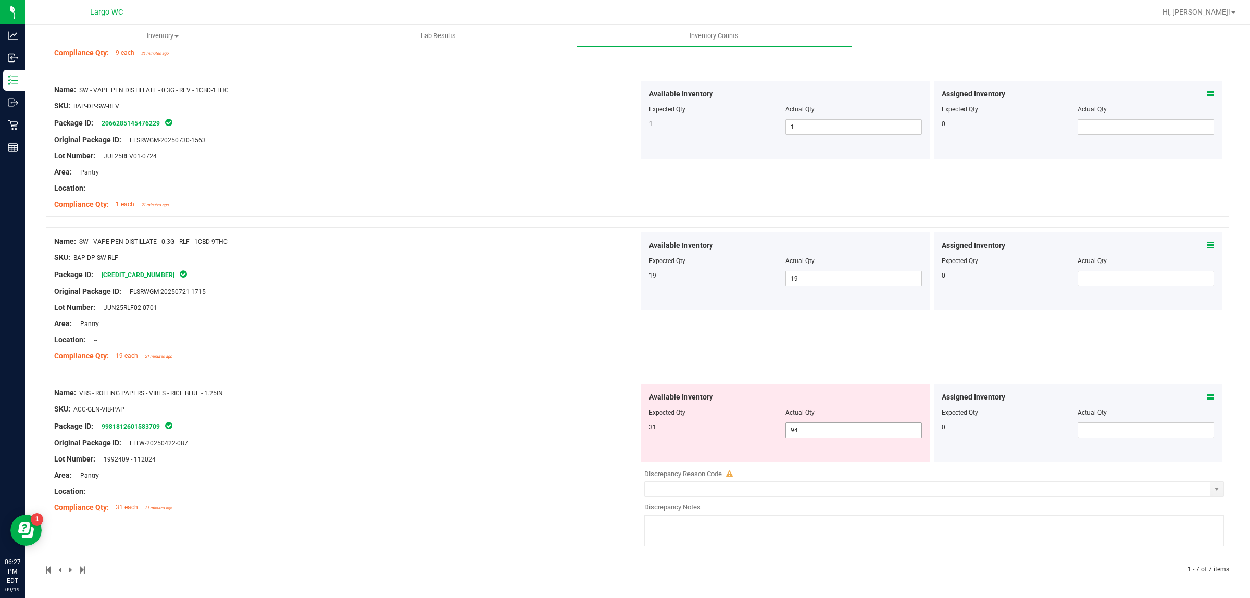
click at [819, 428] on span "94 94" at bounding box center [854, 431] width 137 height 16
click at [819, 428] on input "94" at bounding box center [853, 430] width 135 height 15
click at [445, 402] on div "Name: SW - TINCTURE - 30ML - 600MG - REV - 1CBD-1THC SKU: EDI-TIN-SW-REV.30 Pac…" at bounding box center [638, 22] width 1184 height 1106
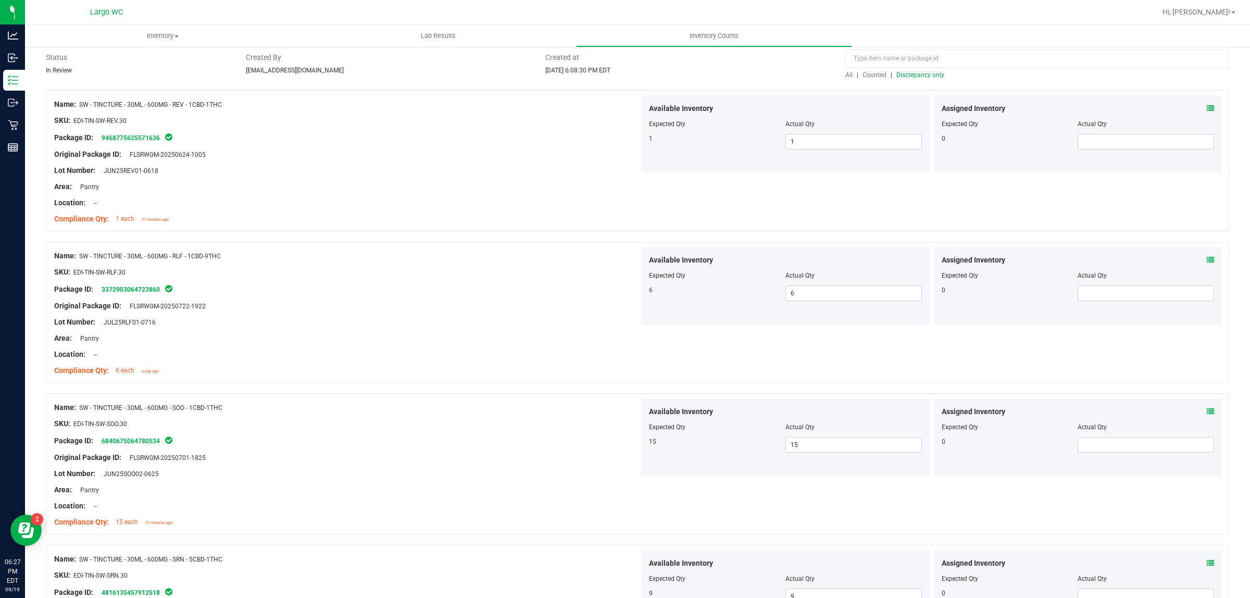
scroll to position [0, 0]
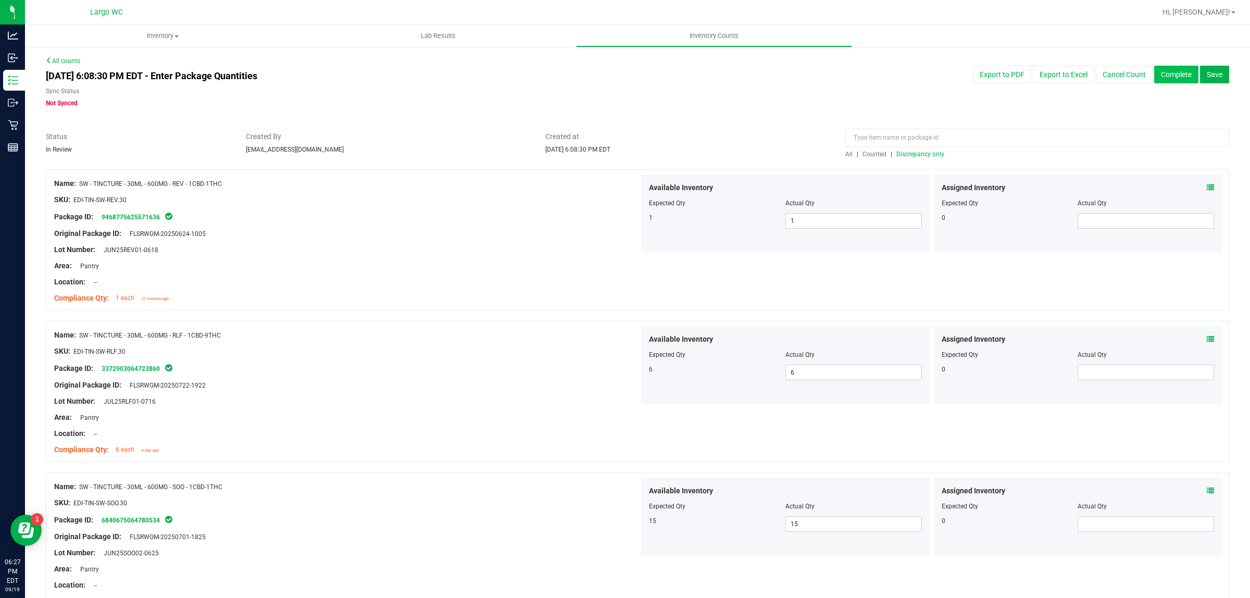
click at [1163, 73] on button "Complete" at bounding box center [1177, 75] width 44 height 18
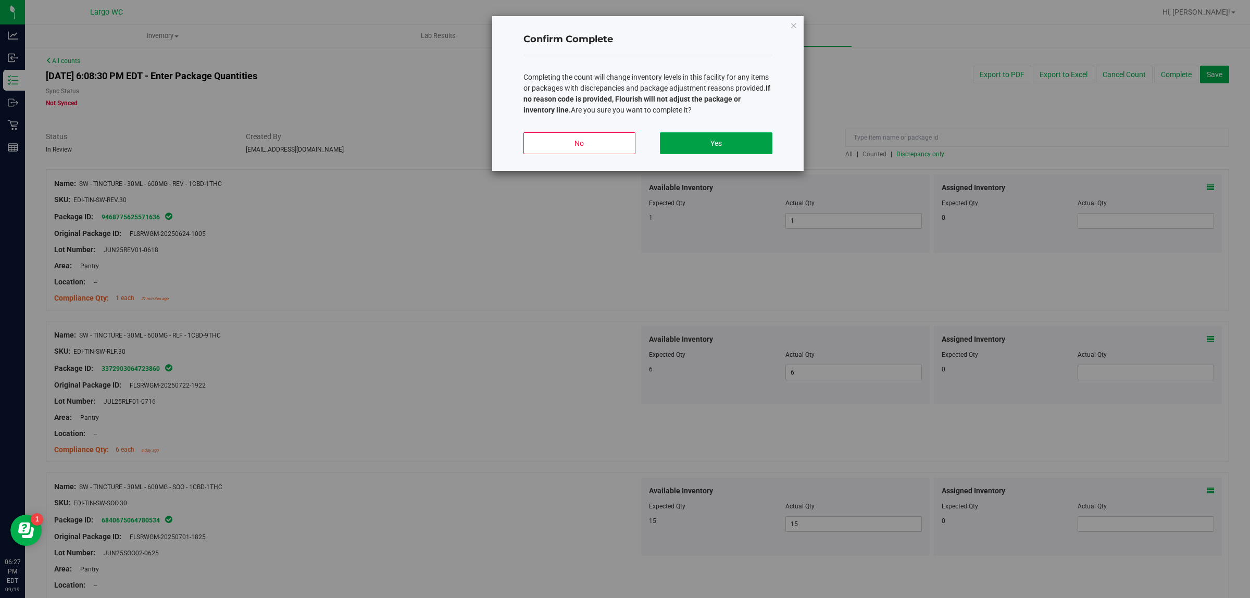
click at [712, 152] on button "Yes" at bounding box center [716, 143] width 112 height 22
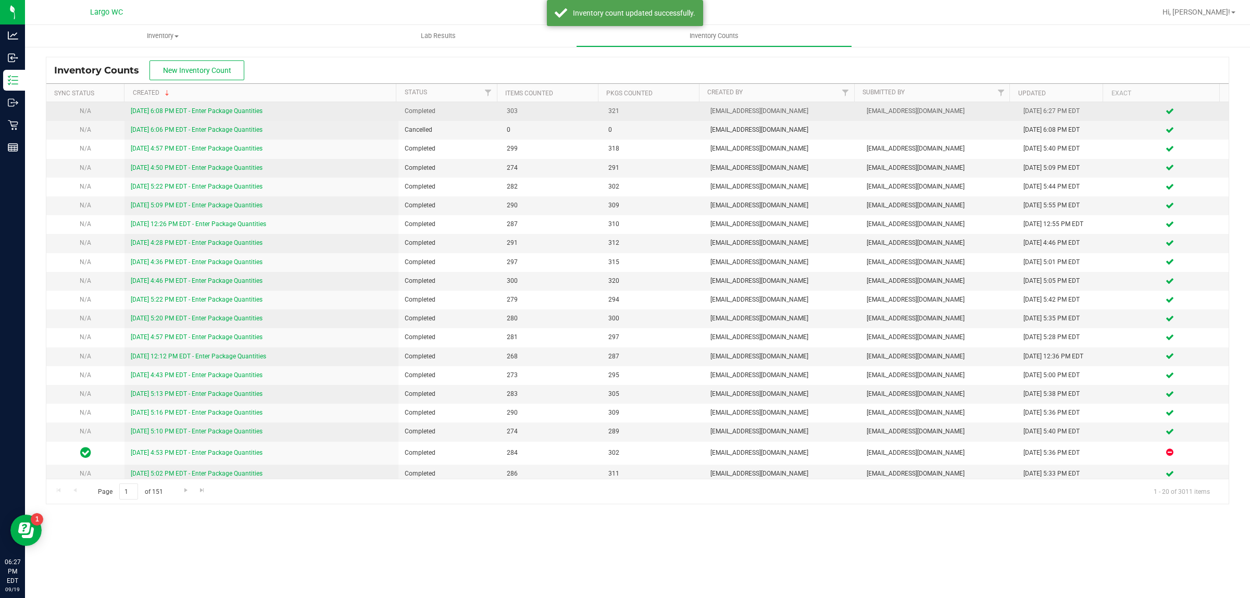
click at [239, 110] on link "9/19/25 6:08 PM EDT - Enter Package Quantities" at bounding box center [197, 110] width 132 height 7
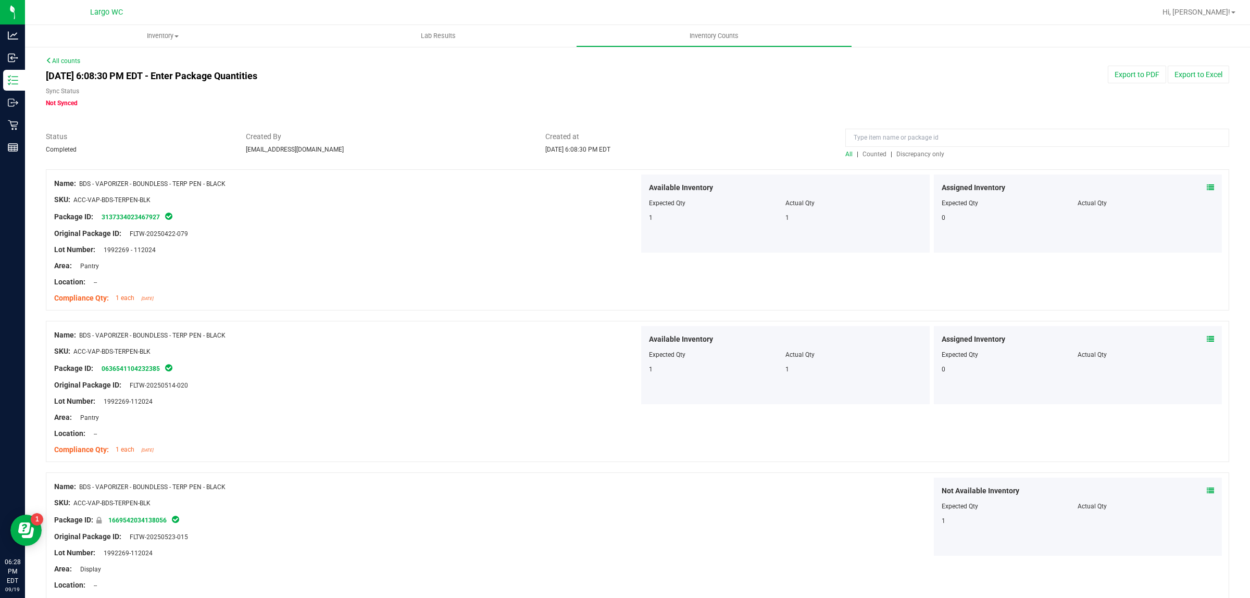
click at [905, 153] on span "Discrepancy only" at bounding box center [921, 154] width 48 height 7
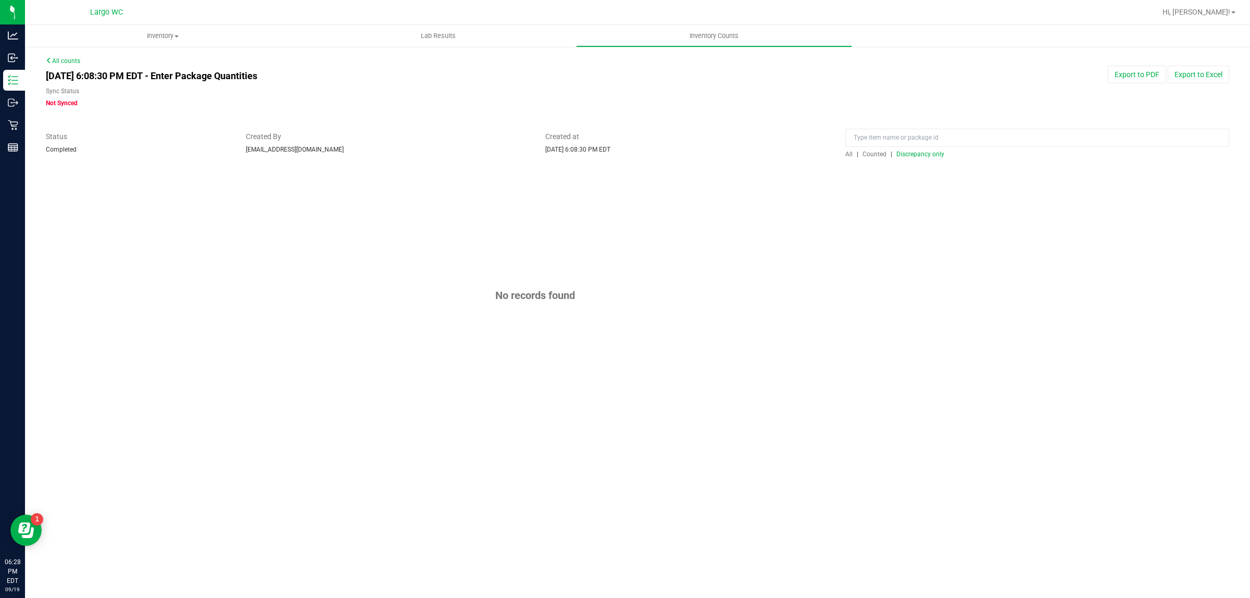
click at [849, 151] on span "All" at bounding box center [849, 154] width 7 height 7
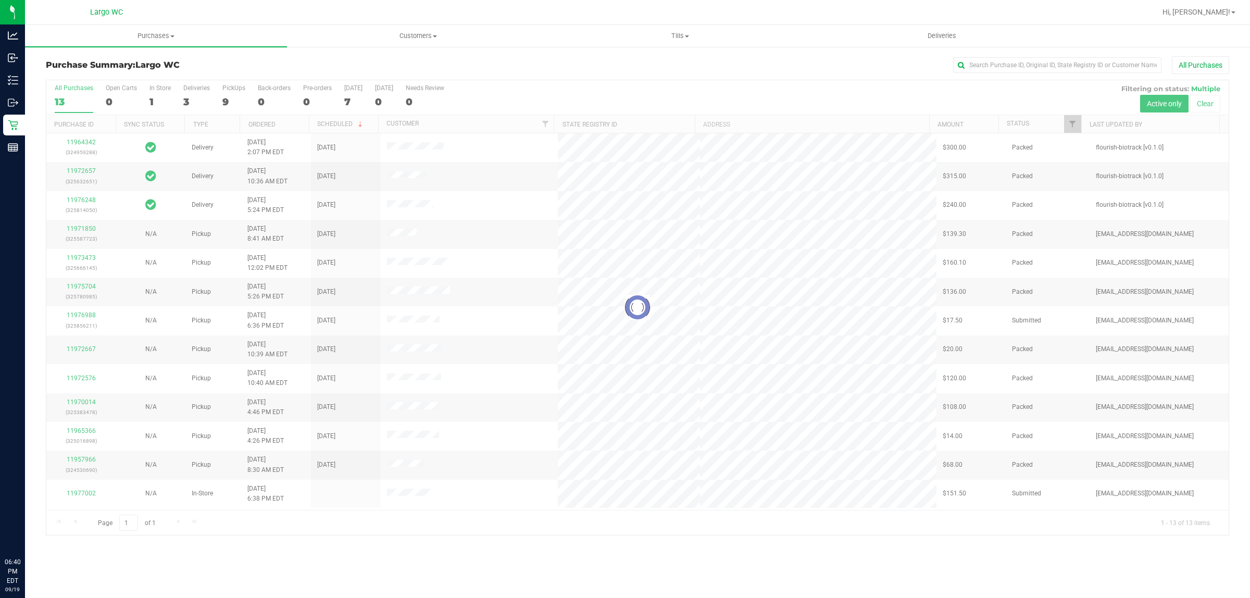
click at [155, 101] on div at bounding box center [637, 307] width 1183 height 455
click at [152, 98] on div "1" at bounding box center [160, 102] width 21 height 12
click at [0, 0] on input "In Store 1" at bounding box center [0, 0] width 0 height 0
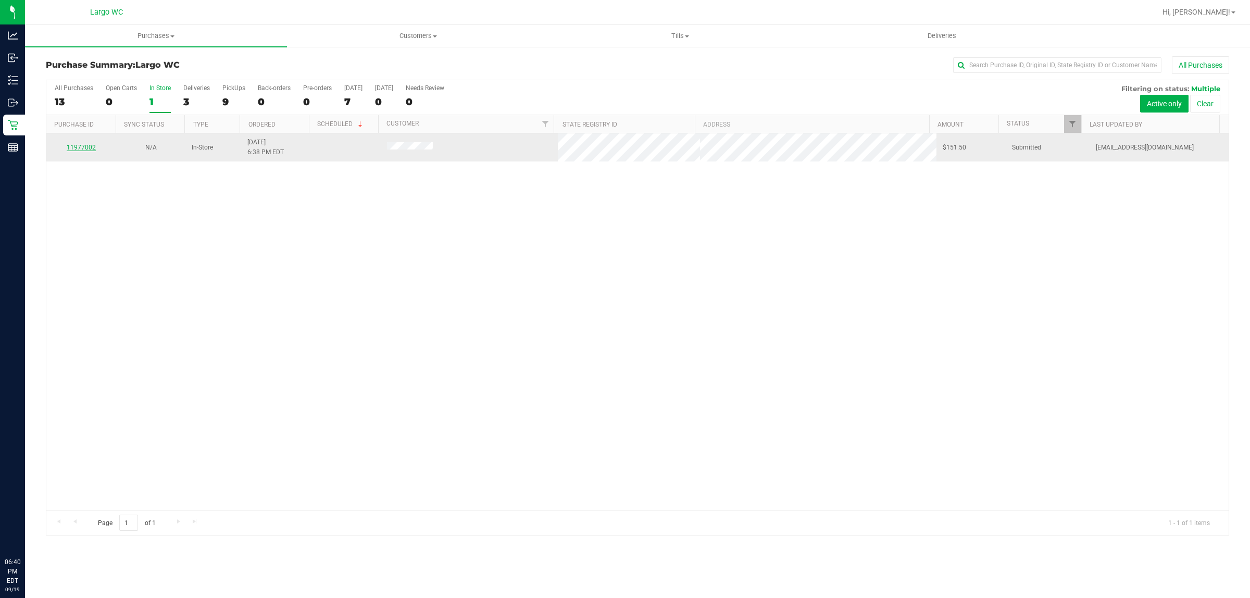
click at [82, 150] on link "11977002" at bounding box center [81, 147] width 29 height 7
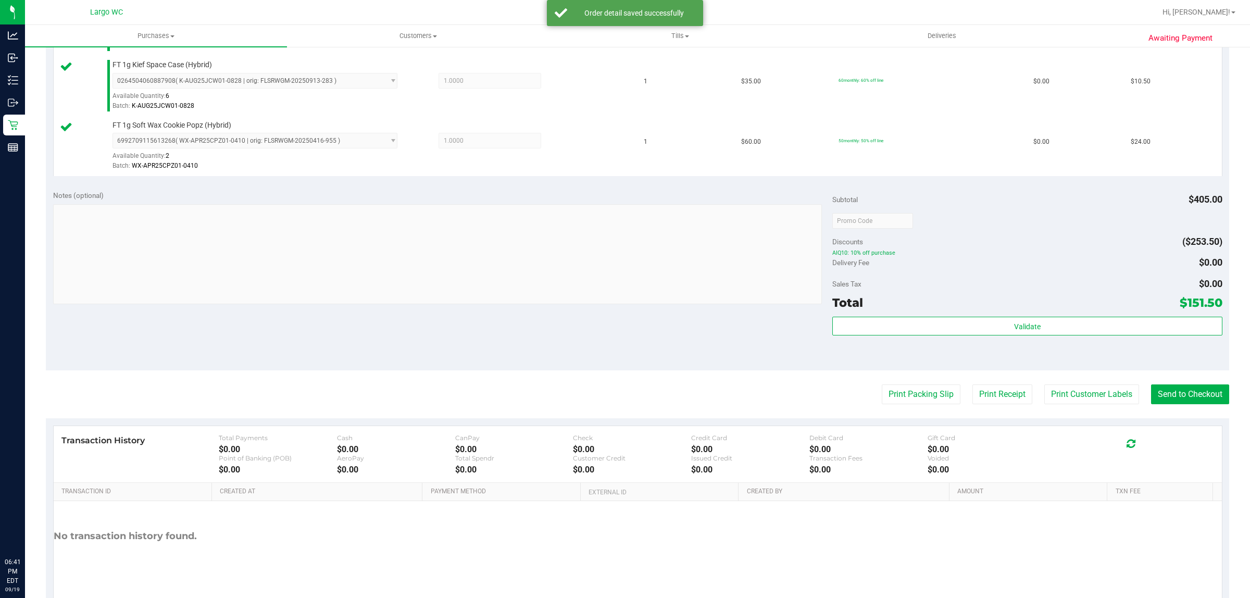
scroll to position [580, 0]
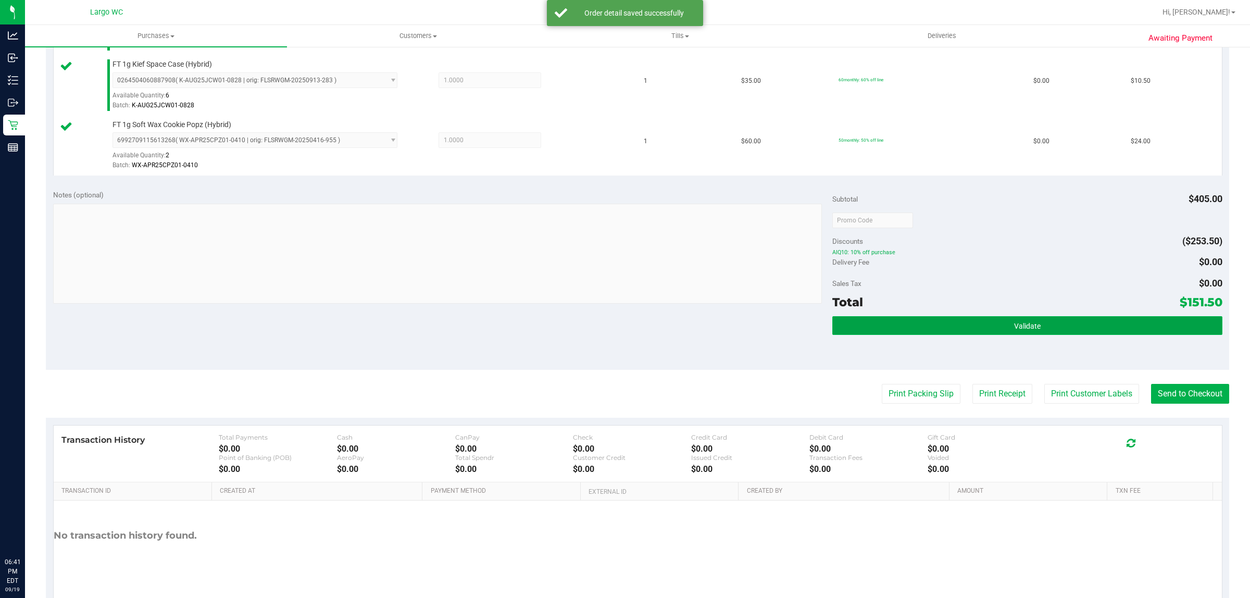
click at [1069, 321] on button "Validate" at bounding box center [1028, 325] width 390 height 19
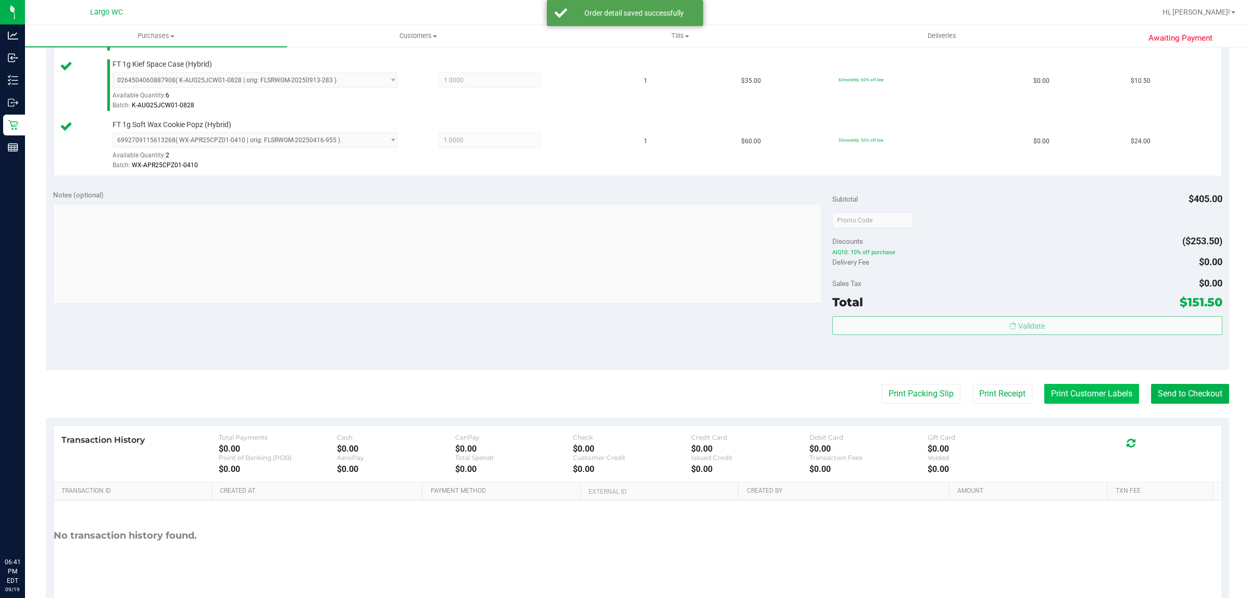
click at [1064, 398] on button "Print Customer Labels" at bounding box center [1092, 394] width 95 height 20
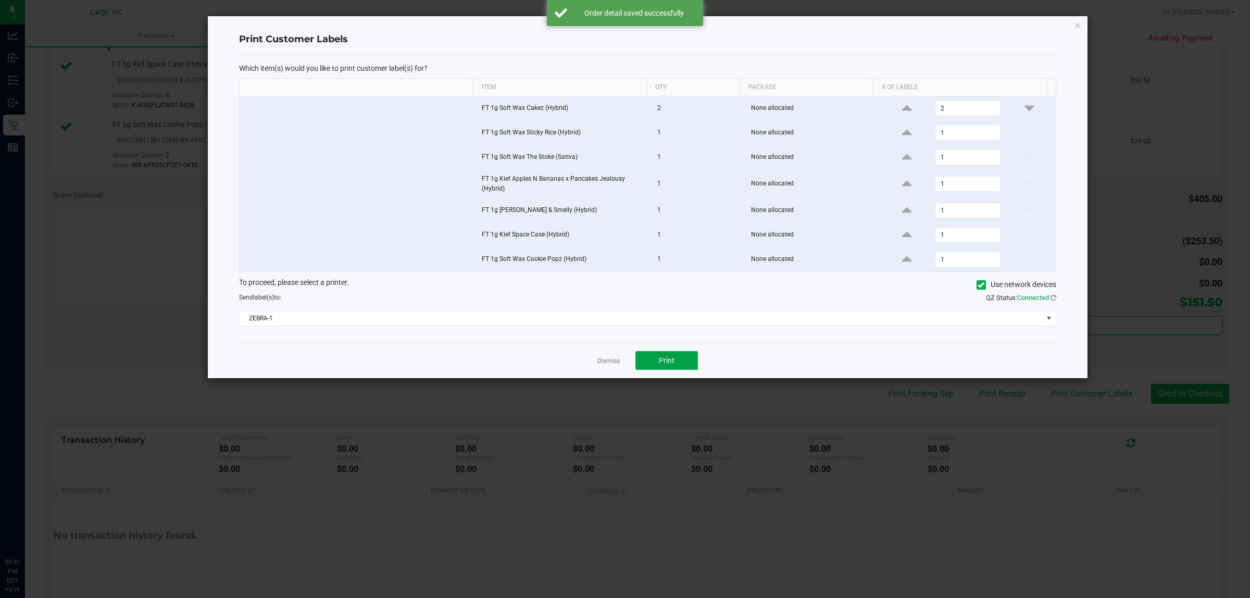
click at [671, 360] on span "Print" at bounding box center [667, 360] width 16 height 8
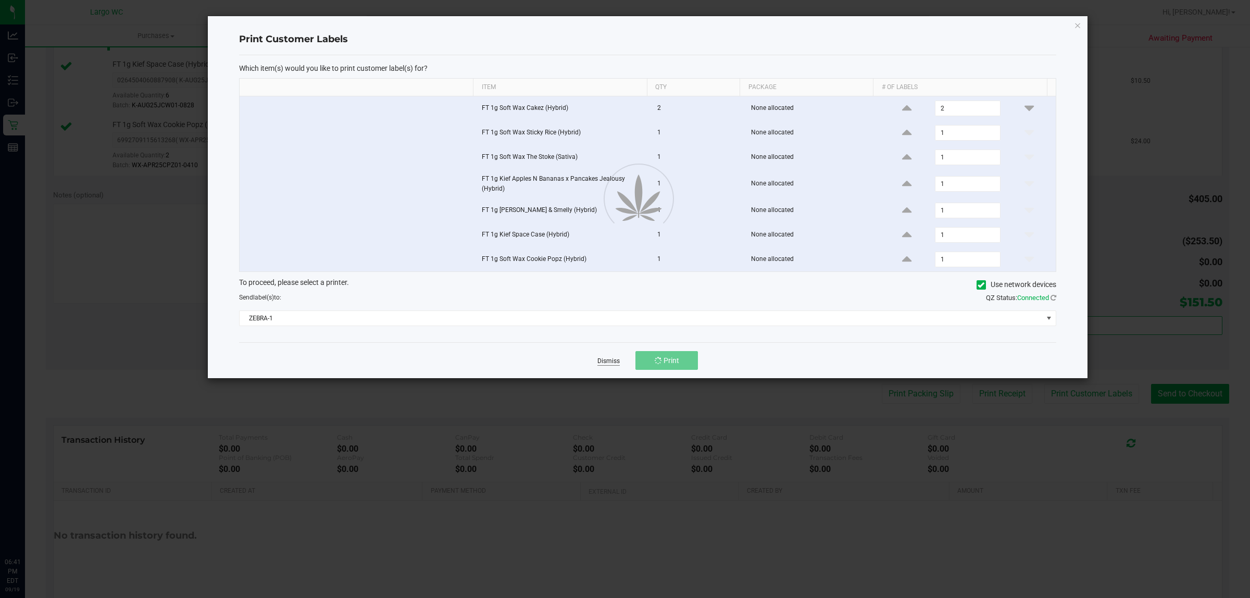
click at [612, 364] on link "Dismiss" at bounding box center [609, 361] width 22 height 9
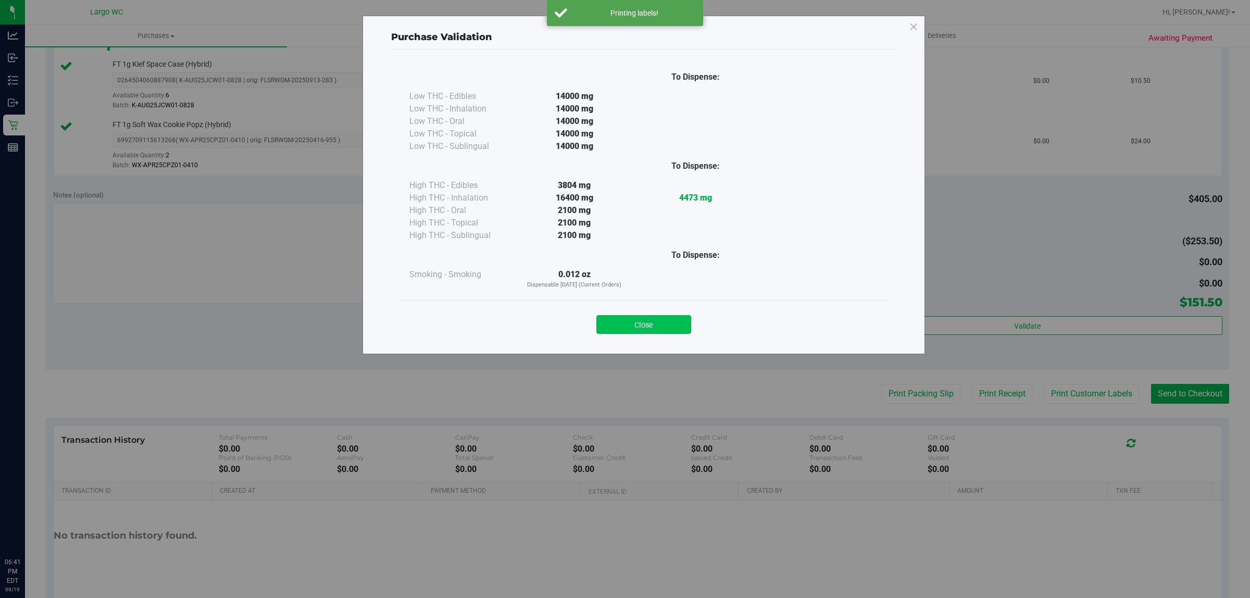
click at [660, 324] on button "Close" at bounding box center [644, 324] width 95 height 19
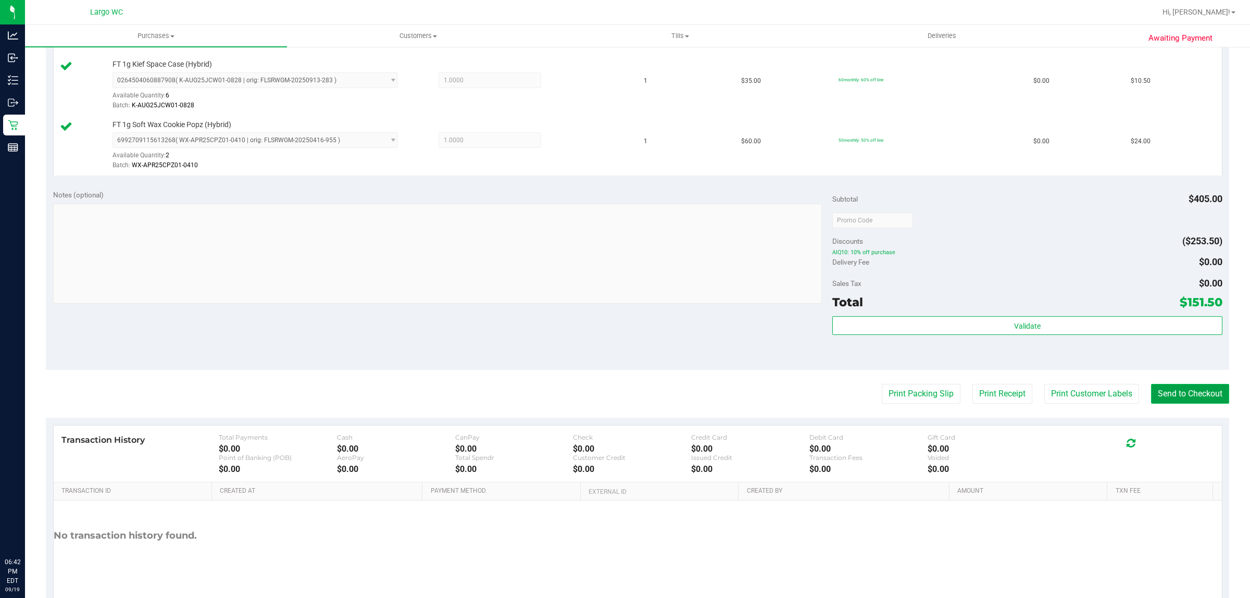
click at [1173, 397] on button "Send to Checkout" at bounding box center [1190, 394] width 78 height 20
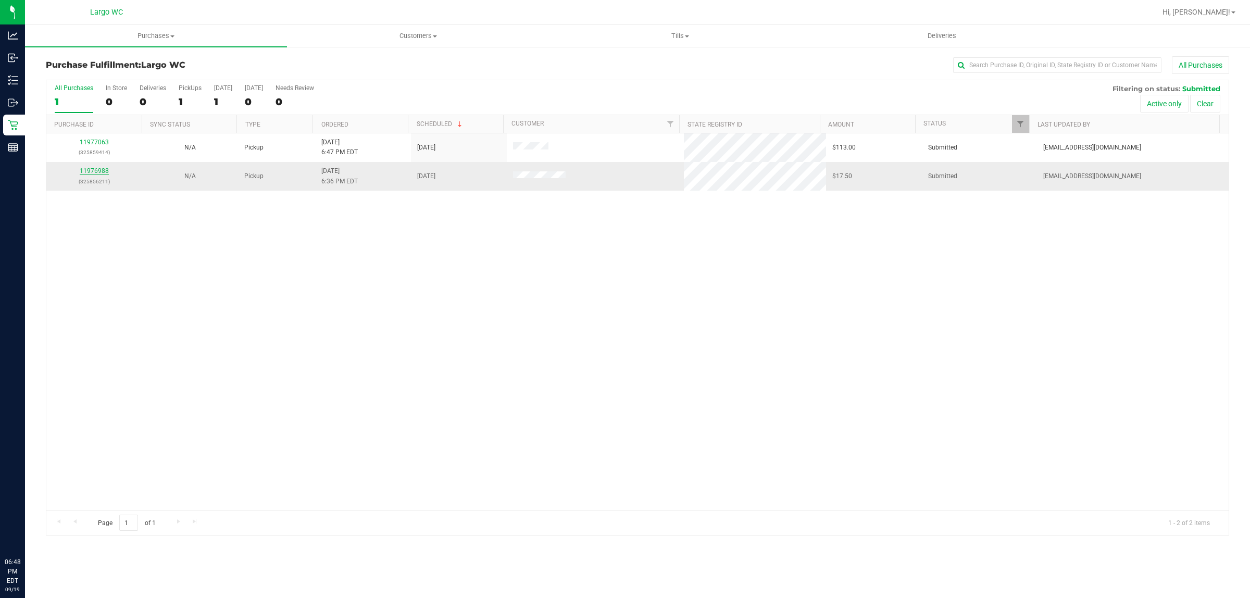
click at [91, 172] on link "11976988" at bounding box center [94, 170] width 29 height 7
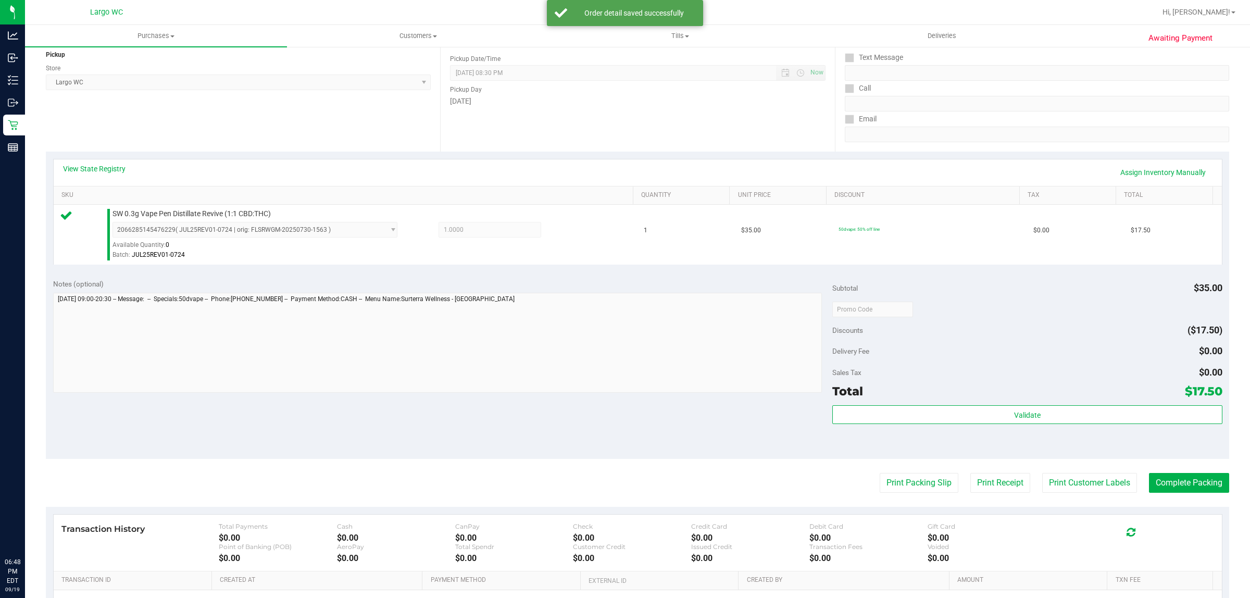
scroll to position [144, 0]
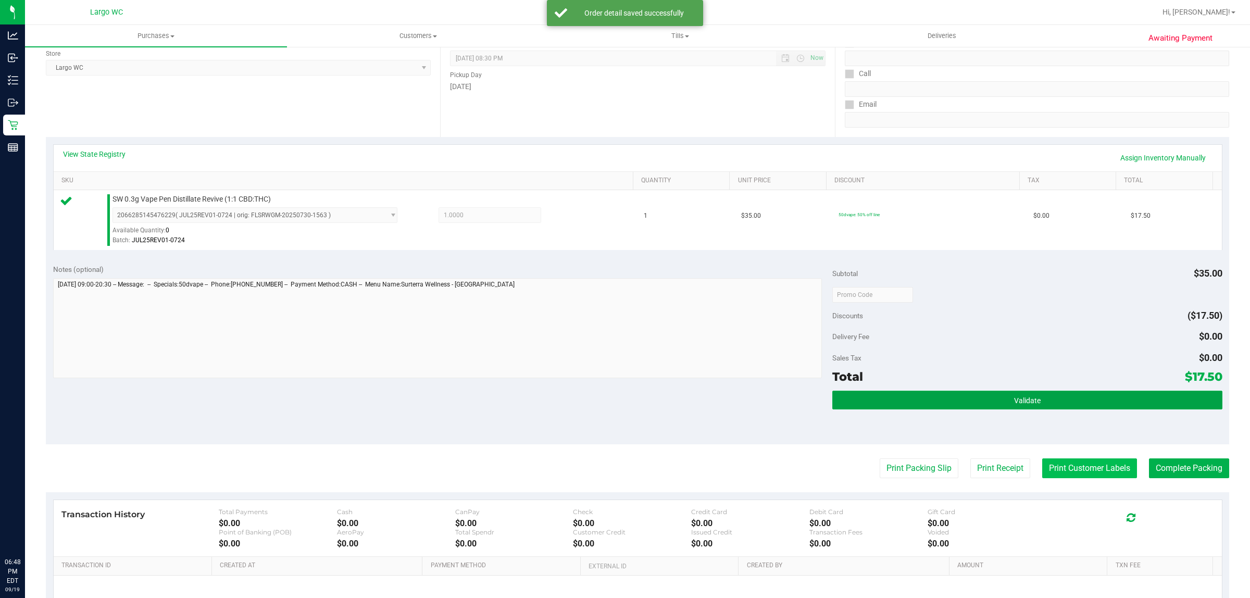
click at [1059, 405] on button "Validate" at bounding box center [1028, 400] width 390 height 19
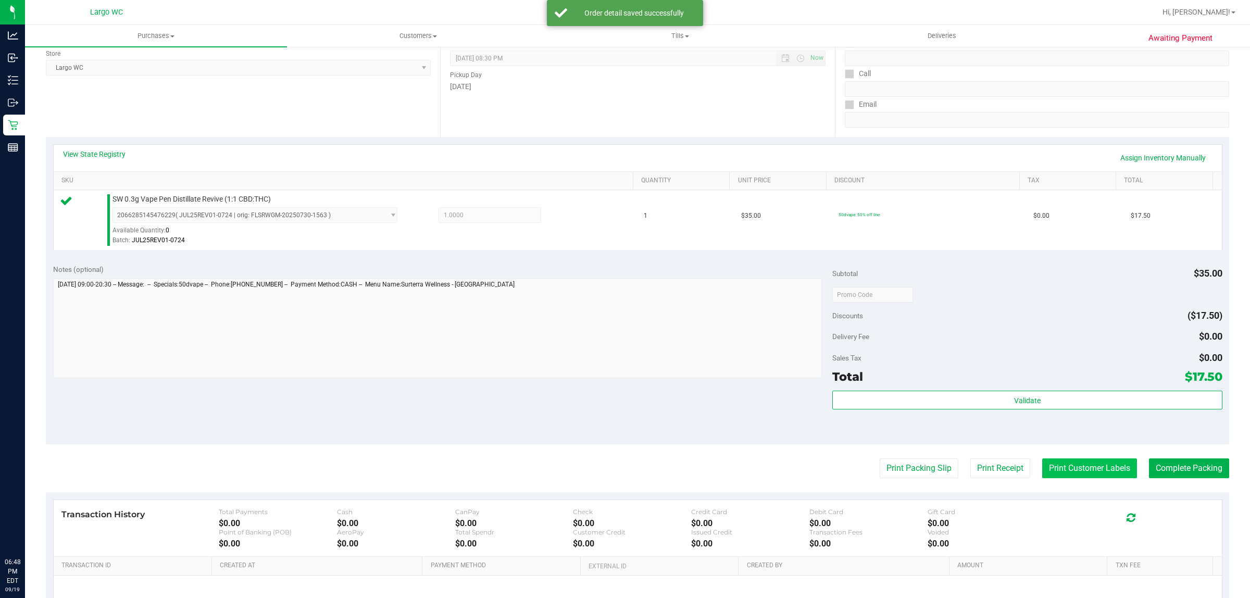
click at [1064, 470] on button "Print Customer Labels" at bounding box center [1090, 469] width 95 height 20
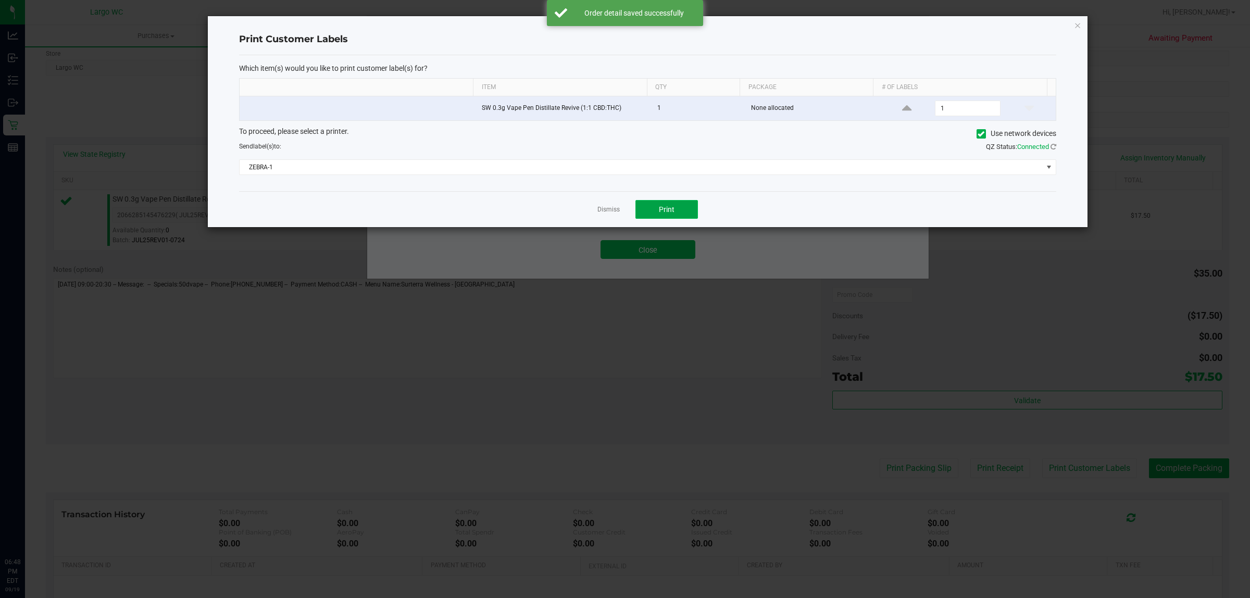
click at [670, 210] on span "Print" at bounding box center [667, 209] width 16 height 8
click at [610, 206] on link "Dismiss" at bounding box center [609, 209] width 22 height 9
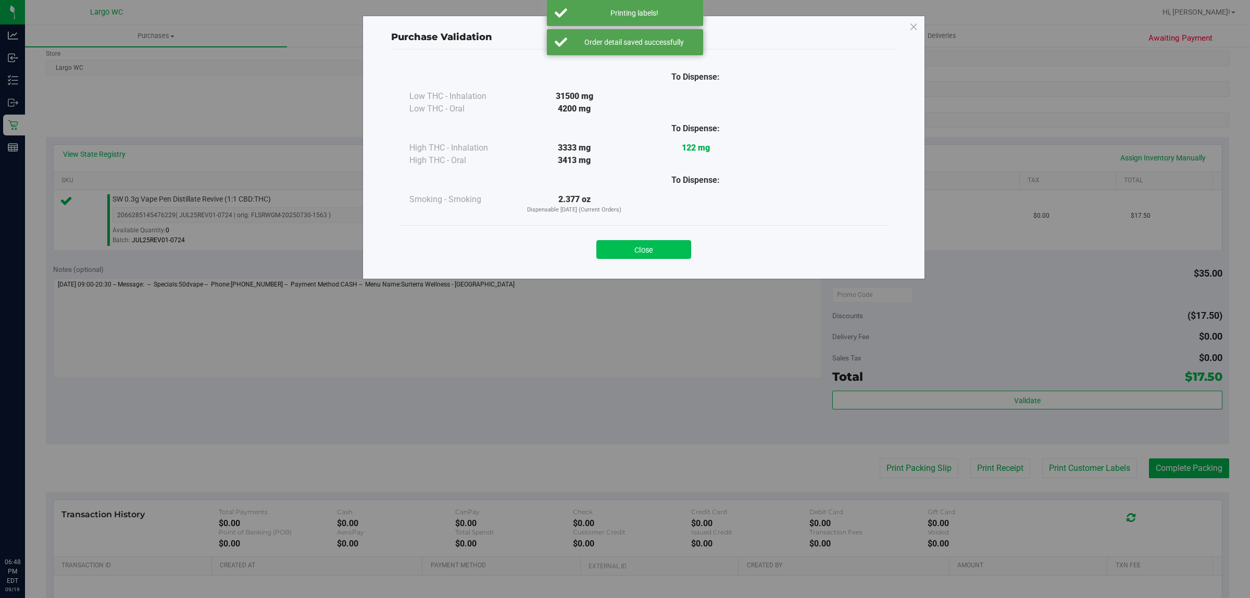
click at [645, 253] on button "Close" at bounding box center [644, 249] width 95 height 19
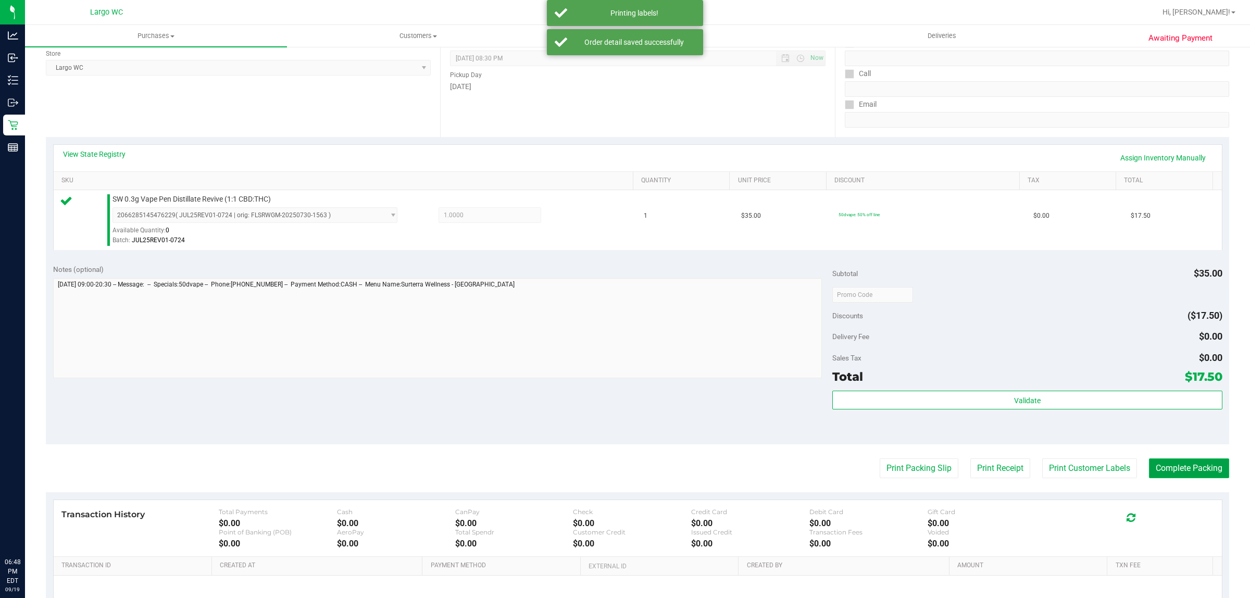
click at [1178, 465] on button "Complete Packing" at bounding box center [1189, 469] width 80 height 20
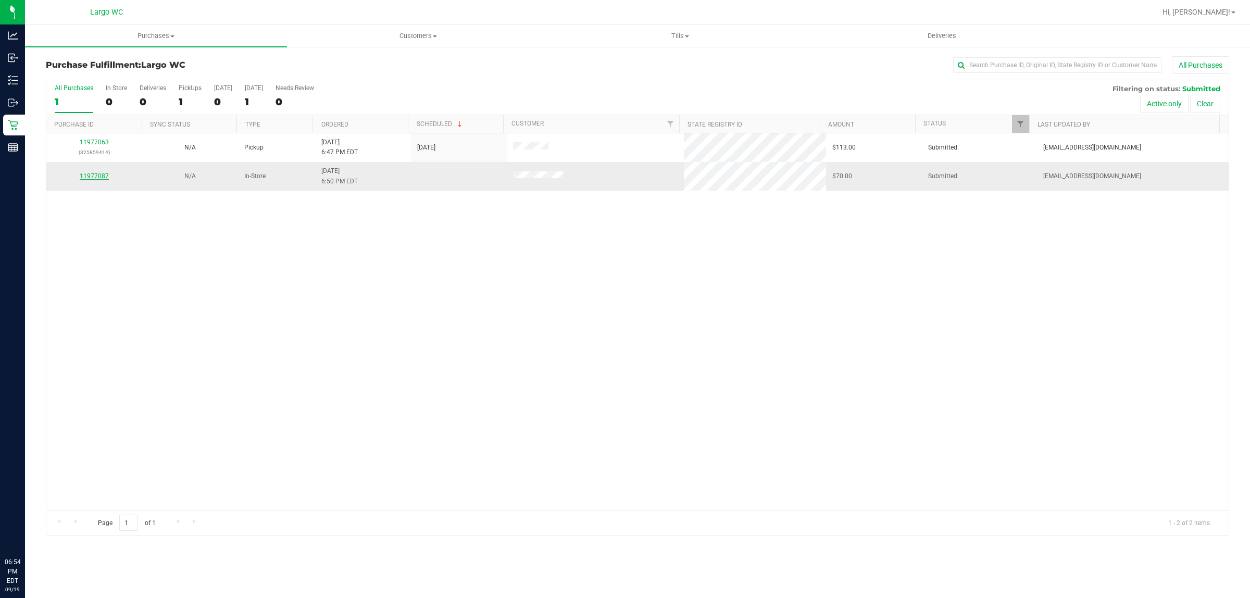
click at [94, 176] on link "11977087" at bounding box center [94, 175] width 29 height 7
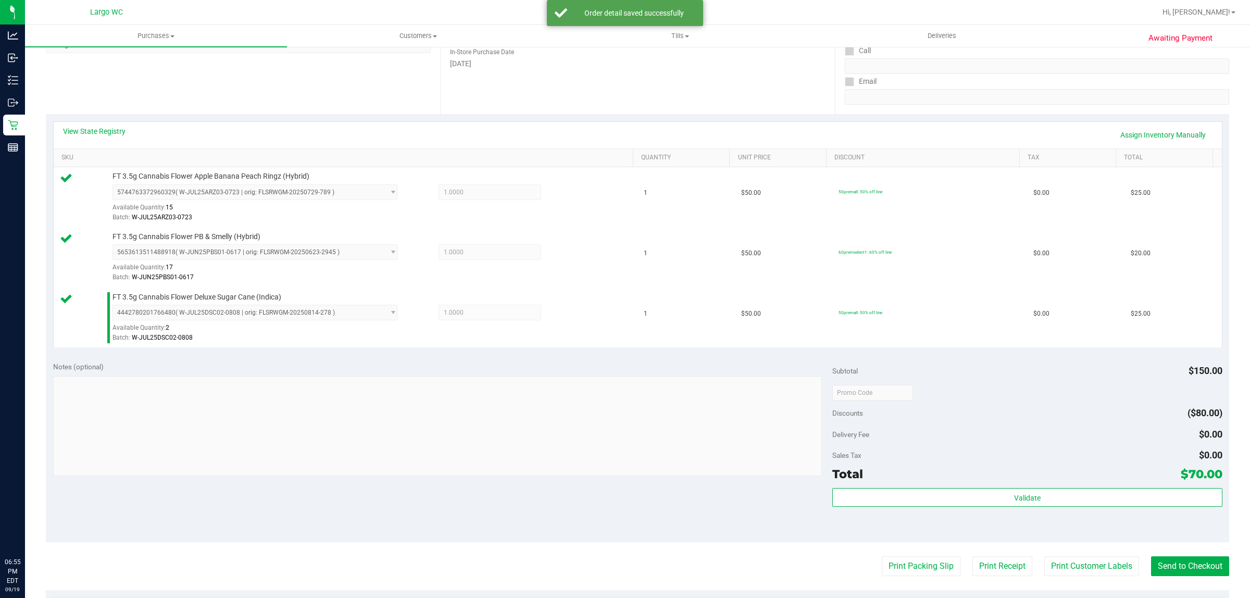
scroll to position [374, 0]
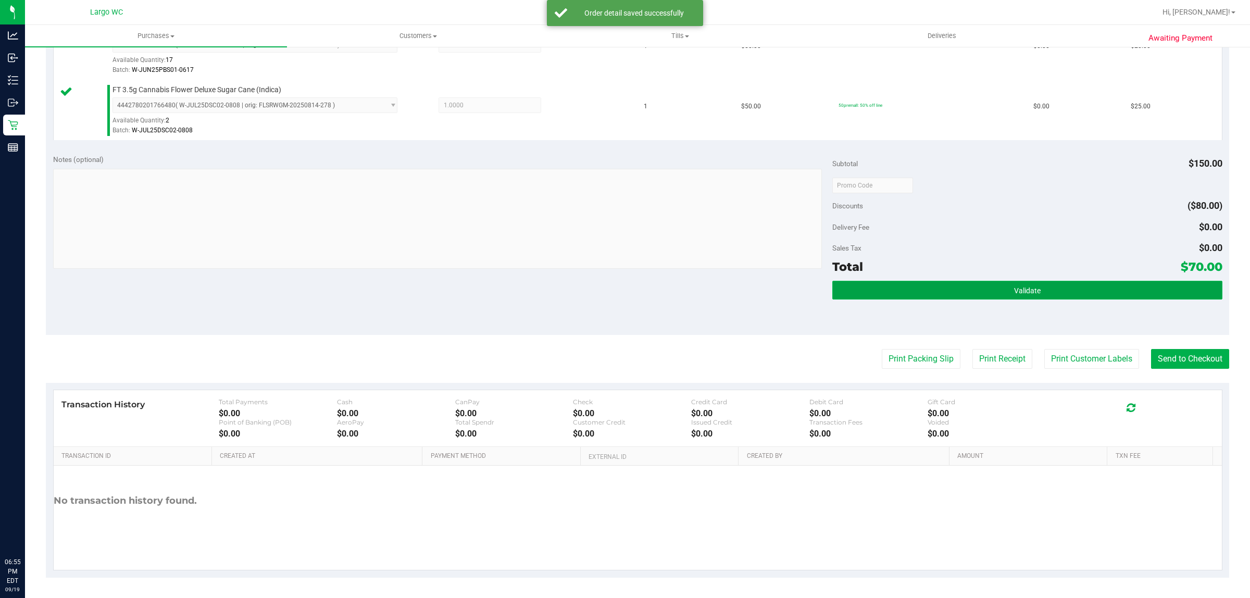
click at [1042, 292] on button "Validate" at bounding box center [1028, 290] width 390 height 19
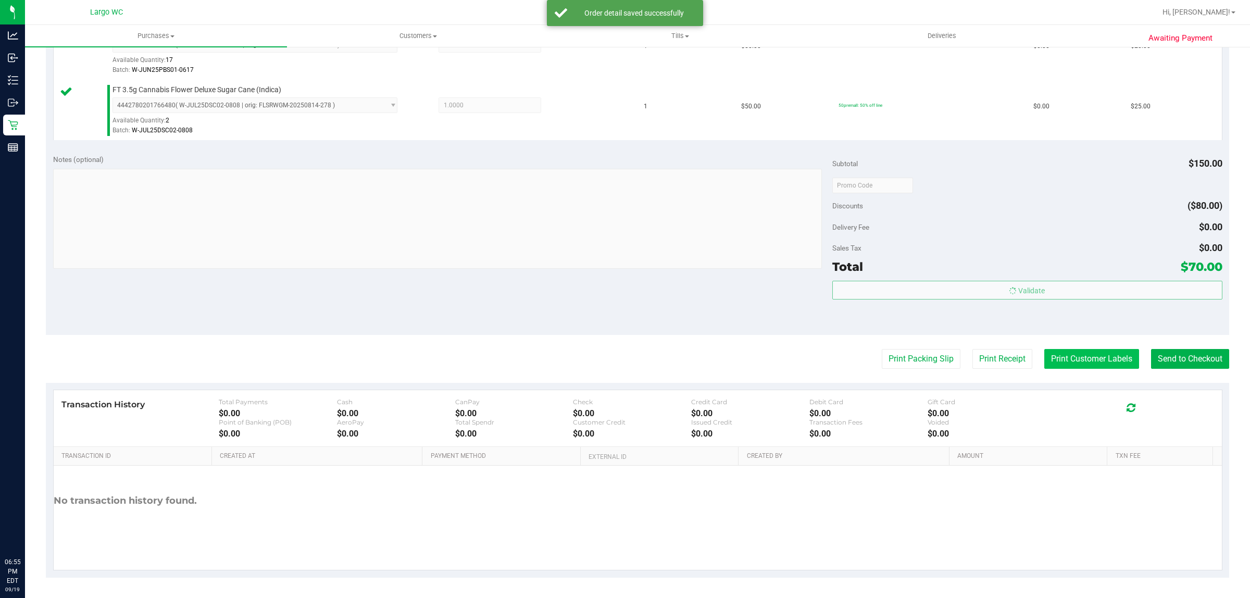
click at [1066, 358] on button "Print Customer Labels" at bounding box center [1092, 359] width 95 height 20
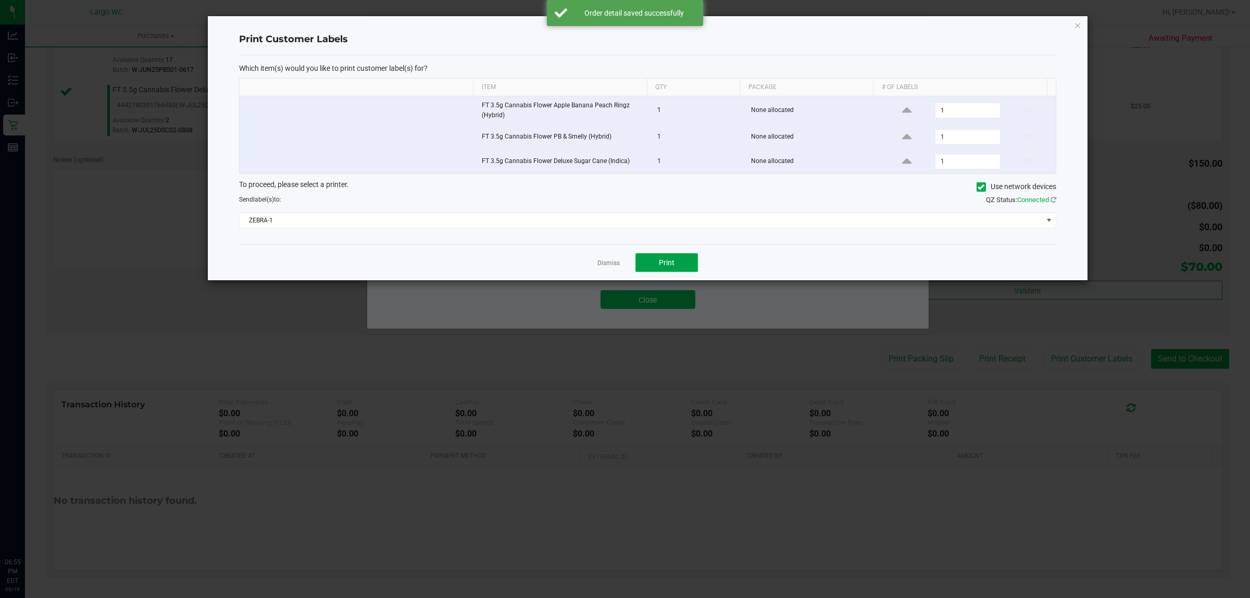
click at [665, 269] on button "Print" at bounding box center [667, 262] width 63 height 19
click at [603, 265] on link "Dismiss" at bounding box center [609, 263] width 22 height 9
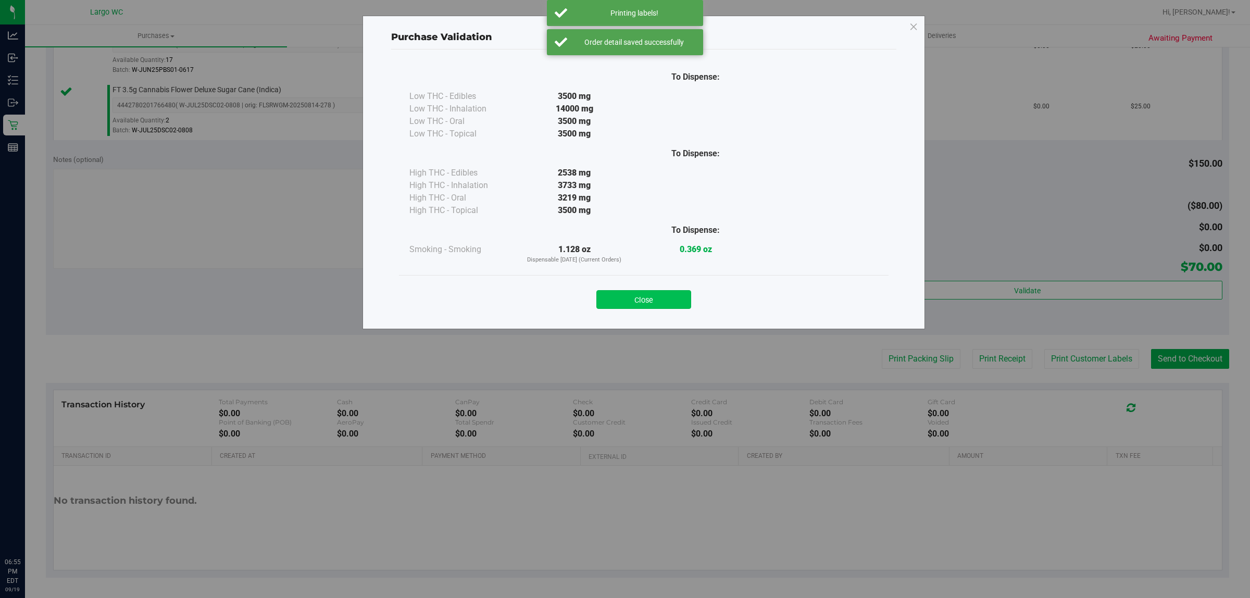
click at [658, 304] on button "Close" at bounding box center [644, 299] width 95 height 19
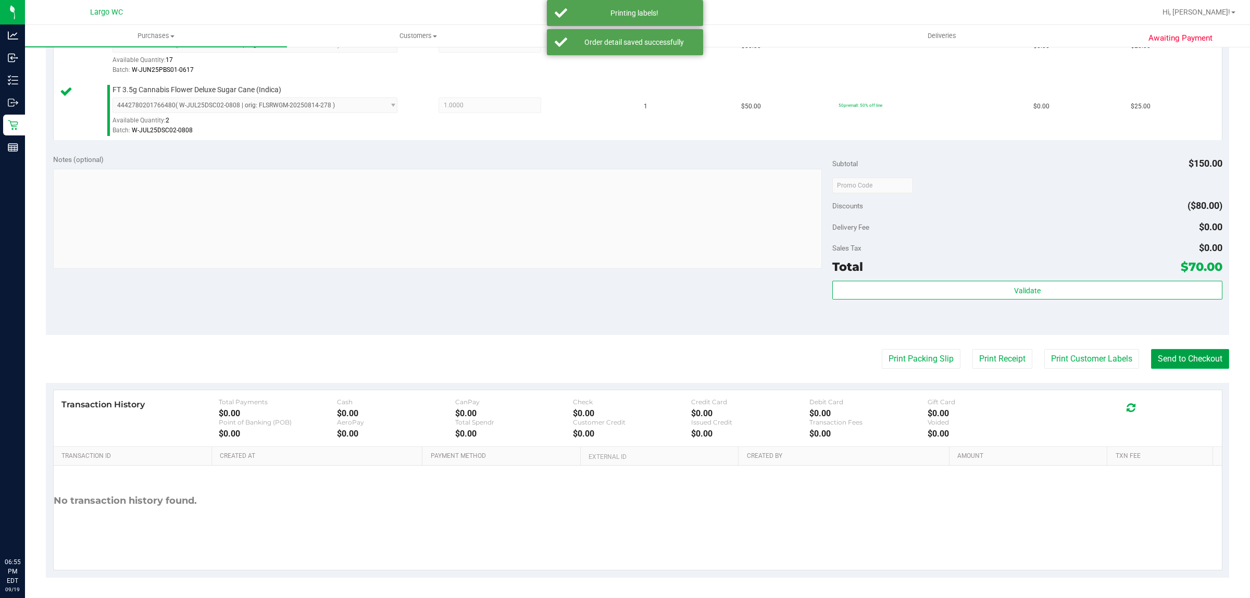
click at [1170, 353] on button "Send to Checkout" at bounding box center [1190, 359] width 78 height 20
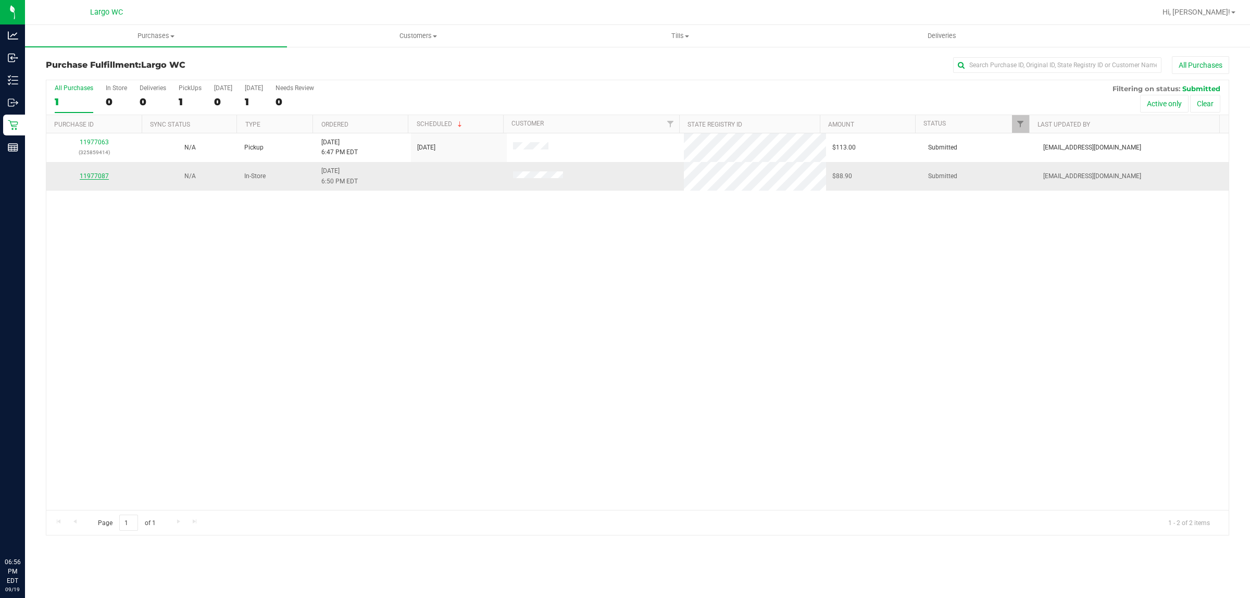
click at [100, 180] on link "11977087" at bounding box center [94, 175] width 29 height 7
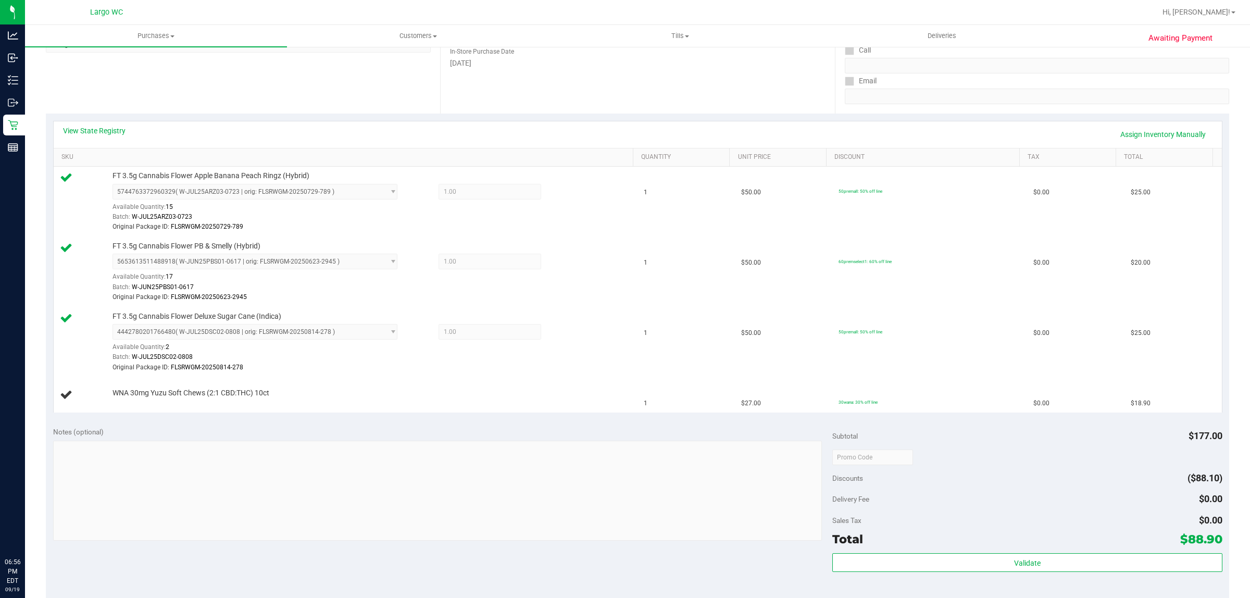
scroll to position [166, 0]
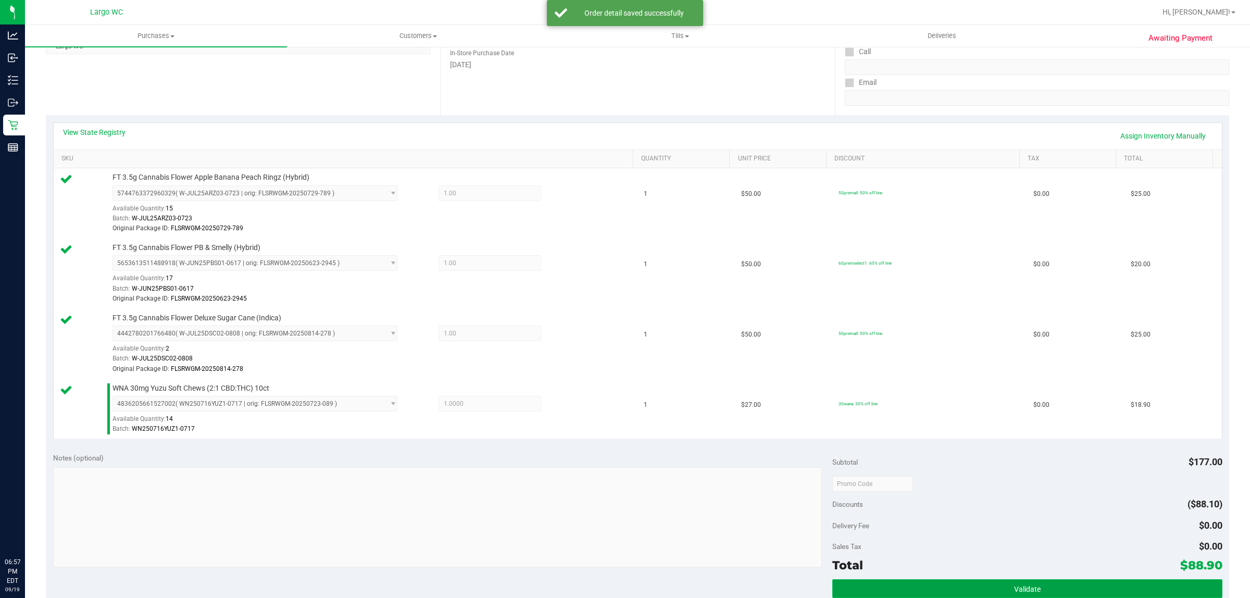
click at [932, 581] on button "Validate" at bounding box center [1028, 588] width 390 height 19
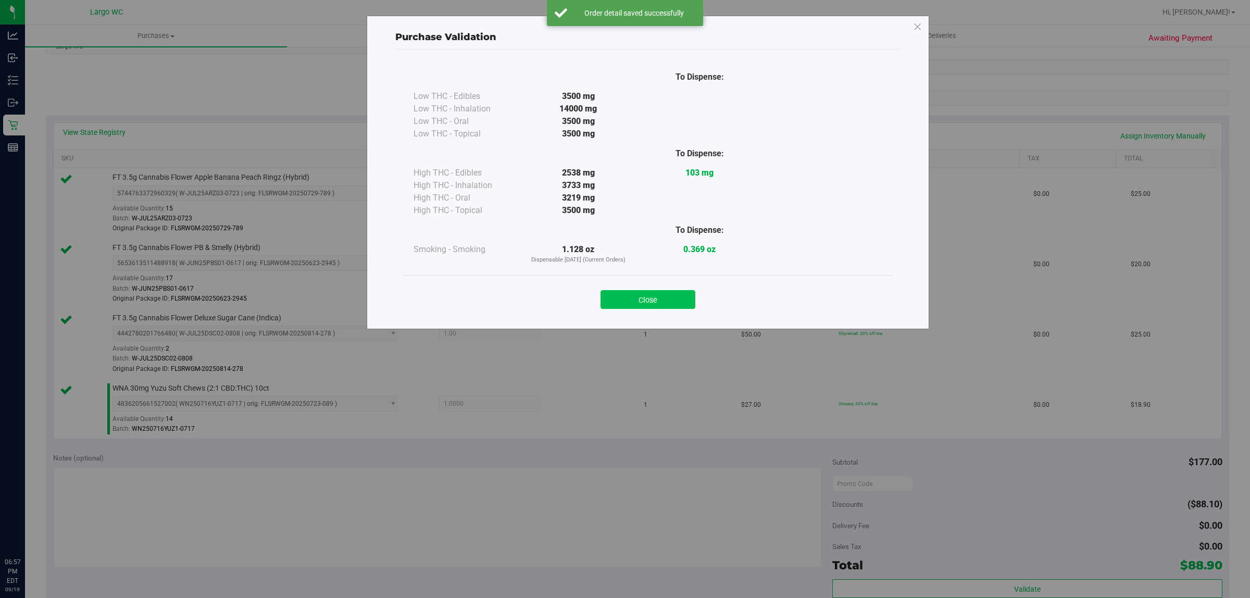
click at [659, 303] on button "Close" at bounding box center [648, 299] width 95 height 19
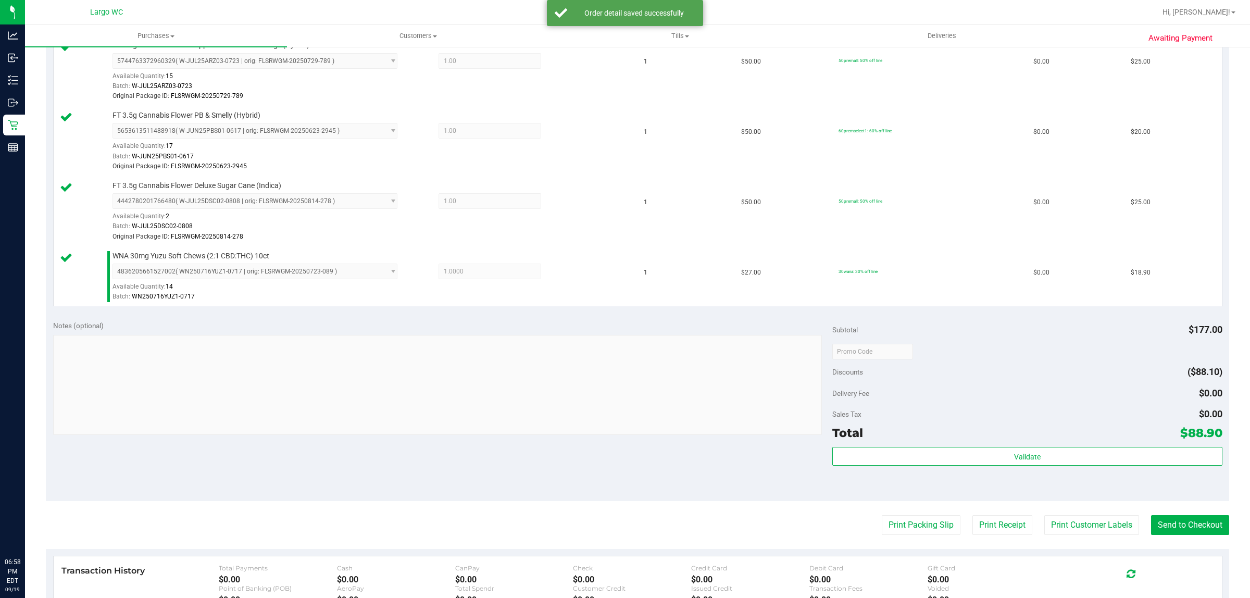
scroll to position [332, 0]
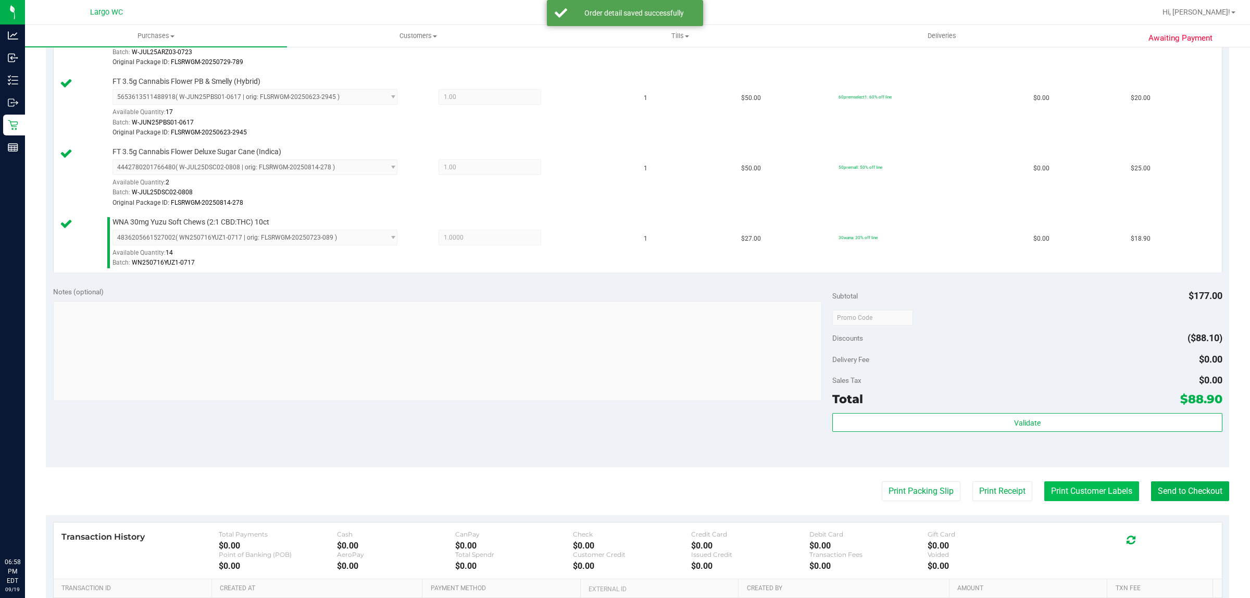
click at [1093, 491] on button "Print Customer Labels" at bounding box center [1092, 491] width 95 height 20
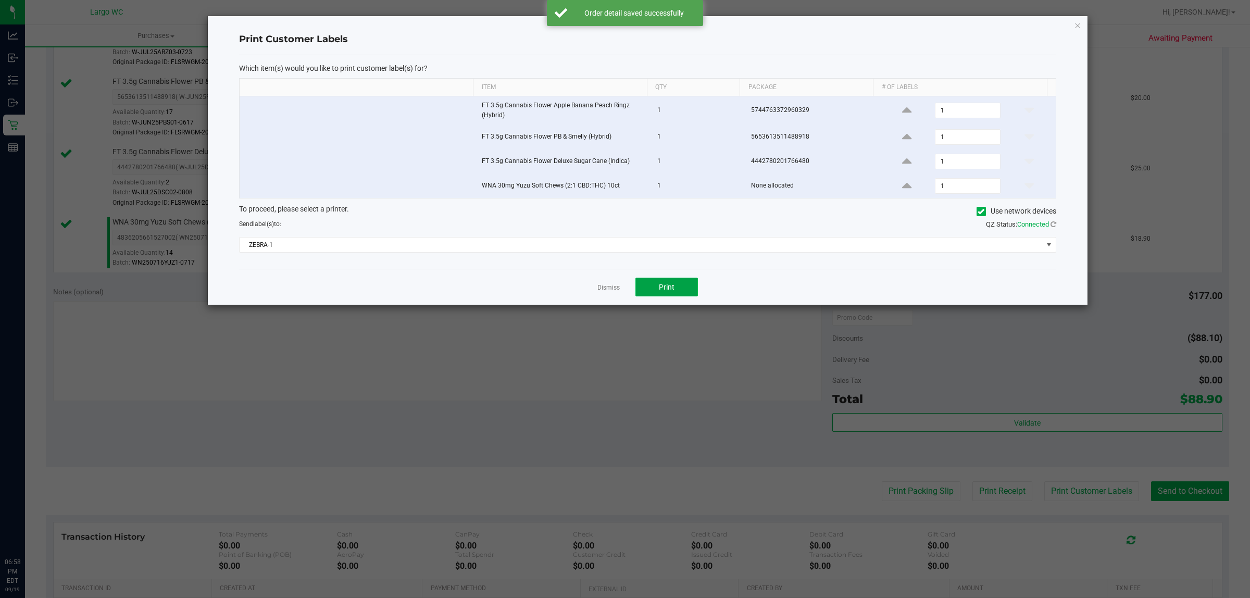
click at [667, 289] on span "Print" at bounding box center [667, 287] width 16 height 8
click at [609, 269] on div "Which item(s) would you like to print customer label(s) for? Item Qty Package #…" at bounding box center [648, 162] width 818 height 214
click at [604, 288] on link "Dismiss" at bounding box center [609, 287] width 22 height 9
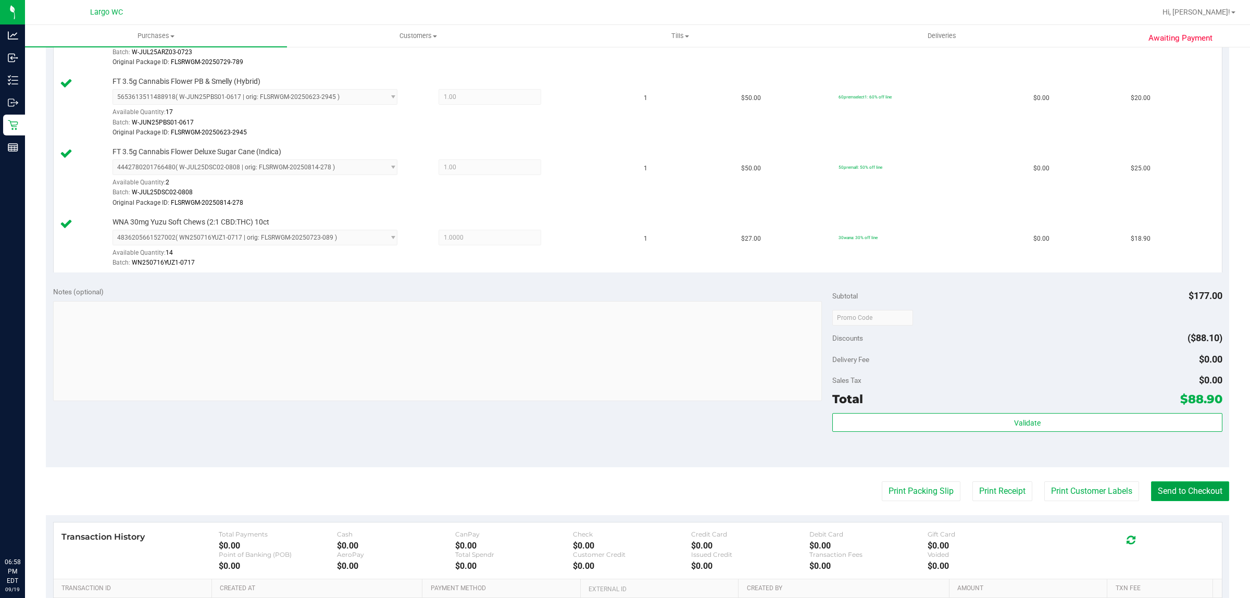
click at [1197, 494] on button "Send to Checkout" at bounding box center [1190, 491] width 78 height 20
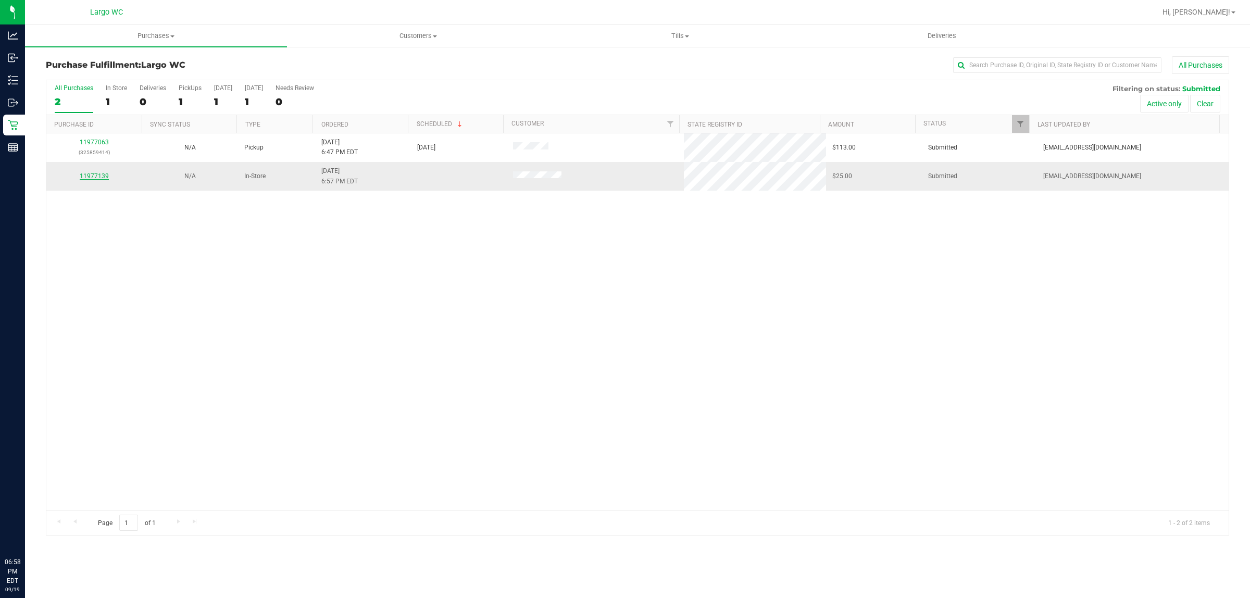
click at [103, 178] on link "11977139" at bounding box center [94, 175] width 29 height 7
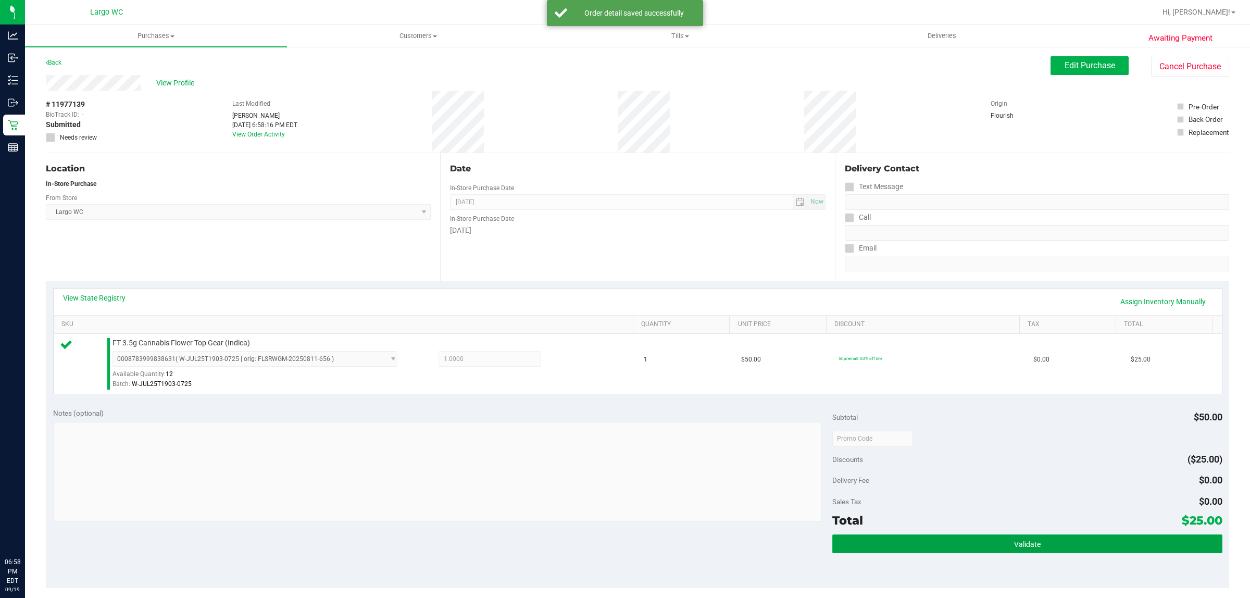
click at [1025, 541] on span "Validate" at bounding box center [1027, 544] width 27 height 8
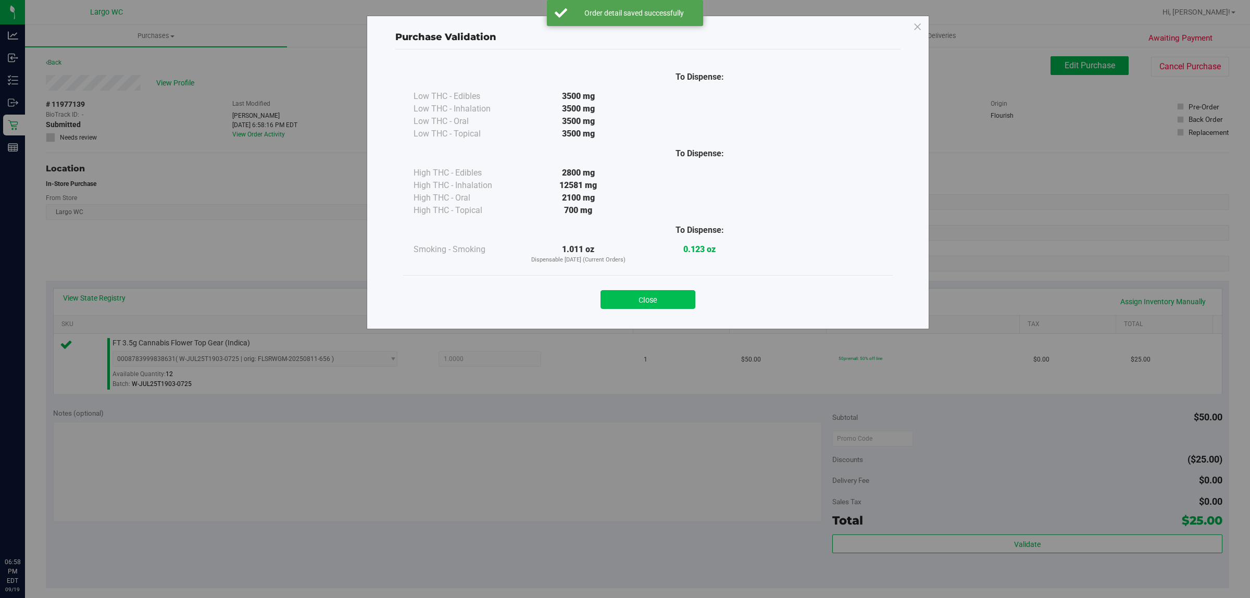
click at [675, 298] on button "Close" at bounding box center [648, 299] width 95 height 19
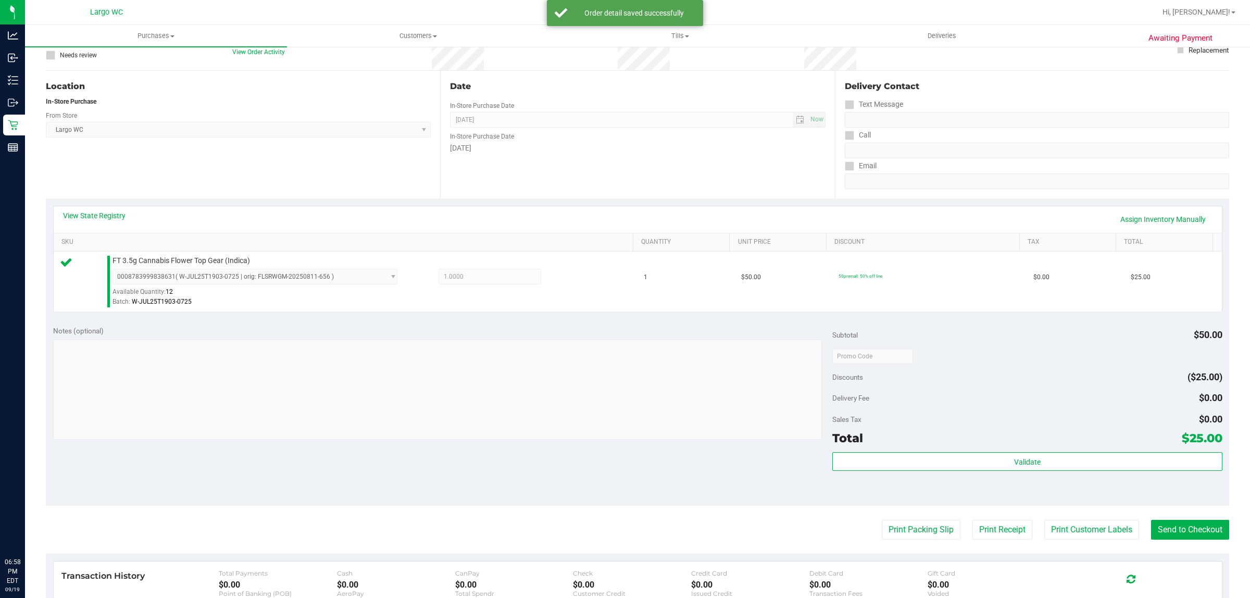
scroll to position [182, 0]
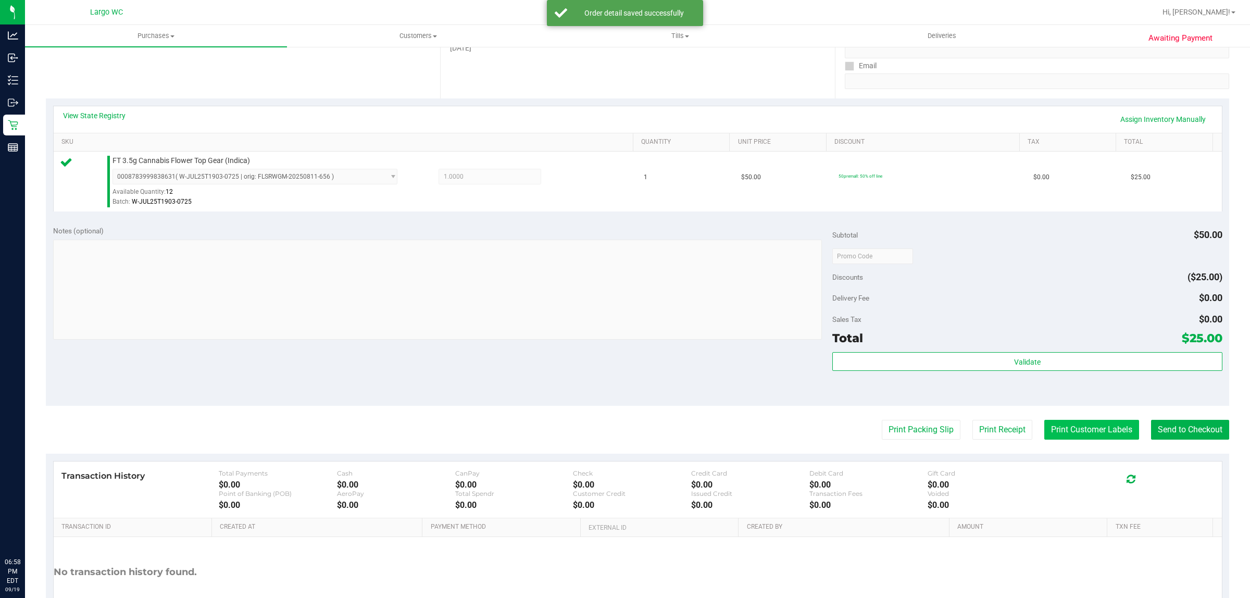
click at [1105, 435] on button "Print Customer Labels" at bounding box center [1092, 430] width 95 height 20
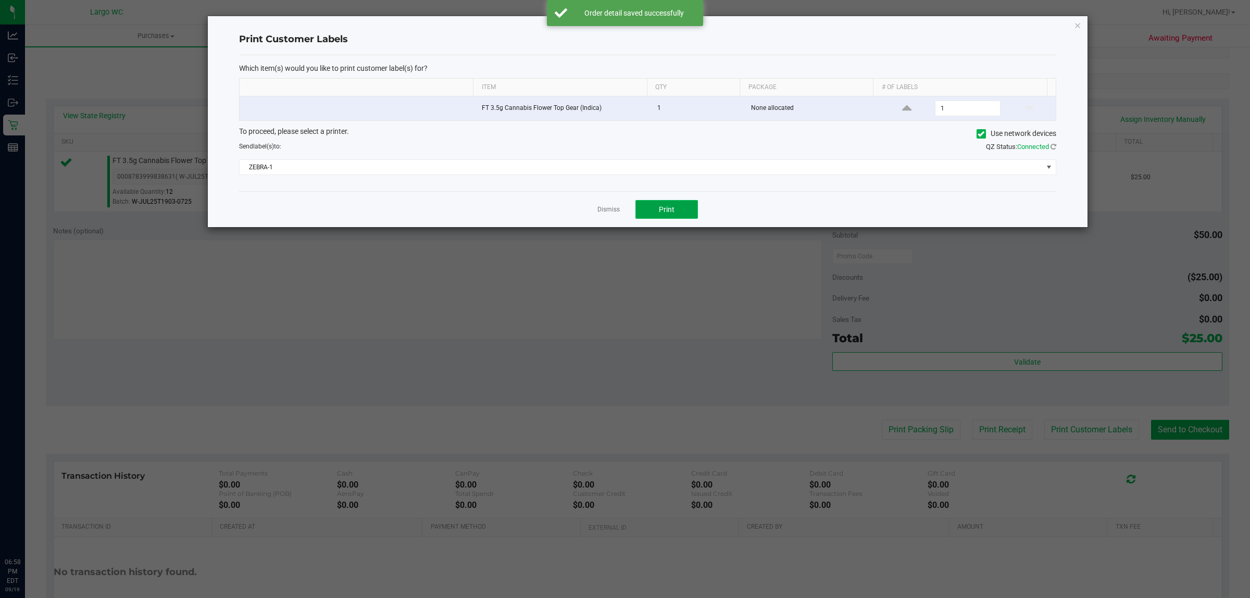
click at [665, 207] on span "Print" at bounding box center [667, 209] width 16 height 8
click at [602, 211] on link "Dismiss" at bounding box center [609, 209] width 22 height 9
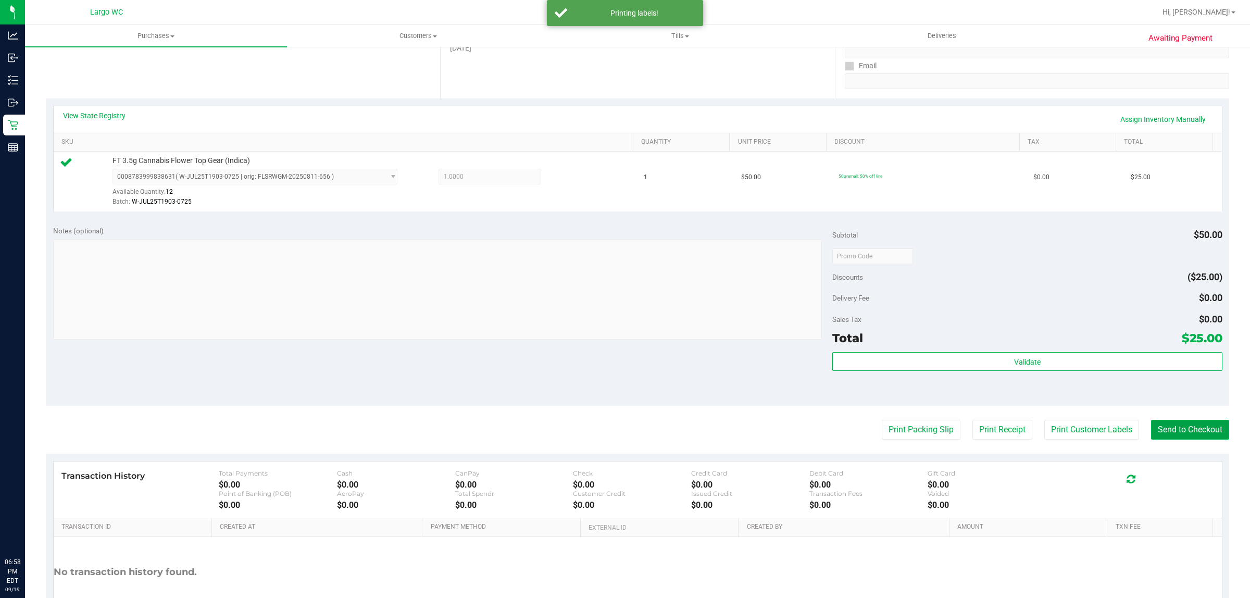
click at [1170, 429] on button "Send to Checkout" at bounding box center [1190, 430] width 78 height 20
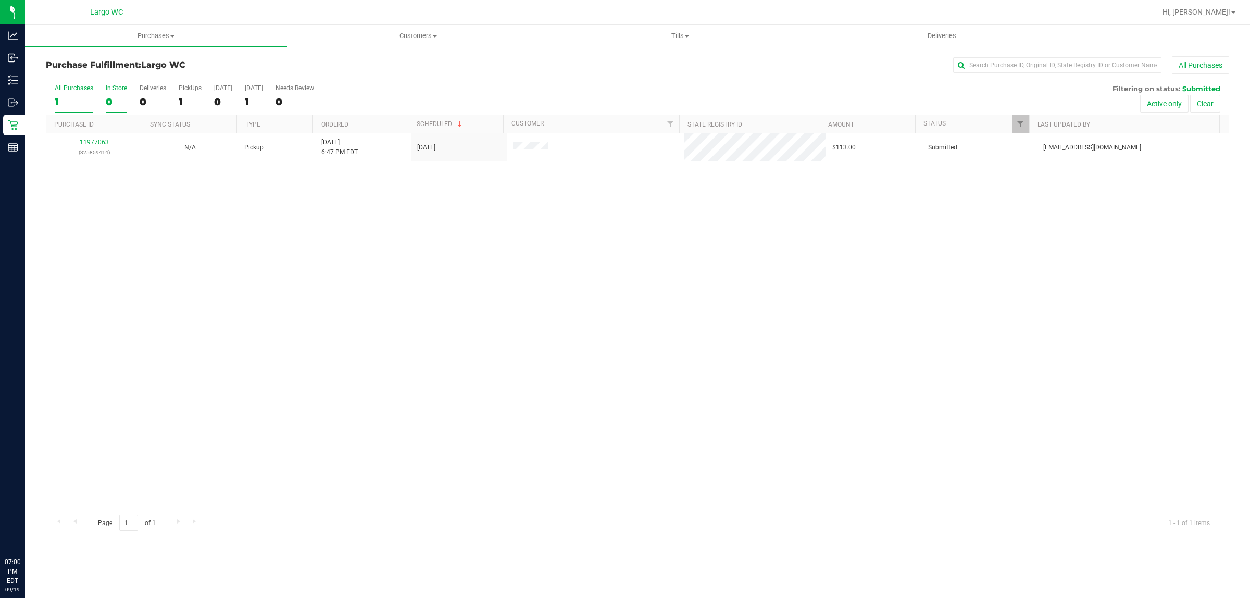
click at [110, 100] on div "0" at bounding box center [116, 102] width 21 height 12
click at [0, 0] on input "In Store 0" at bounding box center [0, 0] width 0 height 0
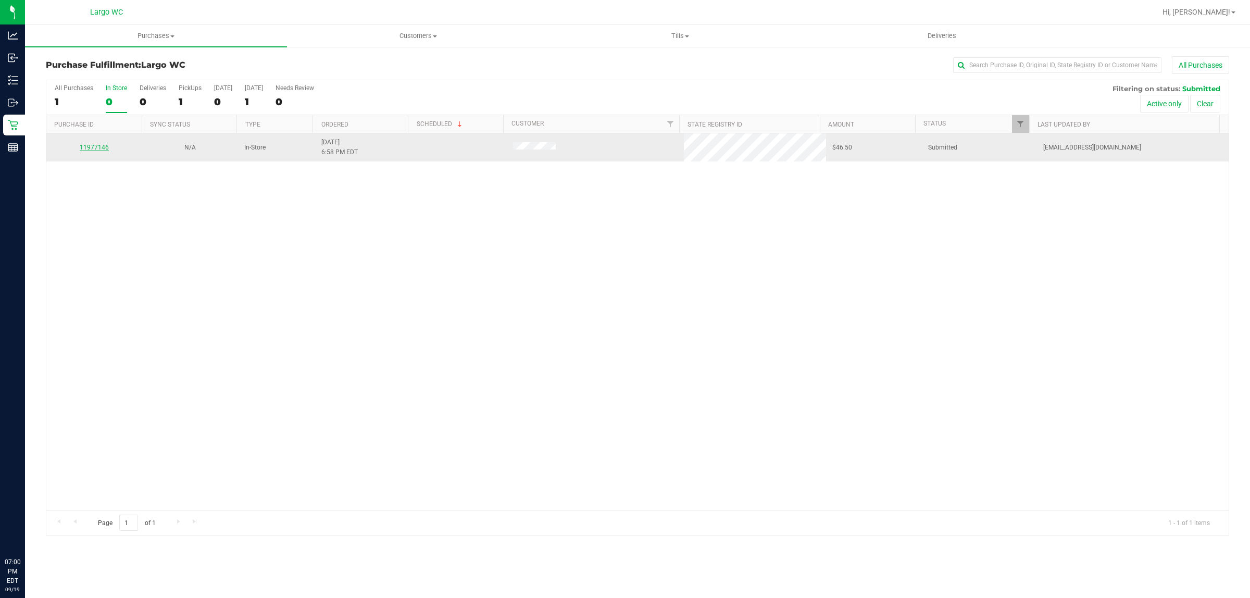
click at [83, 151] on link "11977146" at bounding box center [94, 147] width 29 height 7
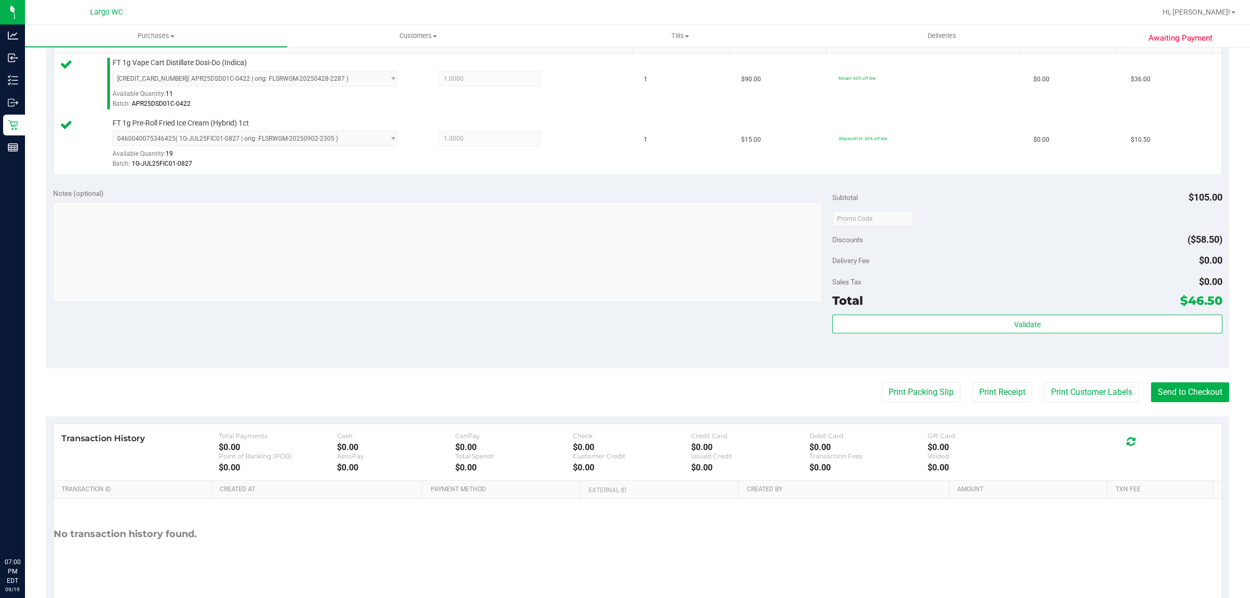
scroll to position [284, 0]
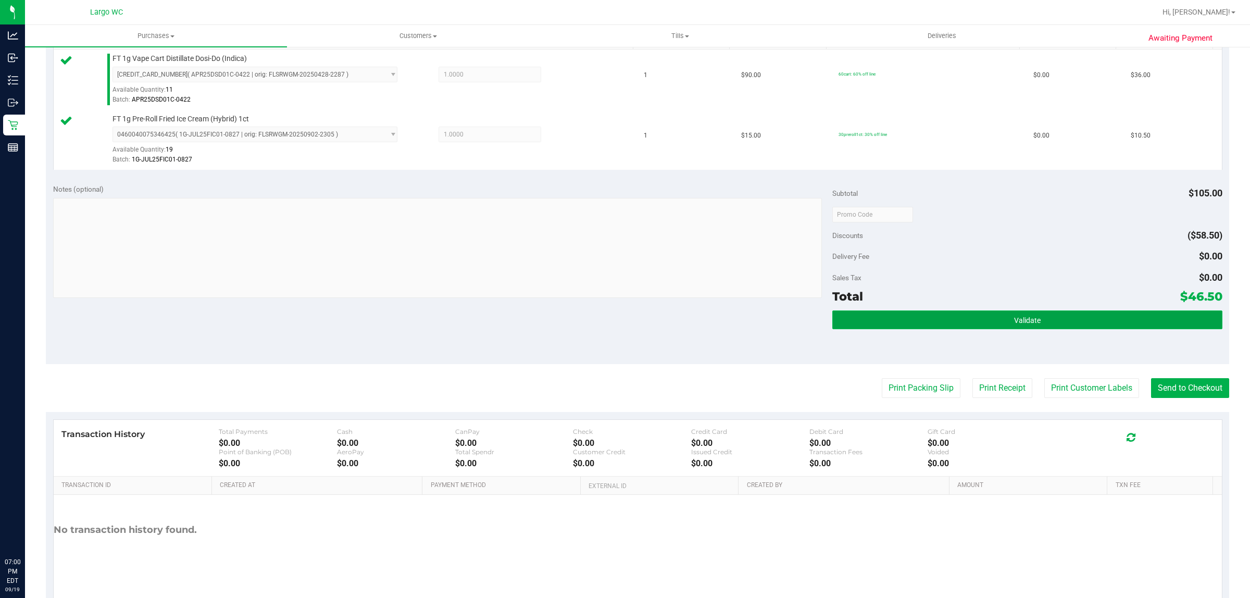
click at [1052, 317] on button "Validate" at bounding box center [1028, 320] width 390 height 19
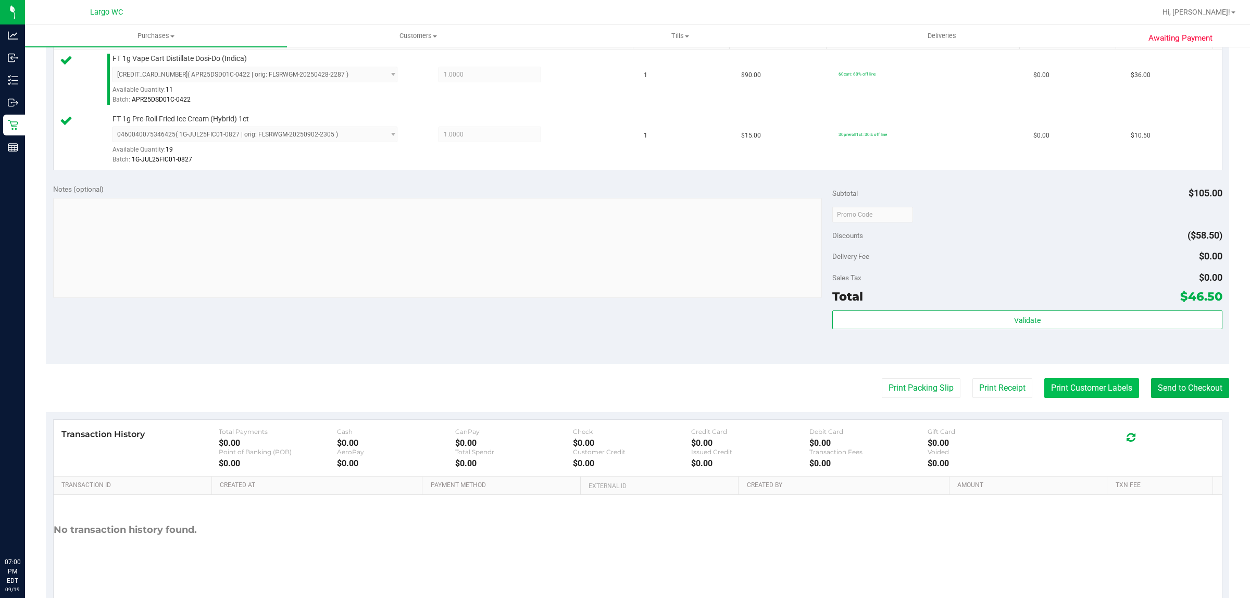
click at [1061, 392] on button "Print Customer Labels" at bounding box center [1092, 388] width 95 height 20
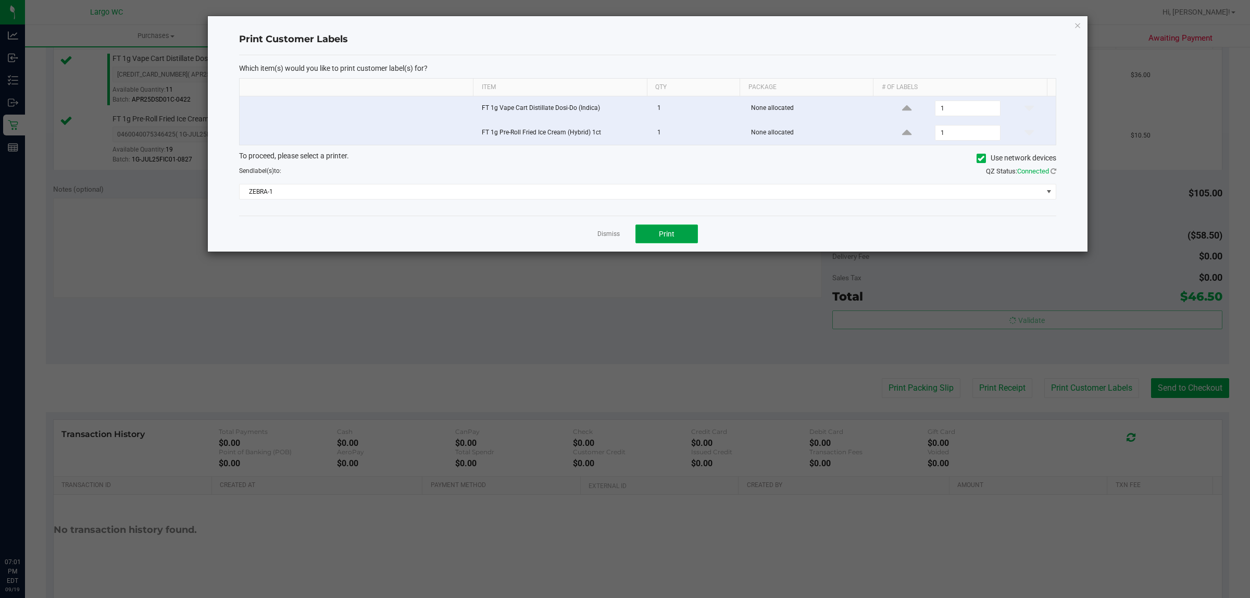
click at [671, 231] on span "Print" at bounding box center [667, 234] width 16 height 8
click at [605, 242] on div "Dismiss Print" at bounding box center [648, 234] width 818 height 36
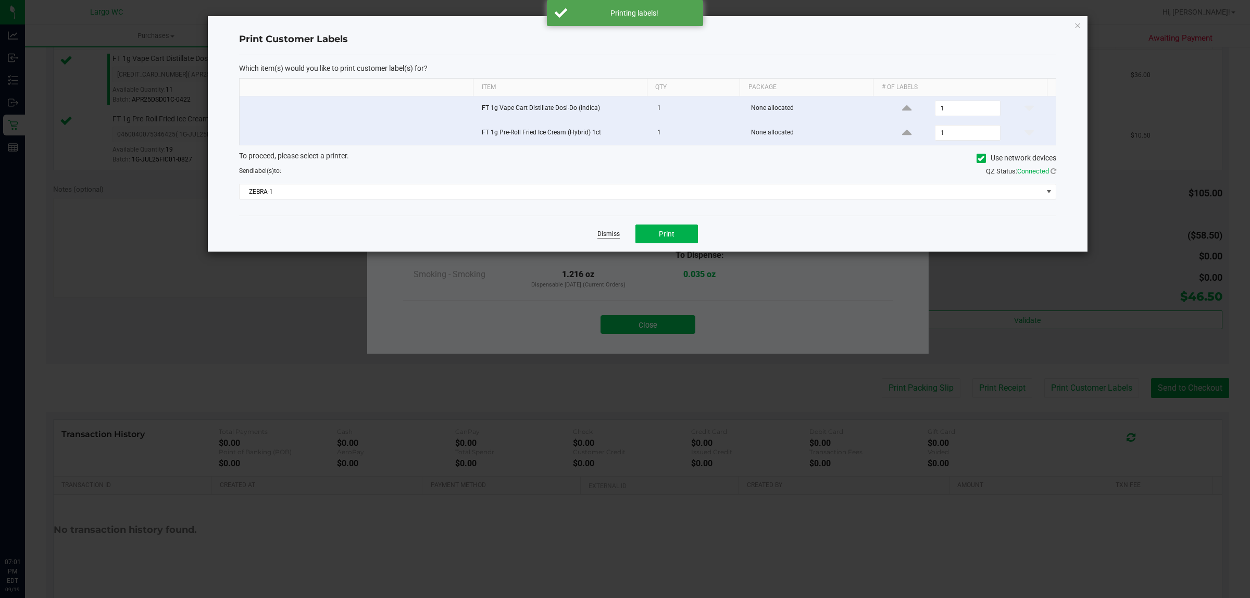
click at [603, 232] on link "Dismiss" at bounding box center [609, 234] width 22 height 9
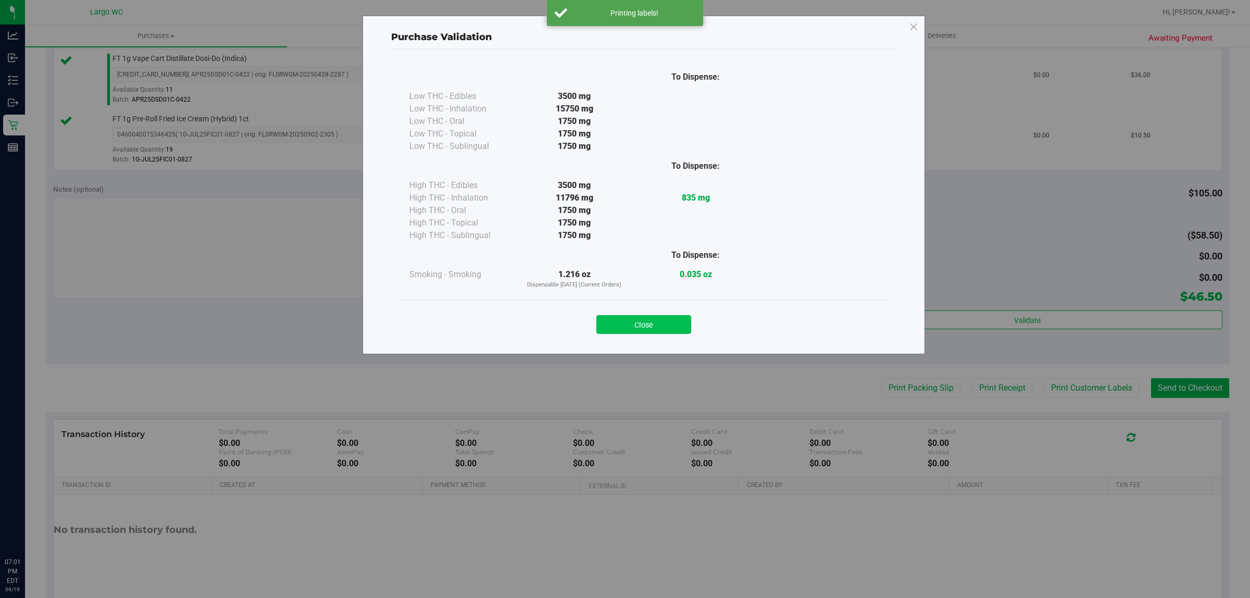
click at [638, 327] on button "Close" at bounding box center [644, 324] width 95 height 19
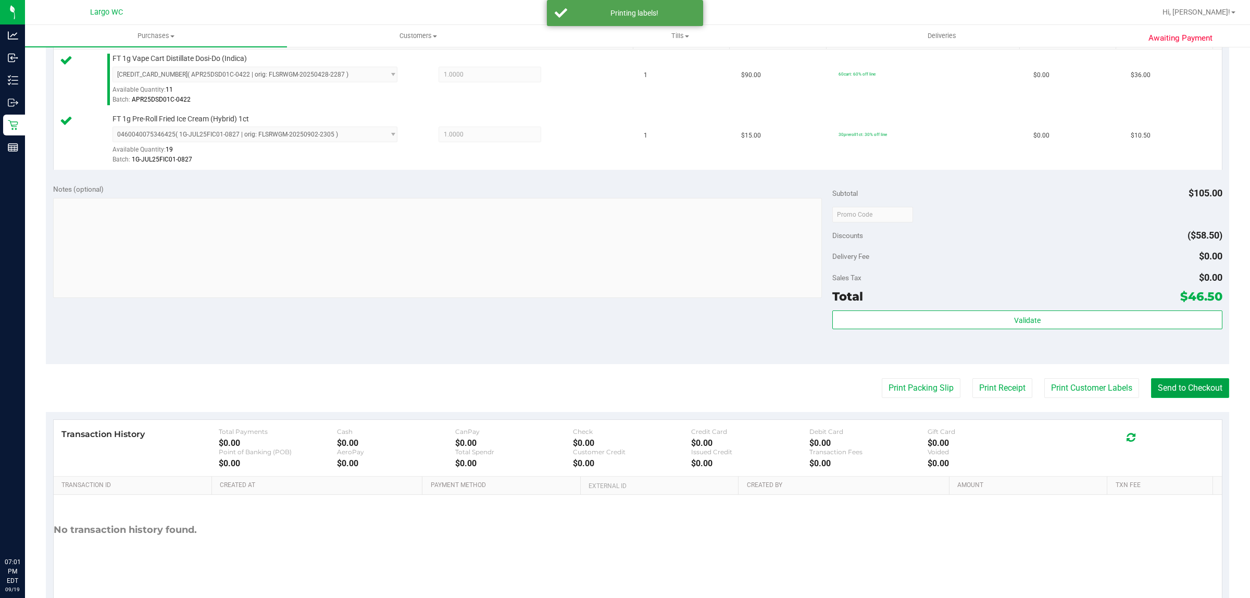
click at [1173, 394] on button "Send to Checkout" at bounding box center [1190, 388] width 78 height 20
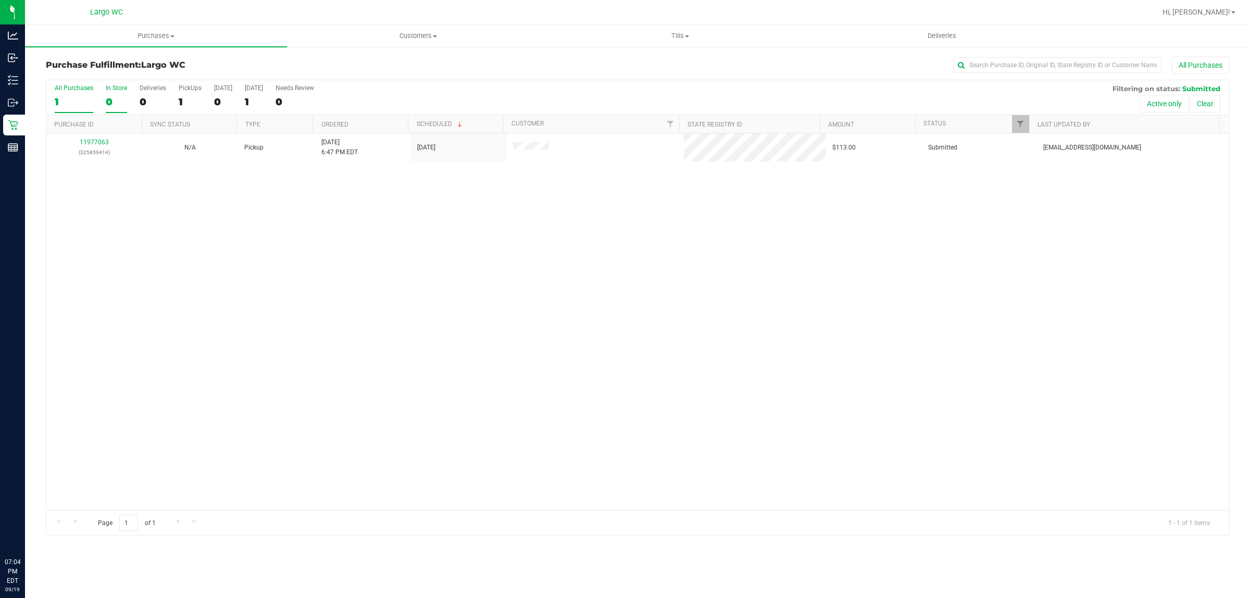
click at [116, 91] on div "In Store" at bounding box center [116, 87] width 21 height 7
click at [0, 0] on input "In Store 0" at bounding box center [0, 0] width 0 height 0
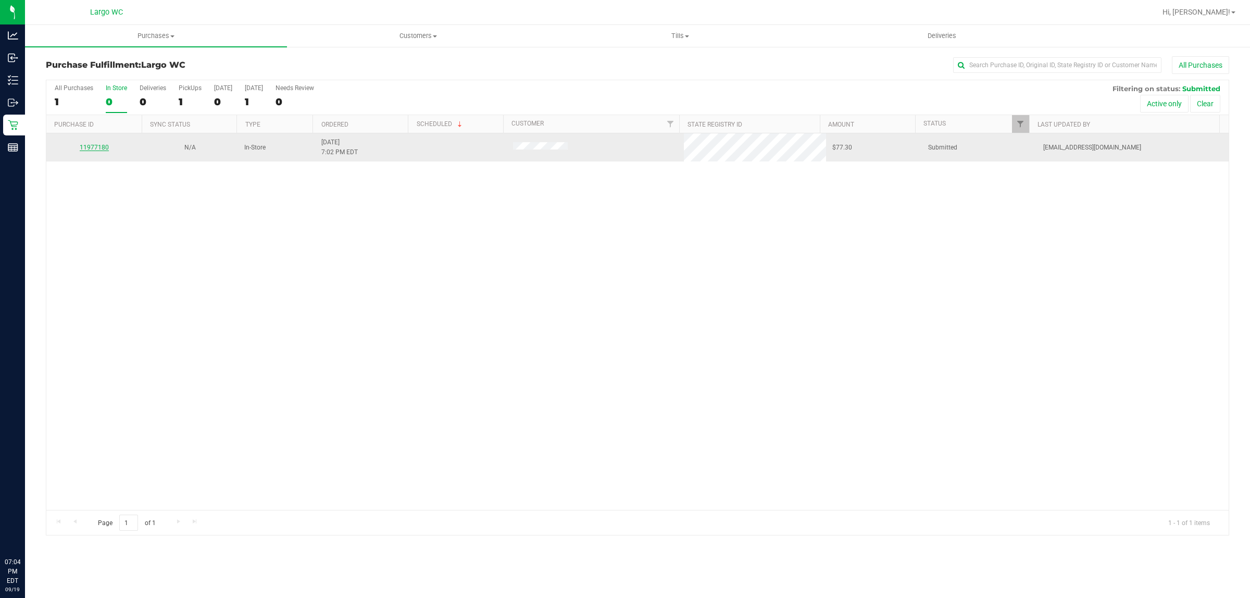
click at [95, 150] on link "11977180" at bounding box center [94, 147] width 29 height 7
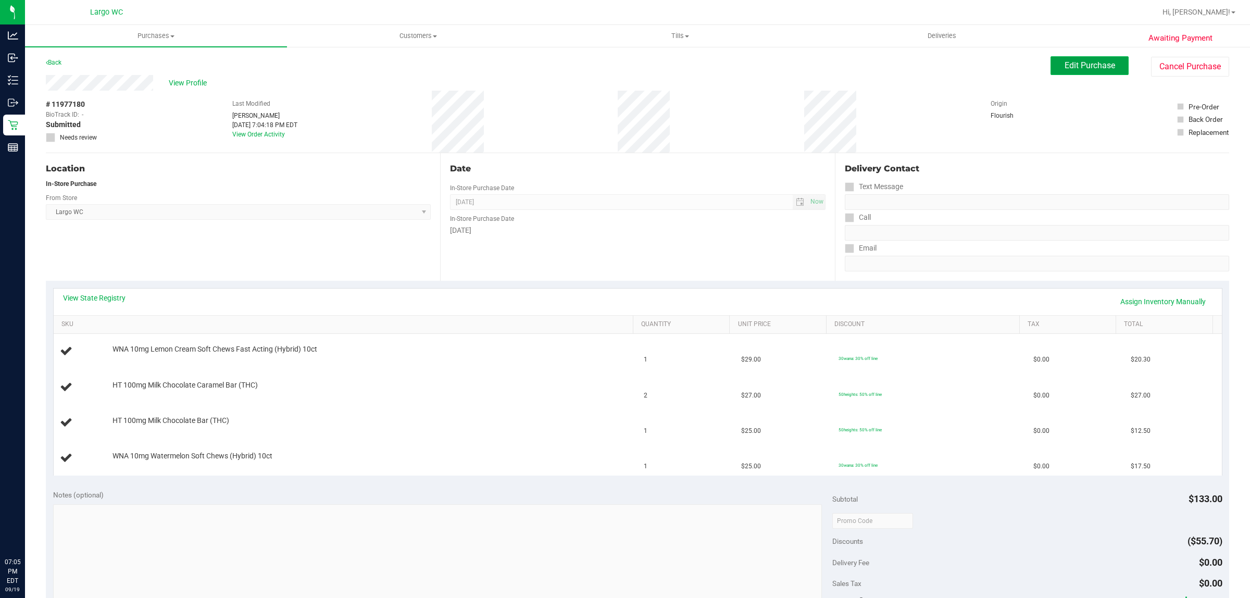
click at [1071, 64] on span "Edit Purchase" at bounding box center [1090, 65] width 51 height 10
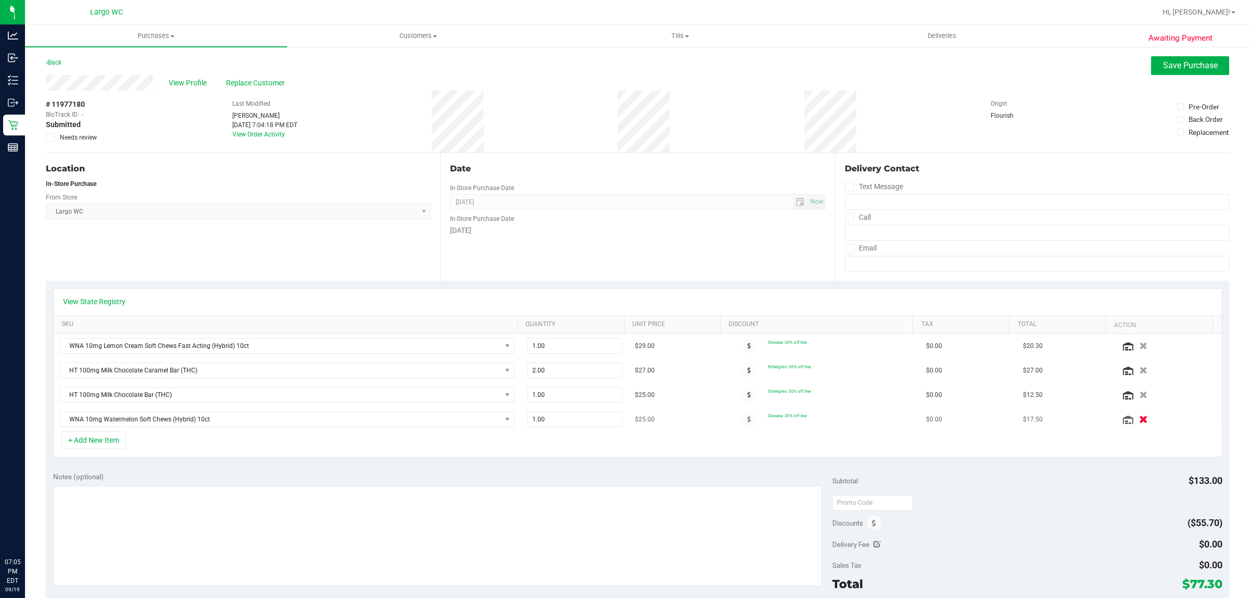
click at [1140, 423] on icon "button" at bounding box center [1144, 420] width 9 height 8
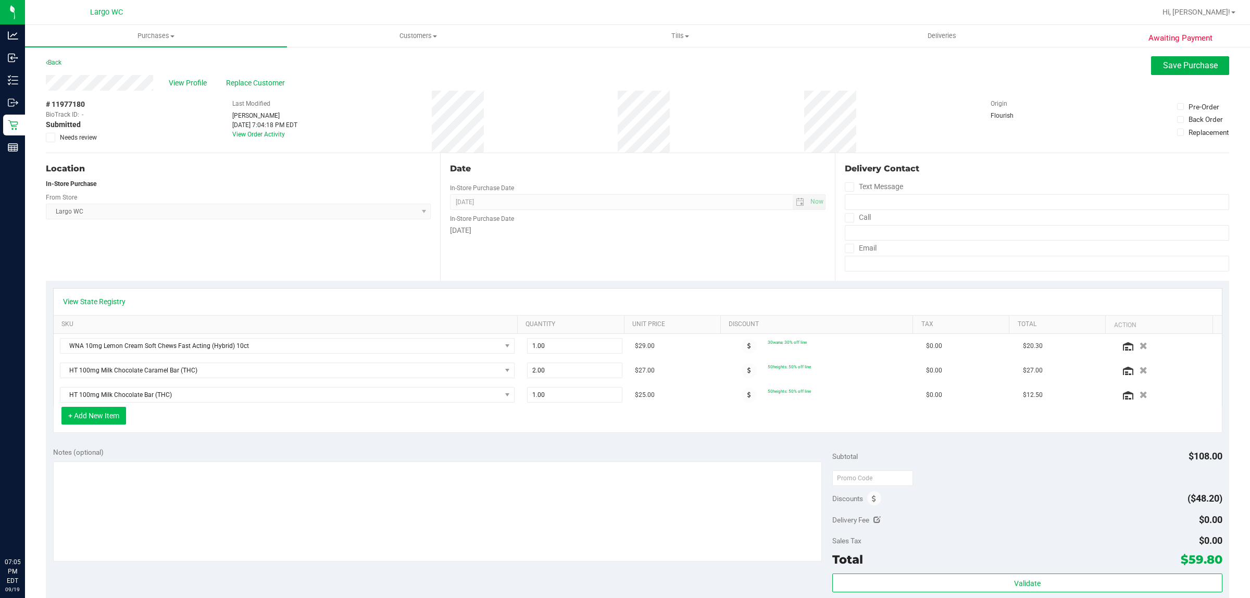
click at [99, 416] on button "+ Add New Item" at bounding box center [93, 416] width 65 height 18
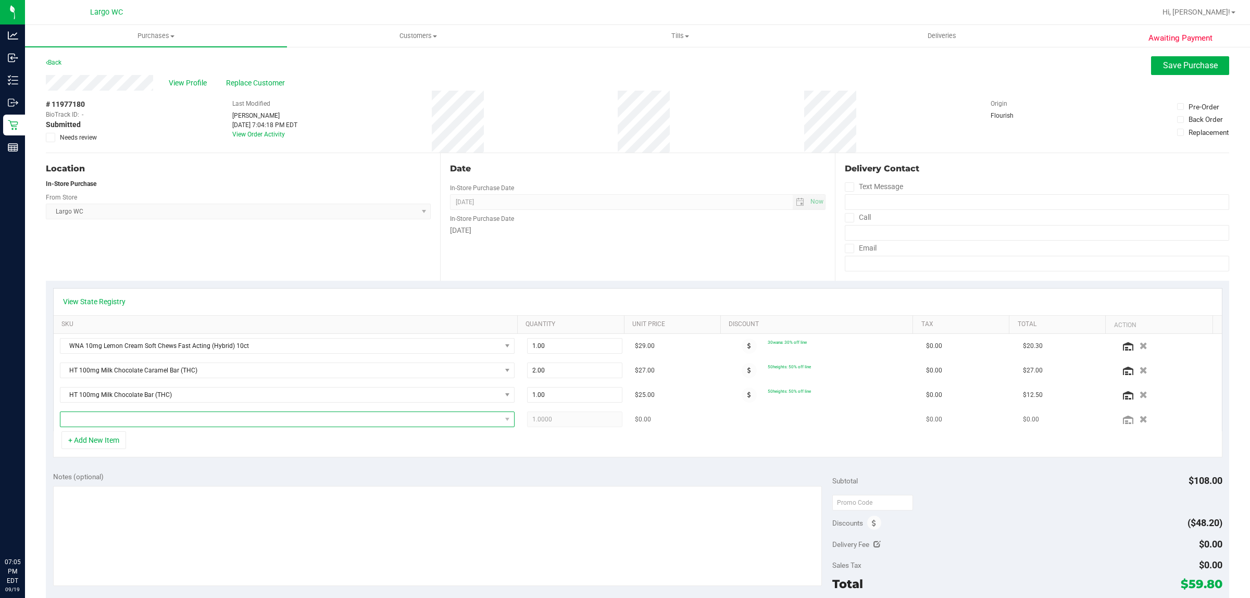
click at [164, 424] on span "NO DATA FOUND" at bounding box center [280, 419] width 441 height 15
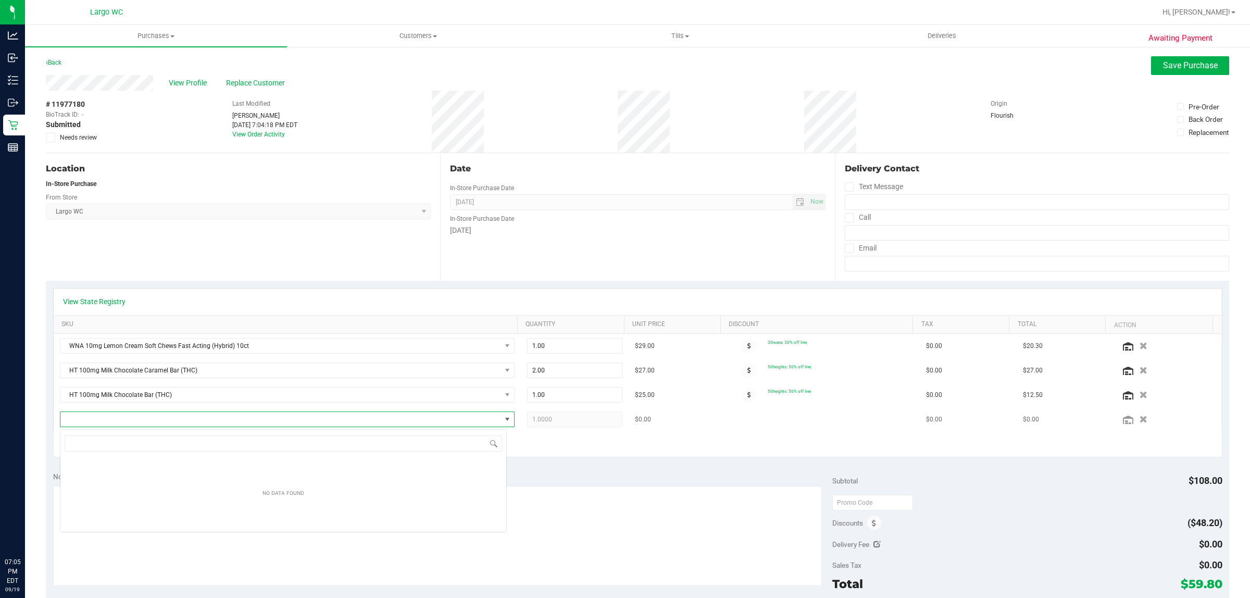
scroll to position [52088, 51656]
click at [156, 445] on input "NO DATA FOUND" at bounding box center [284, 444] width 438 height 16
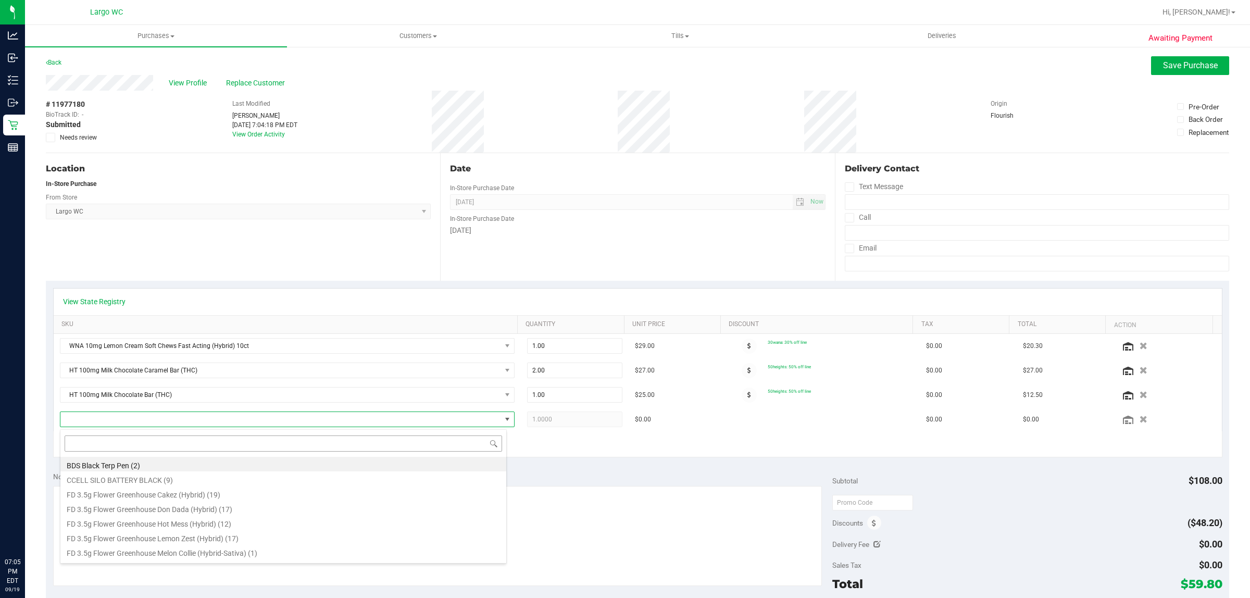
scroll to position [16, 443]
type input "watermel"
click at [335, 562] on div "watermel FT 0.5g Vape Cart Distillate Watermelon Z (Indica) (12) FT 0.5g Vape C…" at bounding box center [283, 496] width 447 height 134
click at [209, 544] on li "SW 5mg Watermelon Lozenge Relief (1:9 CBD:THC) 20ct (12)" at bounding box center [283, 551] width 446 height 15
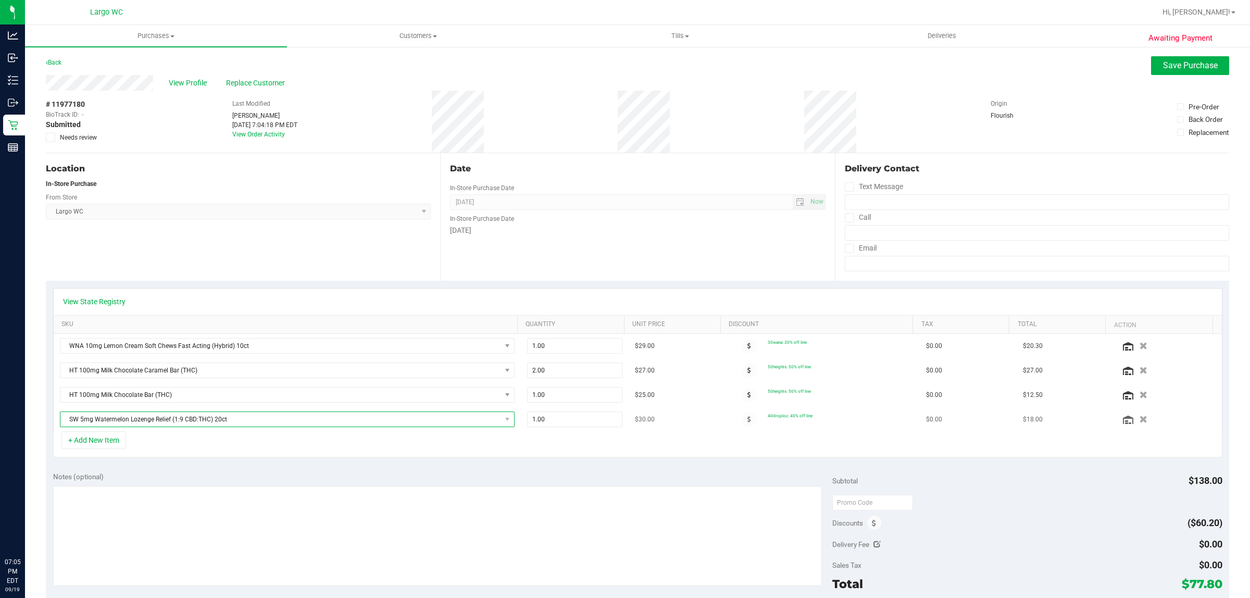
click at [299, 424] on span "SW 5mg Watermelon Lozenge Relief (1:9 CBD:THC) 20ct" at bounding box center [280, 419] width 441 height 15
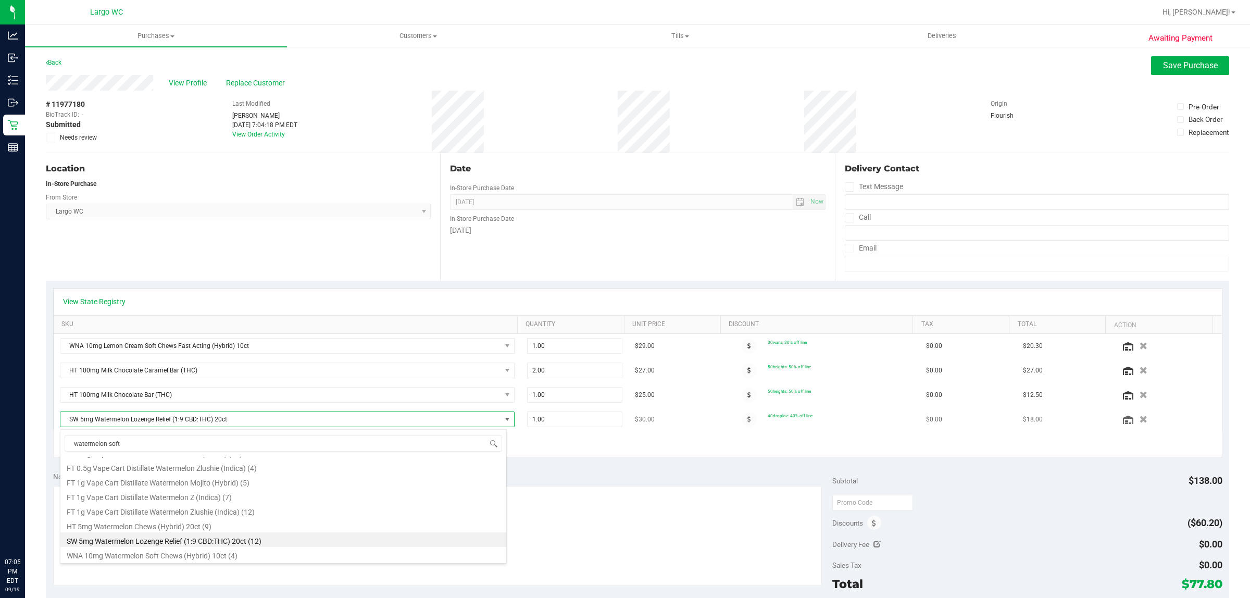
scroll to position [0, 0]
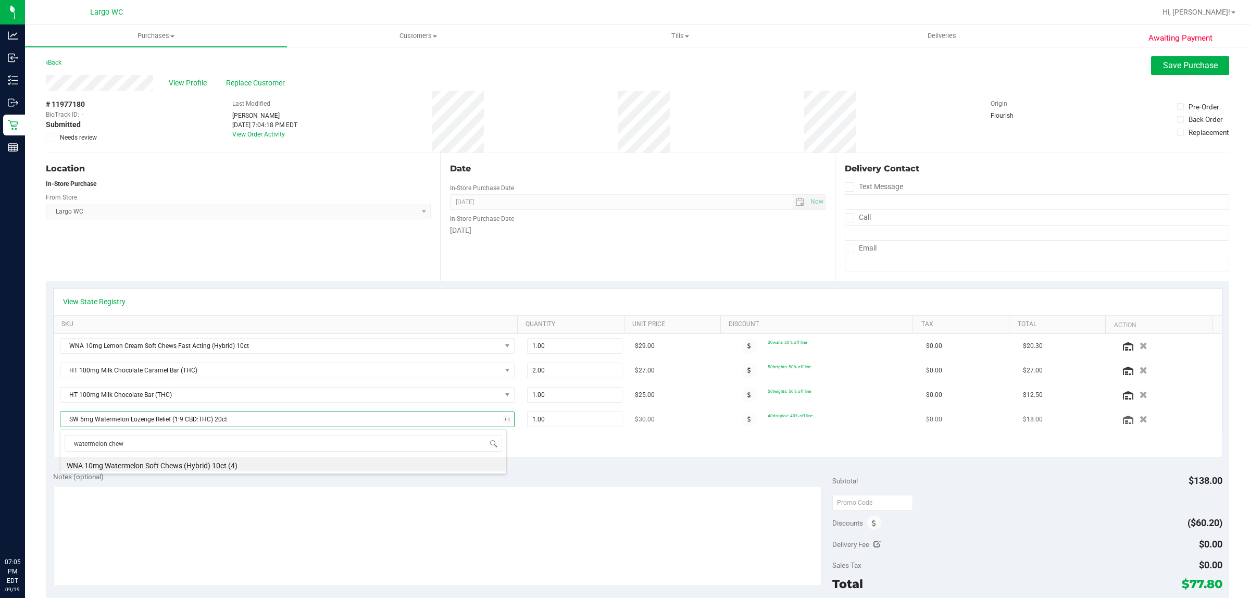
type input "watermelon chews"
click at [299, 469] on li "HT 5mg Watermelon Chews (Hybrid) 20ct (9)" at bounding box center [283, 464] width 446 height 15
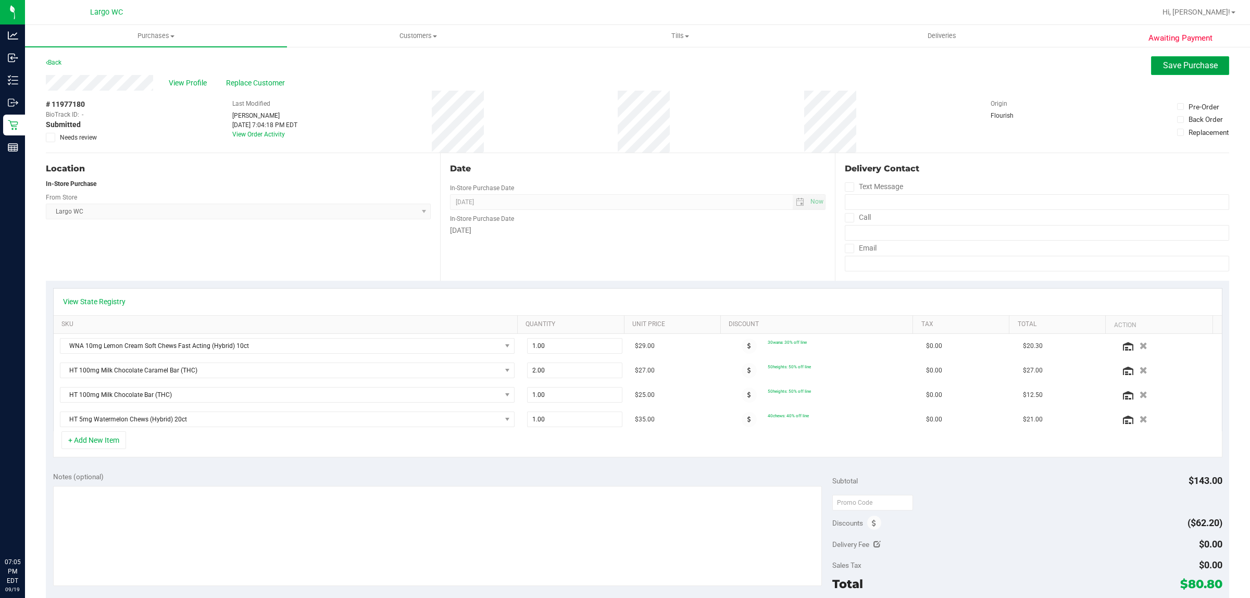
click at [1185, 64] on span "Save Purchase" at bounding box center [1190, 65] width 55 height 10
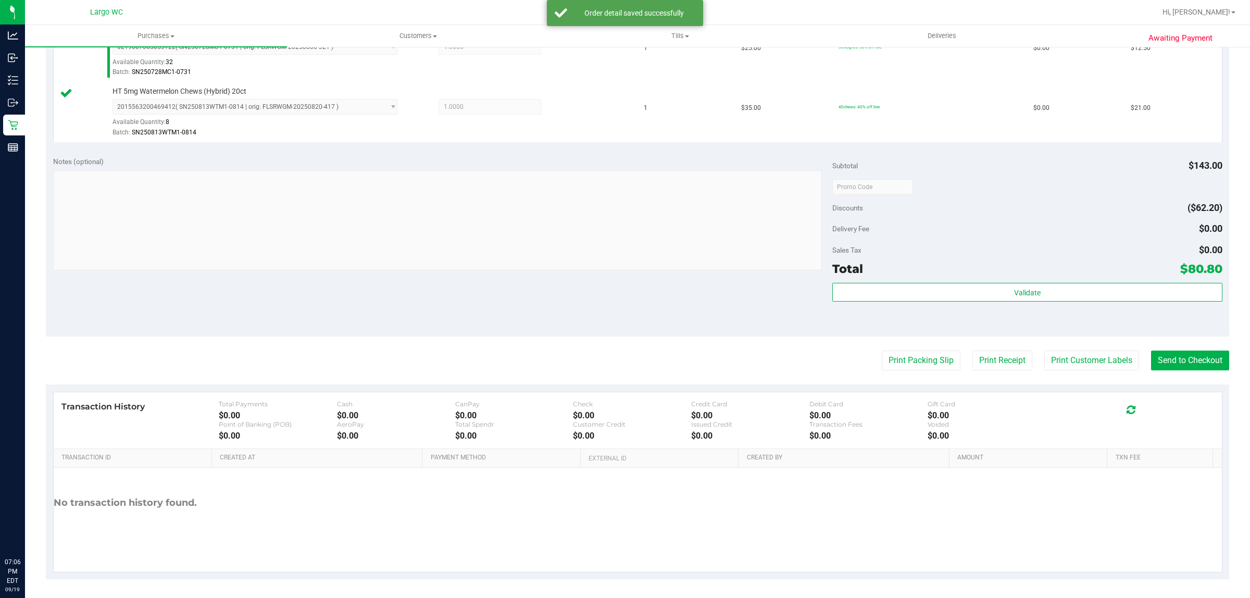
scroll to position [434, 0]
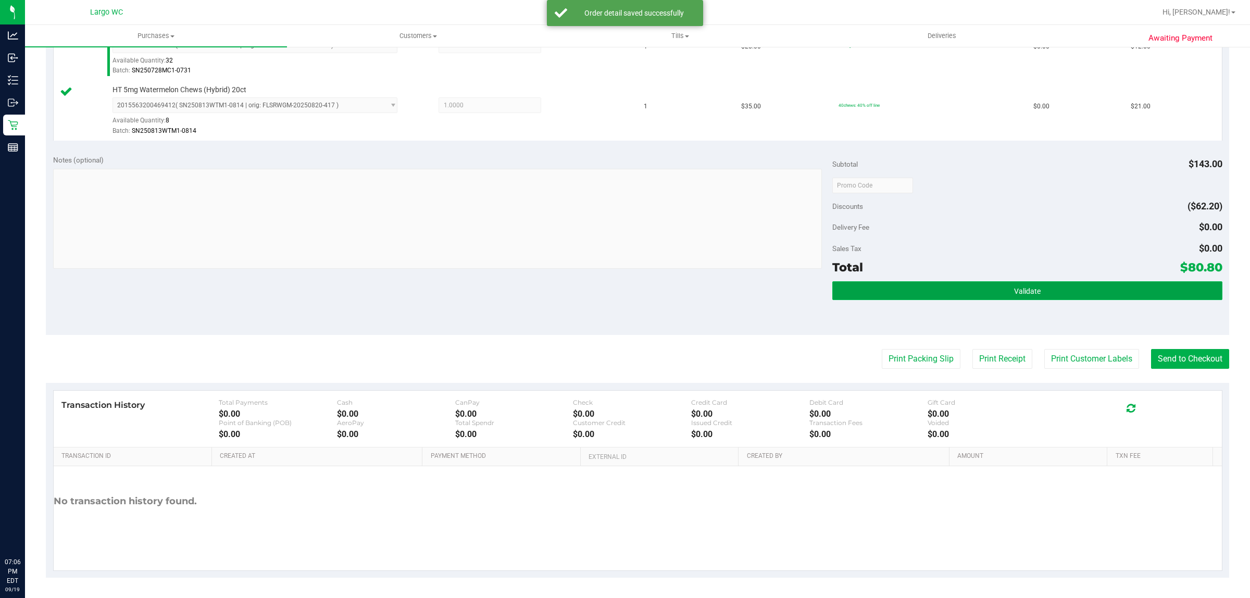
click at [1076, 295] on button "Validate" at bounding box center [1028, 290] width 390 height 19
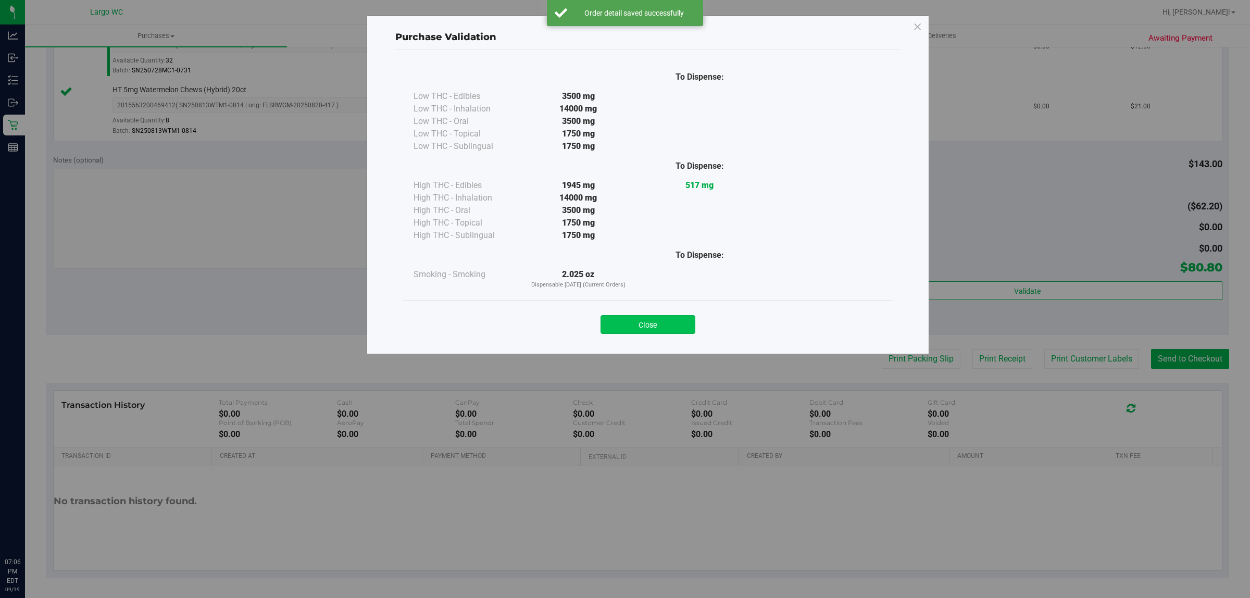
click at [658, 321] on button "Close" at bounding box center [648, 324] width 95 height 19
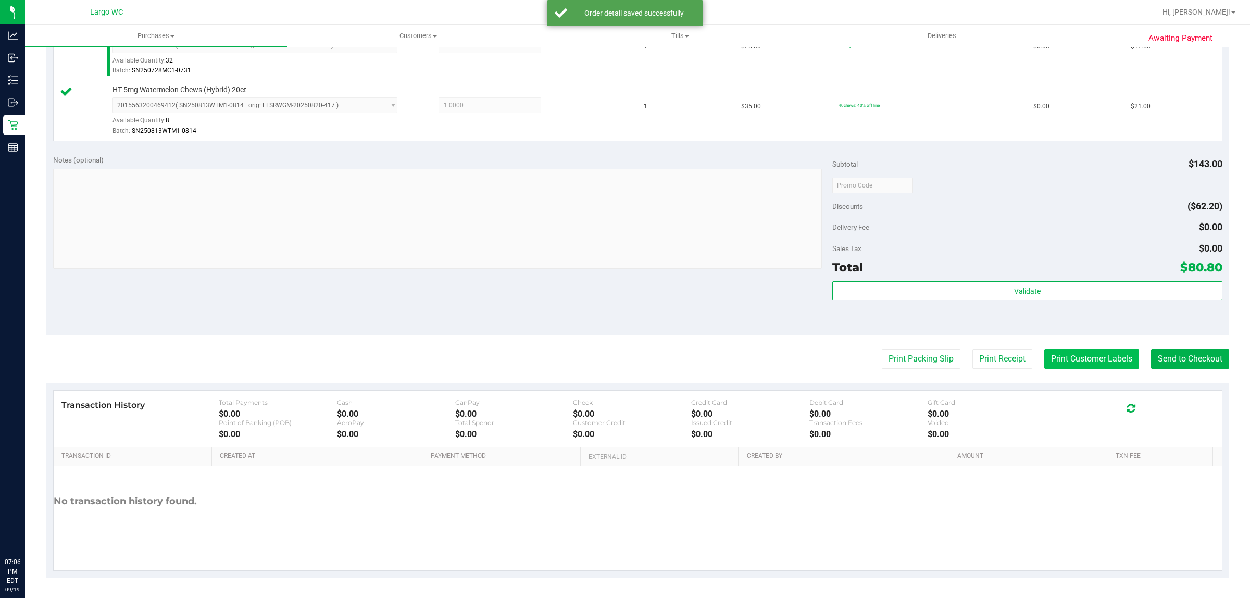
click at [1076, 367] on button "Print Customer Labels" at bounding box center [1092, 359] width 95 height 20
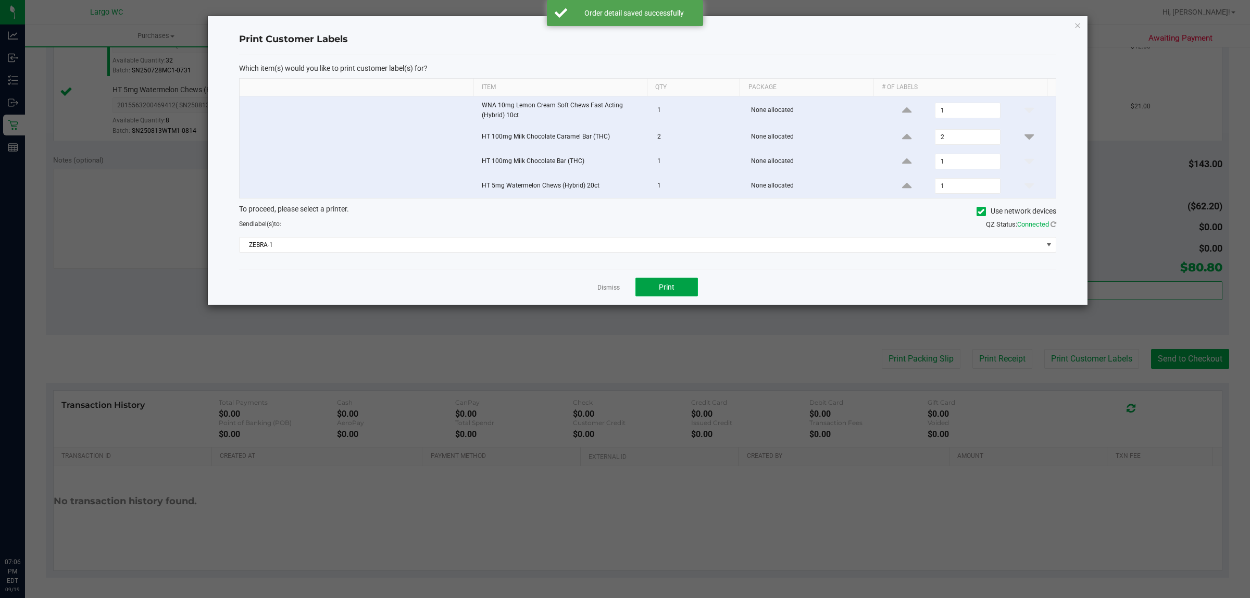
click at [667, 288] on span "Print" at bounding box center [667, 287] width 16 height 8
click at [605, 285] on div at bounding box center [648, 160] width 880 height 289
click at [610, 290] on div at bounding box center [648, 160] width 880 height 289
click at [614, 291] on link "Dismiss" at bounding box center [609, 287] width 22 height 9
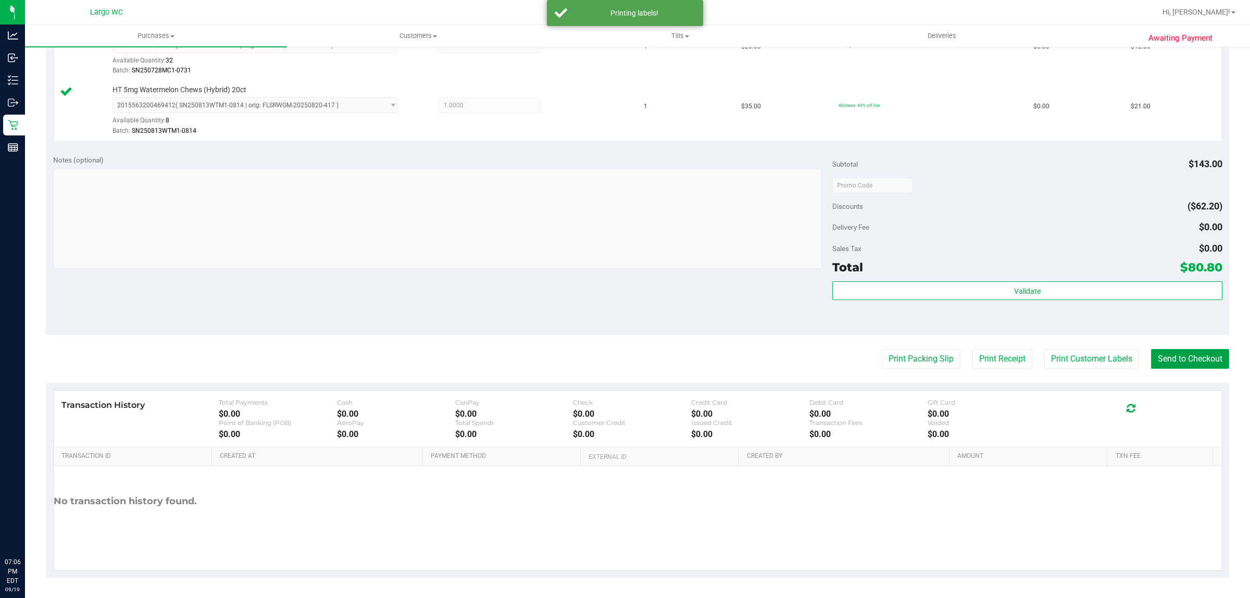
click at [1191, 360] on button "Send to Checkout" at bounding box center [1190, 359] width 78 height 20
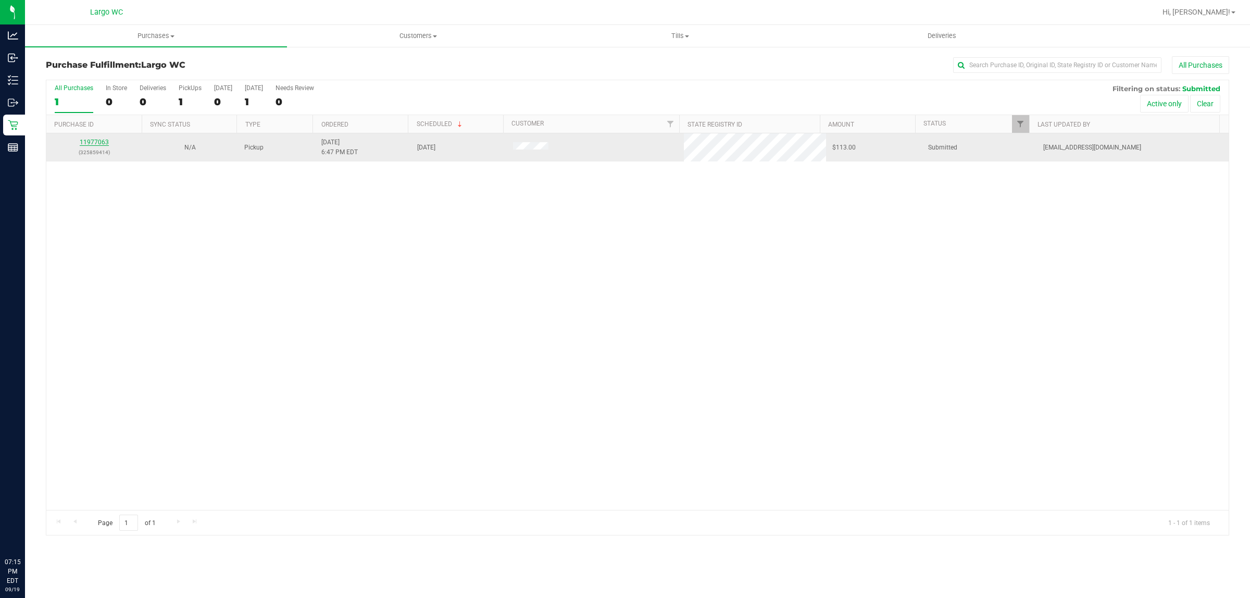
click at [104, 141] on link "11977063" at bounding box center [94, 142] width 29 height 7
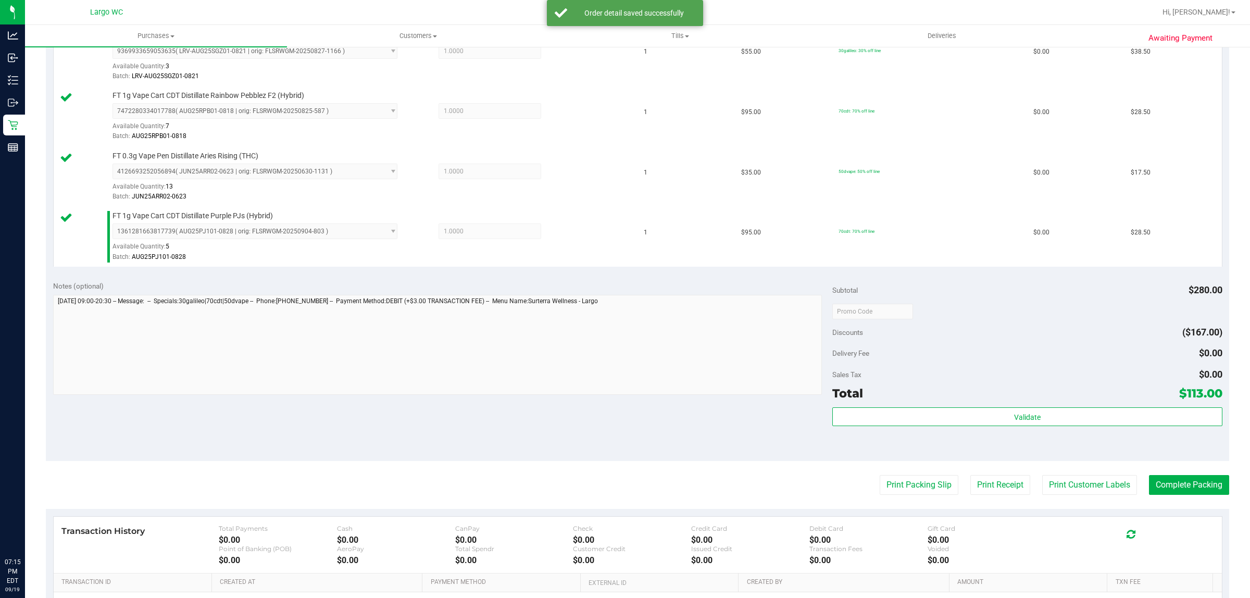
scroll to position [310, 0]
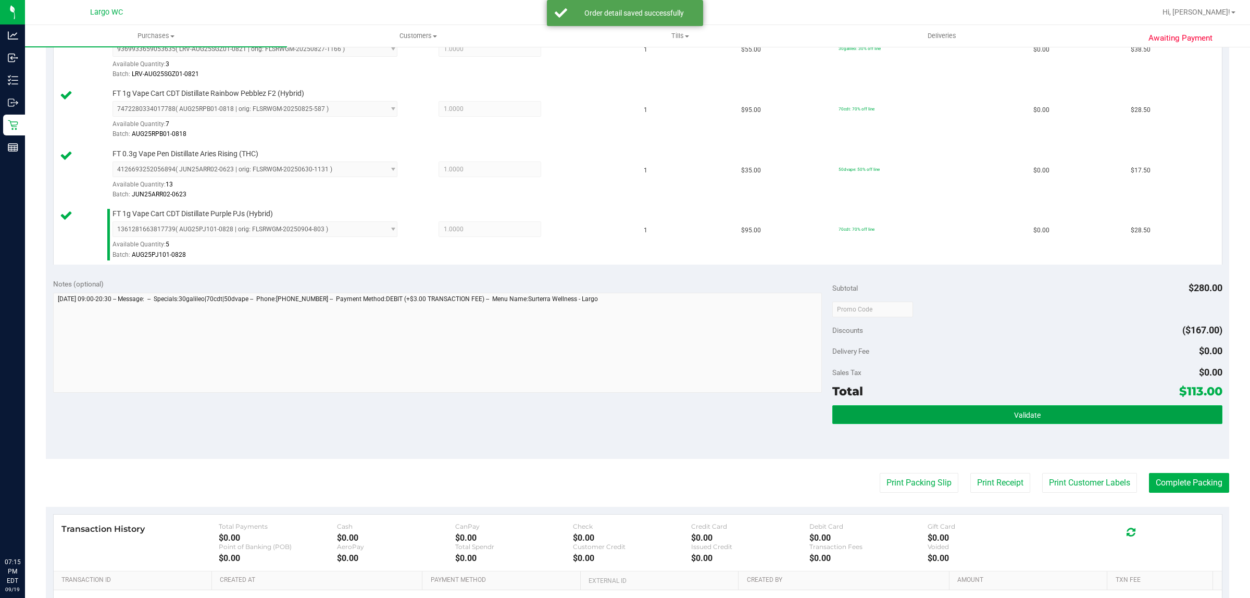
click at [1058, 410] on button "Validate" at bounding box center [1028, 414] width 390 height 19
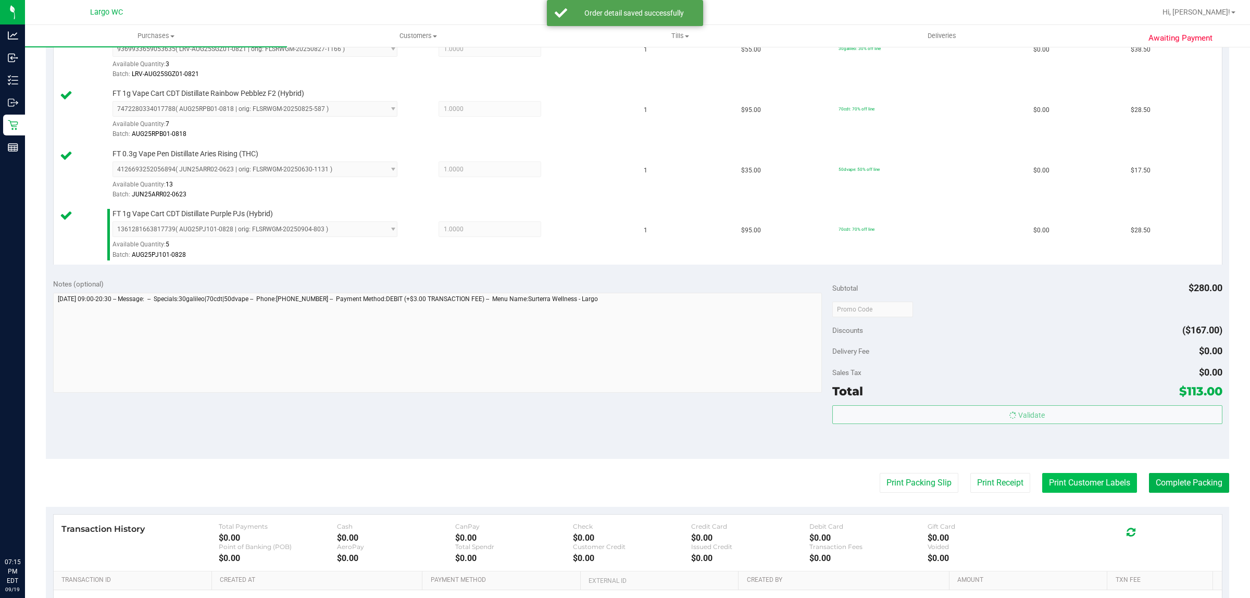
click at [1060, 483] on button "Print Customer Labels" at bounding box center [1090, 483] width 95 height 20
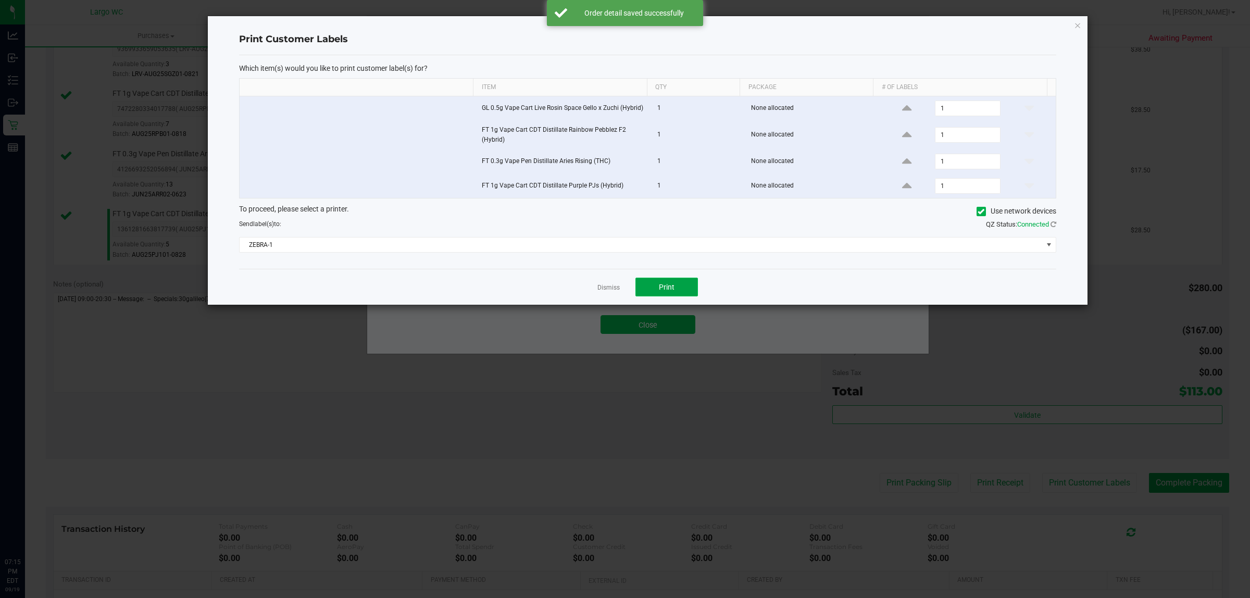
click at [672, 291] on span "Print" at bounding box center [667, 287] width 16 height 8
click at [610, 292] on link "Dismiss" at bounding box center [609, 287] width 22 height 9
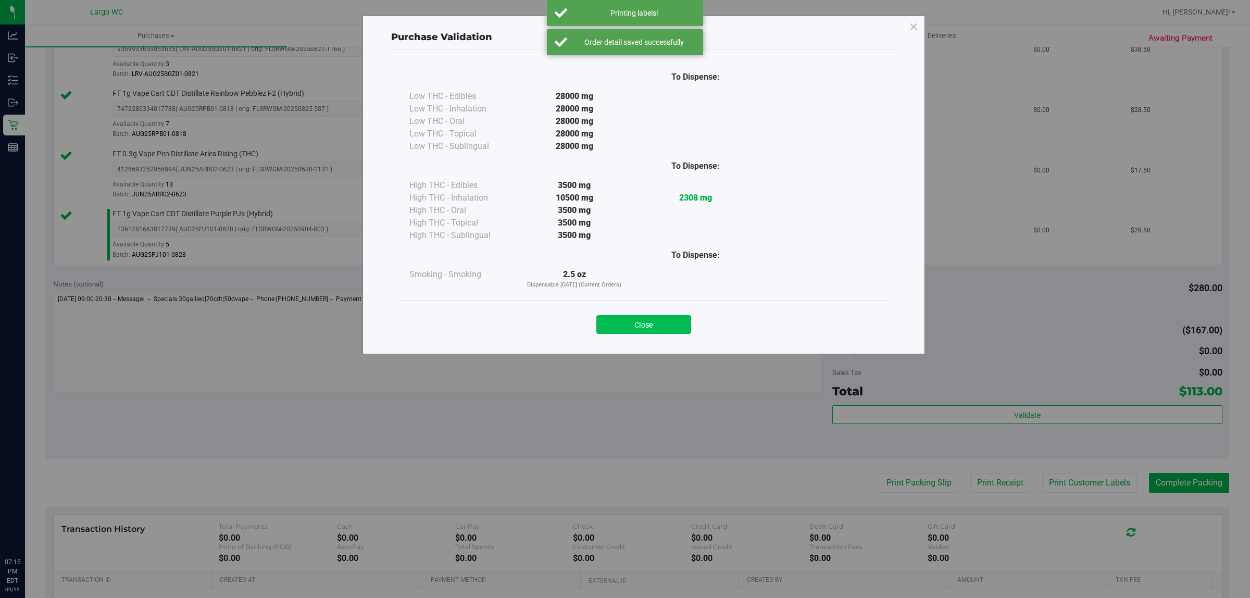
click at [643, 334] on button "Close" at bounding box center [644, 324] width 95 height 19
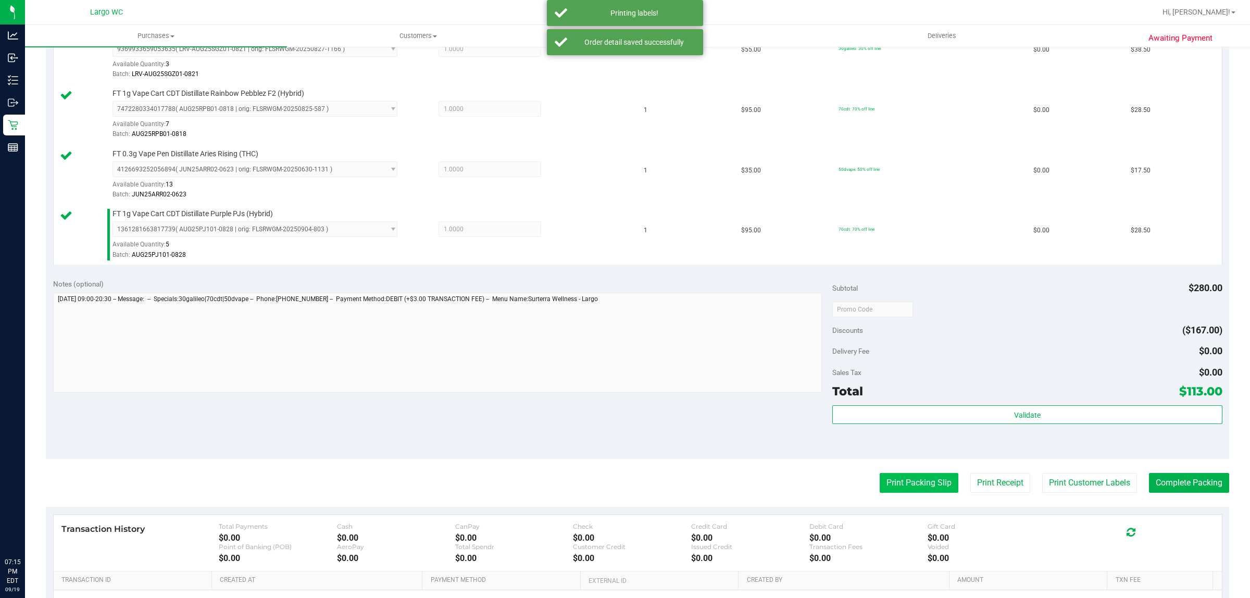
click at [880, 482] on button "Print Packing Slip" at bounding box center [919, 483] width 79 height 20
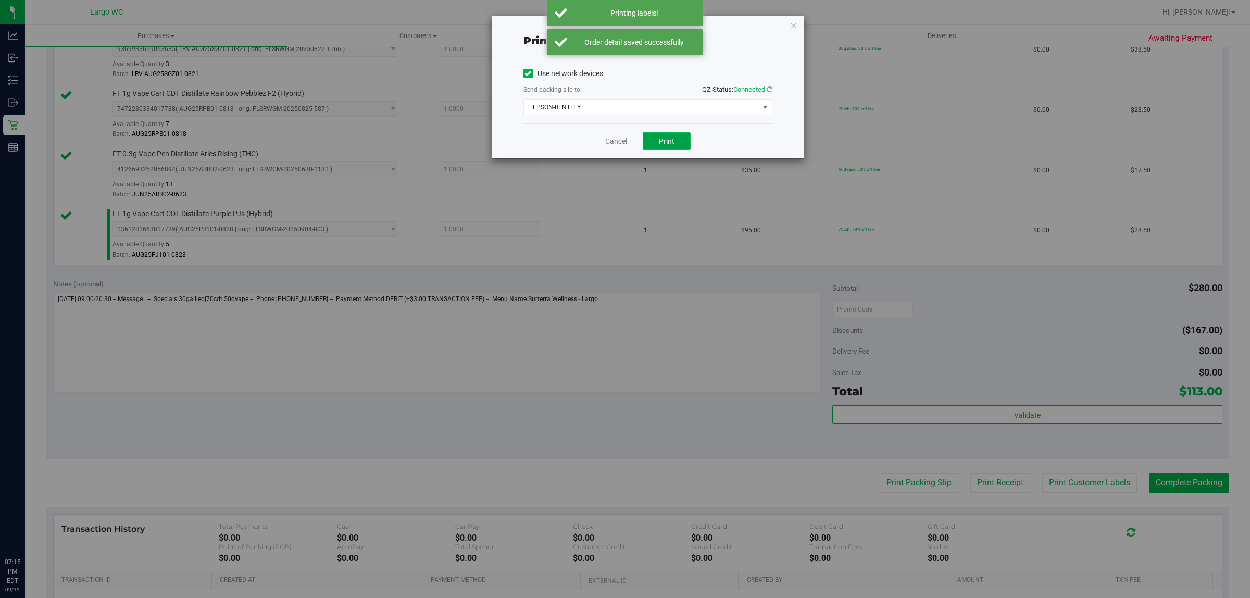
click at [667, 142] on span "Print" at bounding box center [667, 141] width 16 height 8
click at [614, 141] on link "Cancel" at bounding box center [612, 141] width 22 height 11
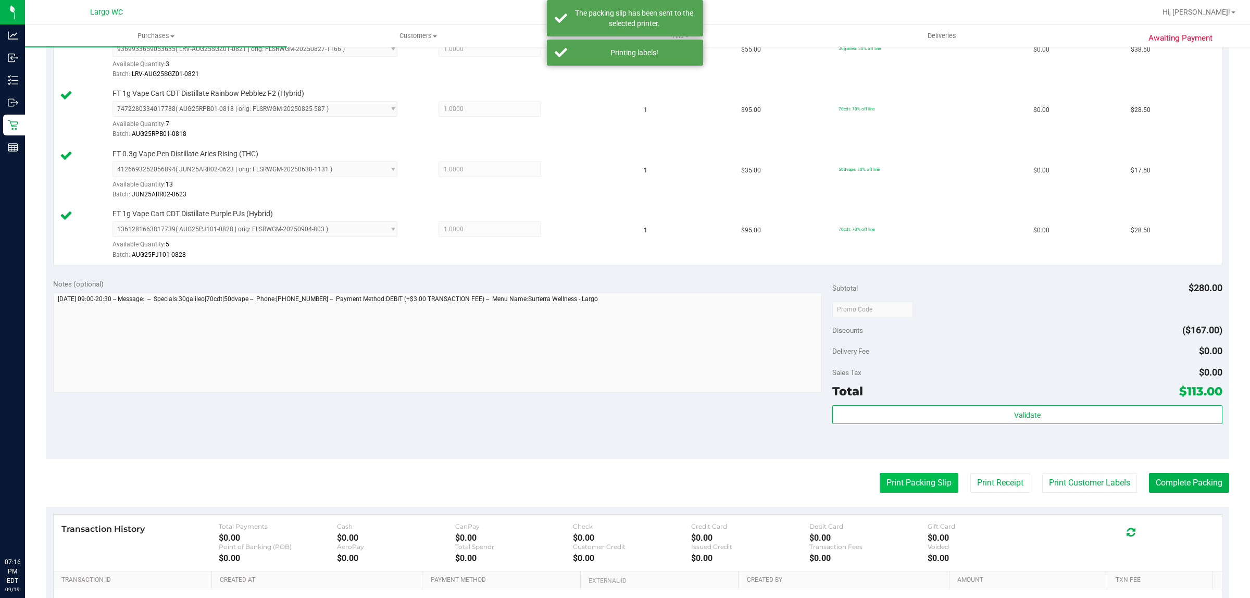
click at [895, 485] on button "Print Packing Slip" at bounding box center [919, 483] width 79 height 20
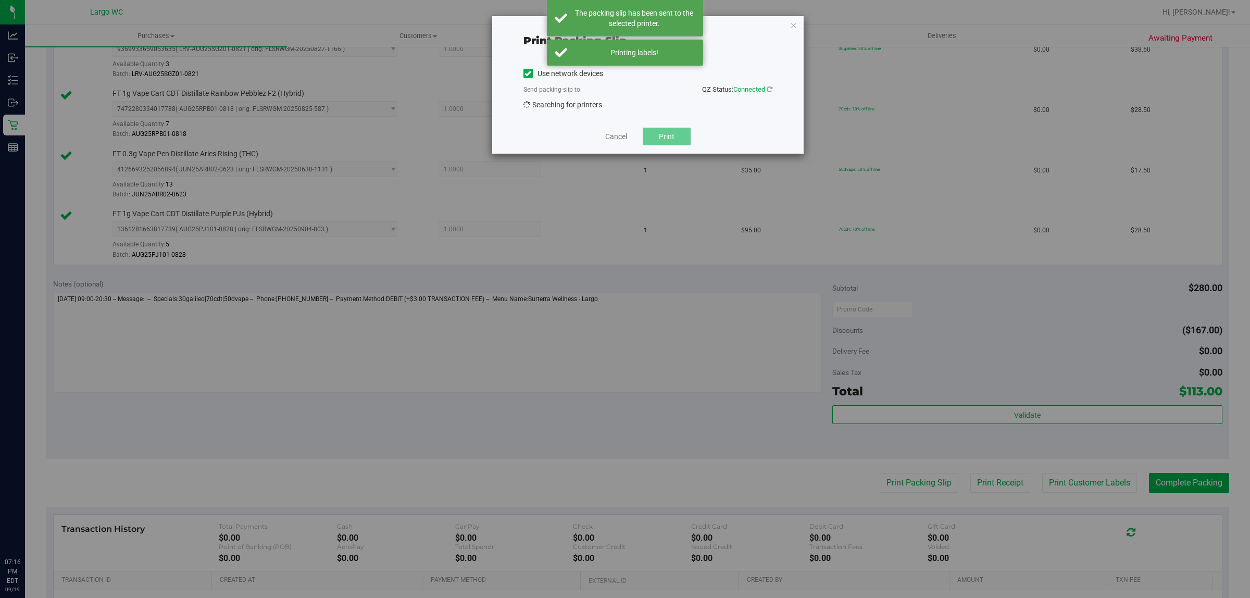
click at [671, 102] on div "Use network devices Send packing-slip to: QZ Status: Connected Searching for pr…" at bounding box center [648, 88] width 249 height 45
click at [614, 134] on link "Cancel" at bounding box center [616, 136] width 22 height 11
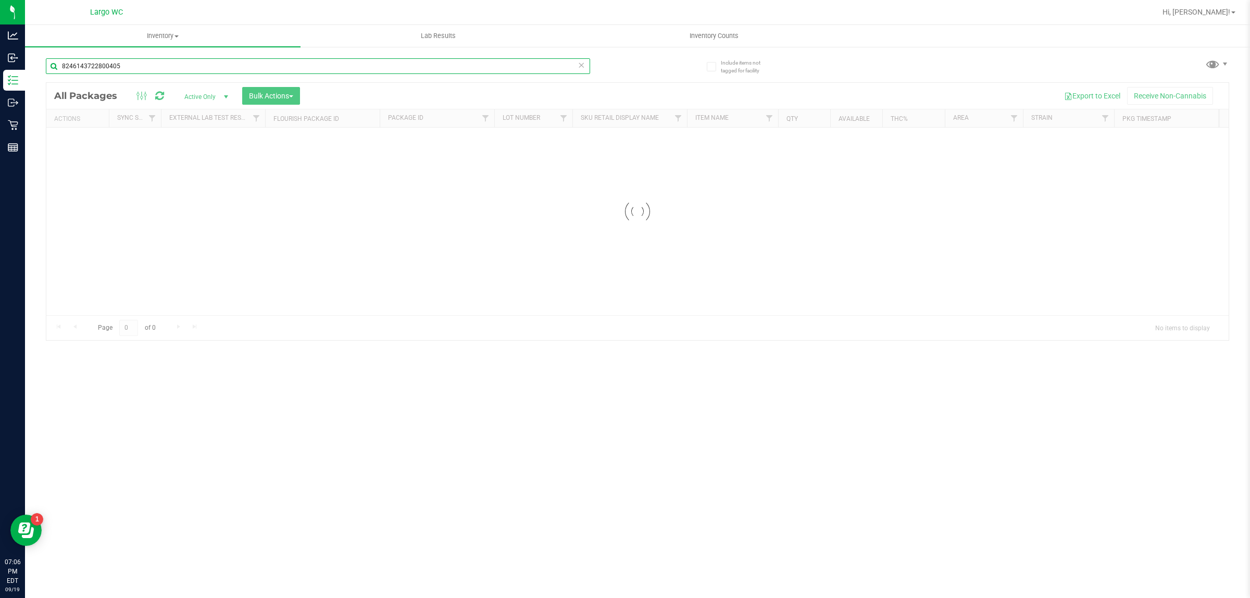
click at [101, 66] on input "8246143722800405" at bounding box center [318, 66] width 544 height 16
click at [97, 68] on input "8246143722800405" at bounding box center [318, 66] width 544 height 16
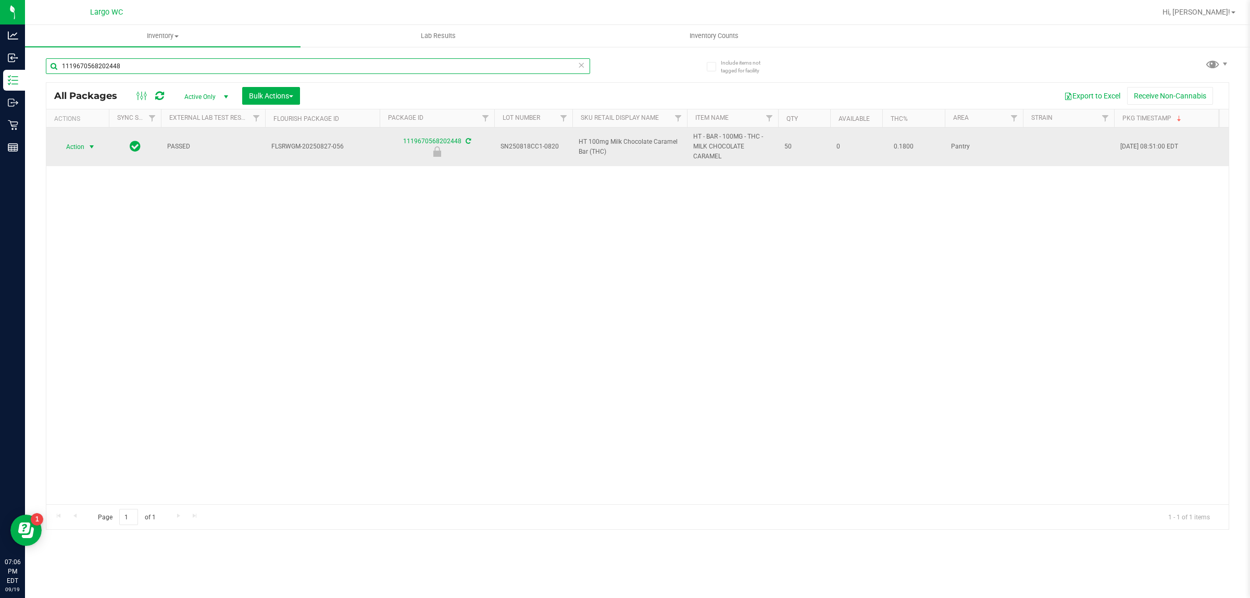
type input "1119670568202448"
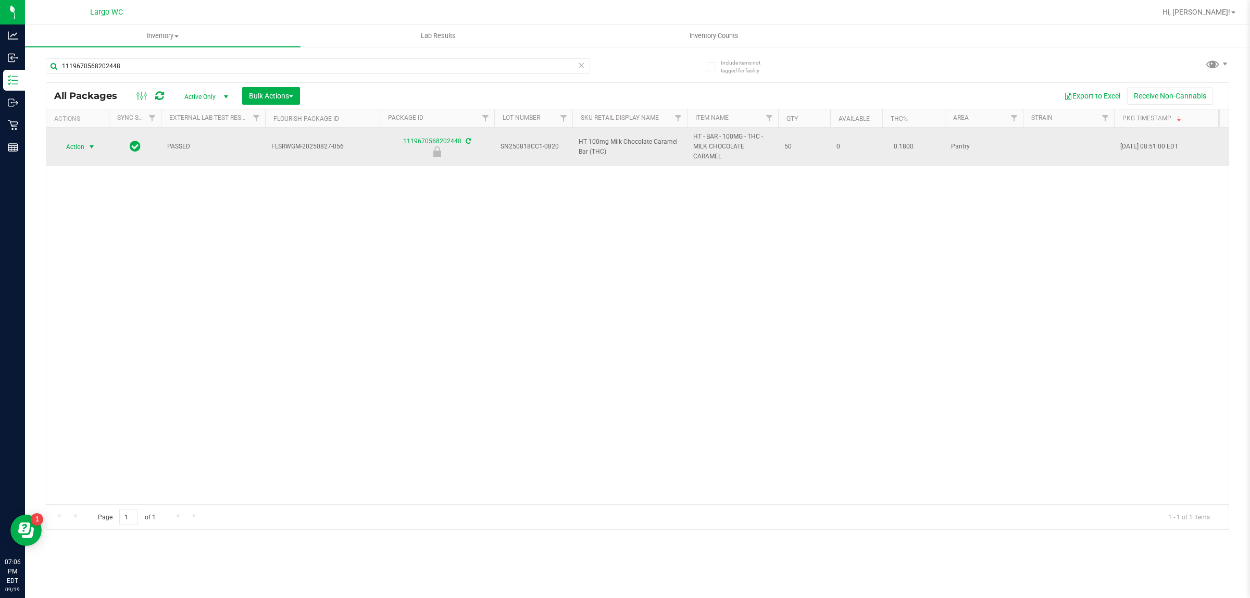
click at [88, 147] on span "select" at bounding box center [92, 147] width 8 height 8
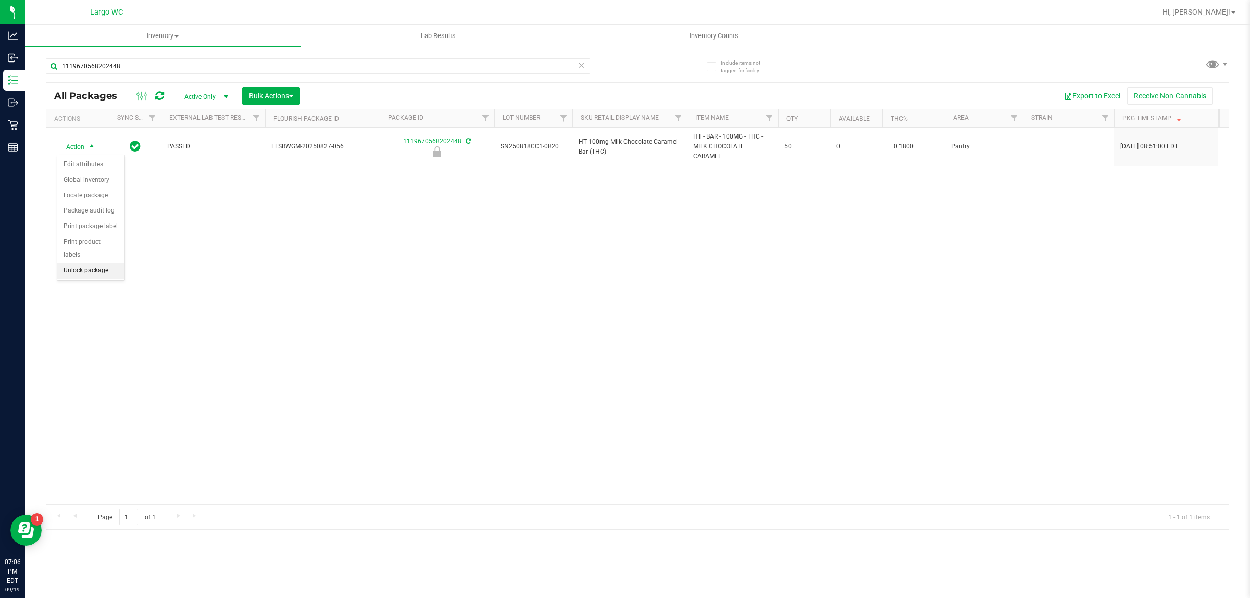
click at [79, 263] on li "Unlock package" at bounding box center [90, 271] width 67 height 16
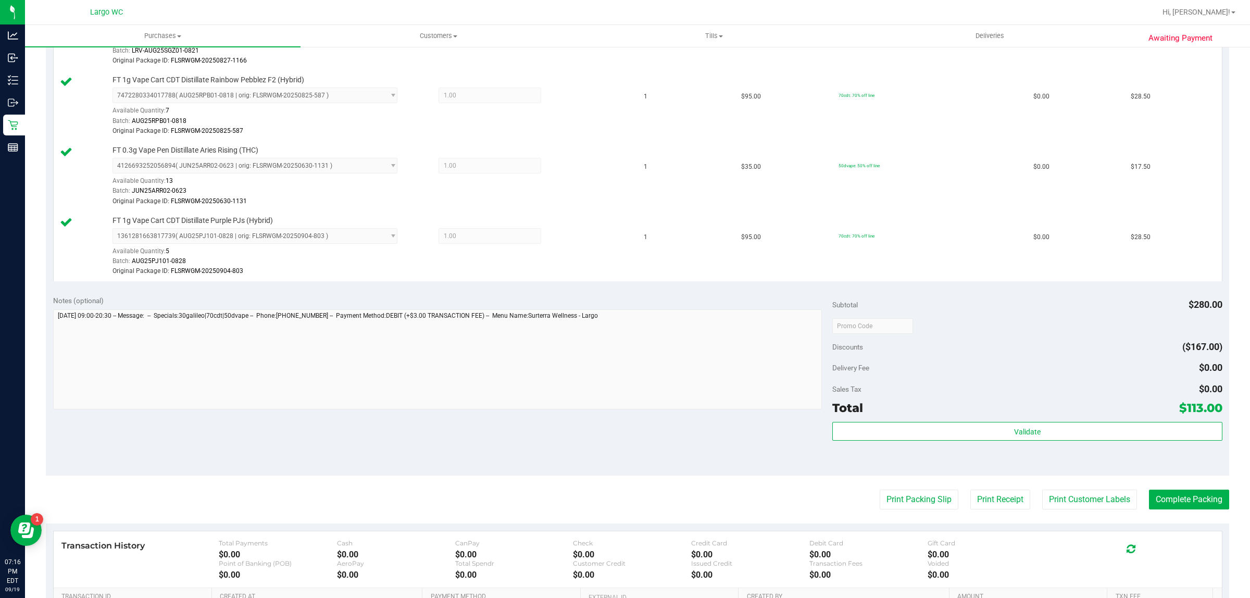
scroll to position [475, 0]
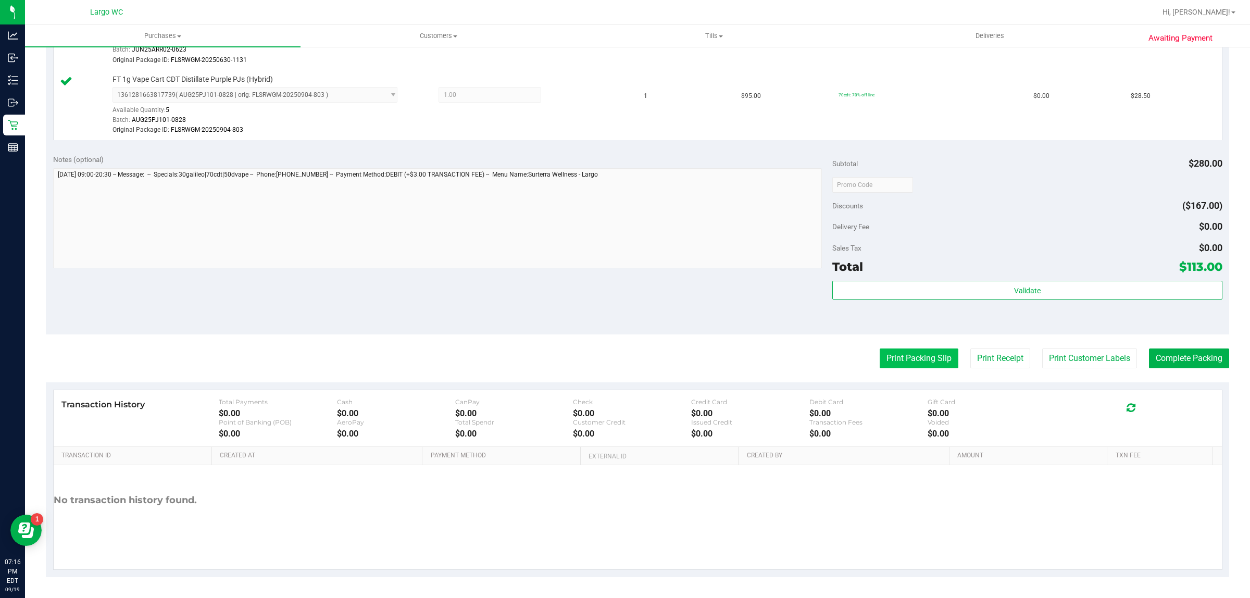
click at [915, 360] on button "Print Packing Slip" at bounding box center [919, 359] width 79 height 20
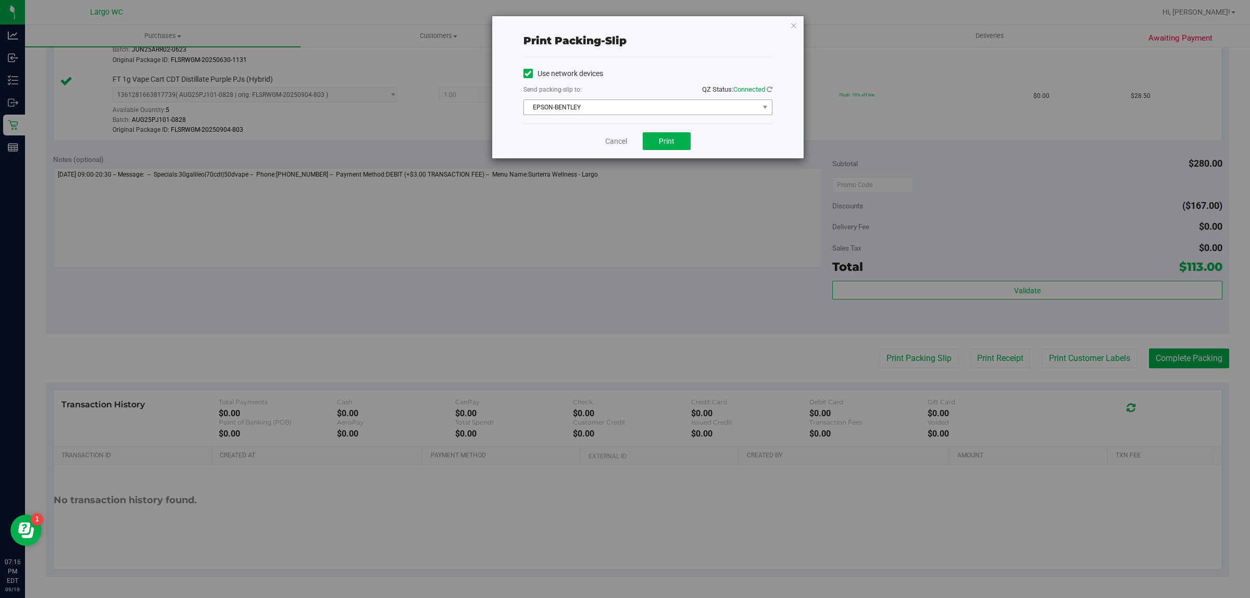
click at [684, 108] on span "EPSON-BENTLEY" at bounding box center [641, 107] width 235 height 15
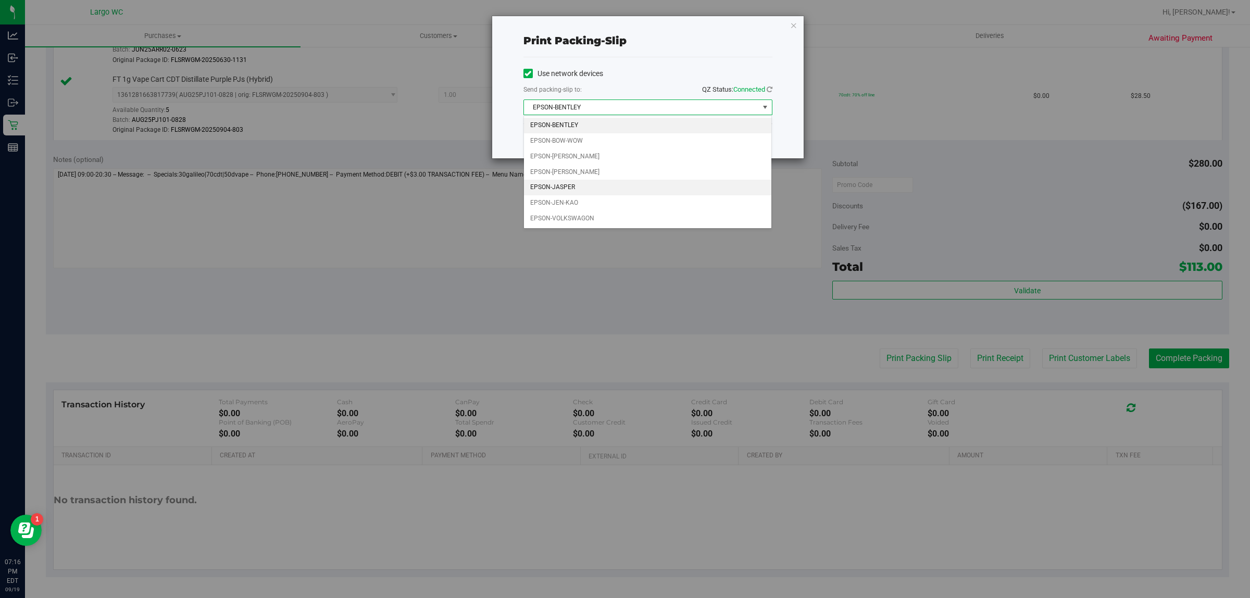
click at [628, 188] on li "EPSON-JASPER" at bounding box center [648, 188] width 248 height 16
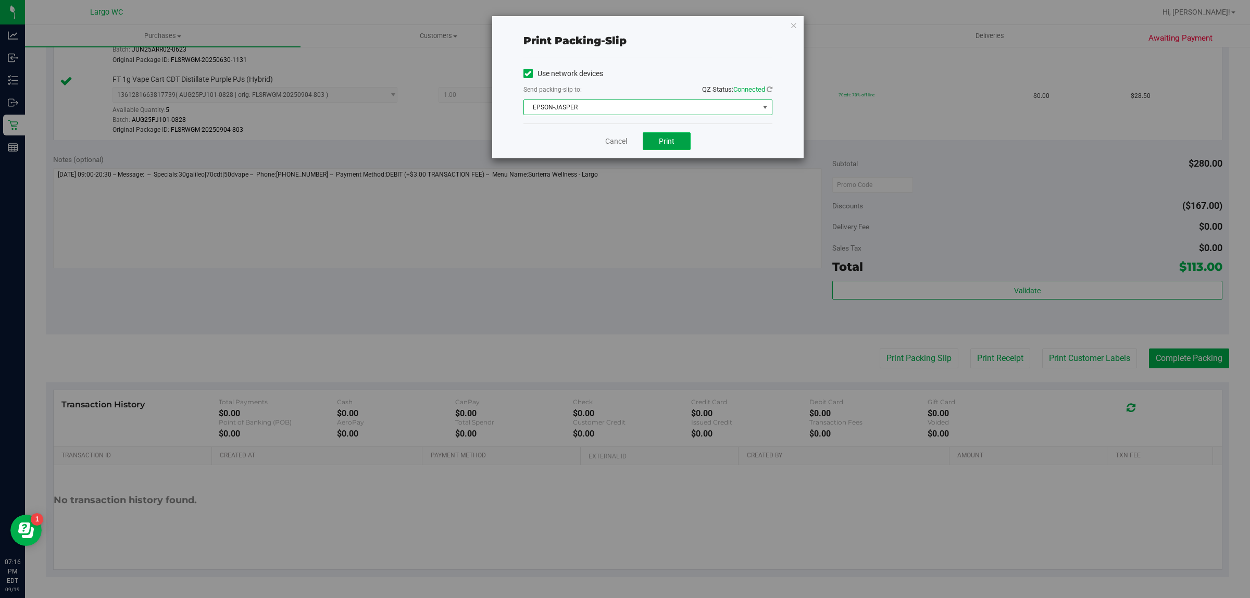
click at [668, 145] on span "Print" at bounding box center [667, 141] width 16 height 8
click at [614, 141] on link "Cancel" at bounding box center [612, 141] width 22 height 11
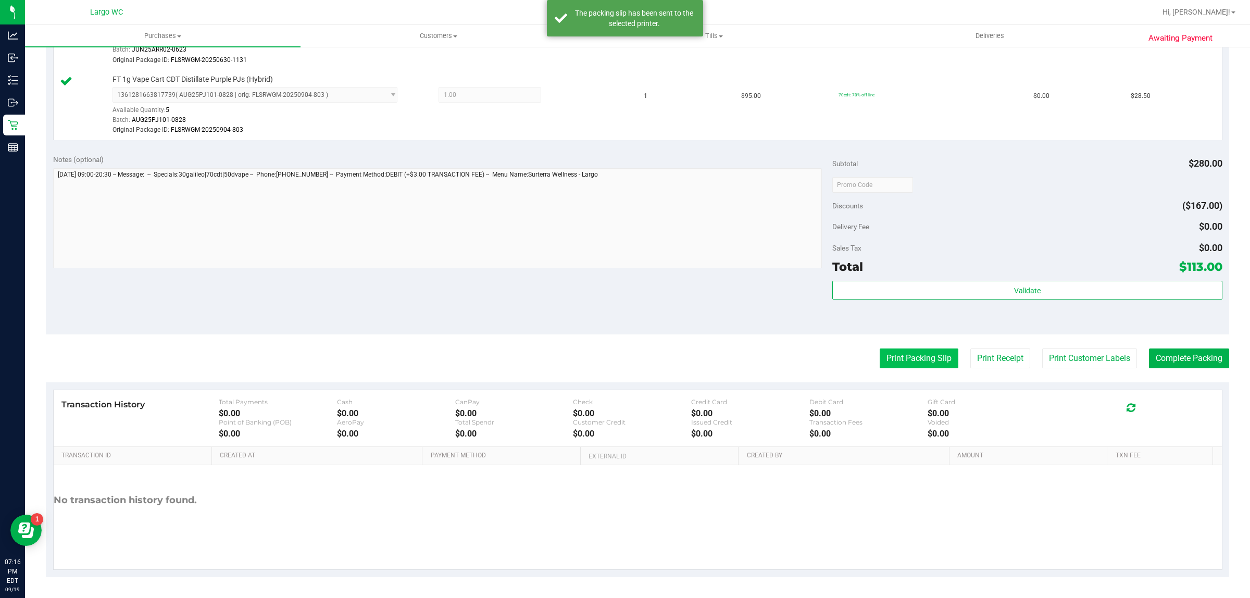
click at [904, 355] on button "Print Packing Slip" at bounding box center [919, 359] width 79 height 20
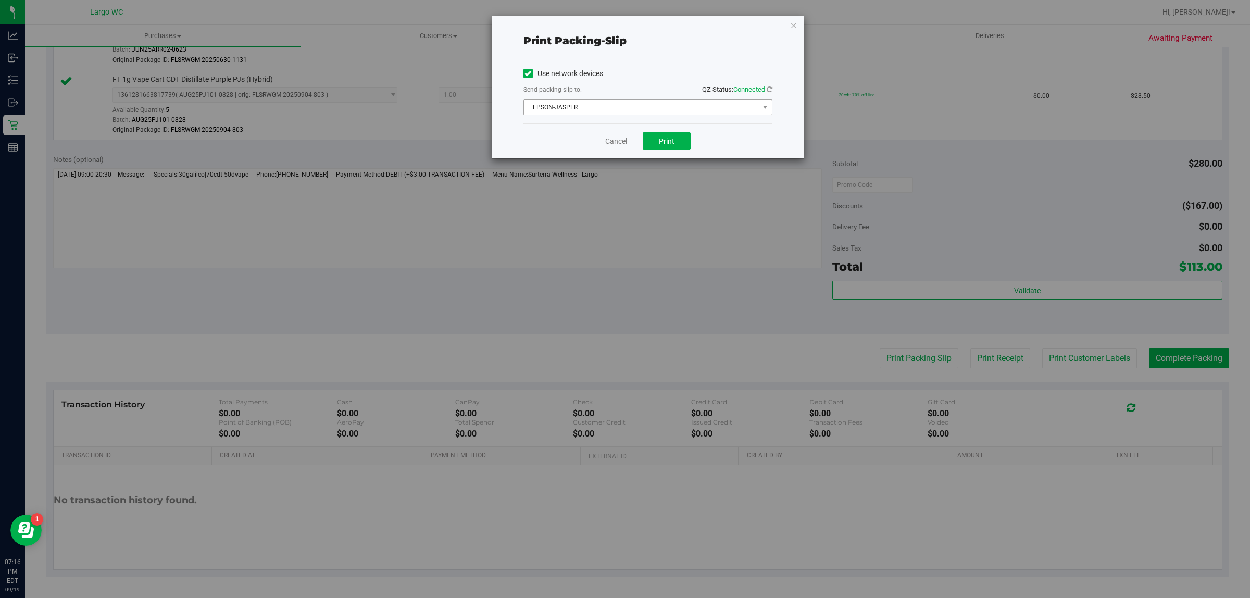
click at [699, 112] on span "EPSON-JASPER" at bounding box center [641, 107] width 235 height 15
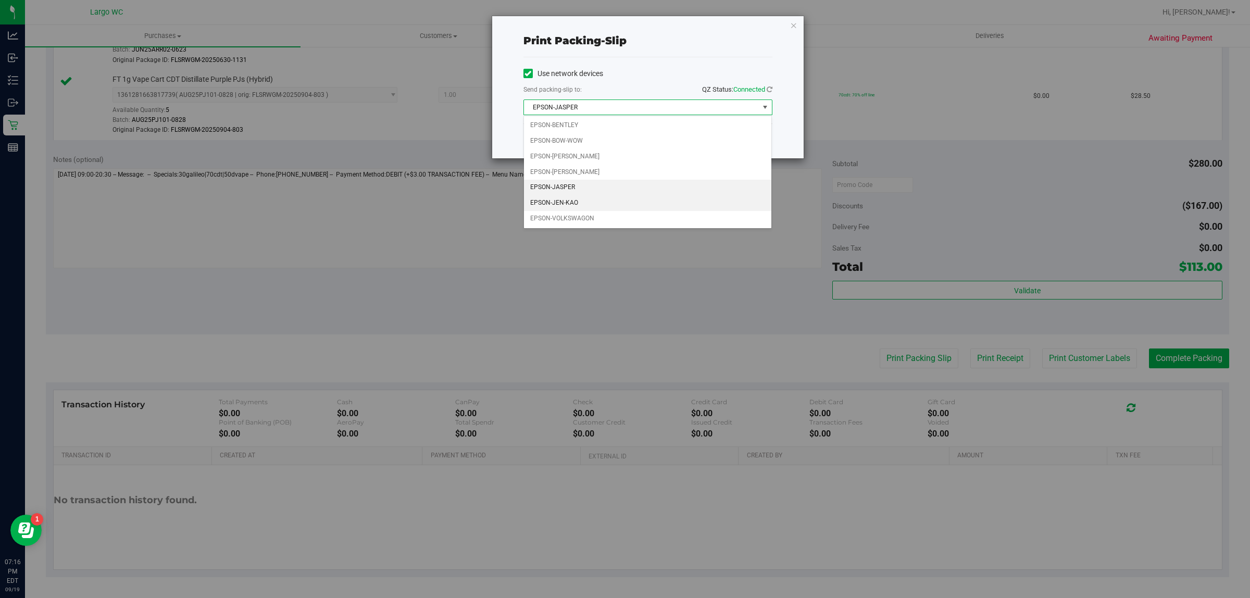
click at [651, 203] on li "EPSON-JEN-KAO" at bounding box center [648, 203] width 248 height 16
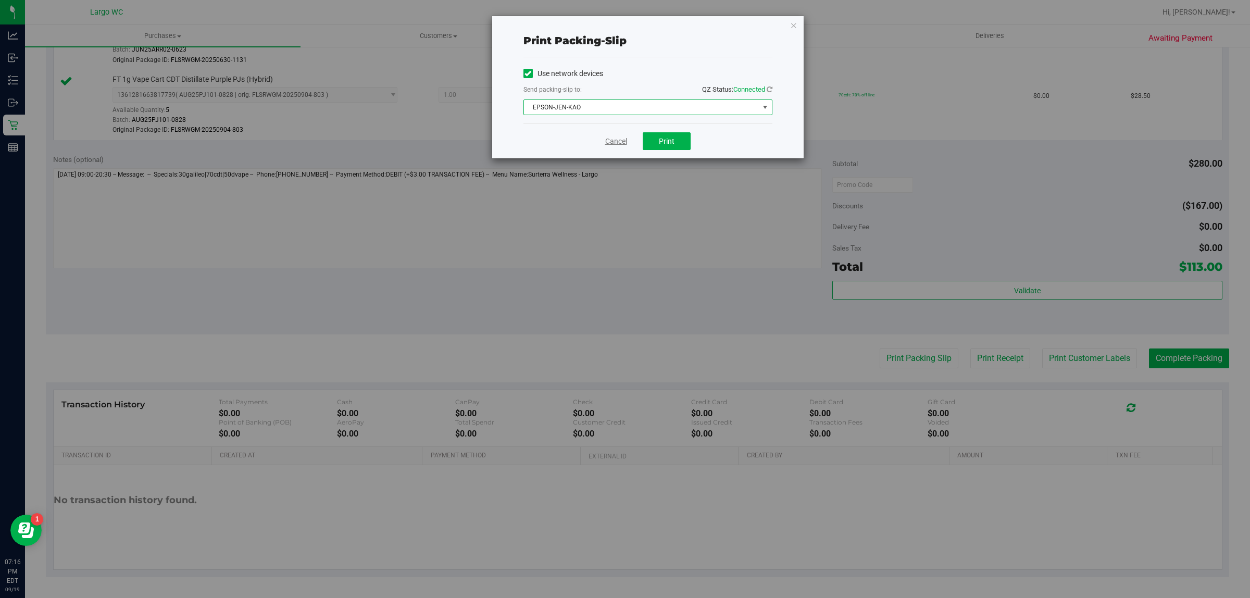
click at [621, 145] on link "Cancel" at bounding box center [616, 141] width 22 height 11
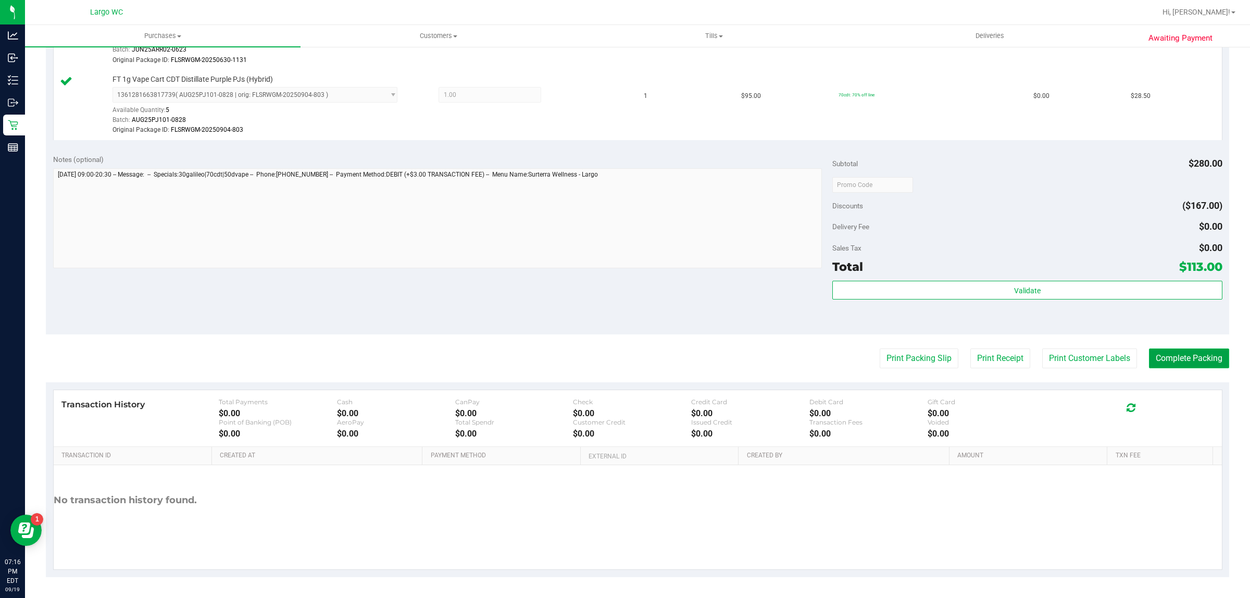
click at [1165, 354] on button "Complete Packing" at bounding box center [1189, 359] width 80 height 20
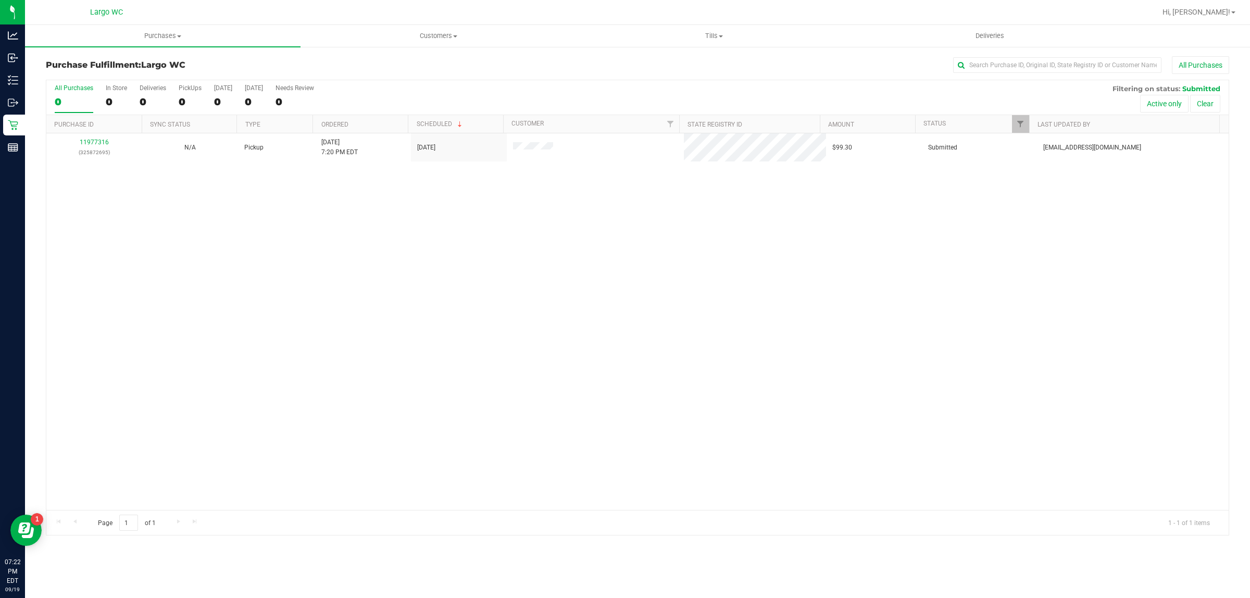
click at [318, 327] on div "11977316 (325872695) N/A Pickup [DATE] 7:20 PM EDT 9/19/2025 $99.30 Submitted […" at bounding box center [637, 321] width 1183 height 377
click at [114, 99] on div "0" at bounding box center [116, 102] width 21 height 12
click at [0, 0] on input "In Store 0" at bounding box center [0, 0] width 0 height 0
click at [168, 31] on span "Purchases" at bounding box center [163, 35] width 276 height 9
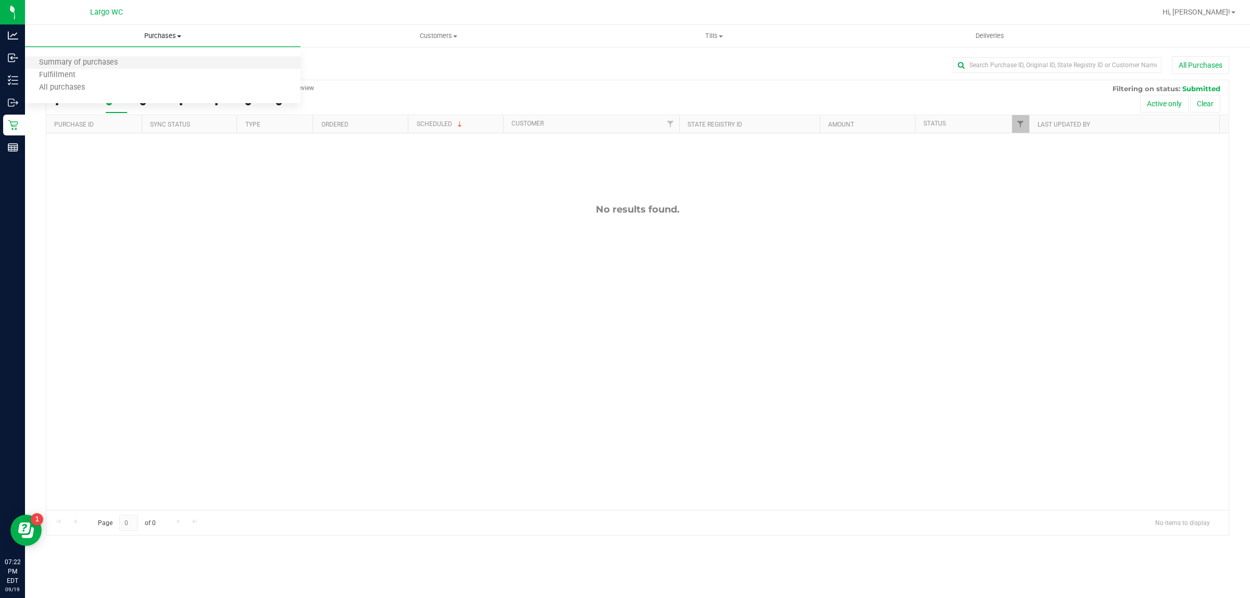
click at [144, 61] on li "Summary of purchases" at bounding box center [163, 63] width 276 height 13
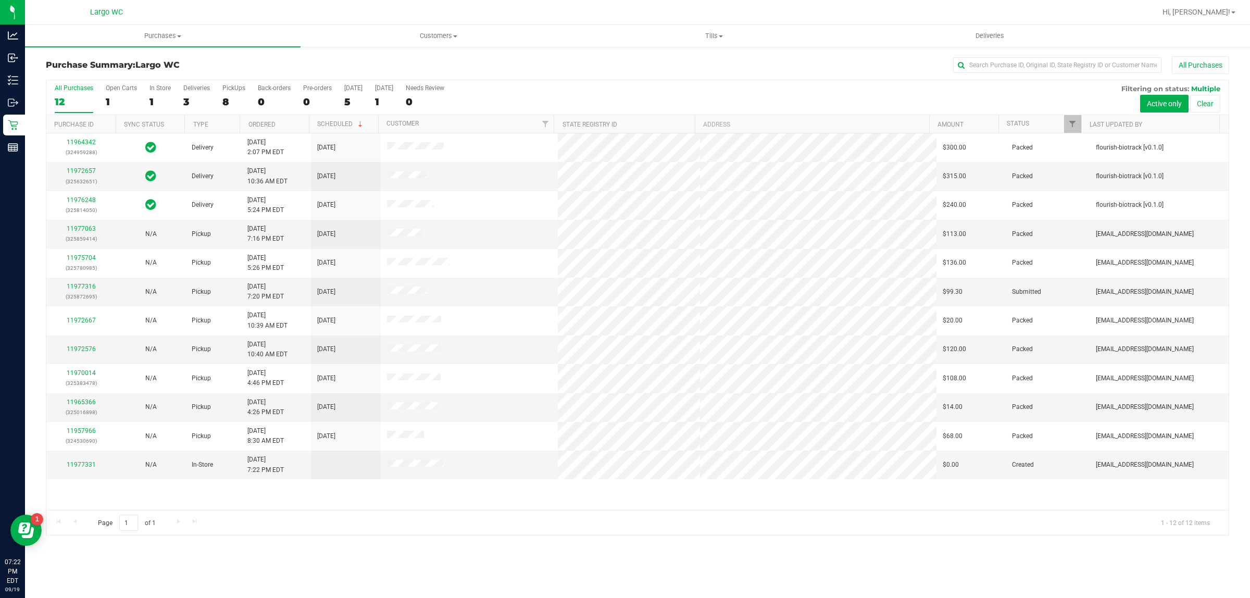
click at [154, 97] on div "1" at bounding box center [160, 102] width 21 height 12
click at [0, 0] on input "In Store 1" at bounding box center [0, 0] width 0 height 0
click at [154, 98] on div at bounding box center [637, 307] width 1183 height 455
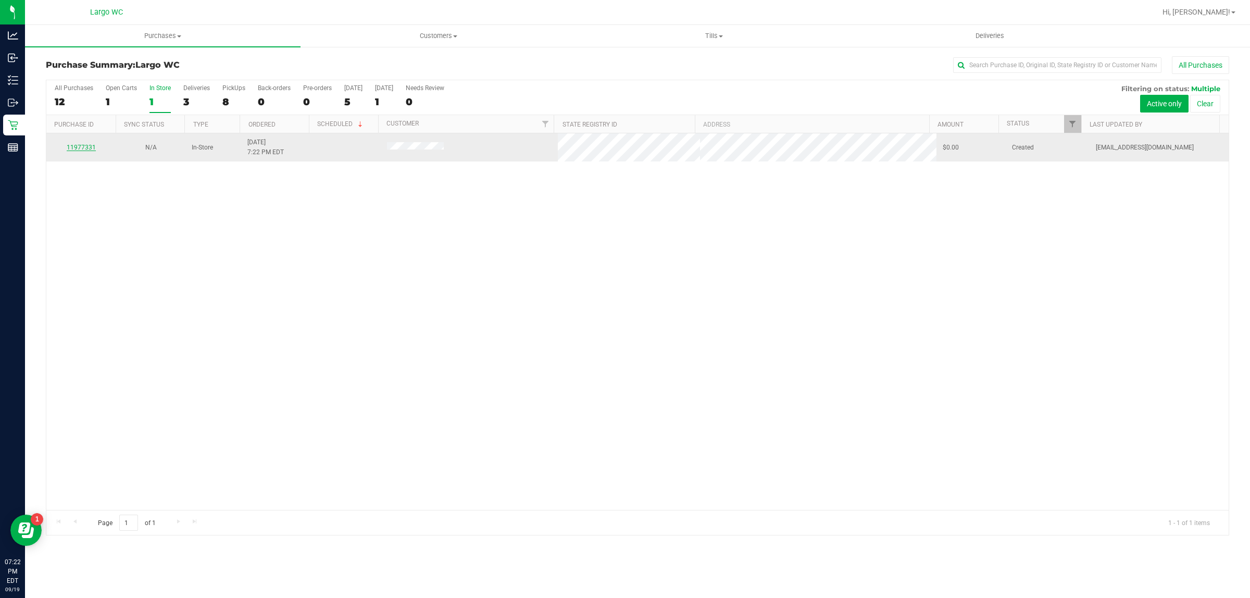
click at [87, 148] on link "11977331" at bounding box center [81, 147] width 29 height 7
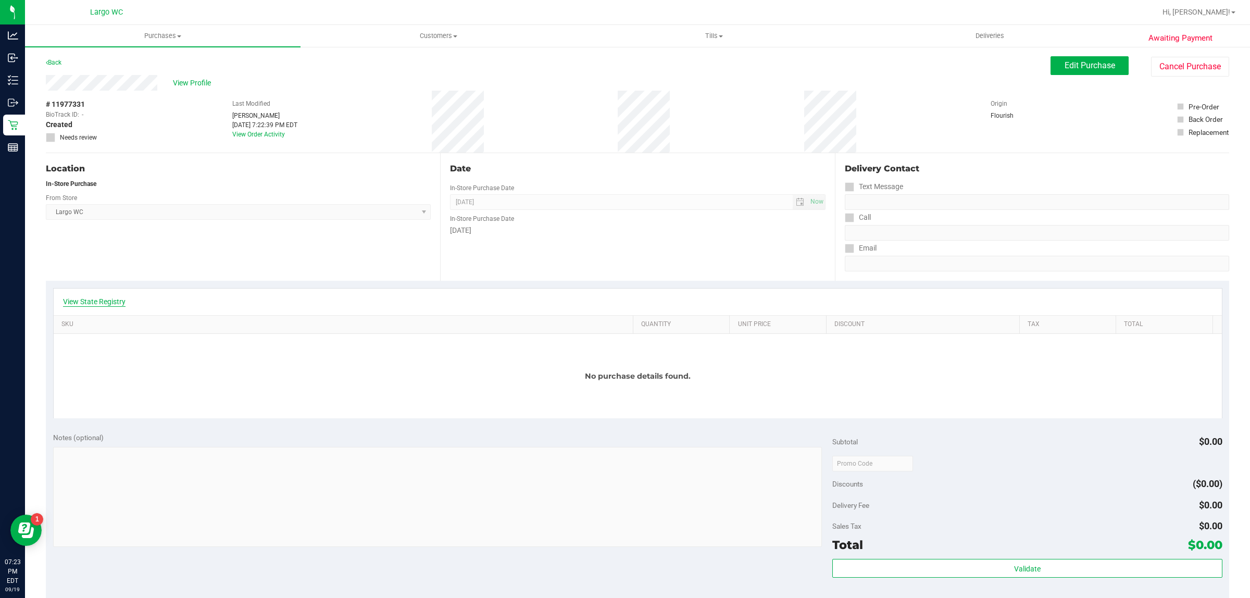
click at [111, 305] on link "View State Registry" at bounding box center [94, 301] width 63 height 10
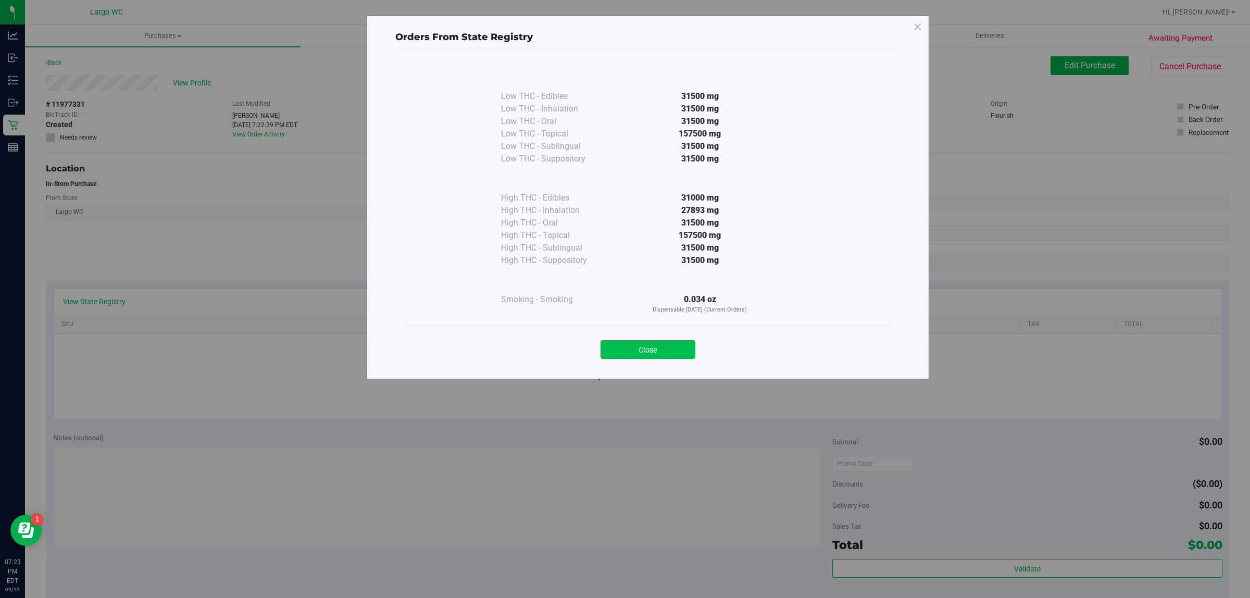
click at [675, 348] on button "Close" at bounding box center [648, 349] width 95 height 19
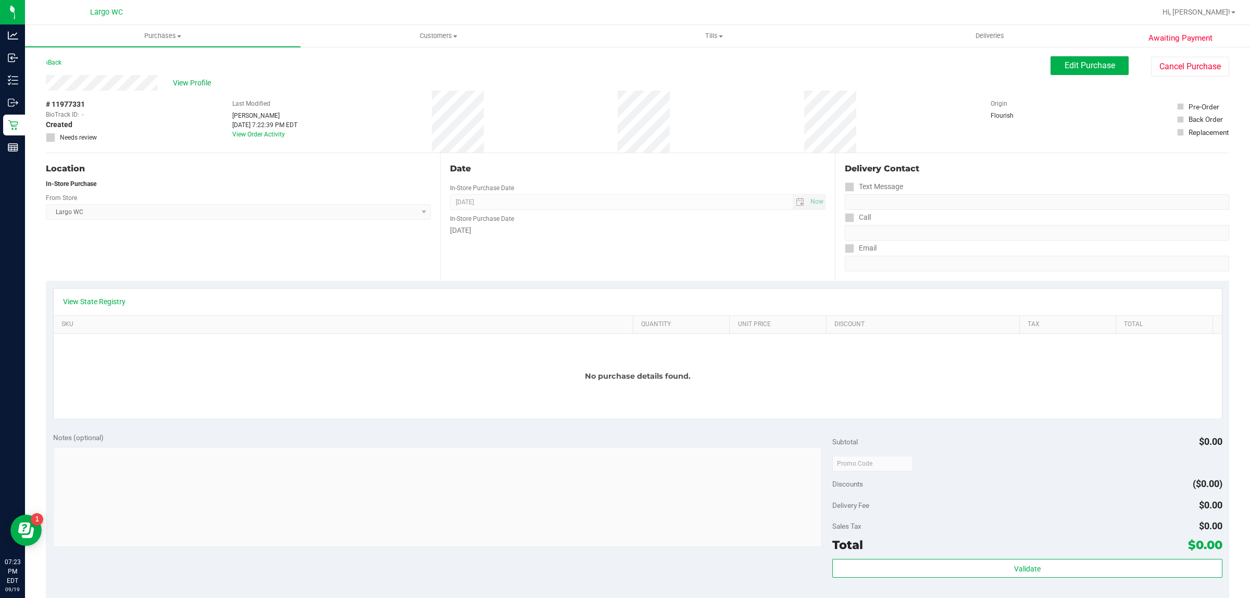
click at [538, 256] on div "Date In-Store Purchase Date [DATE] Now In-Store Purchase Date [DATE]" at bounding box center [637, 217] width 394 height 128
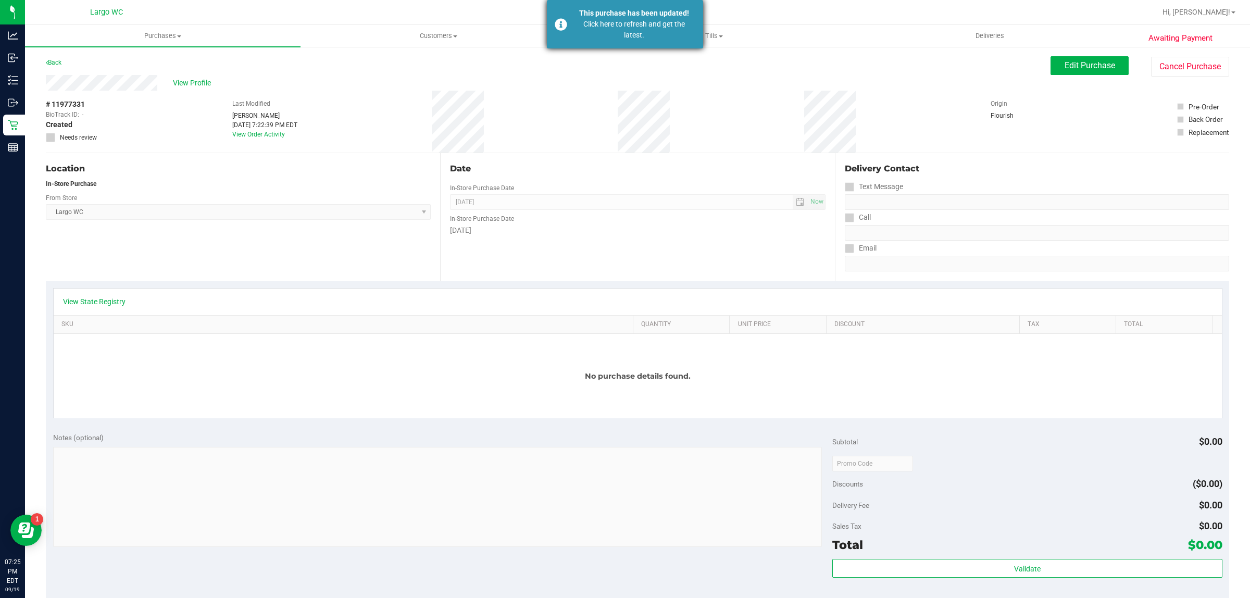
click at [647, 38] on div "Click here to refresh and get the latest." at bounding box center [634, 30] width 122 height 22
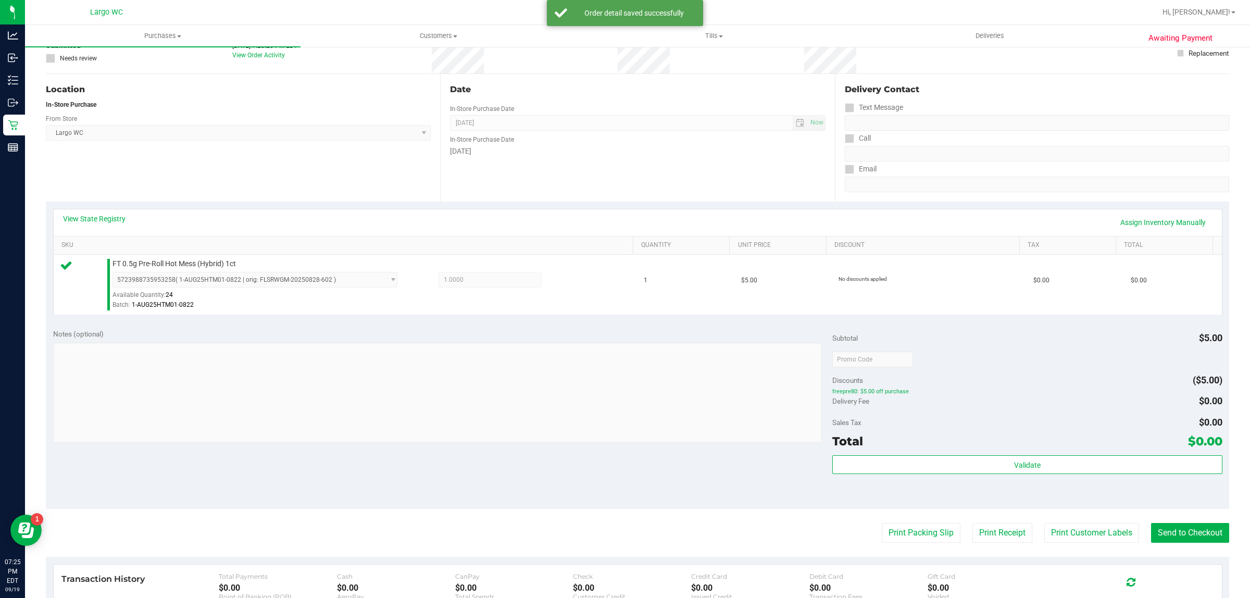
scroll to position [144, 0]
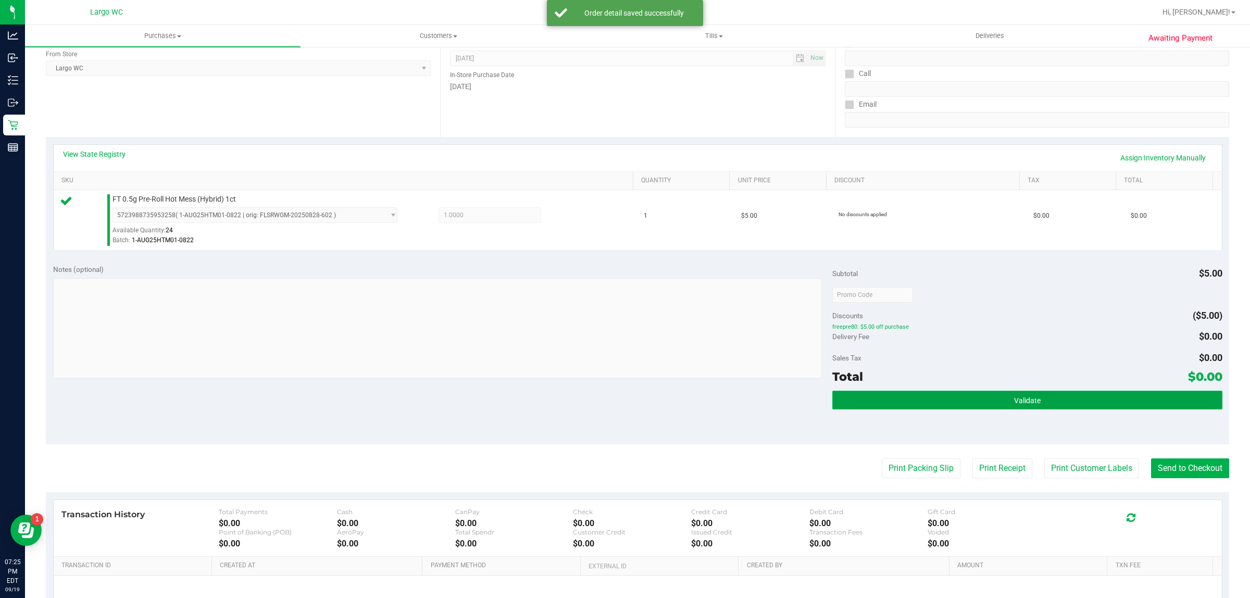
click at [1059, 396] on button "Validate" at bounding box center [1028, 400] width 390 height 19
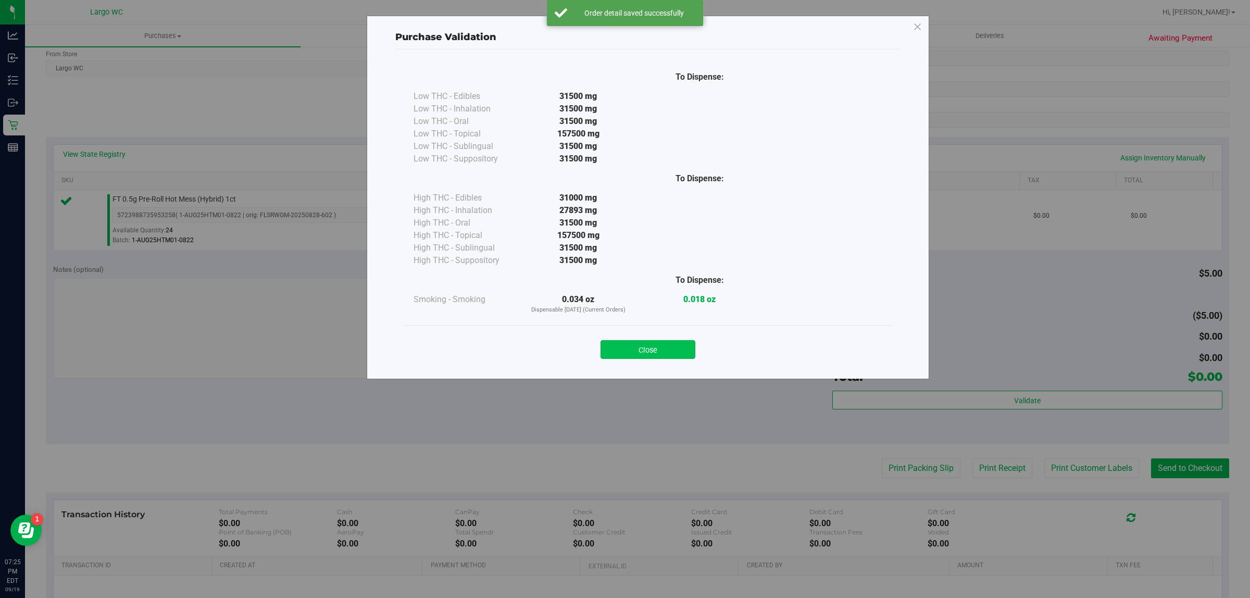
click at [658, 350] on button "Close" at bounding box center [648, 349] width 95 height 19
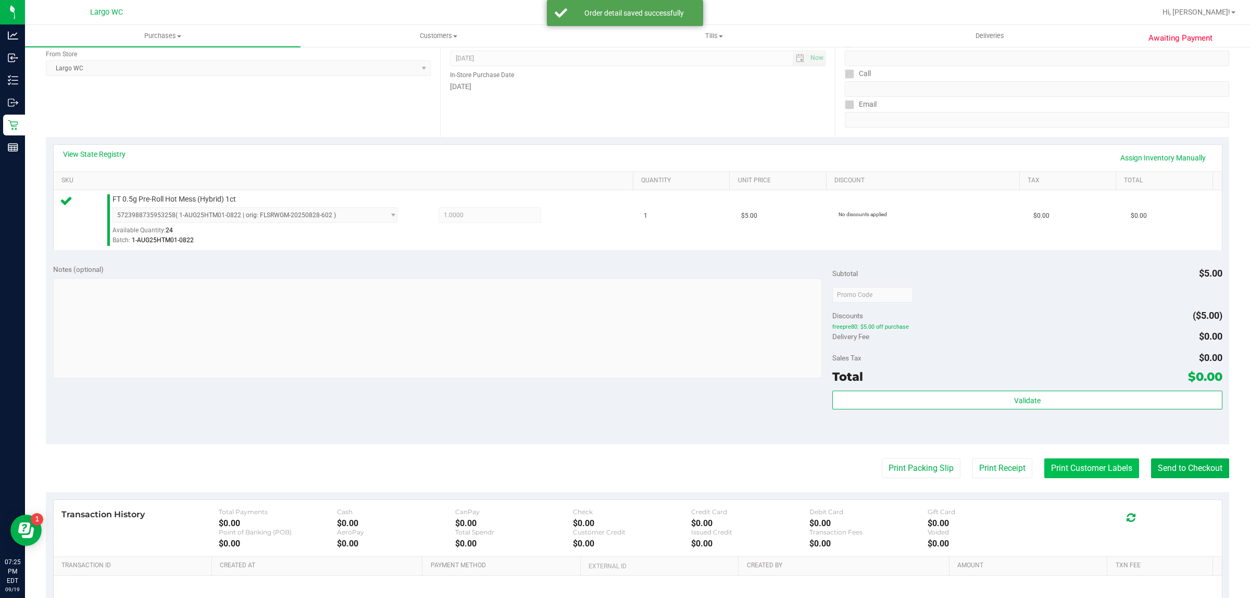
click at [1048, 467] on button "Print Customer Labels" at bounding box center [1092, 469] width 95 height 20
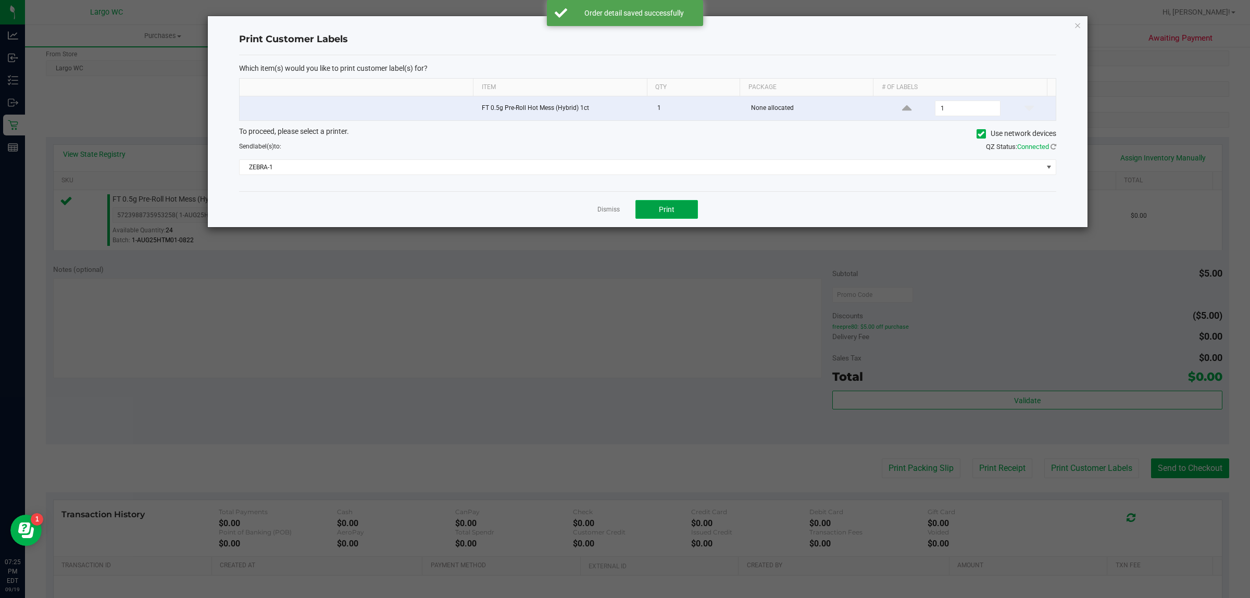
click at [667, 209] on span "Print" at bounding box center [667, 209] width 16 height 8
click at [610, 209] on link "Dismiss" at bounding box center [609, 209] width 22 height 9
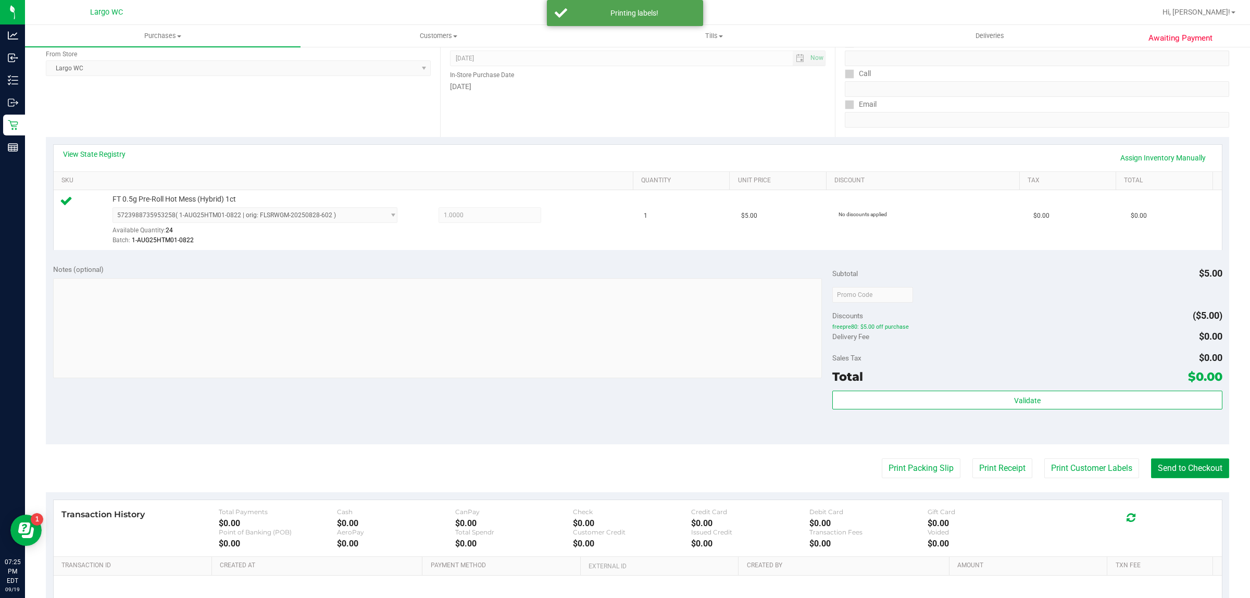
click at [1184, 459] on button "Send to Checkout" at bounding box center [1190, 469] width 78 height 20
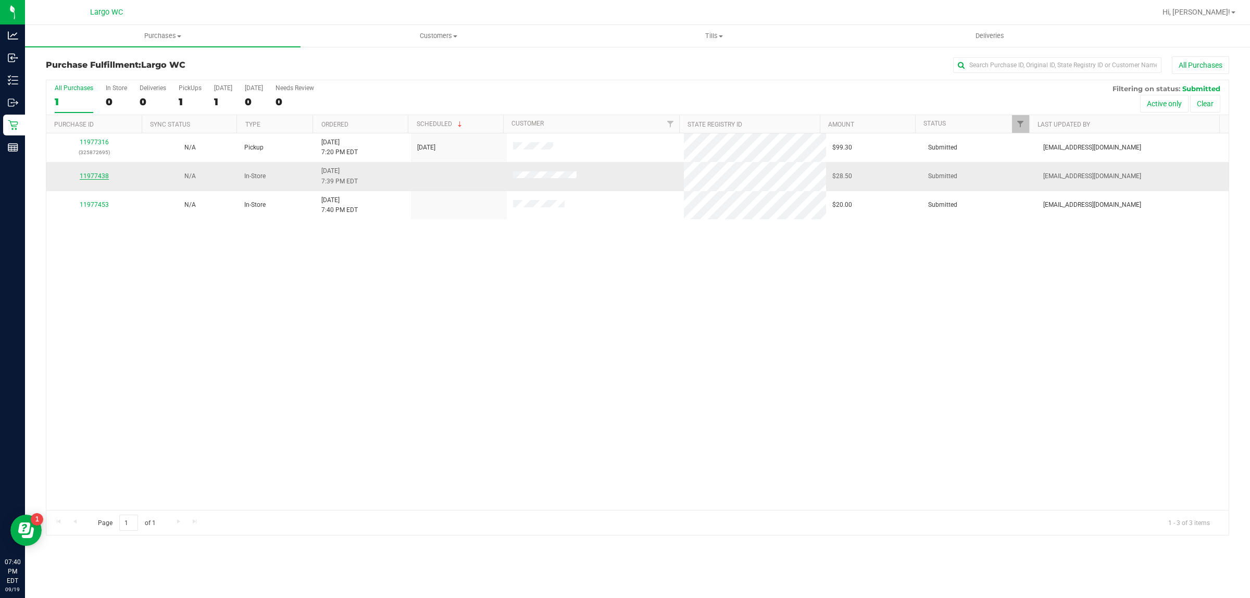
click at [91, 177] on link "11977438" at bounding box center [94, 175] width 29 height 7
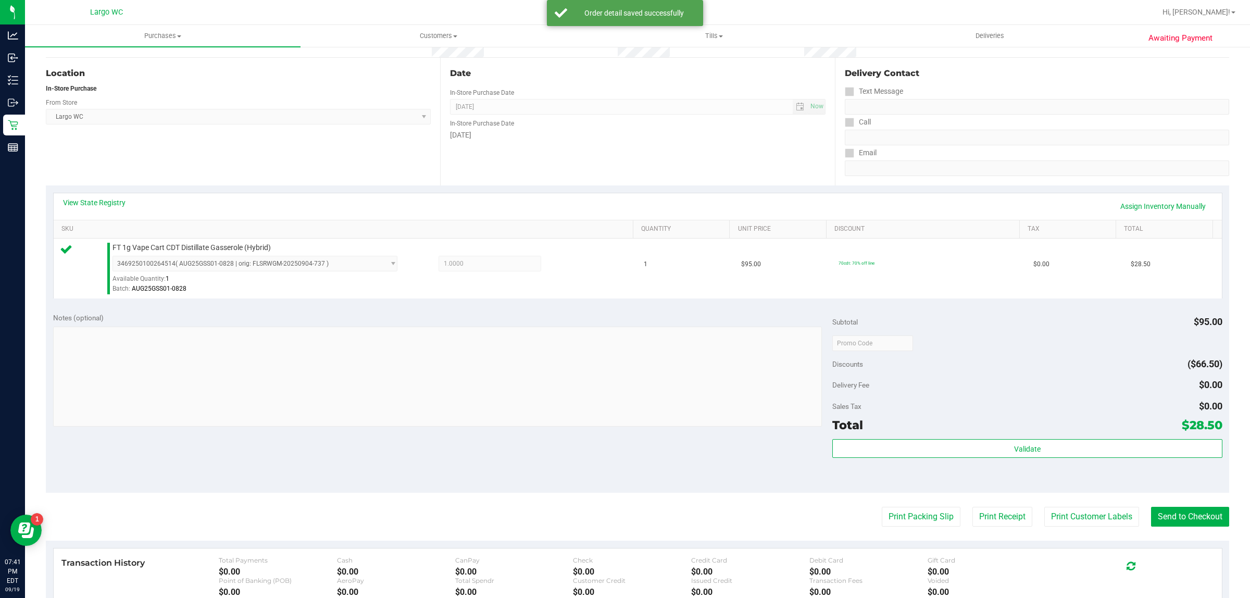
scroll to position [146, 0]
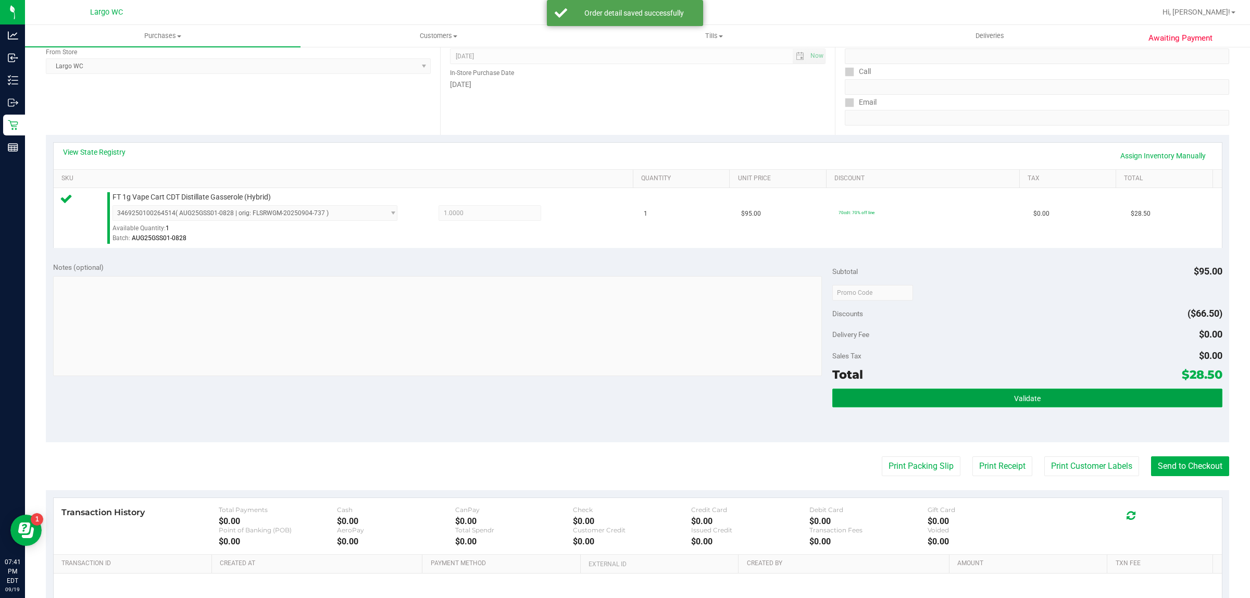
click at [1061, 389] on button "Validate" at bounding box center [1028, 398] width 390 height 19
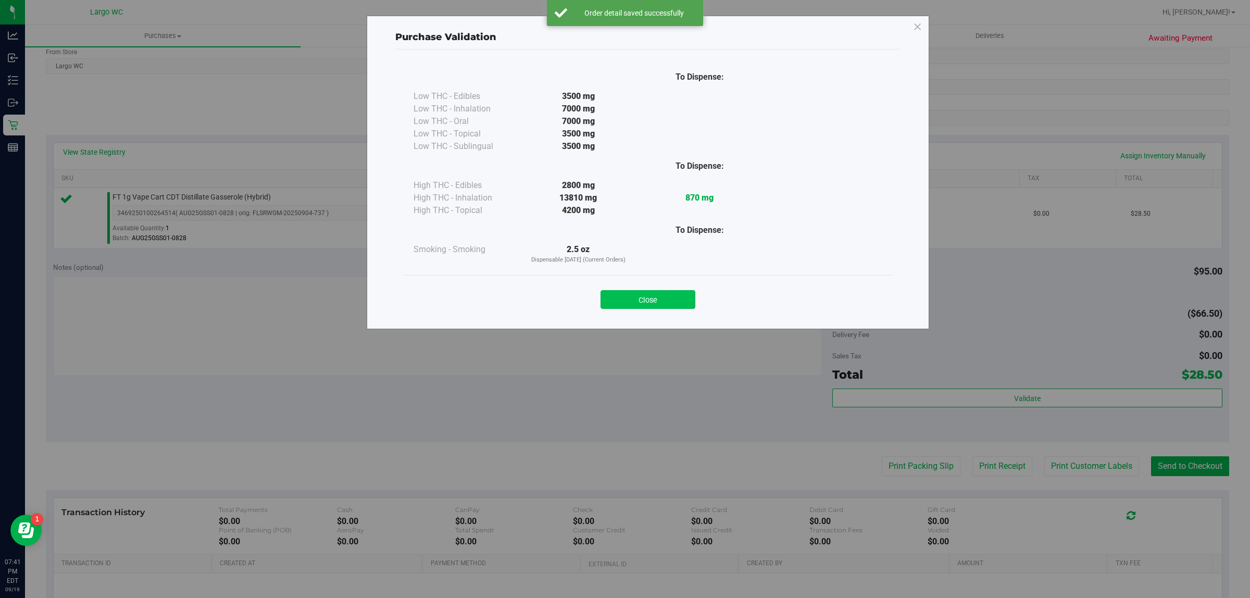
click at [654, 299] on button "Close" at bounding box center [648, 299] width 95 height 19
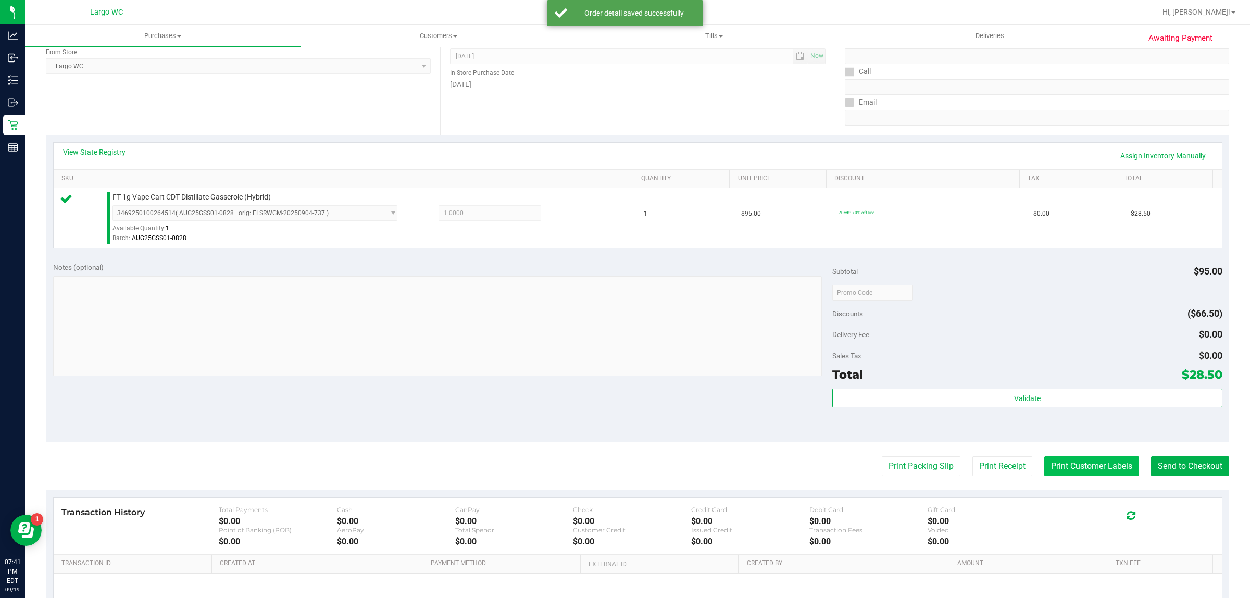
click at [1069, 473] on button "Print Customer Labels" at bounding box center [1092, 466] width 95 height 20
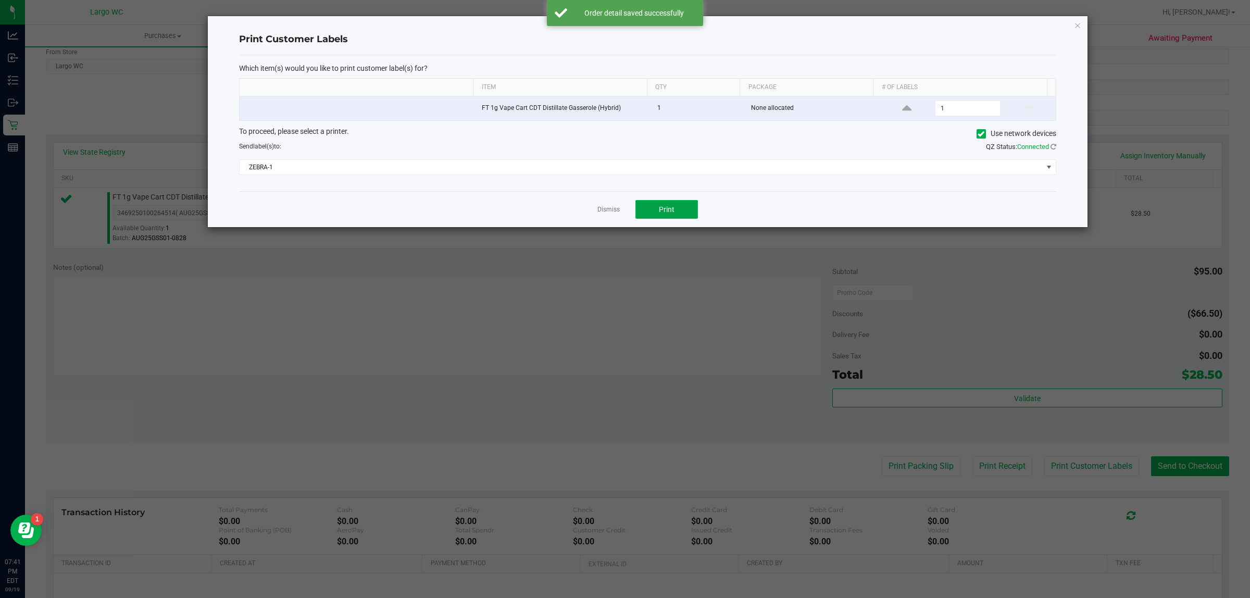
click at [668, 209] on span "Print" at bounding box center [667, 209] width 16 height 8
click at [611, 211] on link "Dismiss" at bounding box center [609, 209] width 22 height 9
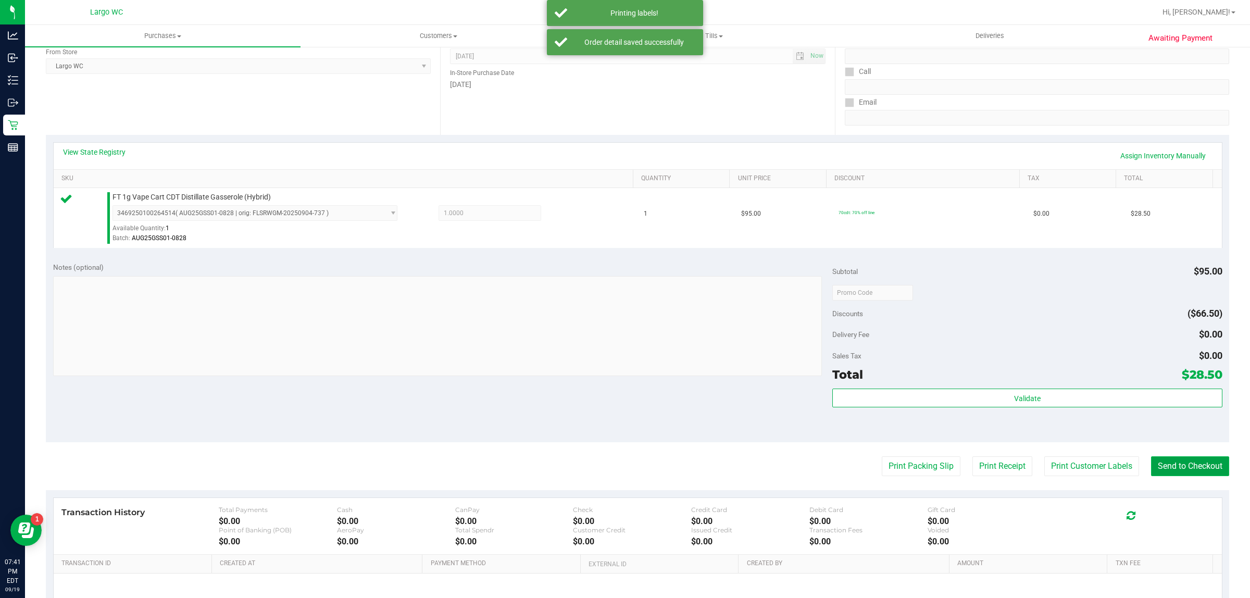
click at [1184, 472] on button "Send to Checkout" at bounding box center [1190, 466] width 78 height 20
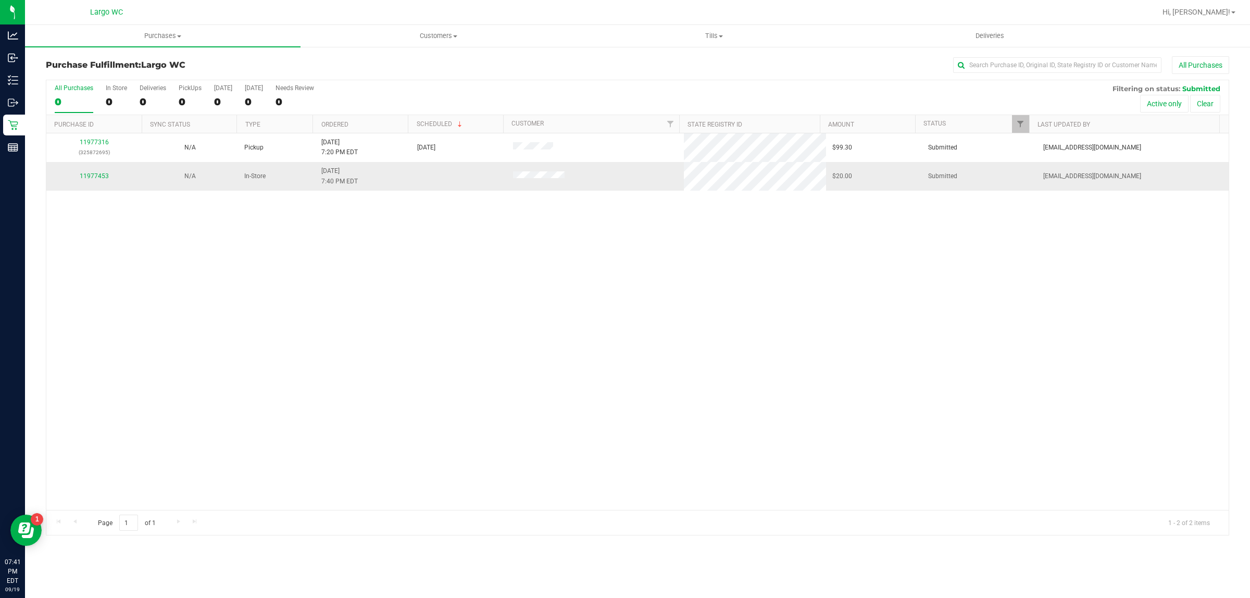
click at [97, 181] on div "11977453" at bounding box center [94, 176] width 83 height 10
click at [94, 178] on link "11977453" at bounding box center [94, 175] width 29 height 7
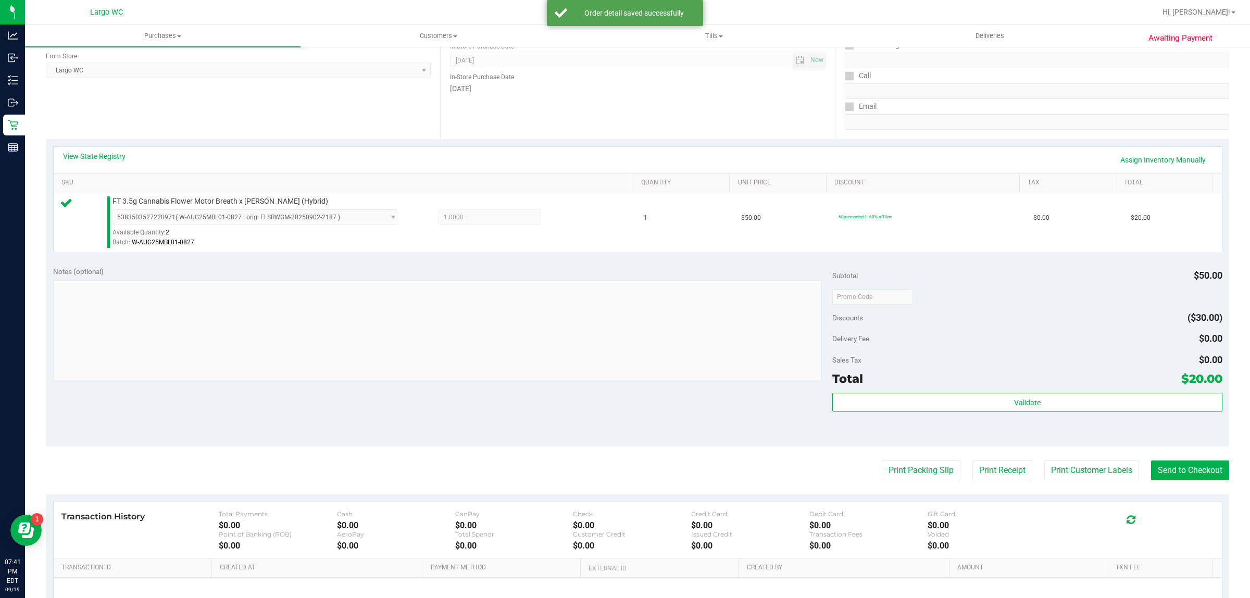
scroll to position [157, 0]
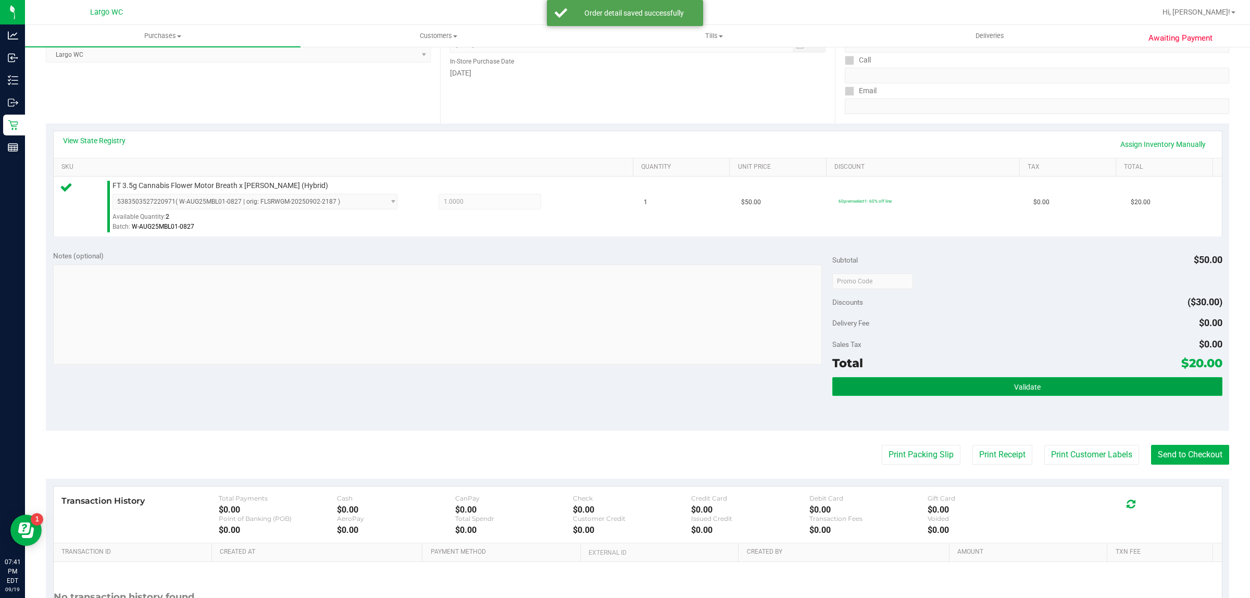
click at [1047, 393] on button "Validate" at bounding box center [1028, 386] width 390 height 19
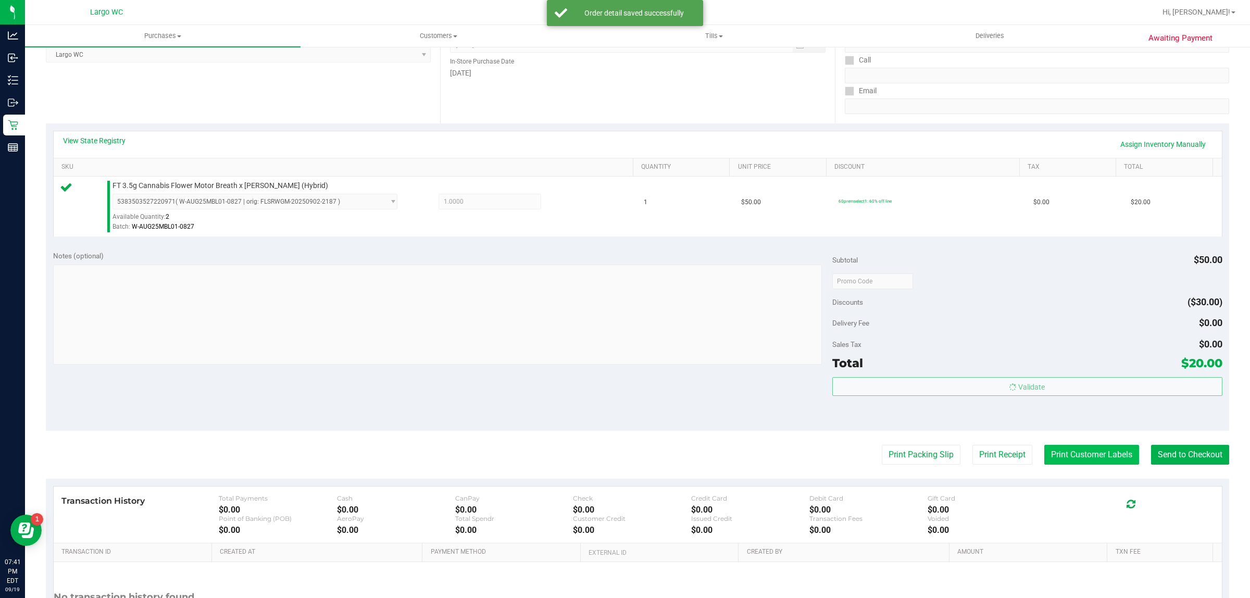
click at [1064, 455] on button "Print Customer Labels" at bounding box center [1092, 455] width 95 height 20
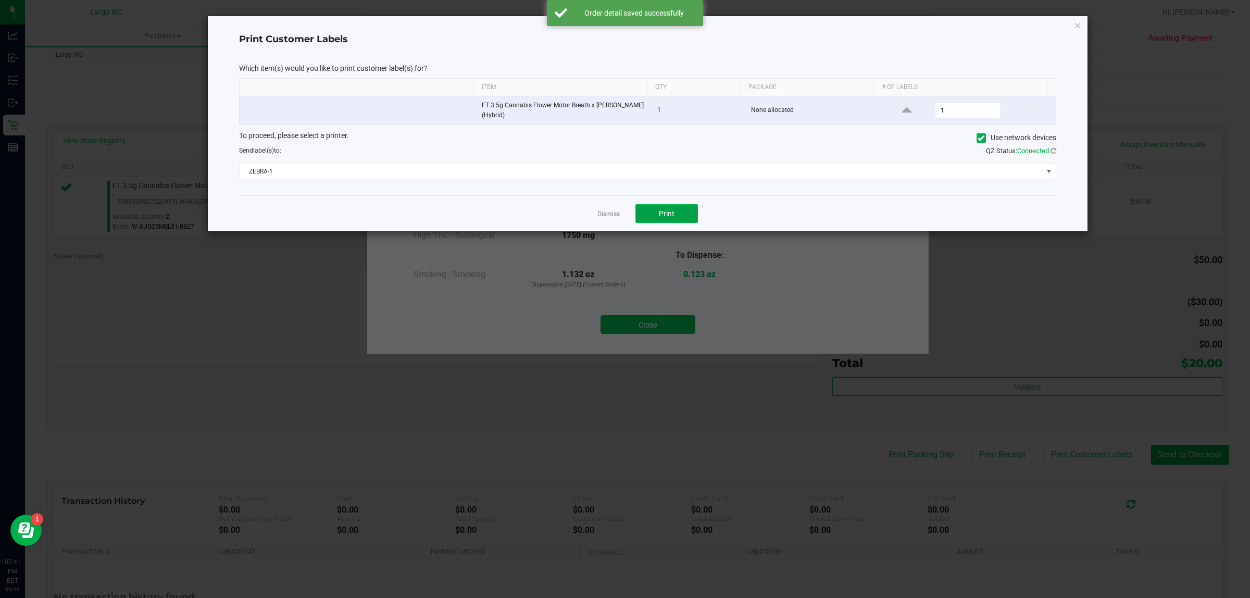
click at [668, 214] on span "Print" at bounding box center [667, 213] width 16 height 8
click at [605, 214] on link "Dismiss" at bounding box center [609, 214] width 22 height 9
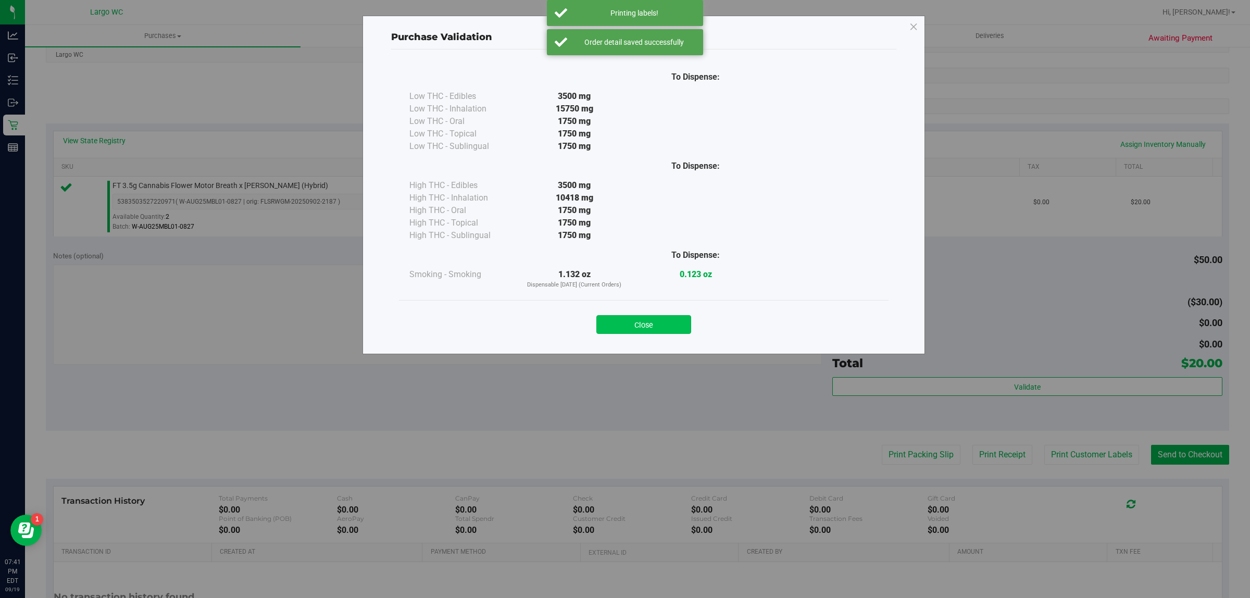
click at [654, 319] on button "Close" at bounding box center [644, 324] width 95 height 19
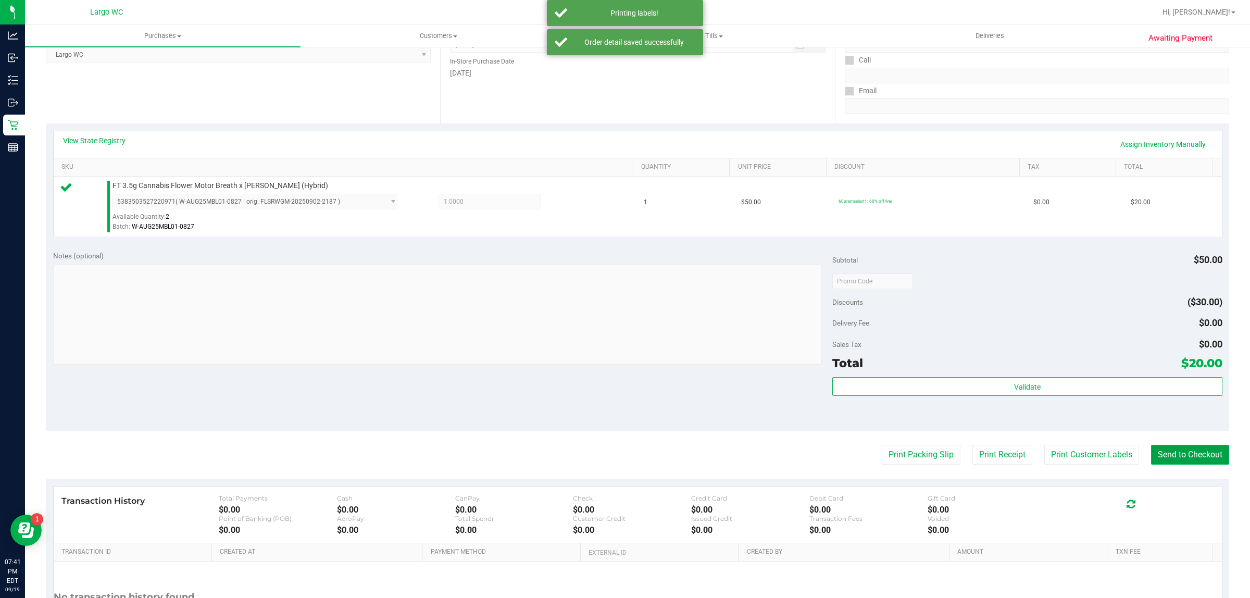
click at [1160, 456] on button "Send to Checkout" at bounding box center [1190, 455] width 78 height 20
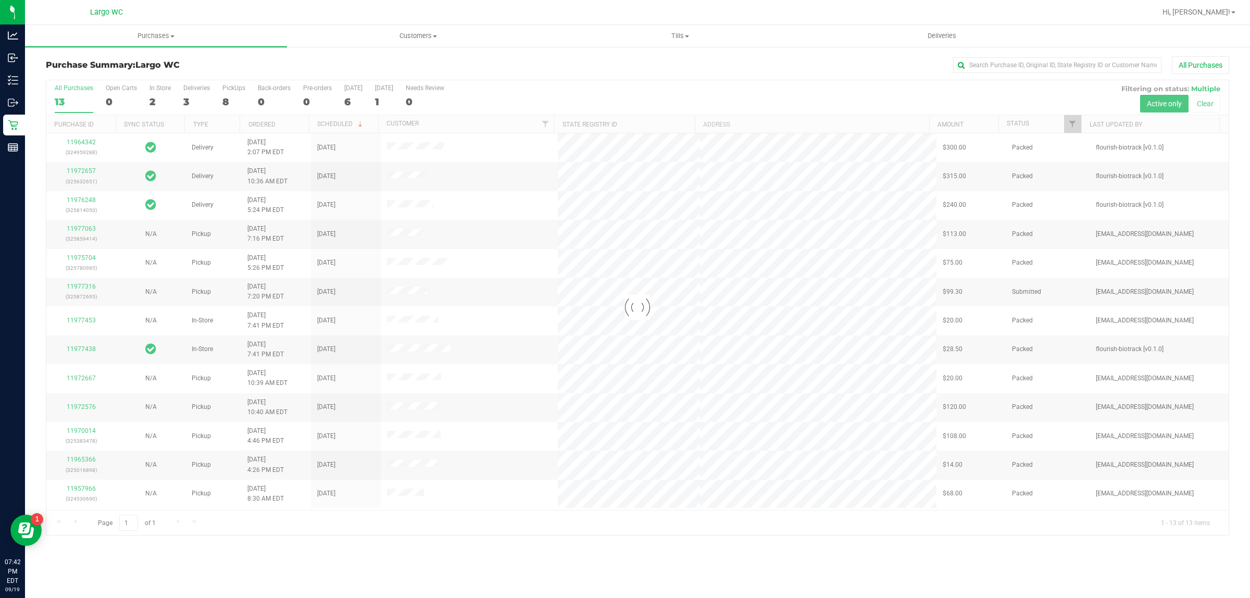
click at [165, 274] on div at bounding box center [637, 307] width 1183 height 455
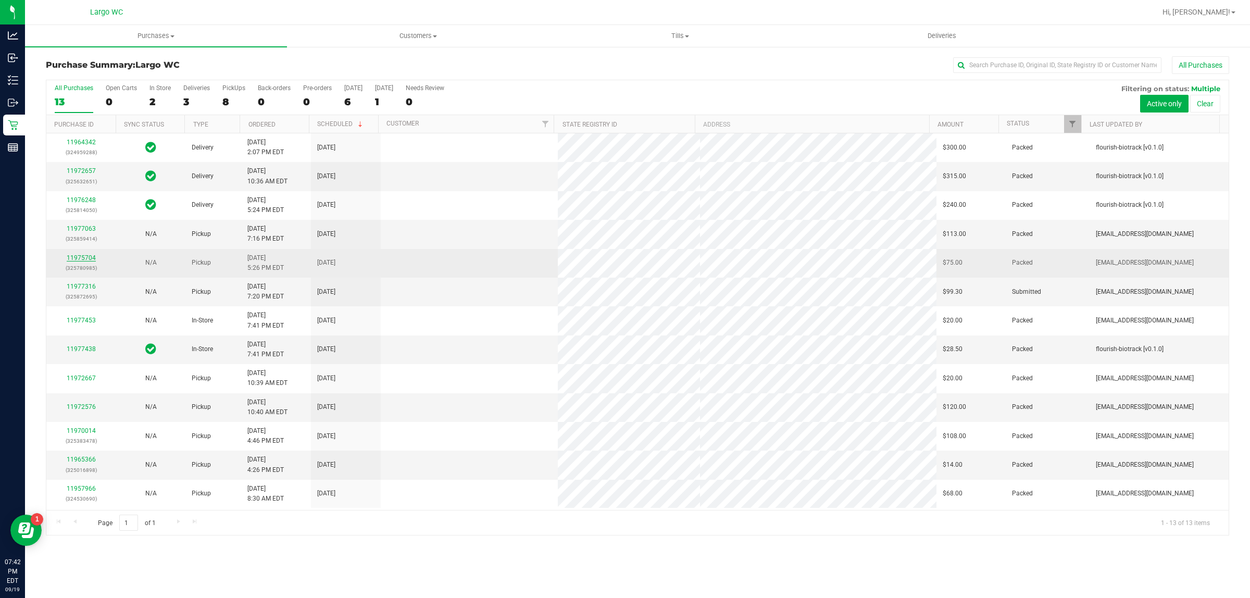
click at [89, 257] on link "11975704" at bounding box center [81, 257] width 29 height 7
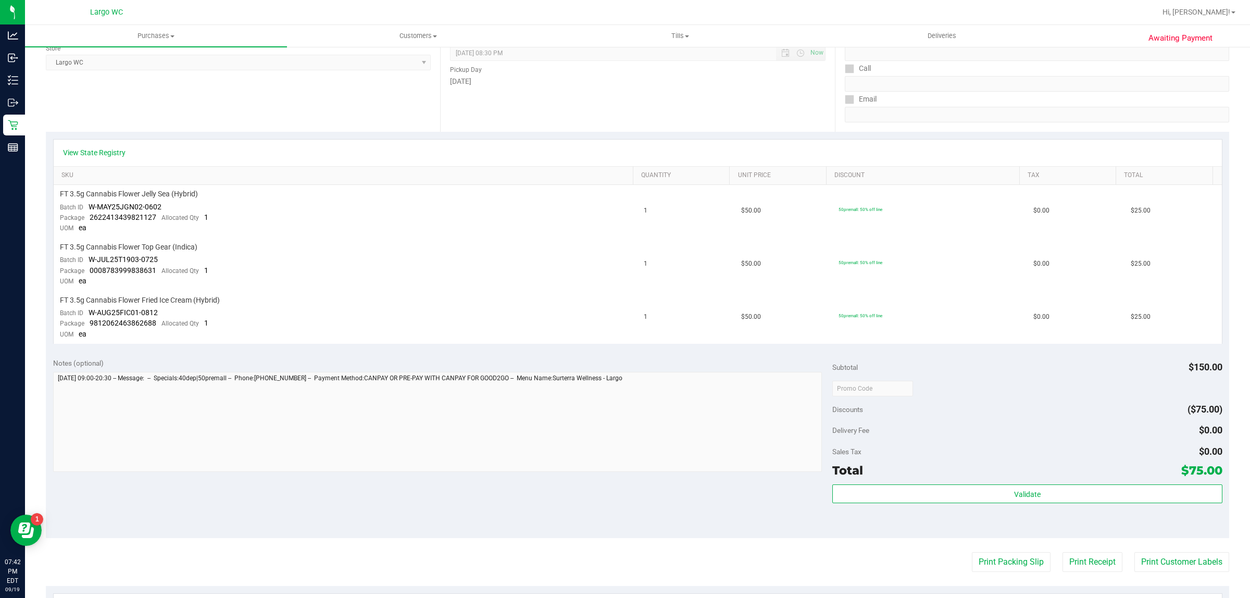
scroll to position [194, 0]
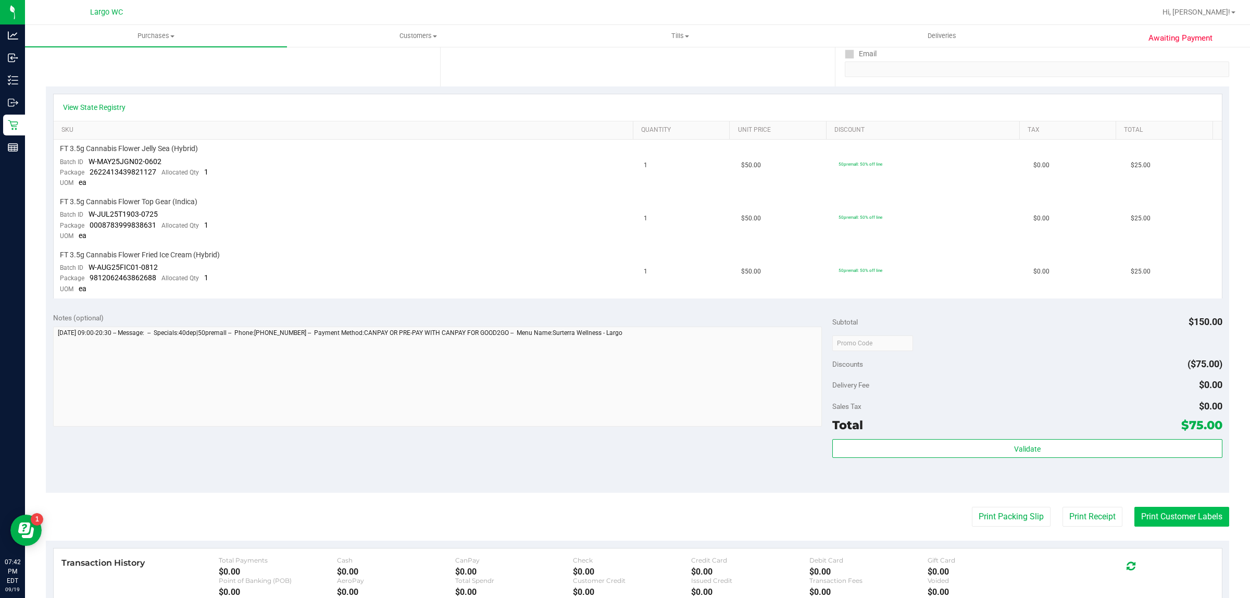
click at [1204, 514] on button "Print Customer Labels" at bounding box center [1182, 517] width 95 height 20
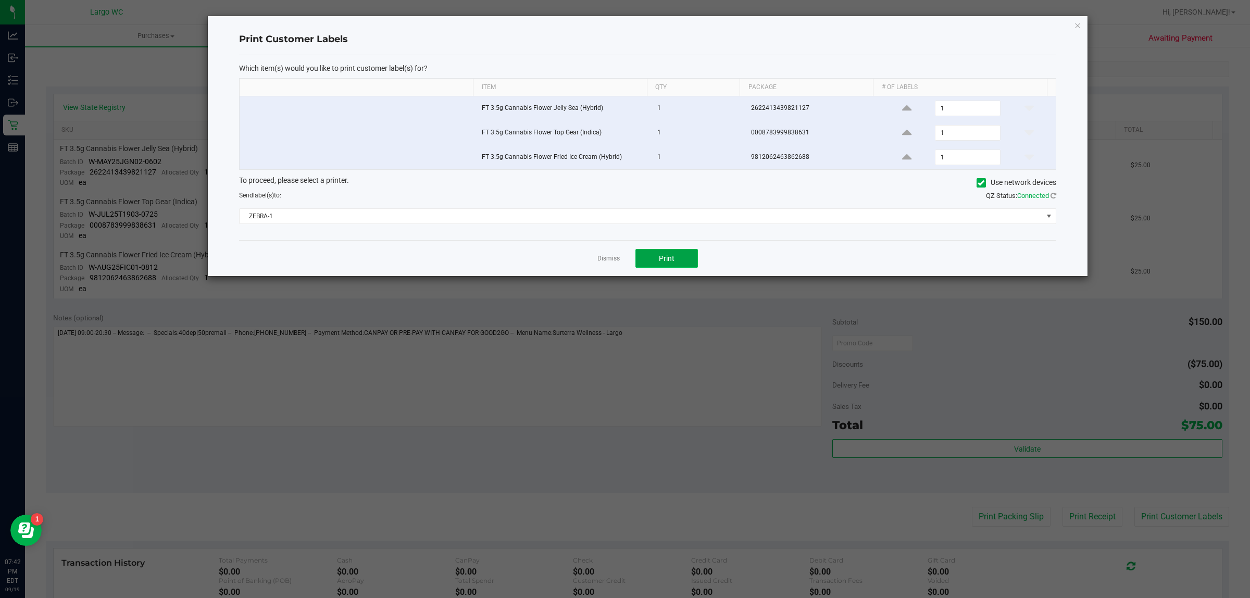
click at [677, 267] on button "Print" at bounding box center [667, 258] width 63 height 19
click at [601, 261] on link "Dismiss" at bounding box center [609, 258] width 22 height 9
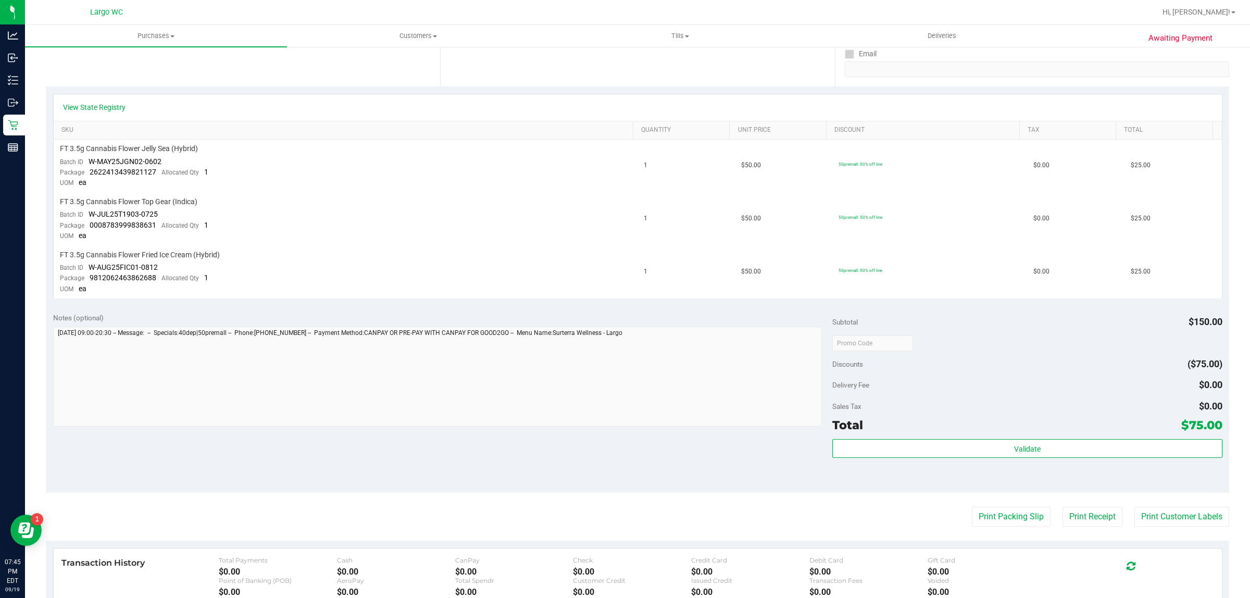
click at [25, 129] on div "Awaiting Payment Back Send Back to Created Cancel Purchase View Profile # 11975…" at bounding box center [637, 304] width 1225 height 905
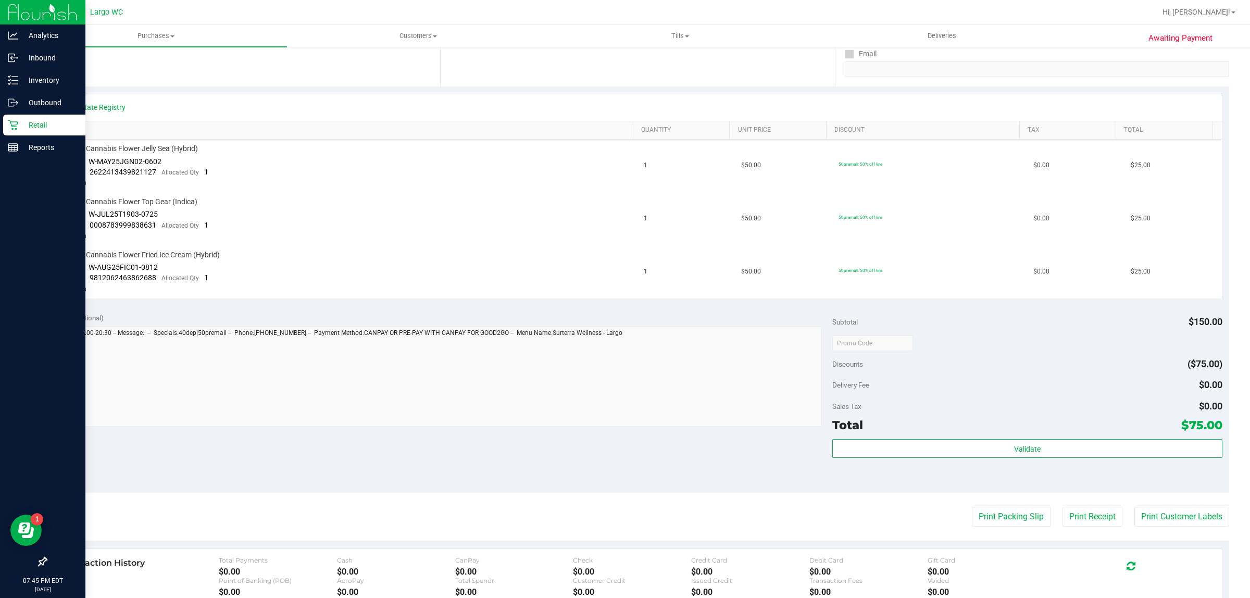
click at [11, 124] on icon at bounding box center [13, 125] width 10 height 10
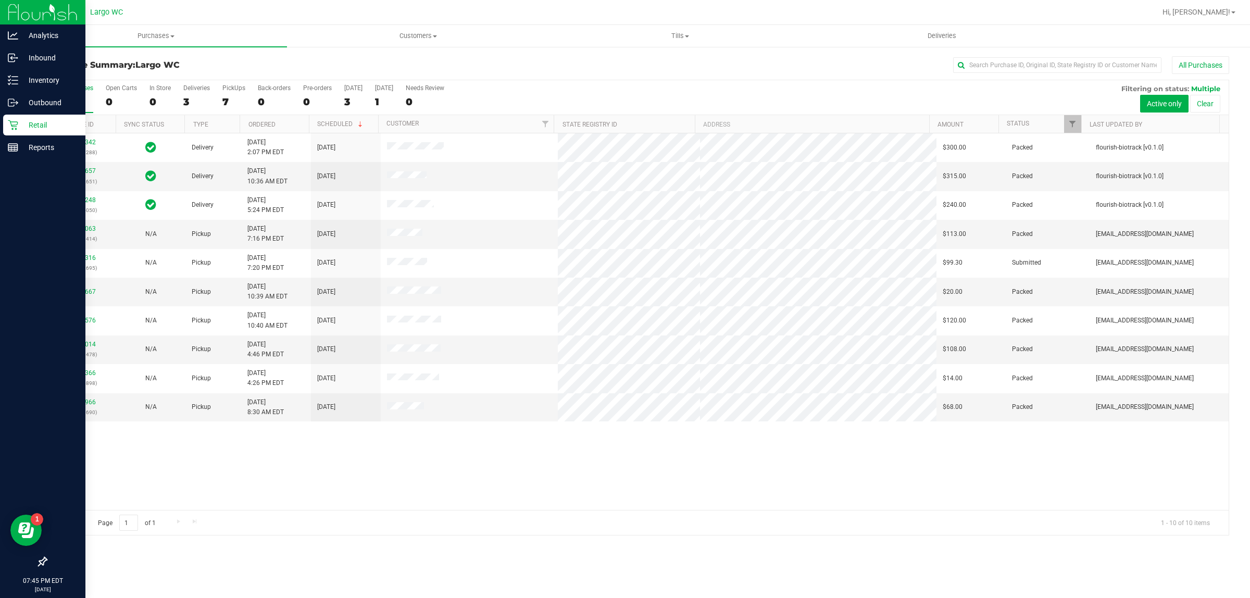
click at [0, 115] on link "Retail" at bounding box center [42, 126] width 85 height 22
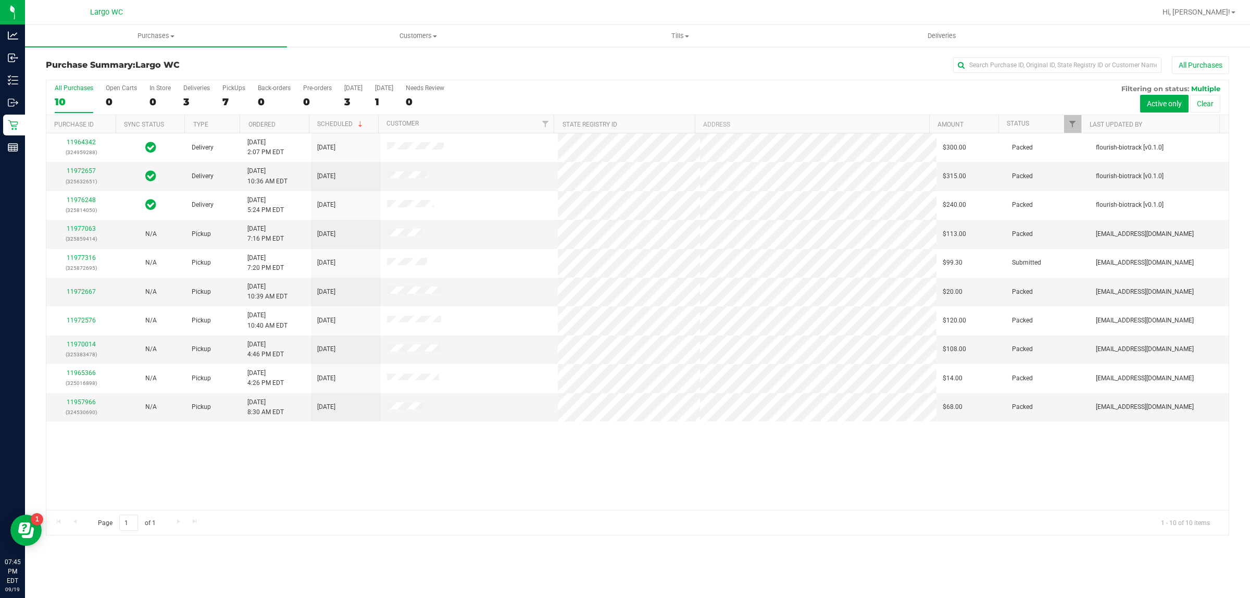
click at [375, 512] on div "Page 1 of 1 1 - 10 of 10 items" at bounding box center [637, 522] width 1183 height 25
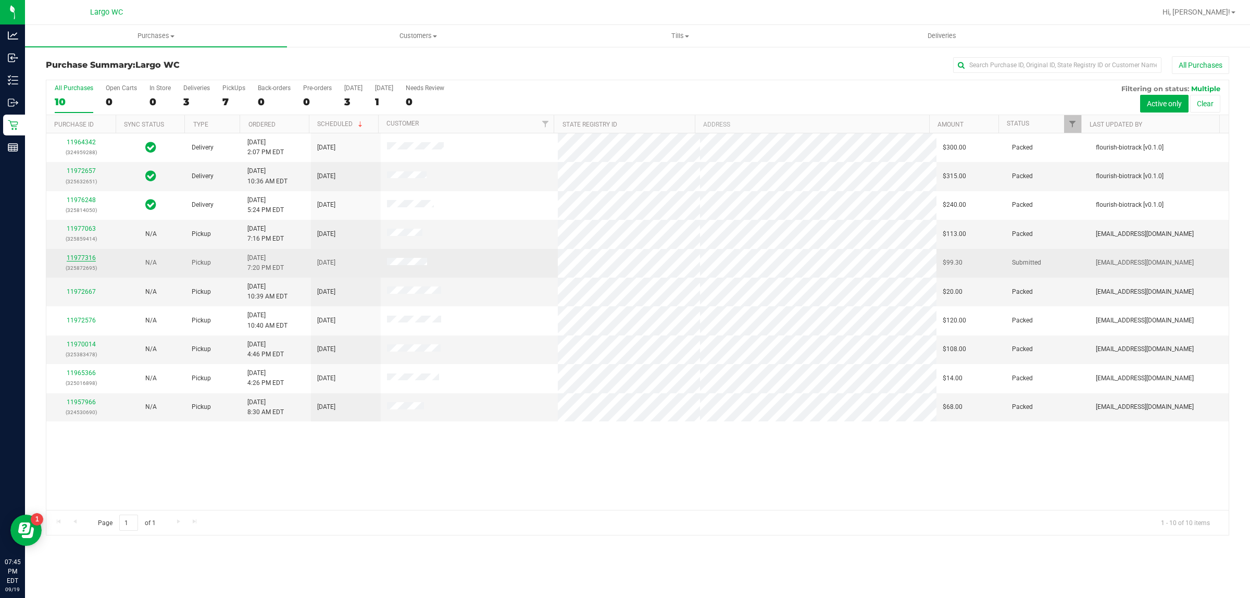
click at [75, 259] on link "11977316" at bounding box center [81, 257] width 29 height 7
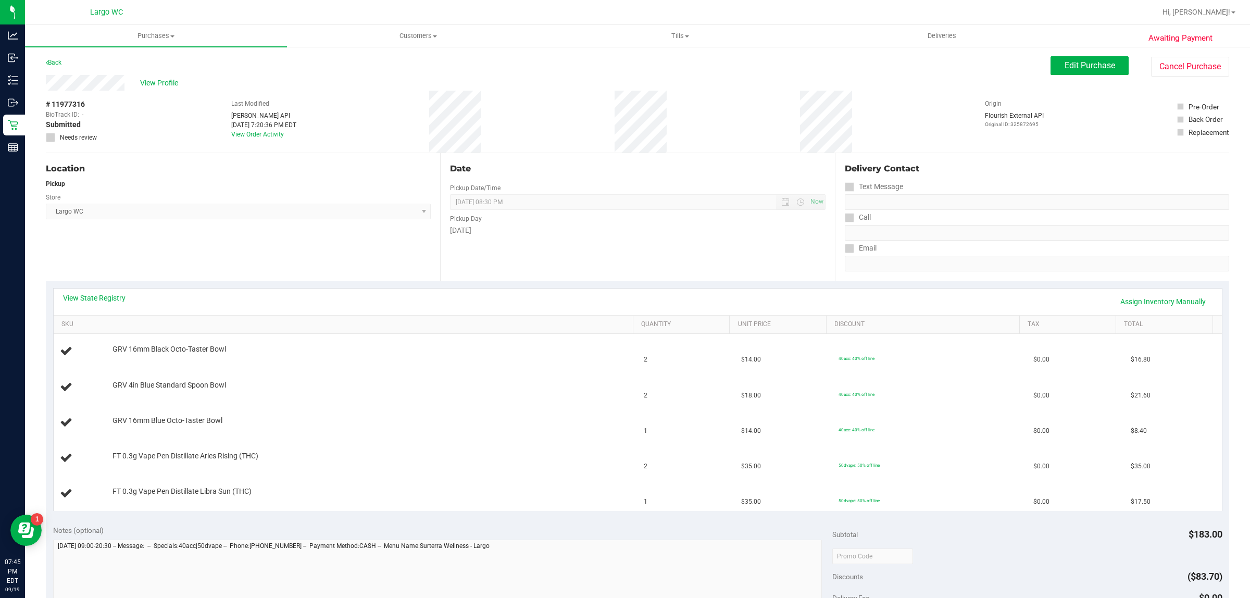
click at [258, 267] on div "Location Pickup Store Largo WC Select Store [PERSON_NAME][GEOGRAPHIC_DATA] [PER…" at bounding box center [243, 217] width 394 height 128
click at [97, 298] on link "View State Registry" at bounding box center [94, 298] width 63 height 10
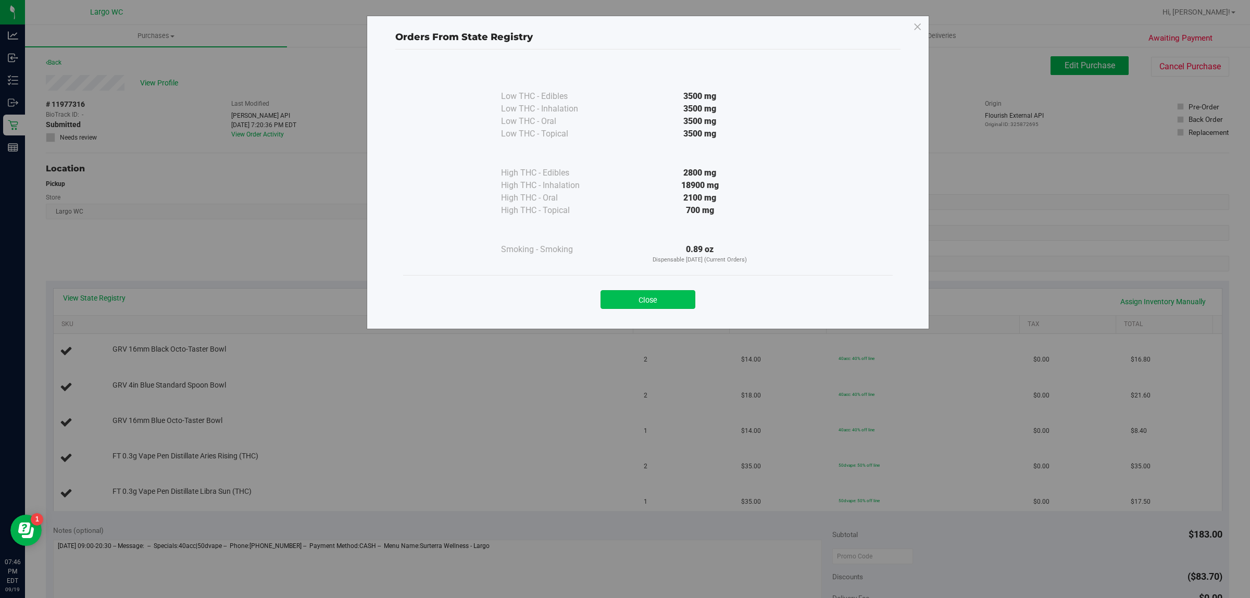
click at [655, 303] on button "Close" at bounding box center [648, 299] width 95 height 19
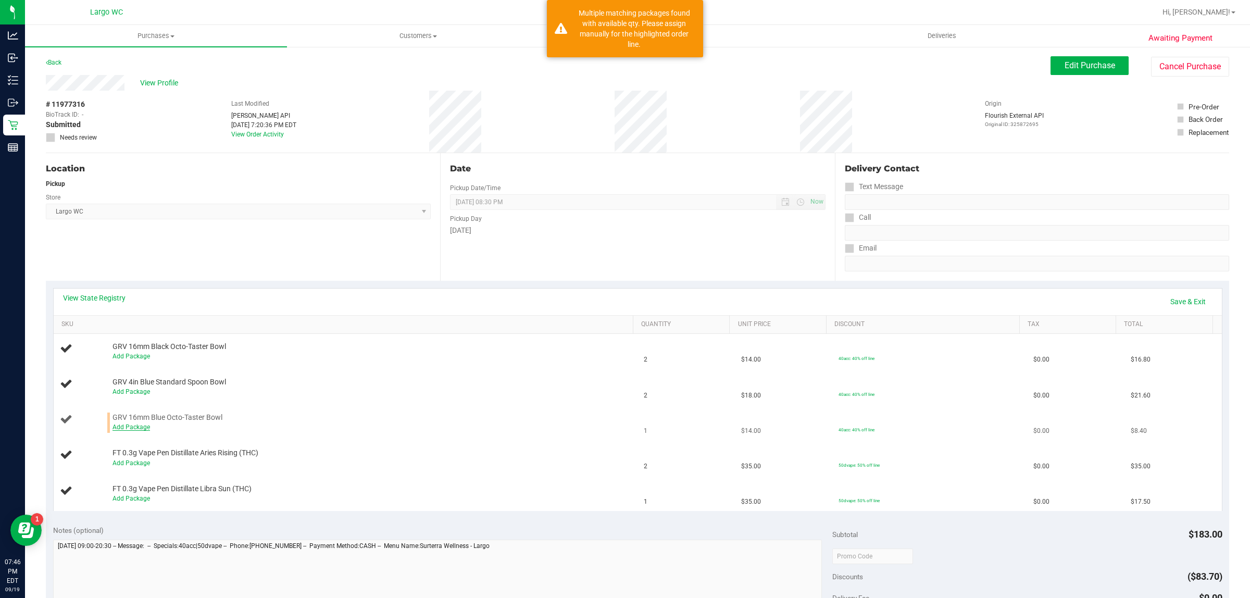
click at [127, 427] on link "Add Package" at bounding box center [132, 427] width 38 height 7
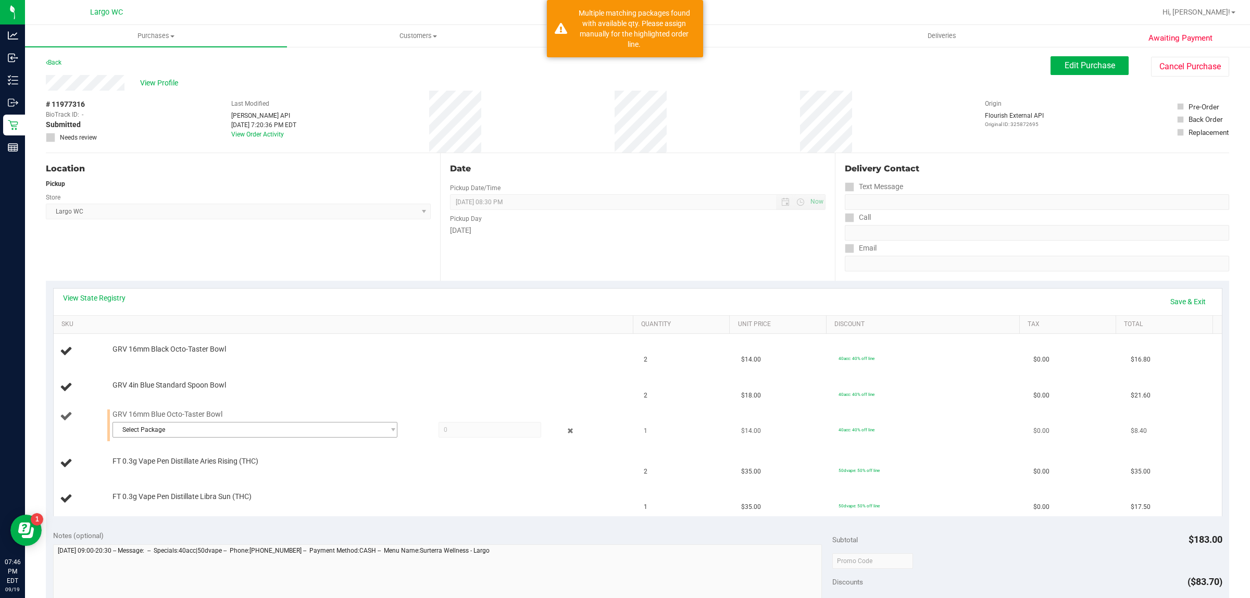
click at [181, 433] on span "Select Package" at bounding box center [248, 430] width 271 height 15
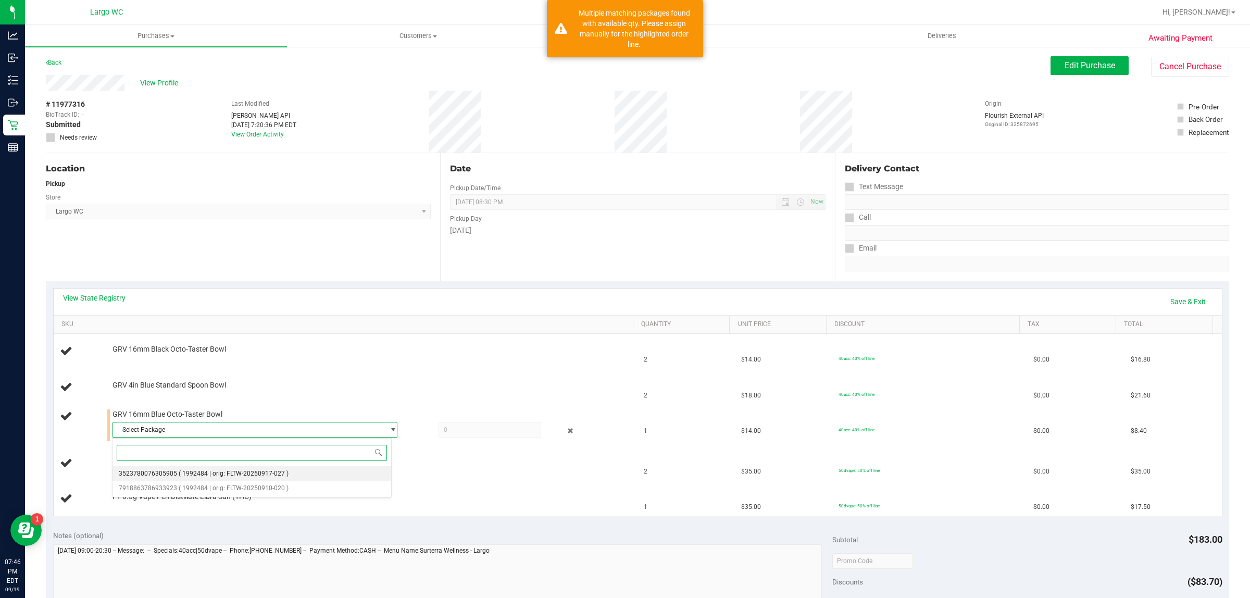
click at [219, 476] on span "( 1992484 | orig: FLTW-20250917-027 )" at bounding box center [234, 473] width 110 height 7
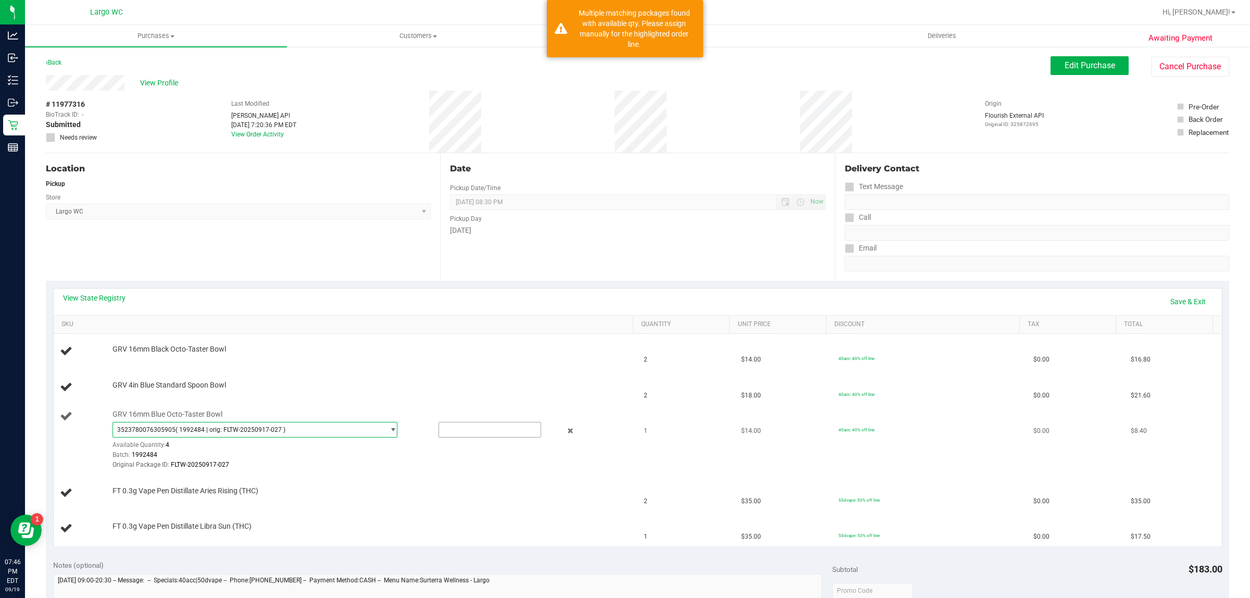
click at [439, 430] on input "text" at bounding box center [490, 430] width 102 height 15
type input "1"
click at [1178, 306] on link "Save & Exit" at bounding box center [1188, 302] width 49 height 18
type input "1.0000"
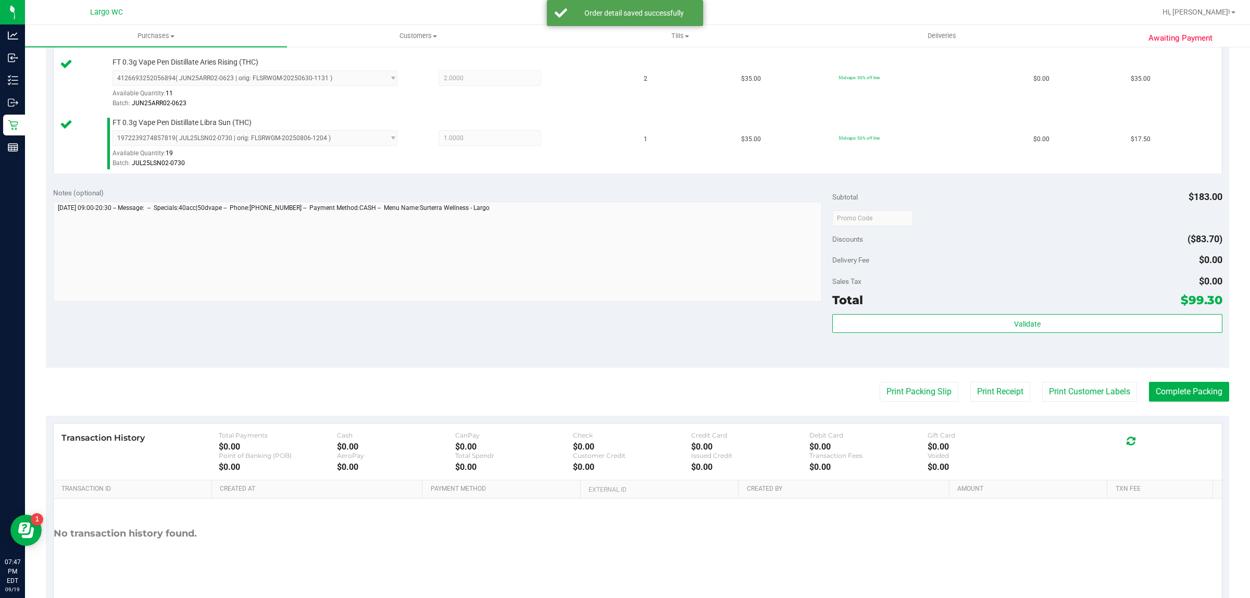
scroll to position [505, 0]
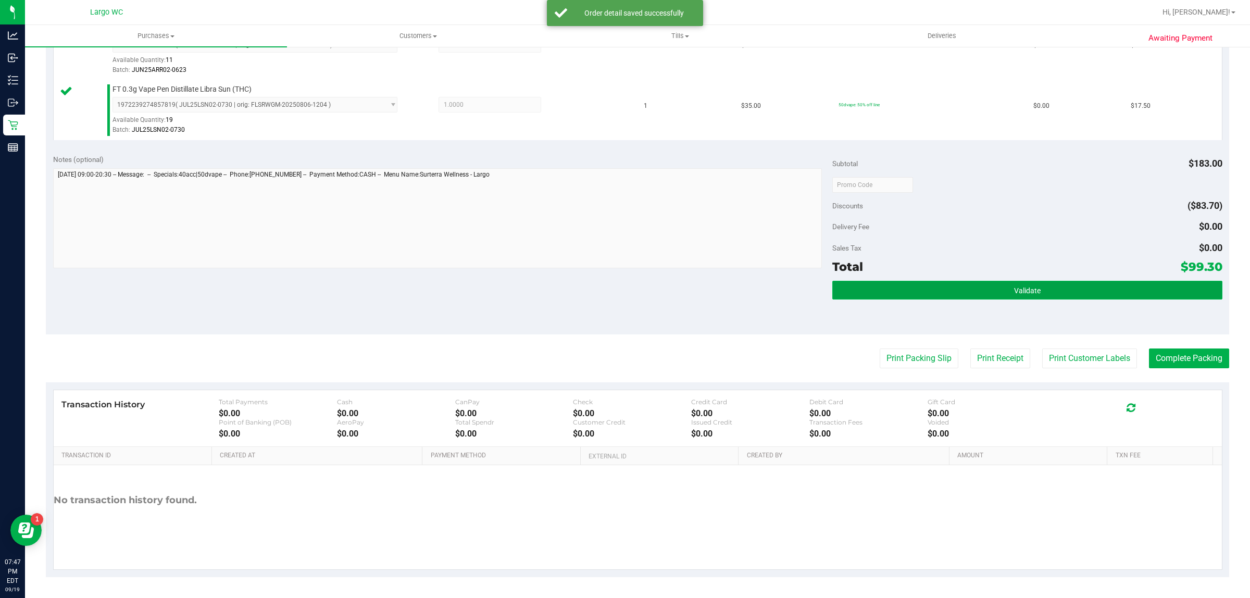
click at [1055, 296] on button "Validate" at bounding box center [1028, 290] width 390 height 19
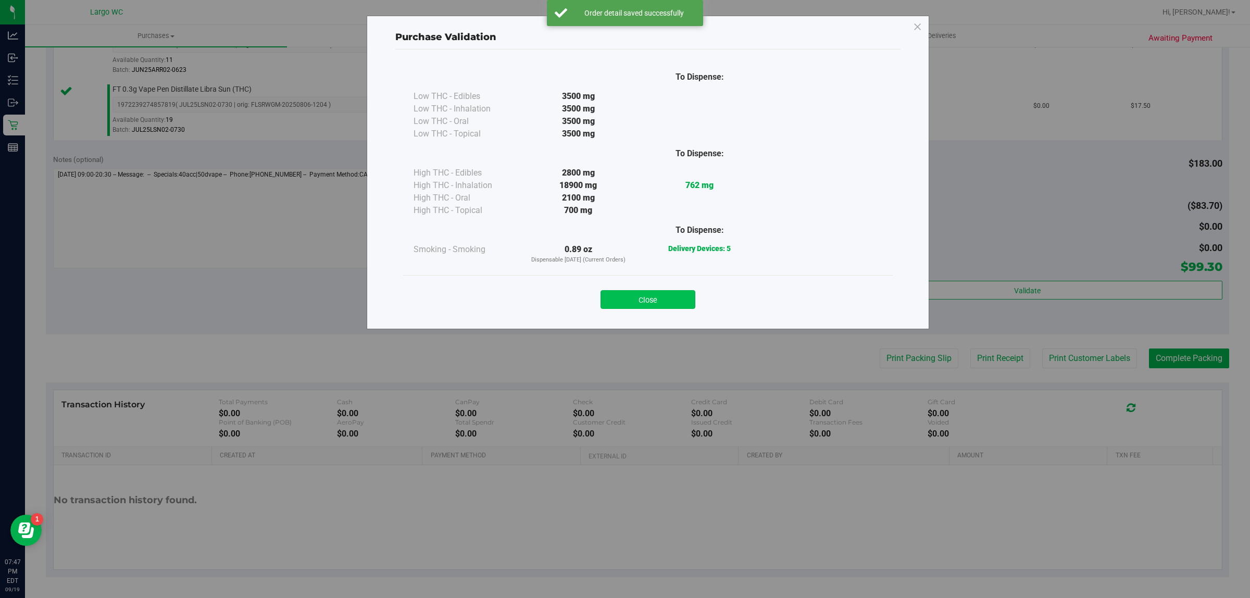
click at [654, 294] on button "Close" at bounding box center [648, 299] width 95 height 19
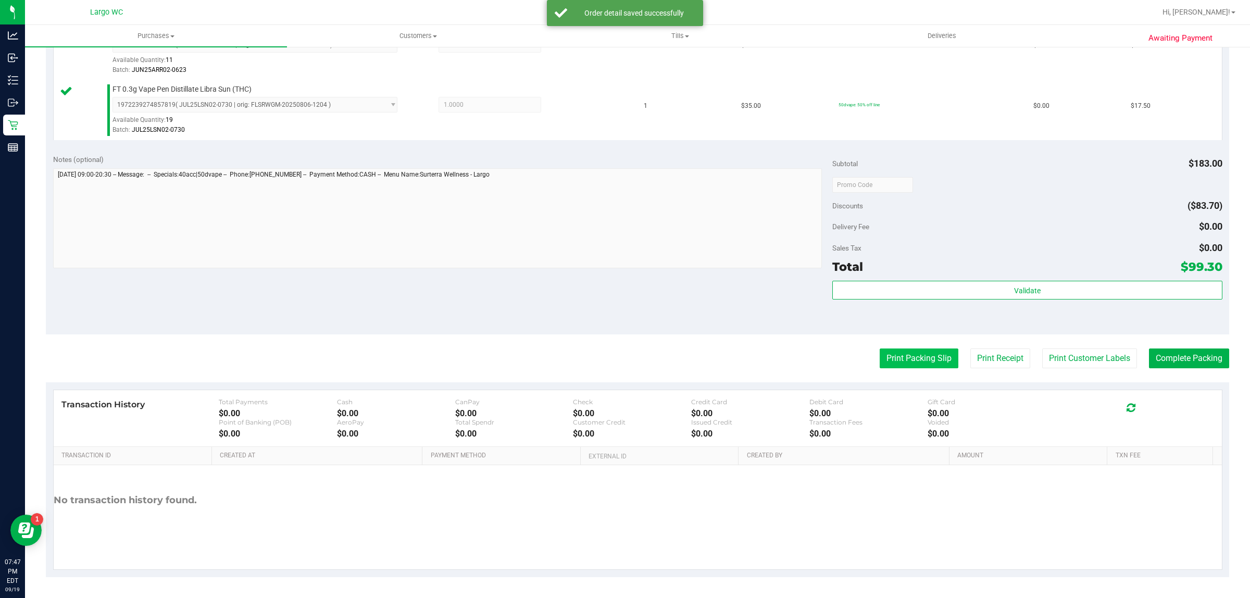
click at [909, 357] on button "Print Packing Slip" at bounding box center [919, 359] width 79 height 20
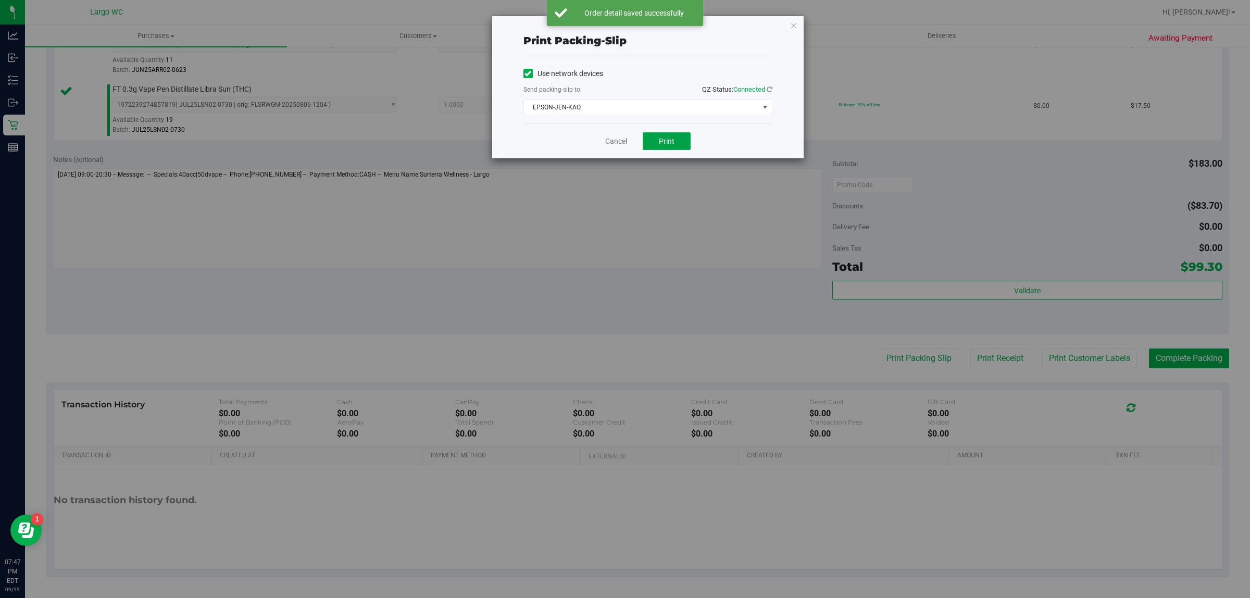
click at [667, 142] on span "Print" at bounding box center [667, 141] width 16 height 8
click at [615, 141] on link "Cancel" at bounding box center [616, 141] width 22 height 11
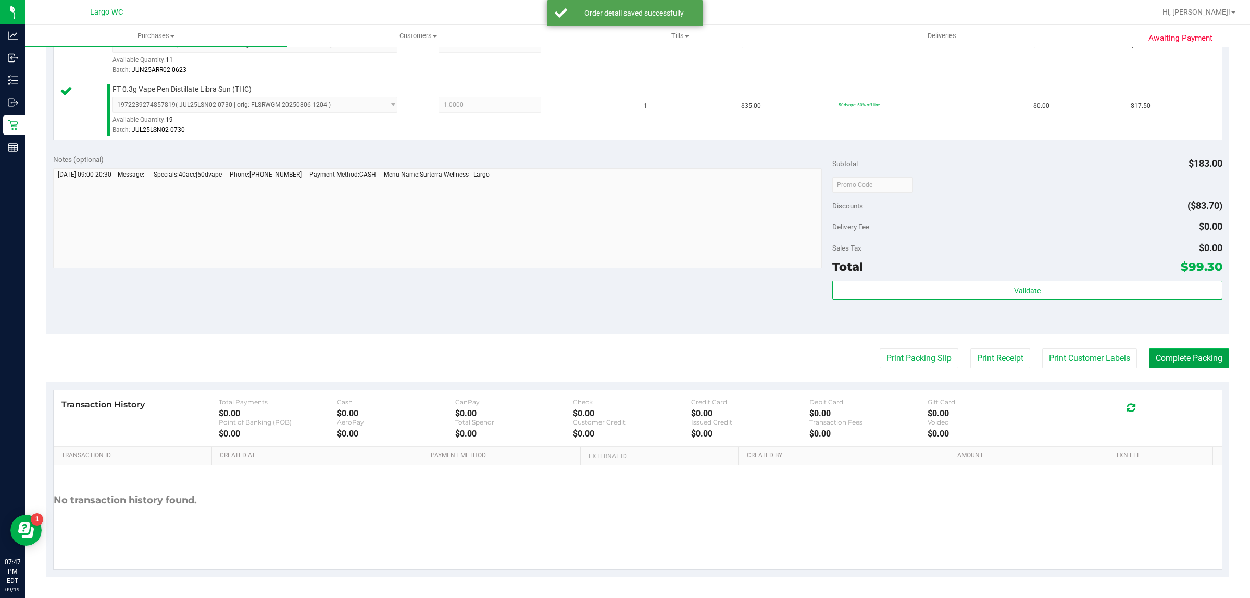
click at [1171, 358] on button "Complete Packing" at bounding box center [1189, 359] width 80 height 20
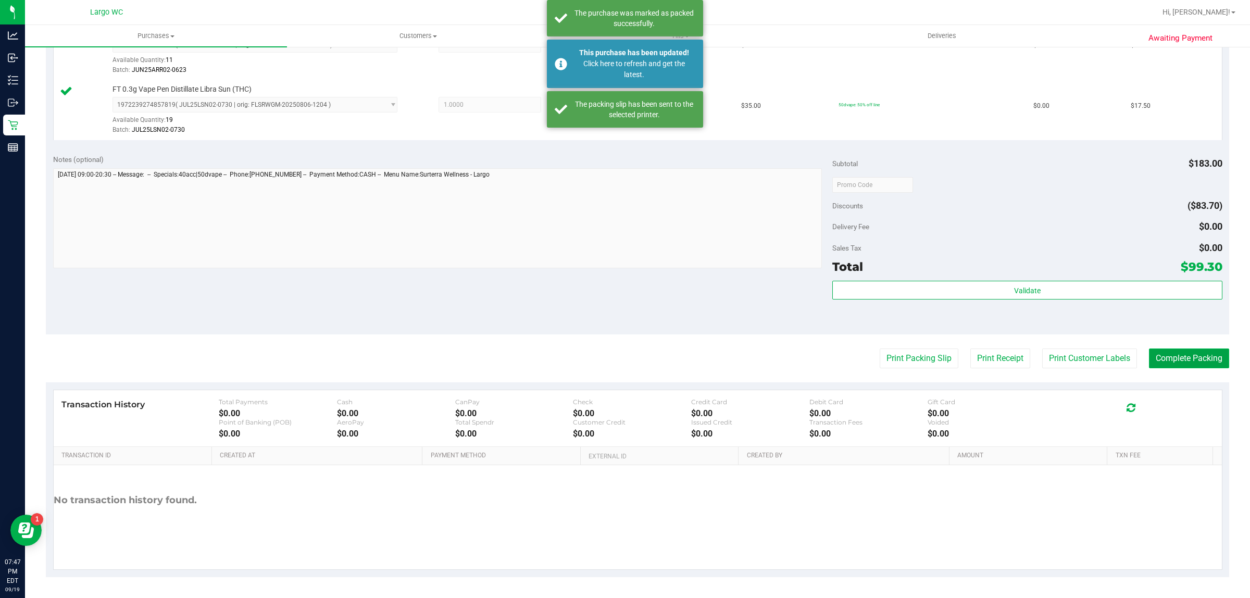
click at [1187, 352] on button "Complete Packing" at bounding box center [1189, 359] width 80 height 20
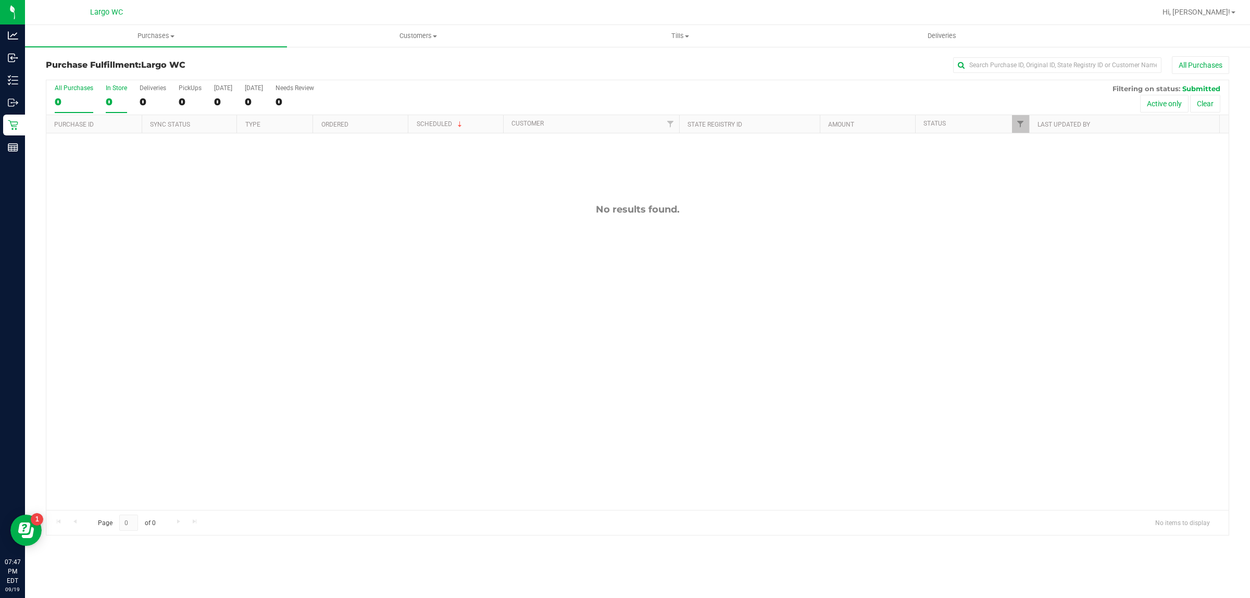
click at [117, 86] on div "In Store" at bounding box center [116, 87] width 21 height 7
click at [0, 0] on input "In Store 0" at bounding box center [0, 0] width 0 height 0
click at [115, 92] on div "In Store" at bounding box center [116, 87] width 21 height 7
click at [0, 0] on input "In Store 0" at bounding box center [0, 0] width 0 height 0
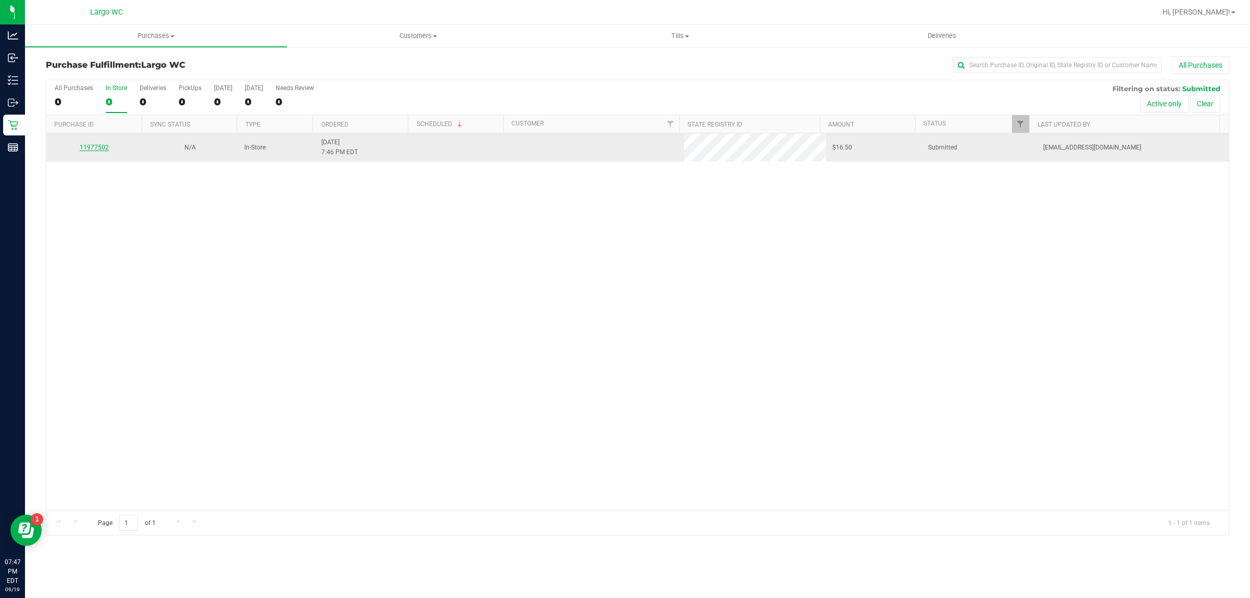
click at [94, 148] on link "11977502" at bounding box center [94, 147] width 29 height 7
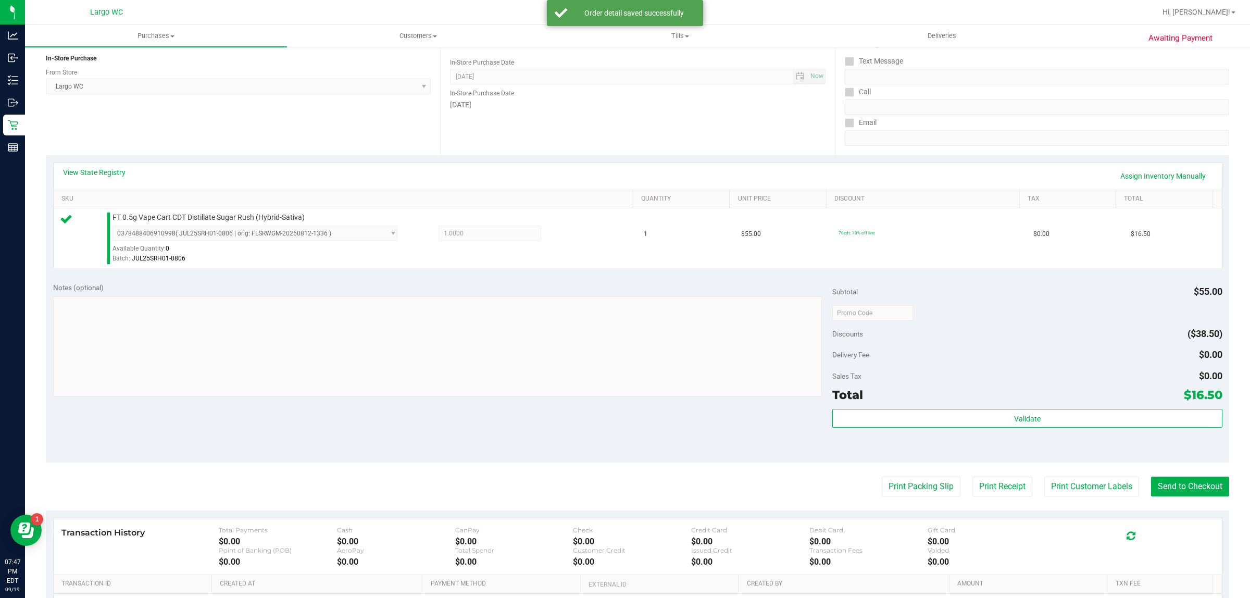
scroll to position [144, 0]
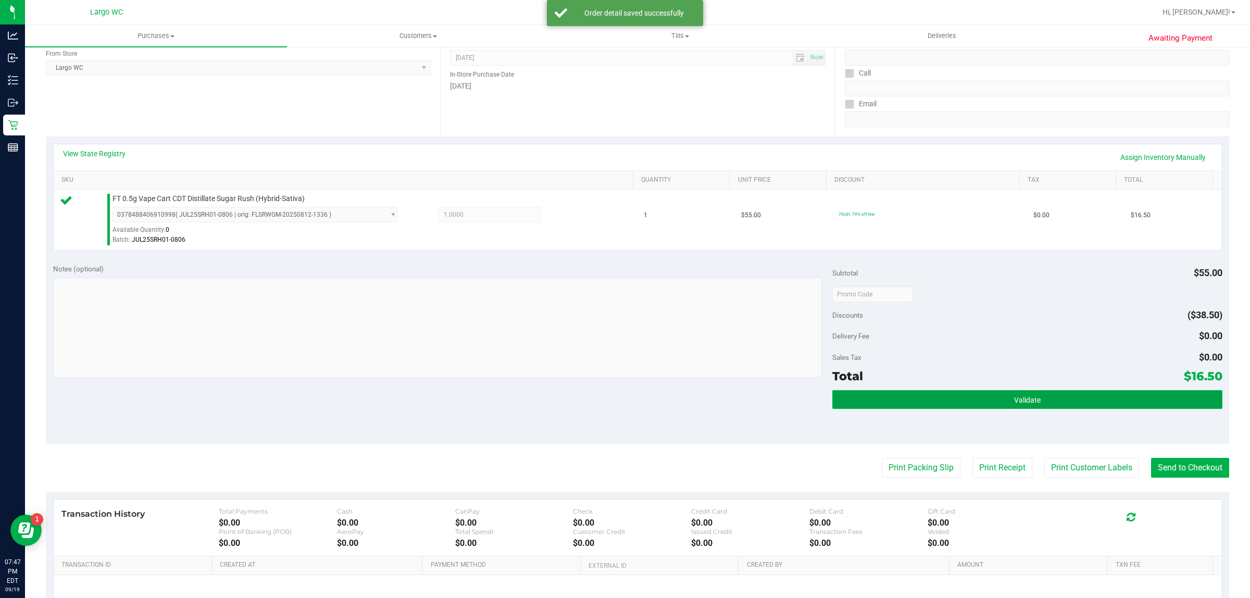
click at [1098, 400] on button "Validate" at bounding box center [1028, 399] width 390 height 19
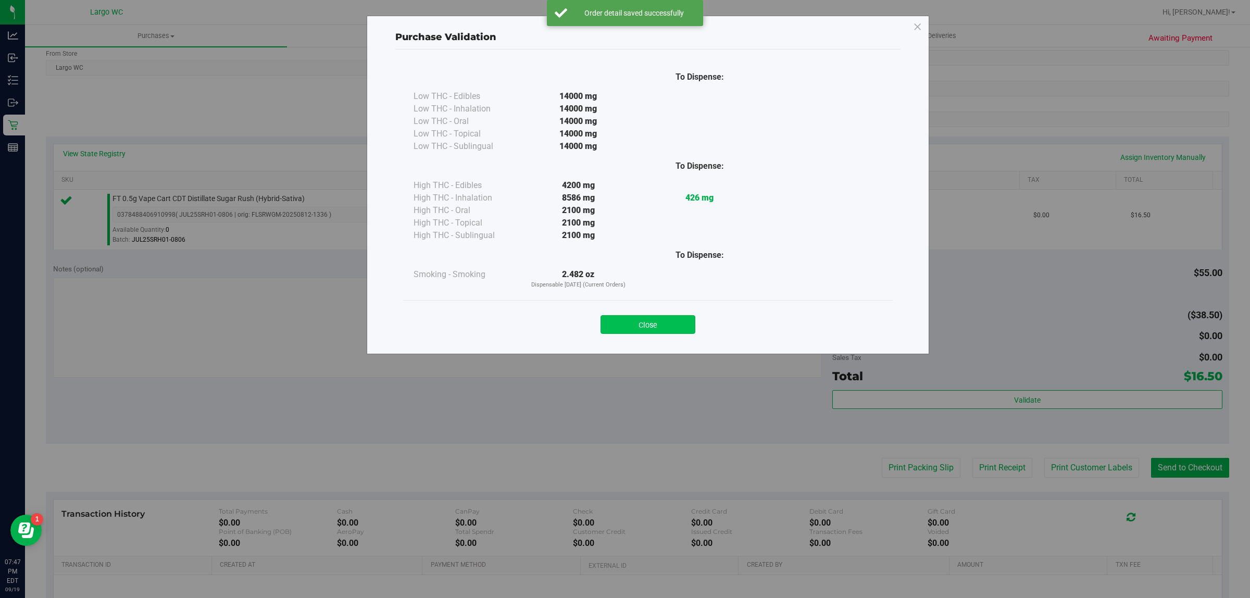
click at [665, 319] on button "Close" at bounding box center [648, 324] width 95 height 19
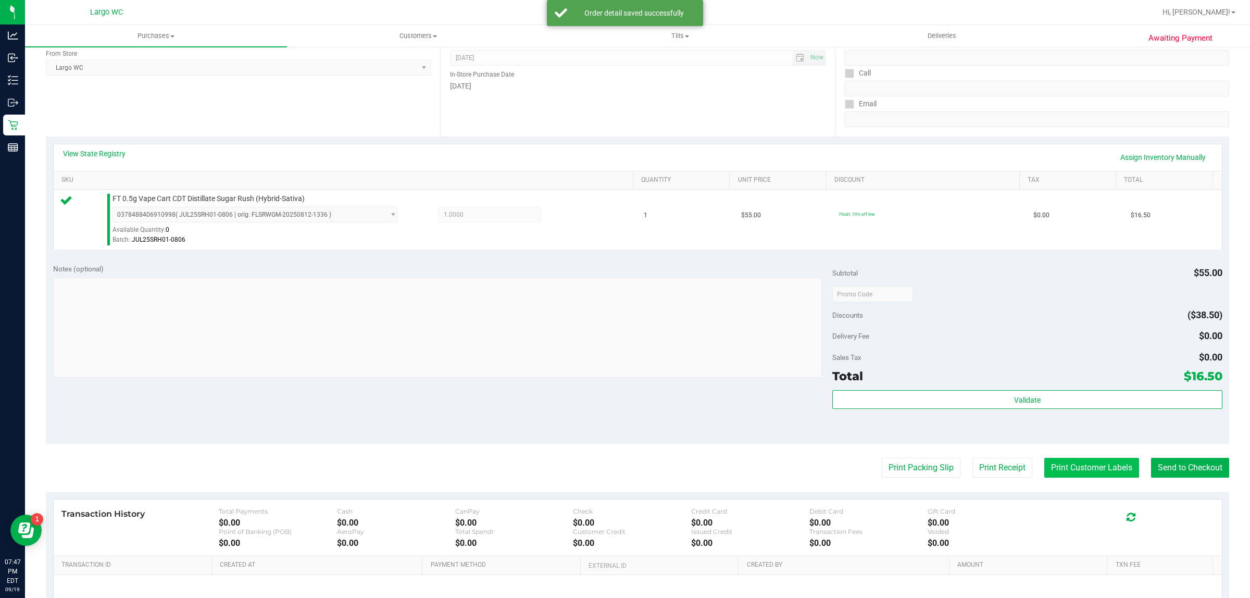
click at [1072, 472] on button "Print Customer Labels" at bounding box center [1092, 468] width 95 height 20
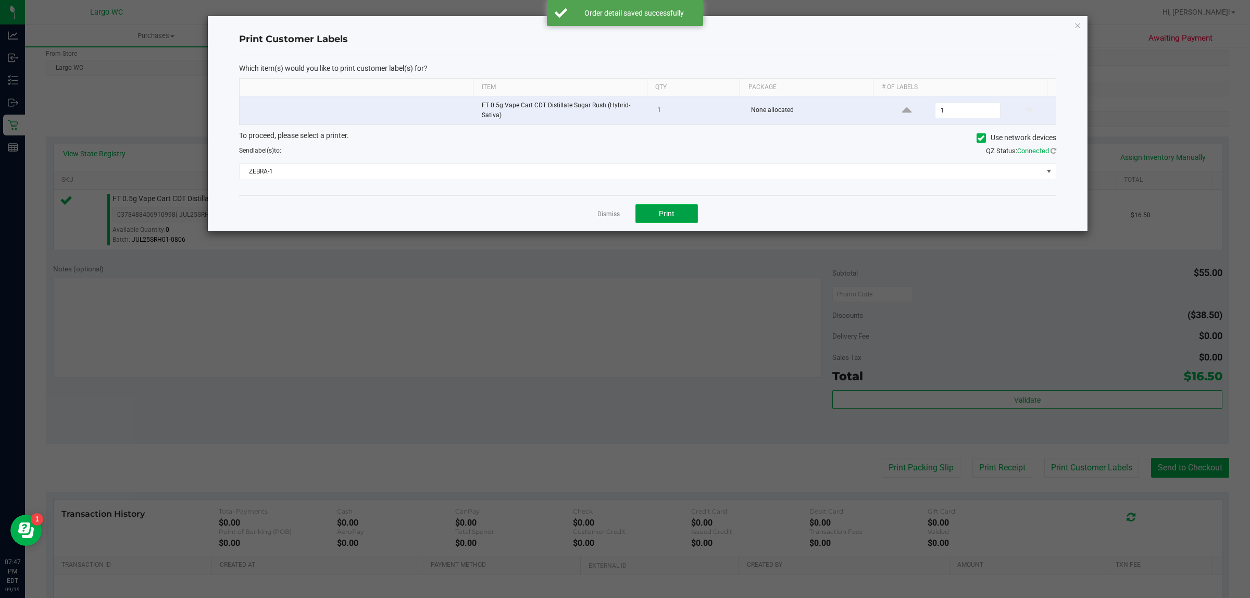
click at [660, 220] on button "Print" at bounding box center [667, 213] width 63 height 19
click at [613, 214] on link "Dismiss" at bounding box center [609, 214] width 22 height 9
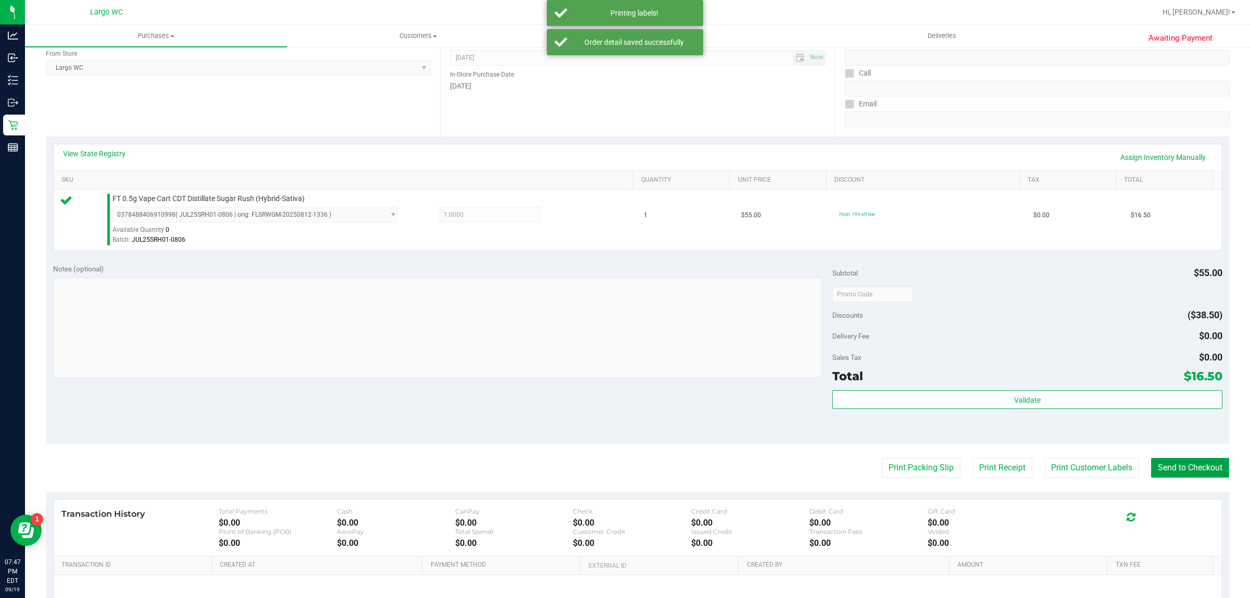
click at [1176, 466] on button "Send to Checkout" at bounding box center [1190, 468] width 78 height 20
